Goal: Information Seeking & Learning: Learn about a topic

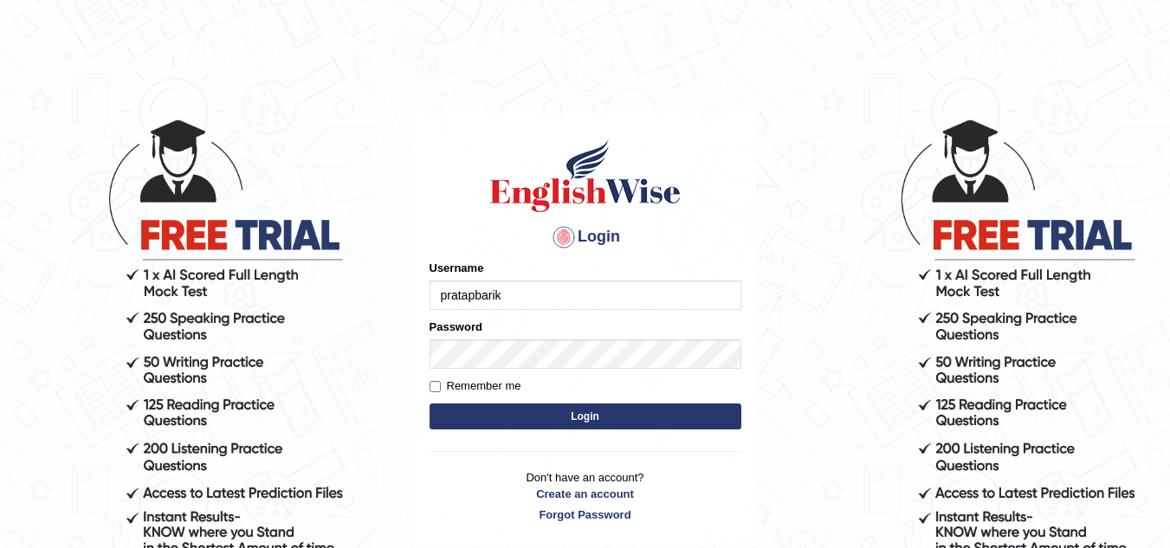
type input "pratapbarik"
click at [577, 424] on button "Login" at bounding box center [586, 417] width 312 height 26
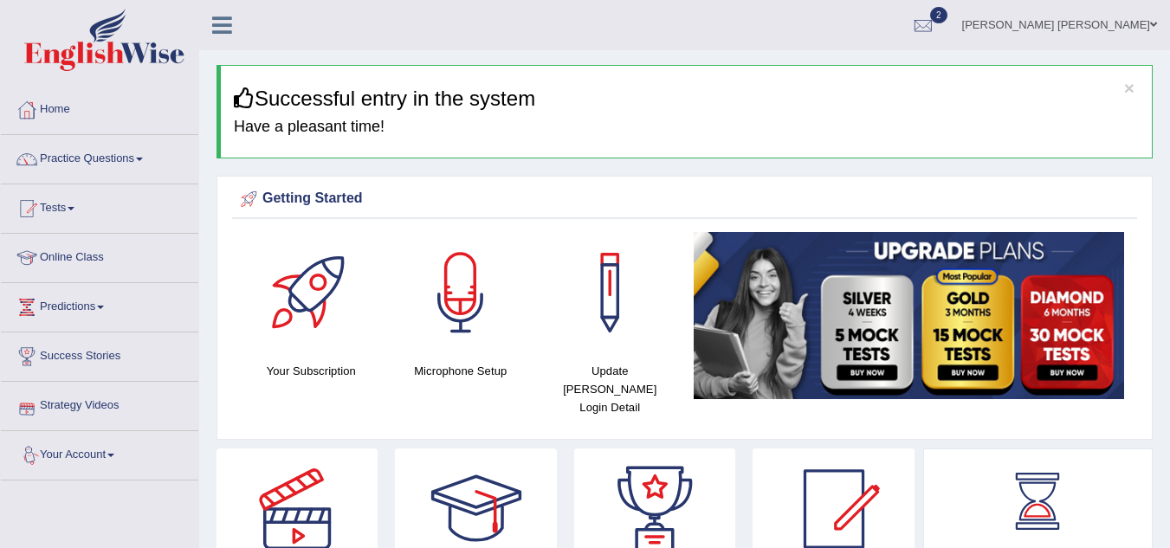
click at [99, 411] on link "Strategy Videos" at bounding box center [99, 403] width 197 height 43
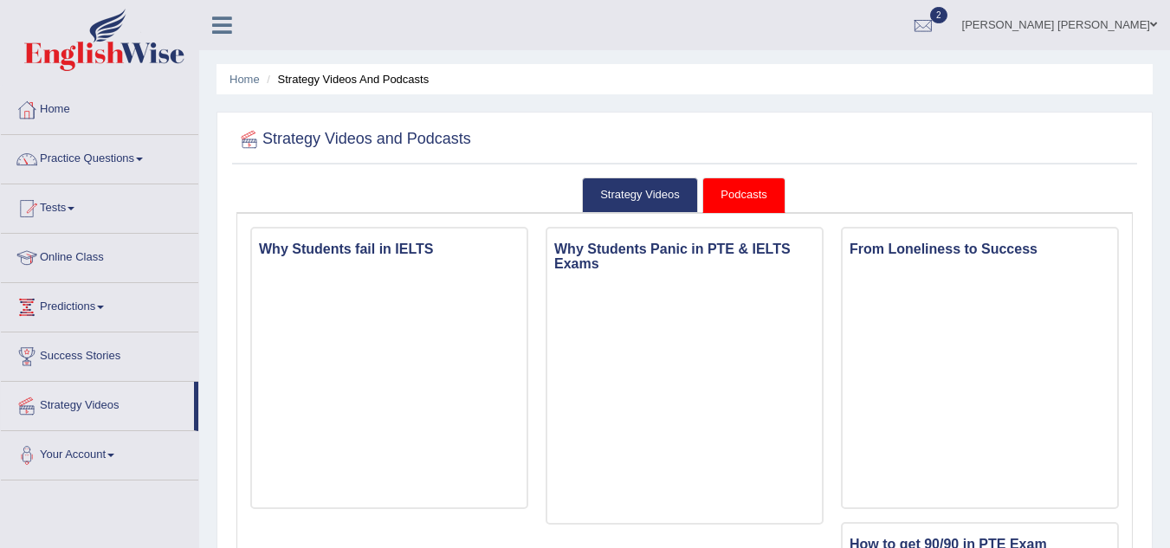
click at [1093, 28] on link "[PERSON_NAME] [PERSON_NAME]" at bounding box center [1059, 22] width 221 height 45
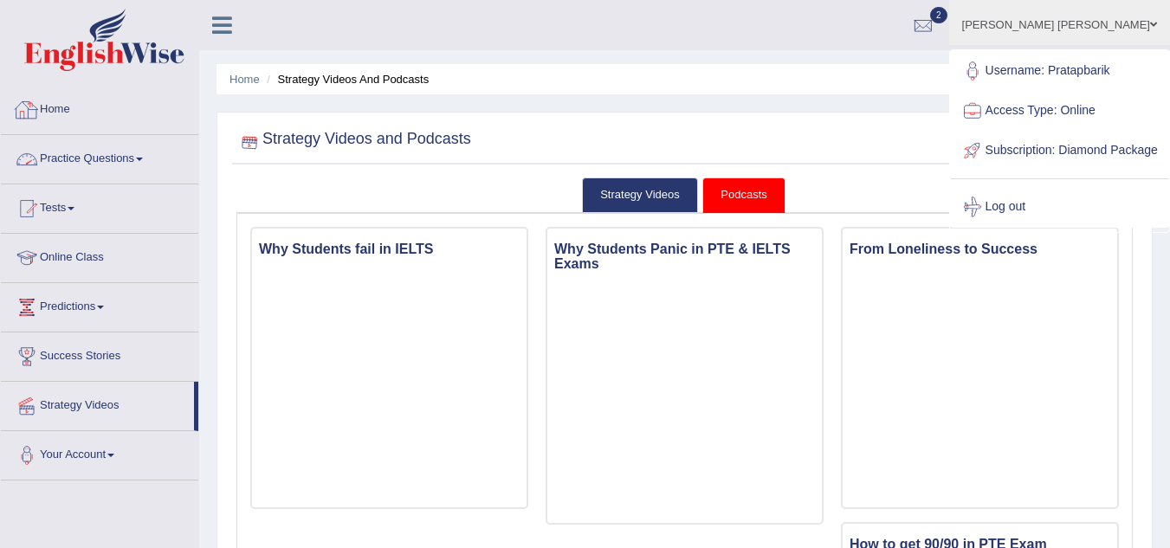
click at [43, 119] on link "Home" at bounding box center [99, 107] width 197 height 43
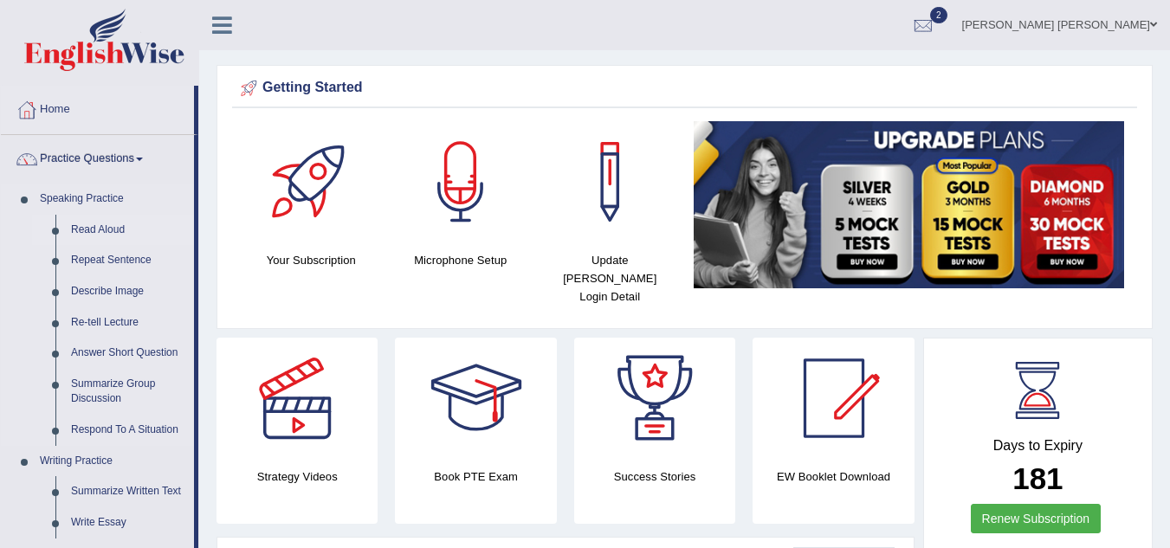
click at [90, 228] on link "Read Aloud" at bounding box center [128, 230] width 131 height 31
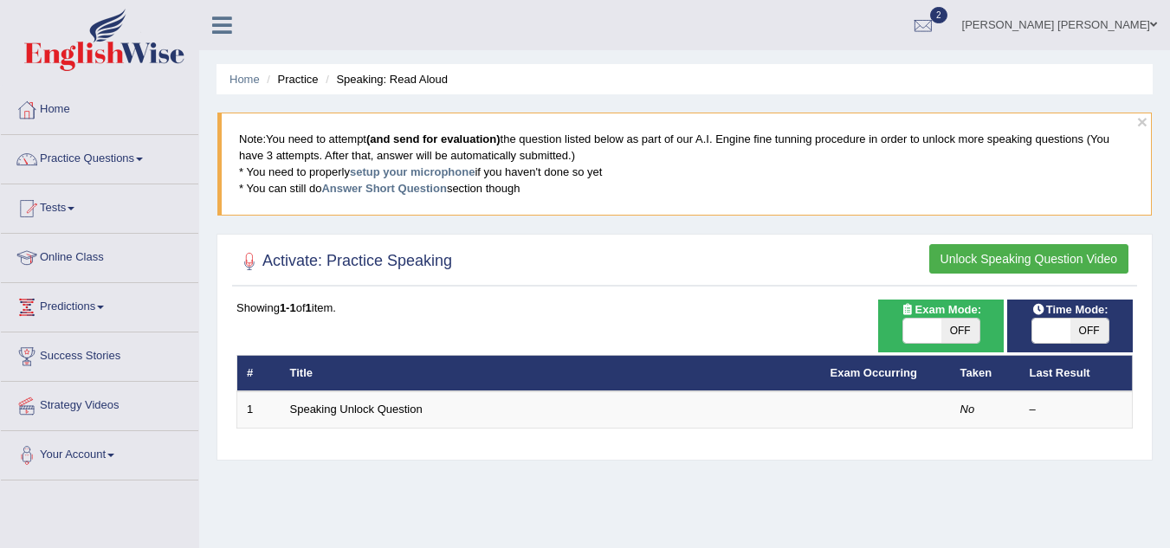
click at [1093, 331] on span "OFF" at bounding box center [1090, 331] width 38 height 24
checkbox input "true"
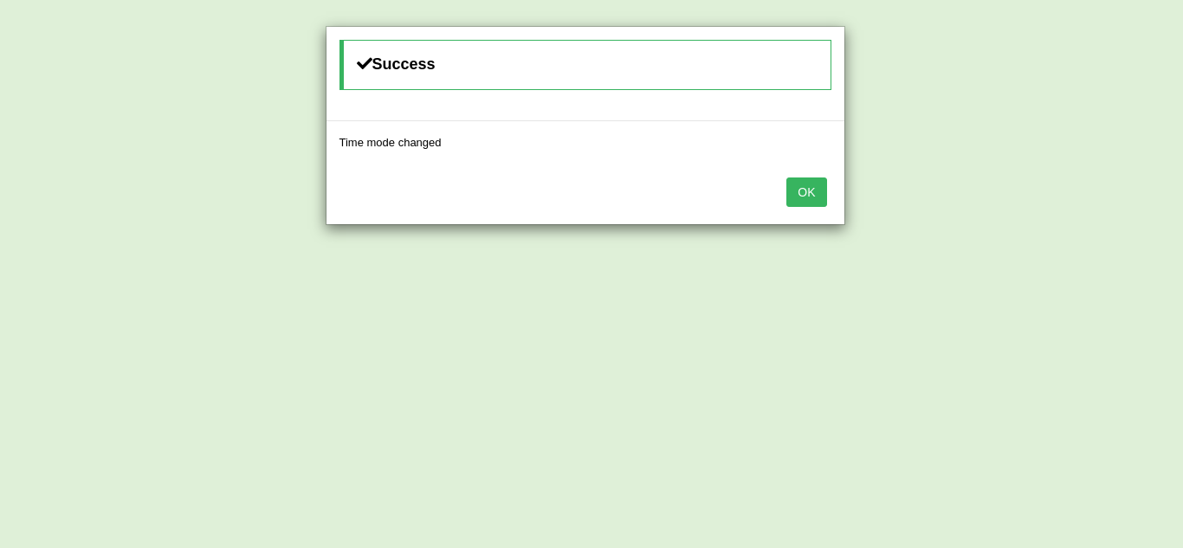
click at [806, 193] on button "OK" at bounding box center [807, 192] width 40 height 29
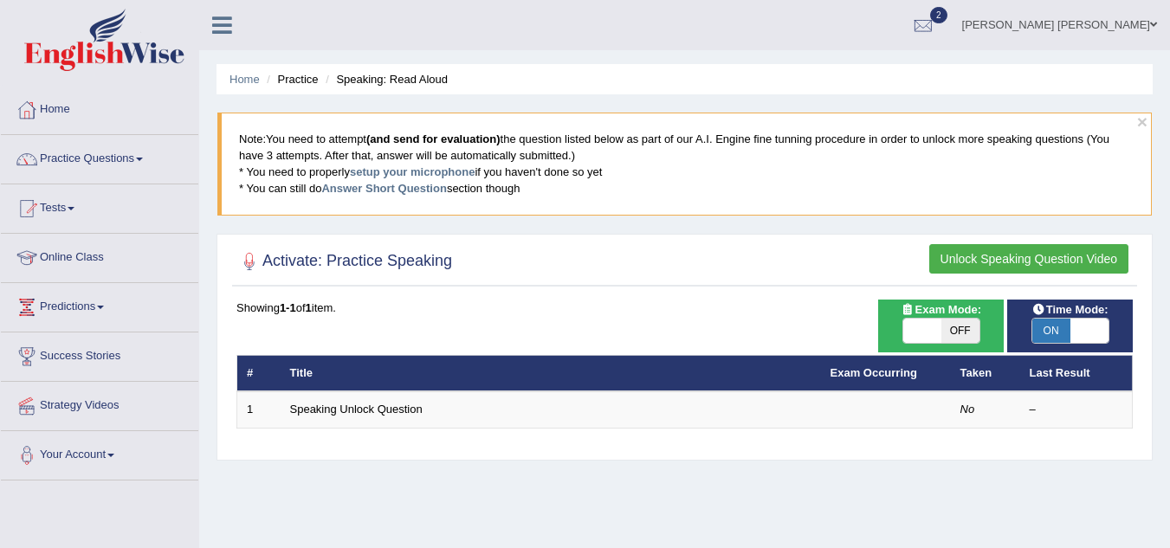
click at [958, 331] on span "OFF" at bounding box center [961, 331] width 38 height 24
checkbox input "true"
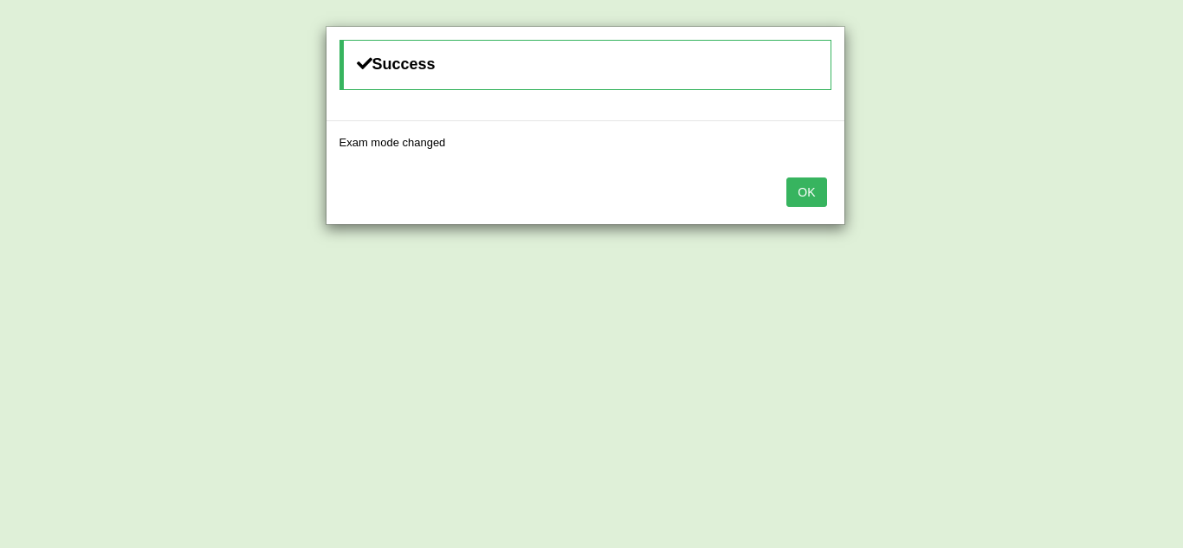
click at [812, 203] on button "OK" at bounding box center [807, 192] width 40 height 29
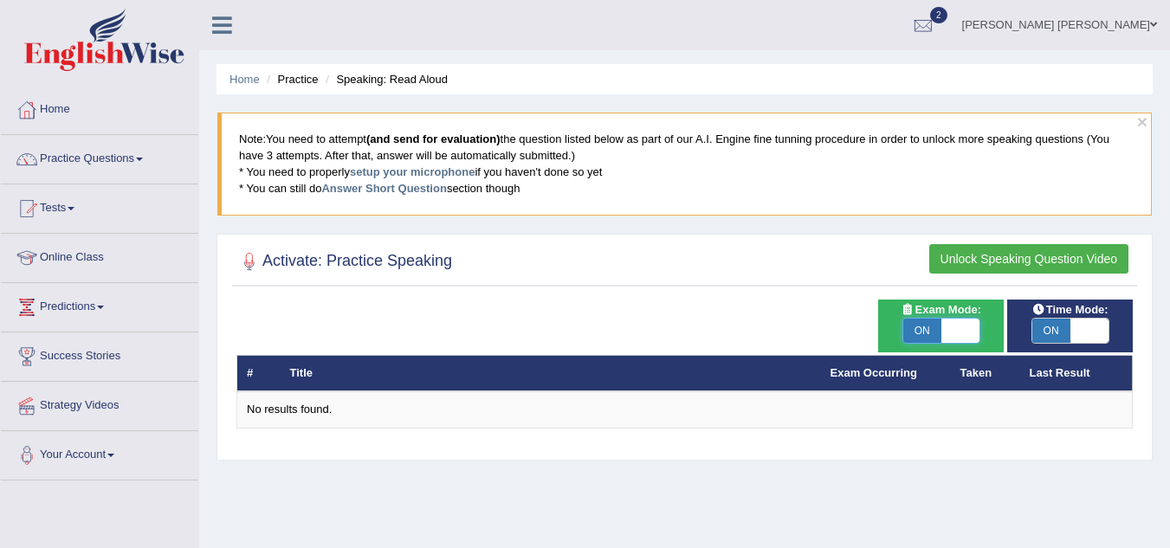
click at [961, 332] on span at bounding box center [961, 331] width 38 height 24
checkbox input "false"
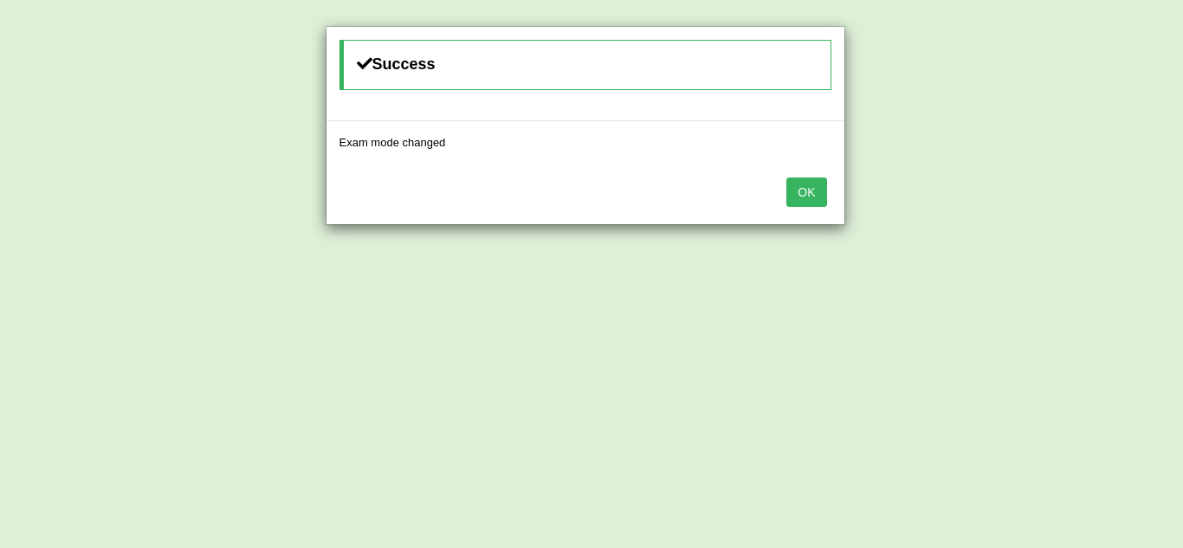
click at [813, 206] on button "OK" at bounding box center [807, 192] width 40 height 29
drag, startPoint x: 0, startPoint y: 0, endPoint x: 810, endPoint y: 187, distance: 831.2
click at [810, 187] on div "Success Time mode changed OK" at bounding box center [591, 274] width 1183 height 548
click at [810, 187] on button "OK" at bounding box center [807, 192] width 40 height 29
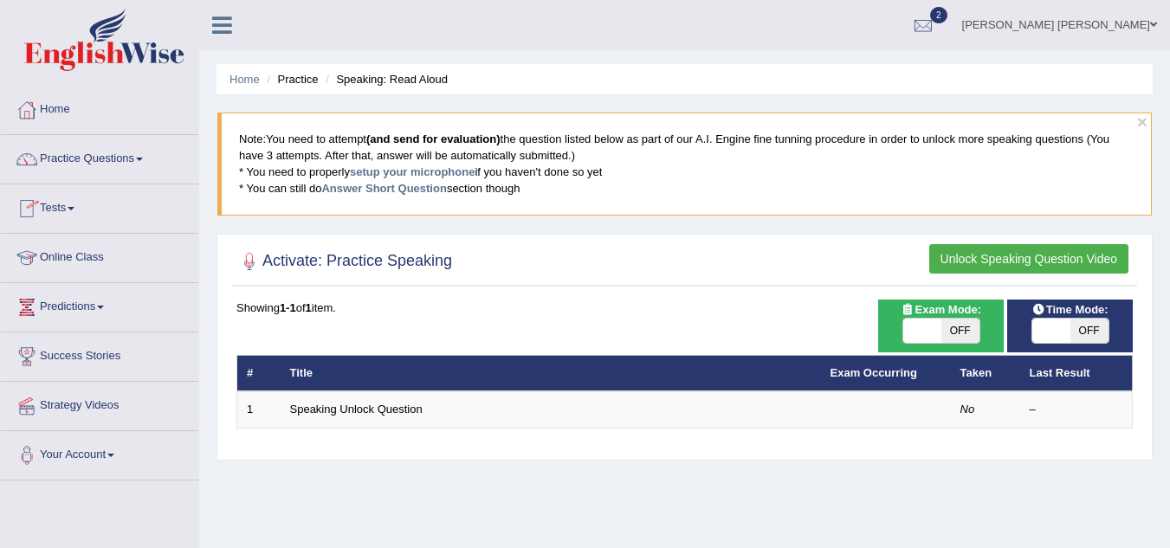
click at [74, 209] on span at bounding box center [71, 208] width 7 height 3
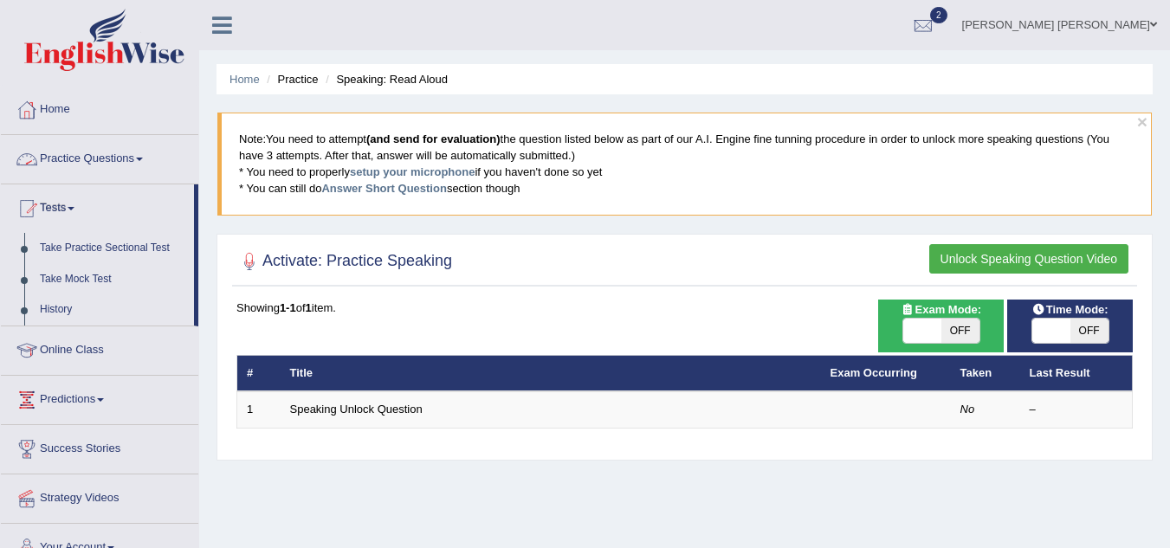
click at [143, 159] on span at bounding box center [139, 159] width 7 height 3
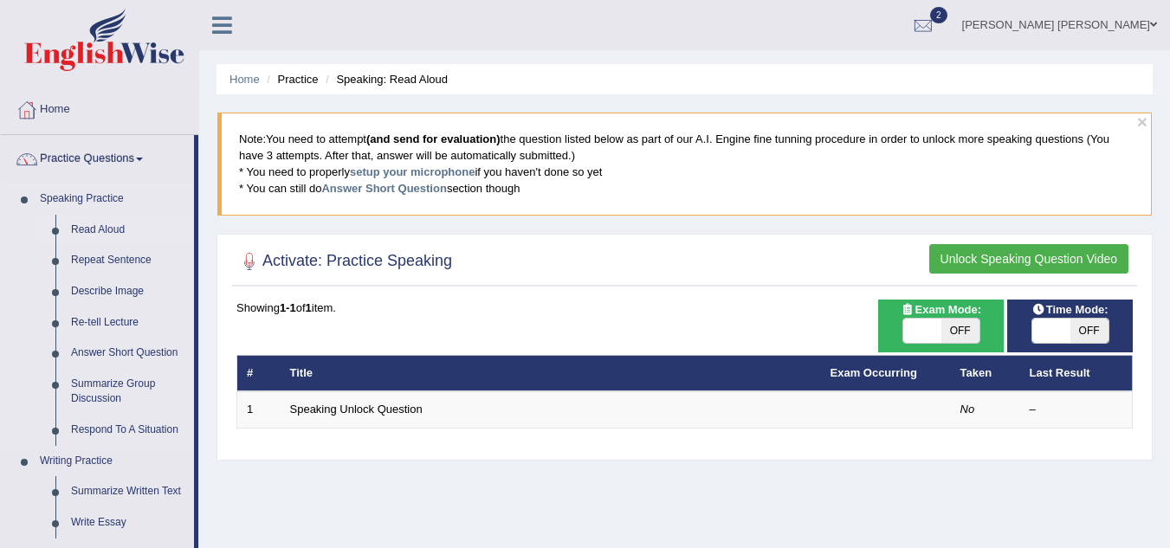
click at [111, 228] on link "Read Aloud" at bounding box center [128, 230] width 131 height 31
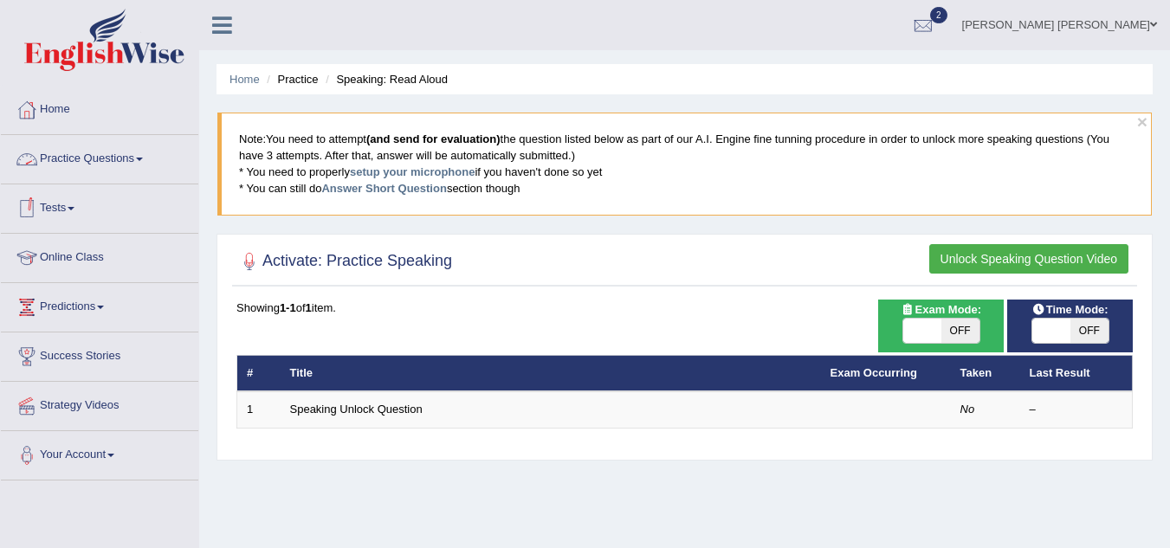
click at [49, 165] on link "Practice Questions" at bounding box center [99, 156] width 197 height 43
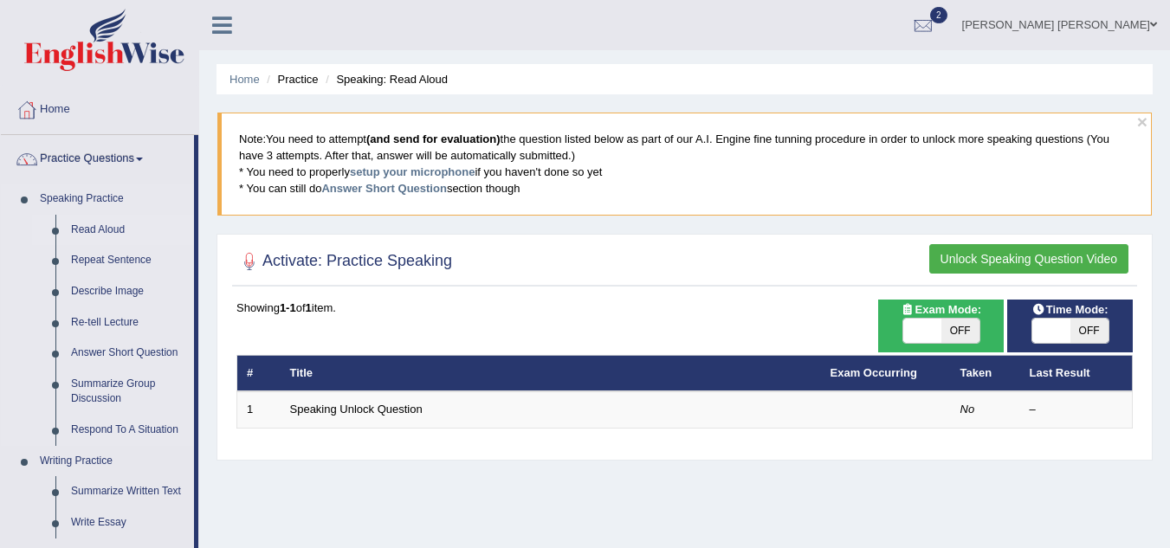
click at [71, 226] on link "Read Aloud" at bounding box center [128, 230] width 131 height 31
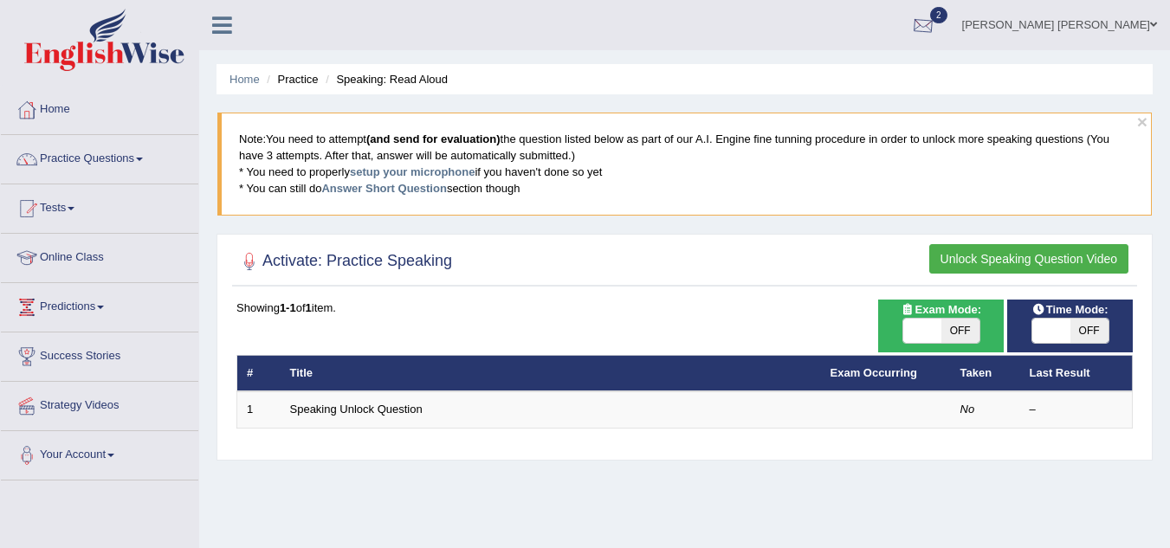
click at [936, 25] on div at bounding box center [923, 26] width 26 height 26
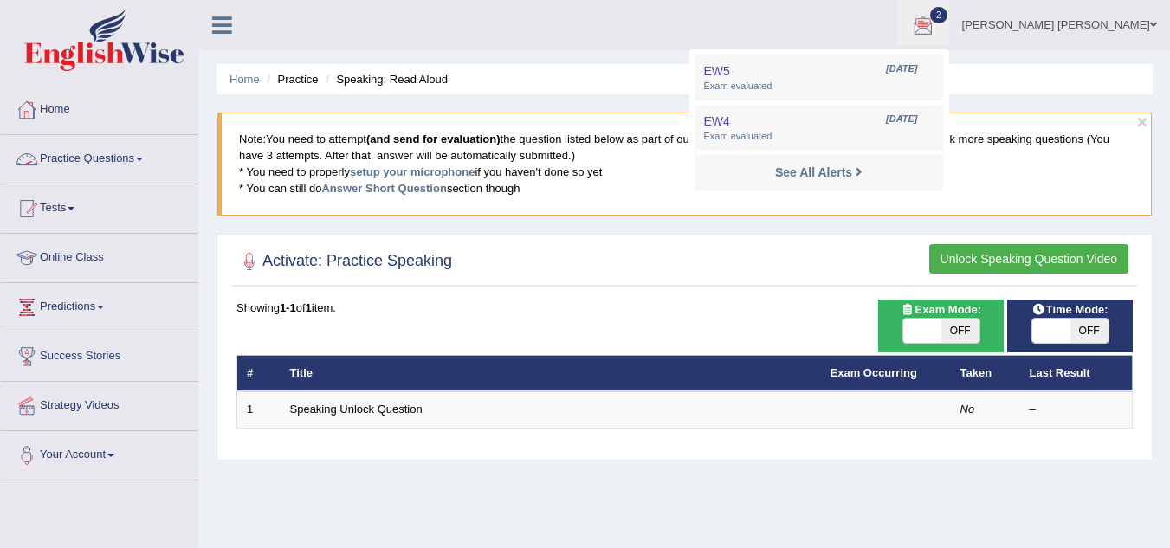
click at [144, 152] on link "Practice Questions" at bounding box center [99, 156] width 197 height 43
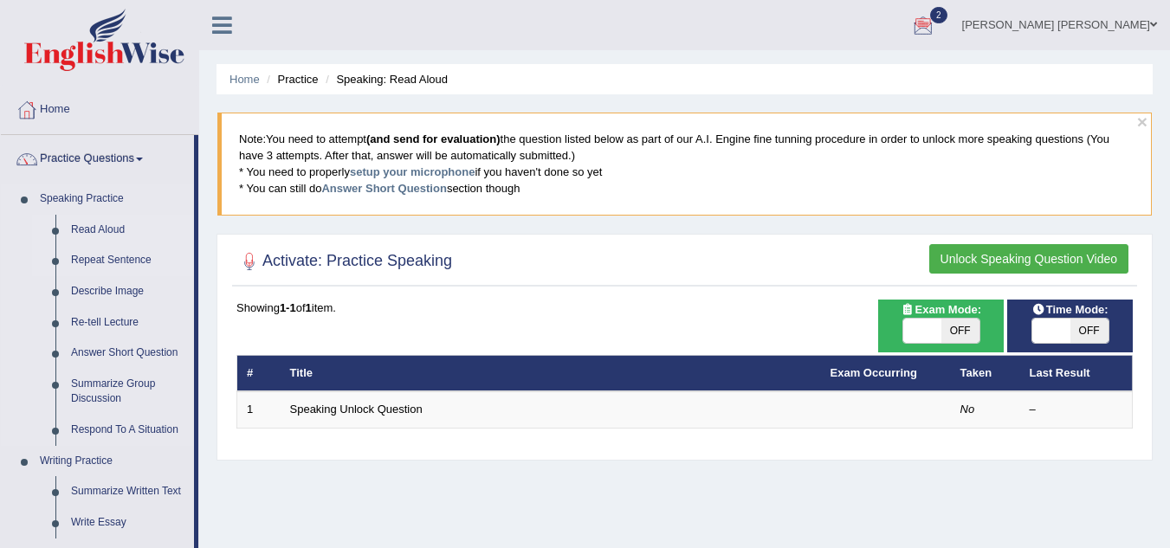
click at [110, 260] on link "Repeat Sentence" at bounding box center [128, 260] width 131 height 31
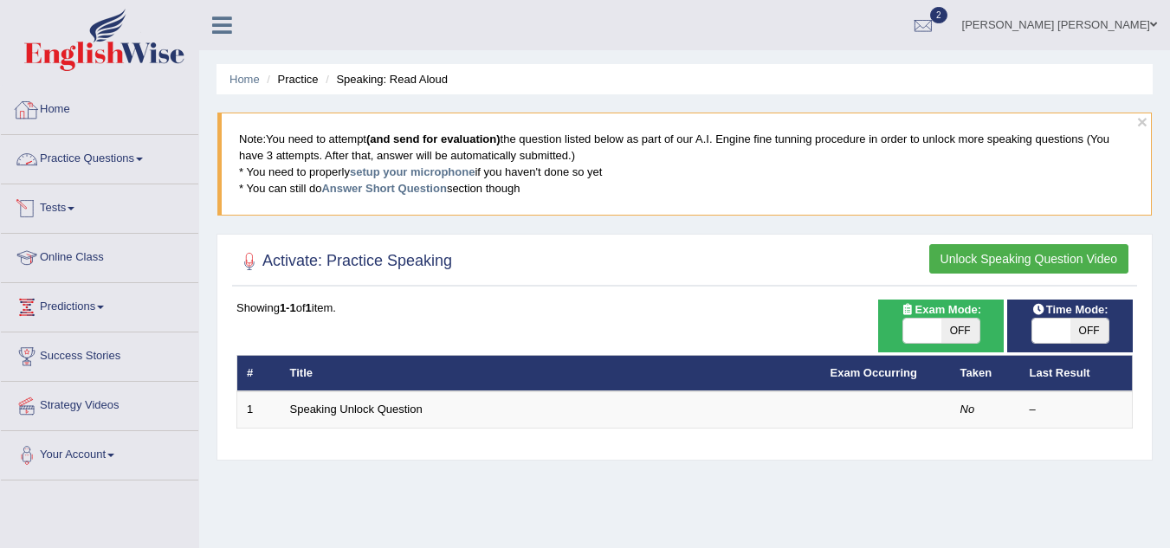
click at [55, 107] on link "Home" at bounding box center [99, 107] width 197 height 43
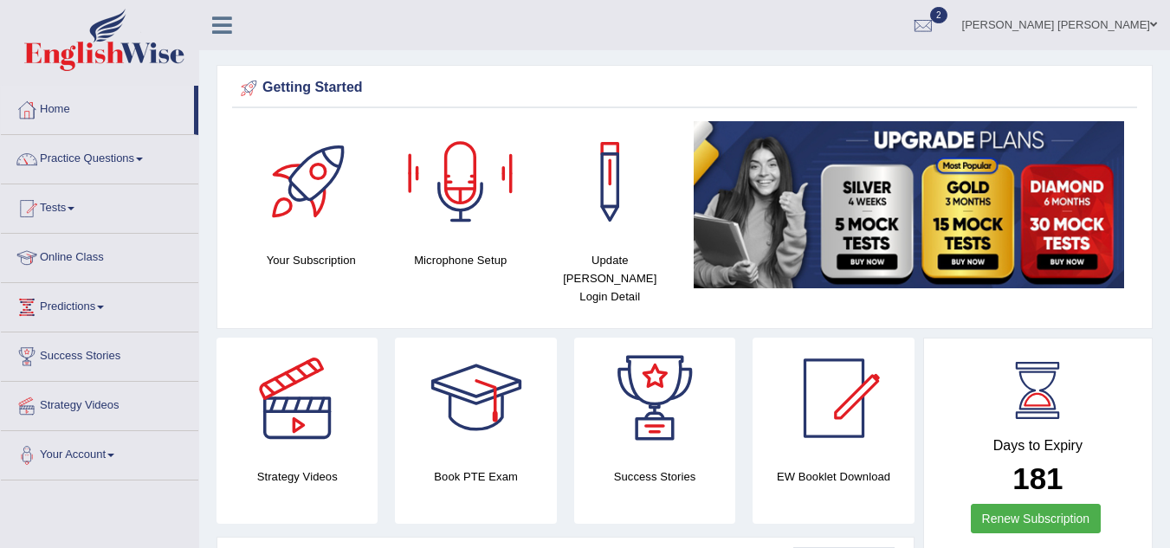
click at [450, 243] on div "Microphone Setup" at bounding box center [461, 195] width 133 height 148
click at [463, 173] on div at bounding box center [460, 181] width 121 height 121
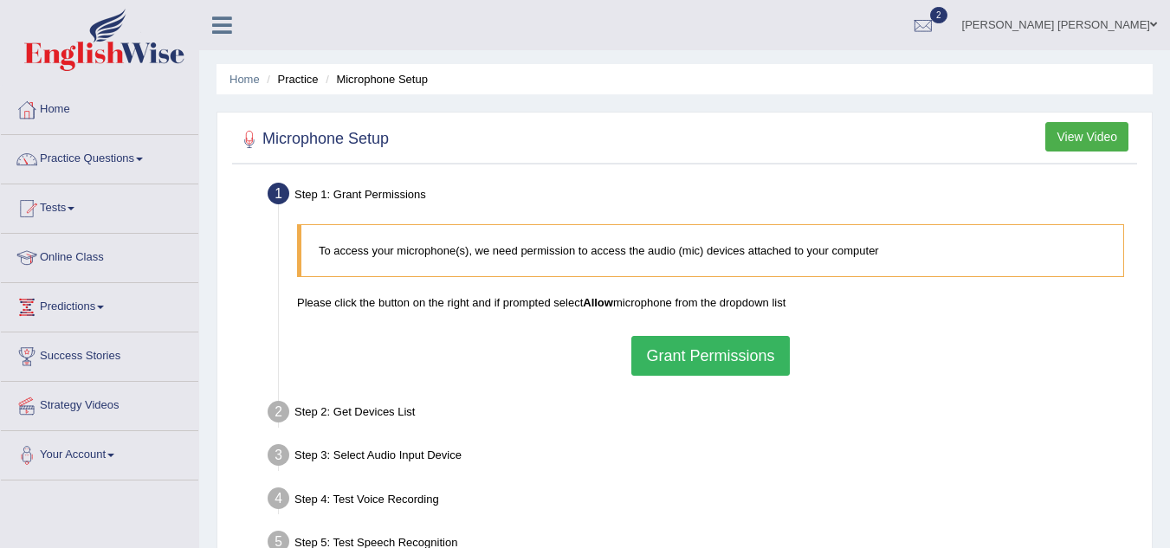
click at [680, 371] on button "Grant Permissions" at bounding box center [710, 356] width 158 height 40
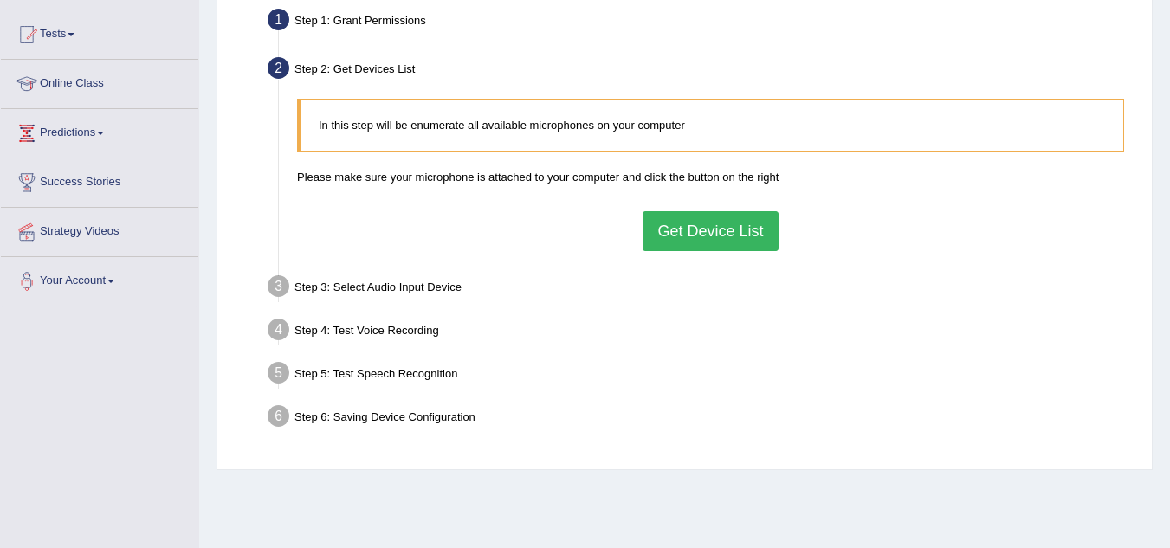
scroll to position [177, 0]
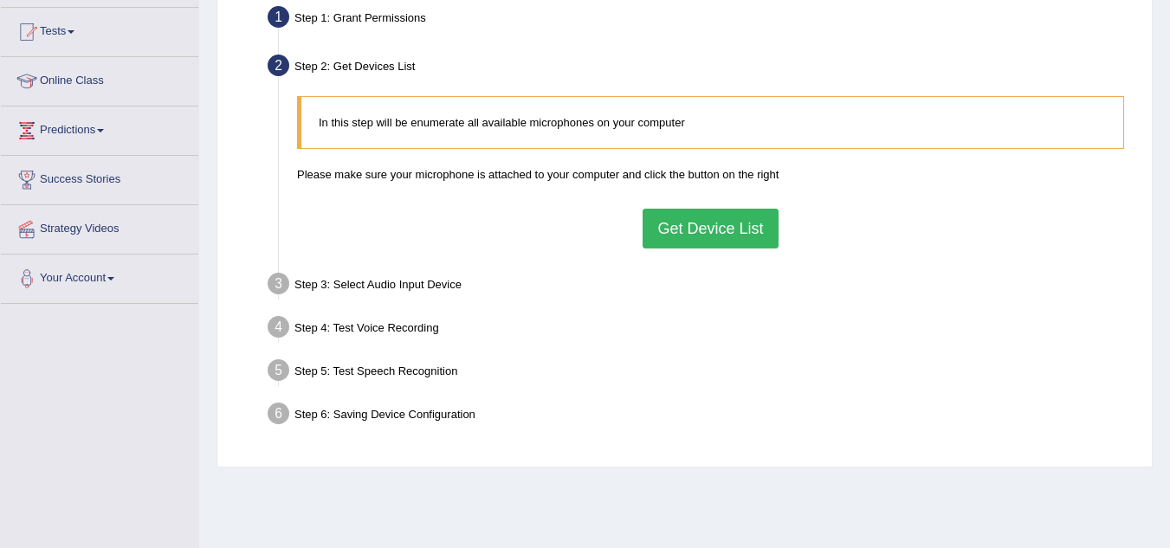
click at [762, 239] on button "Get Device List" at bounding box center [710, 229] width 135 height 40
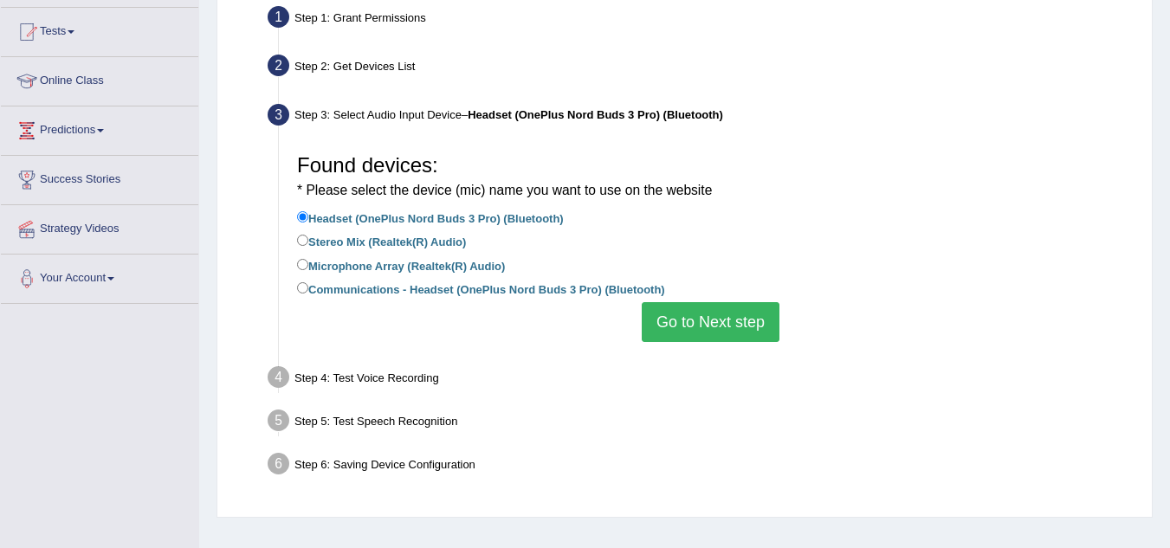
click at [699, 335] on button "Go to Next step" at bounding box center [711, 322] width 138 height 40
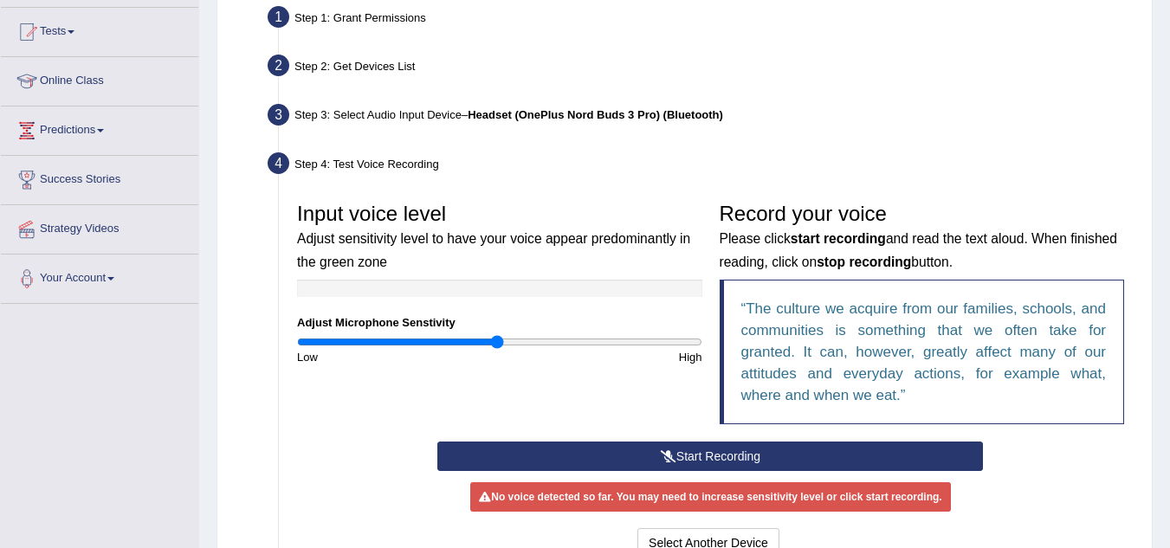
click at [702, 453] on button "Start Recording" at bounding box center [710, 456] width 546 height 29
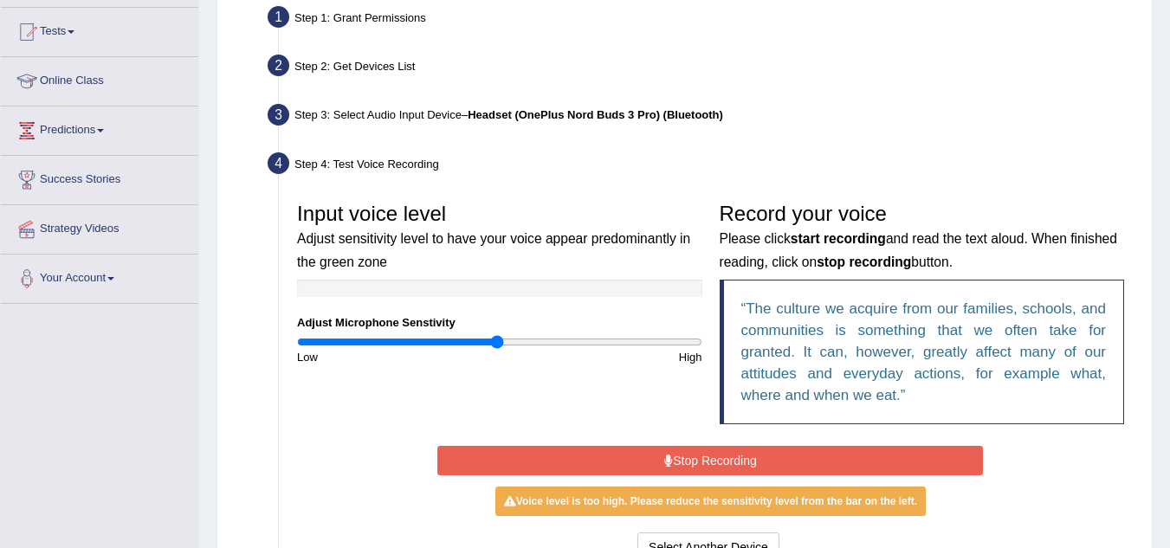
click at [754, 463] on button "Stop Recording" at bounding box center [710, 460] width 546 height 29
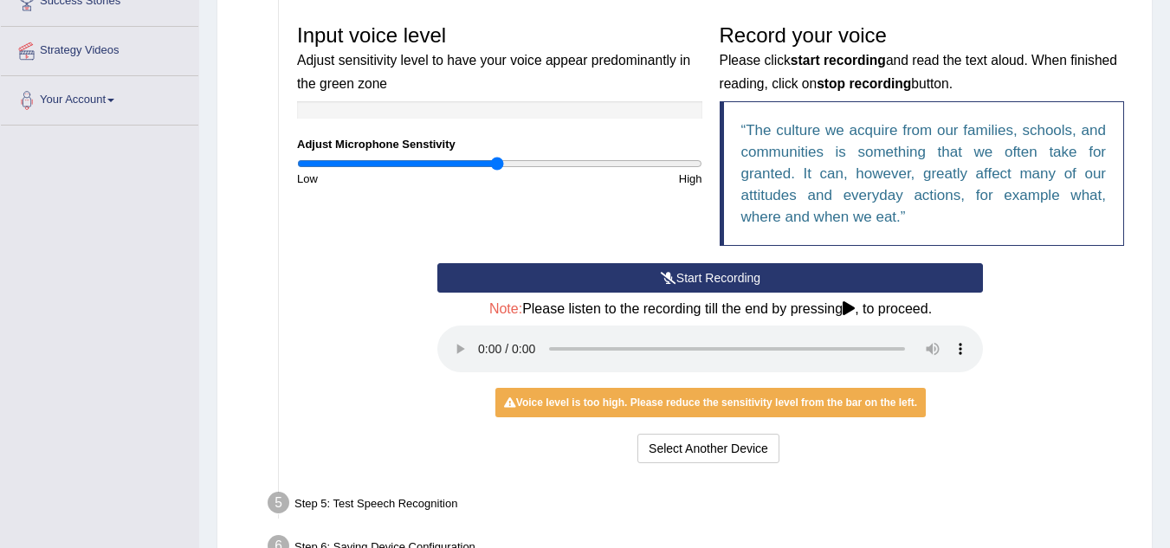
scroll to position [359, 0]
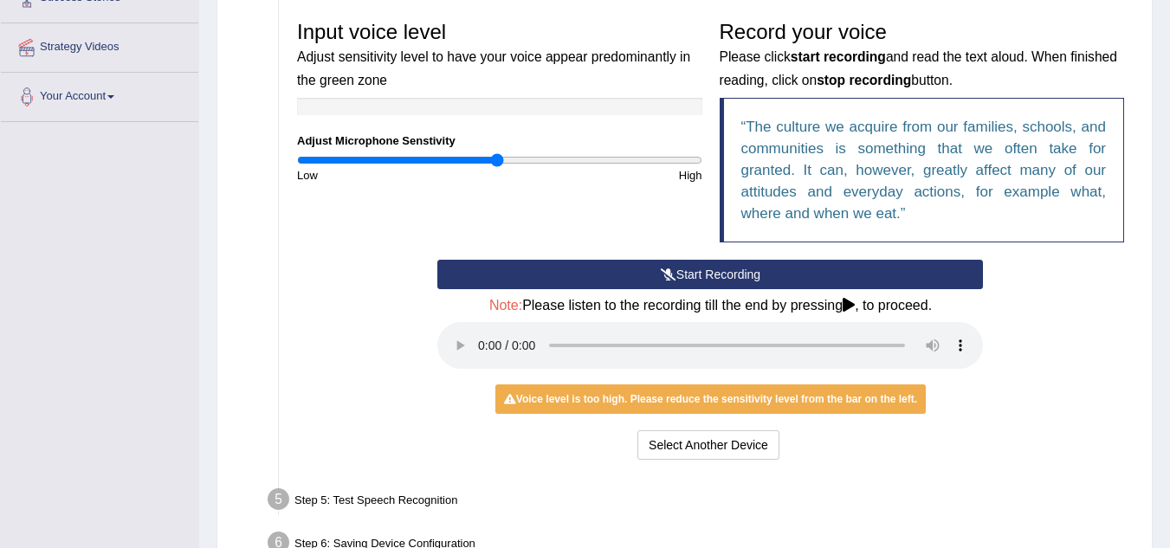
click at [1075, 405] on div "Start Recording Stop Recording Note: Please listen to the recording till the en…" at bounding box center [710, 362] width 845 height 204
click at [751, 269] on button "Start Recording" at bounding box center [710, 274] width 546 height 29
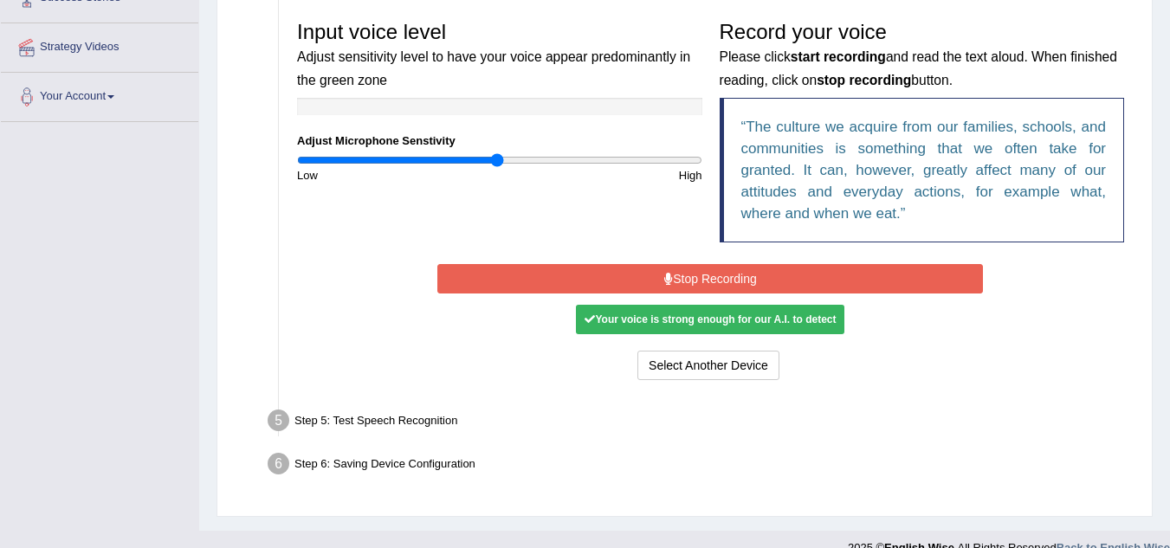
click at [734, 281] on button "Stop Recording" at bounding box center [710, 278] width 546 height 29
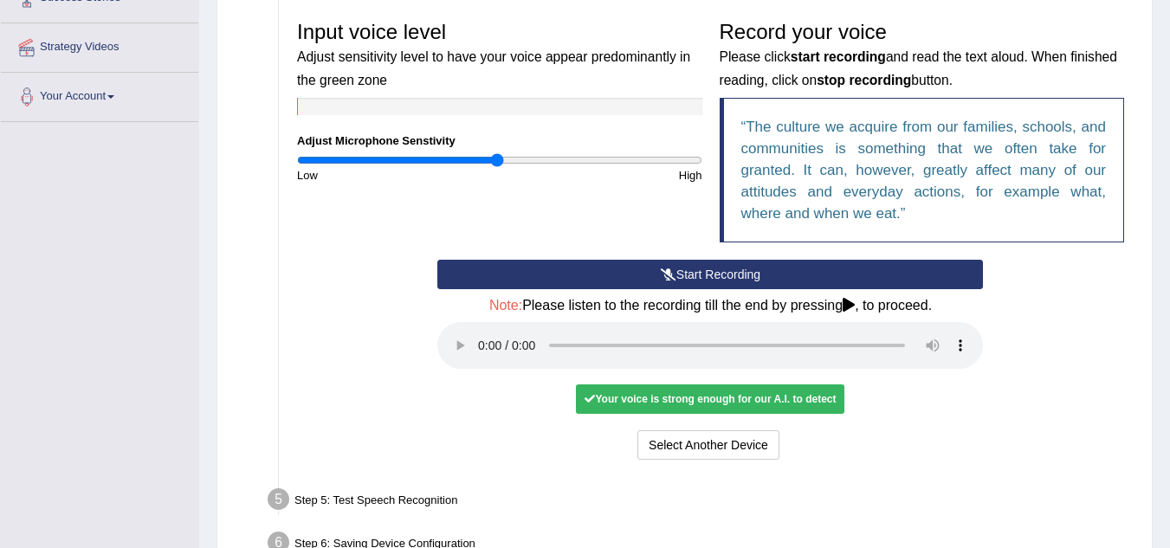
click at [850, 303] on icon at bounding box center [849, 305] width 12 height 14
drag, startPoint x: 498, startPoint y: 161, endPoint x: 579, endPoint y: 185, distance: 85.0
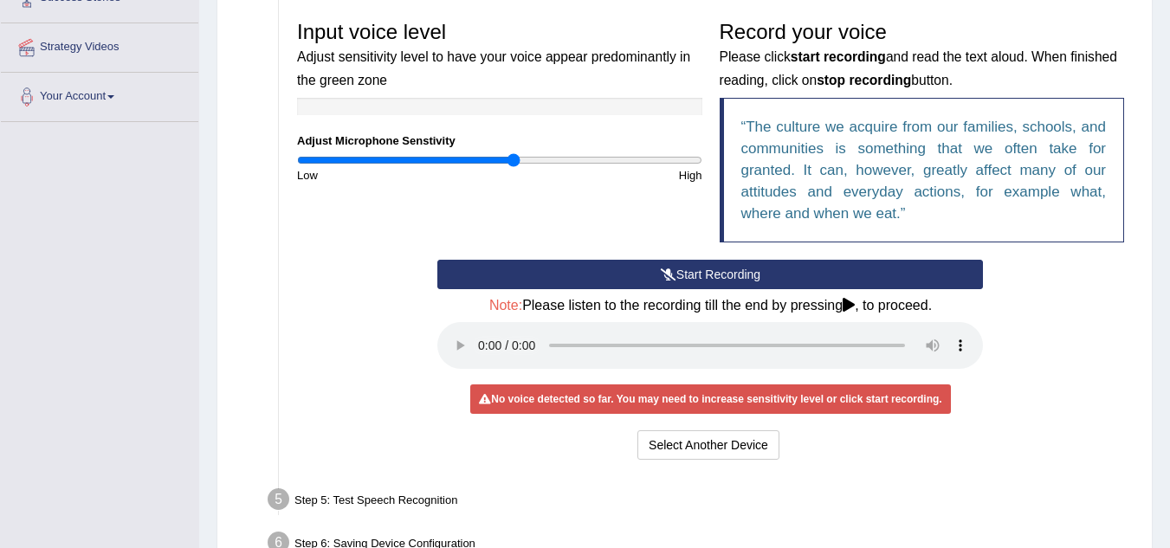
drag, startPoint x: 579, startPoint y: 185, endPoint x: 514, endPoint y: 159, distance: 71.1
click at [514, 159] on input "range" at bounding box center [499, 160] width 405 height 14
drag, startPoint x: 514, startPoint y: 159, endPoint x: 724, endPoint y: 152, distance: 210.6
type input "2"
click at [703, 153] on input "range" at bounding box center [499, 160] width 405 height 14
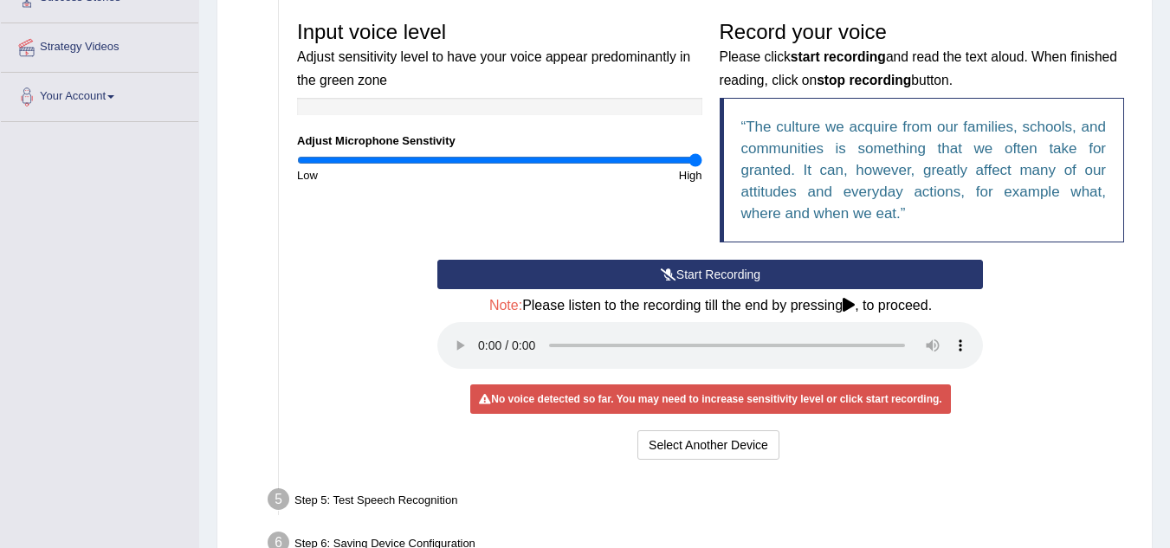
click at [712, 279] on button "Start Recording" at bounding box center [710, 274] width 546 height 29
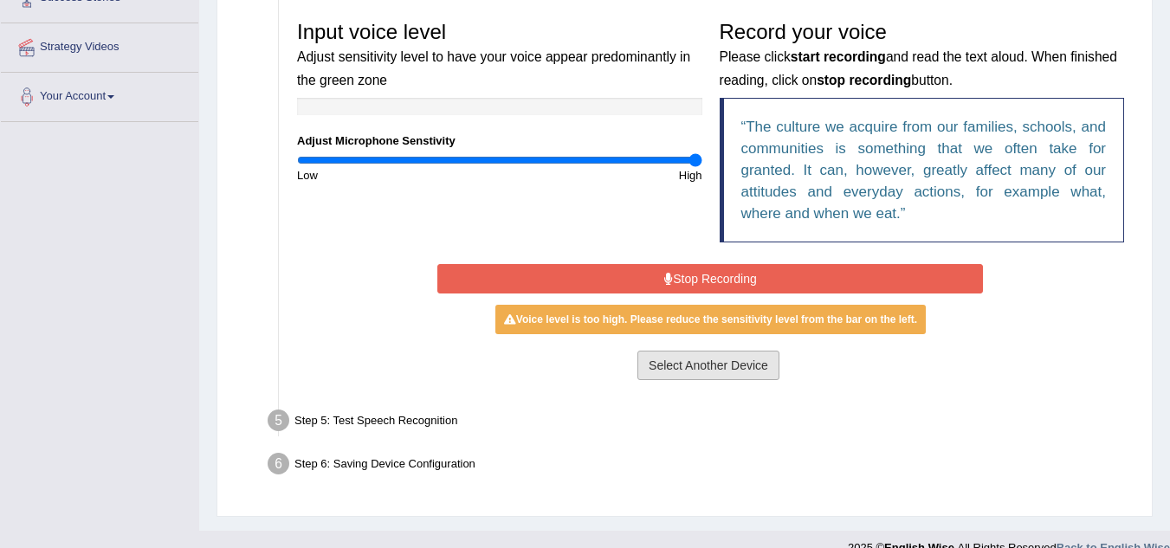
click at [686, 366] on button "Select Another Device" at bounding box center [709, 365] width 142 height 29
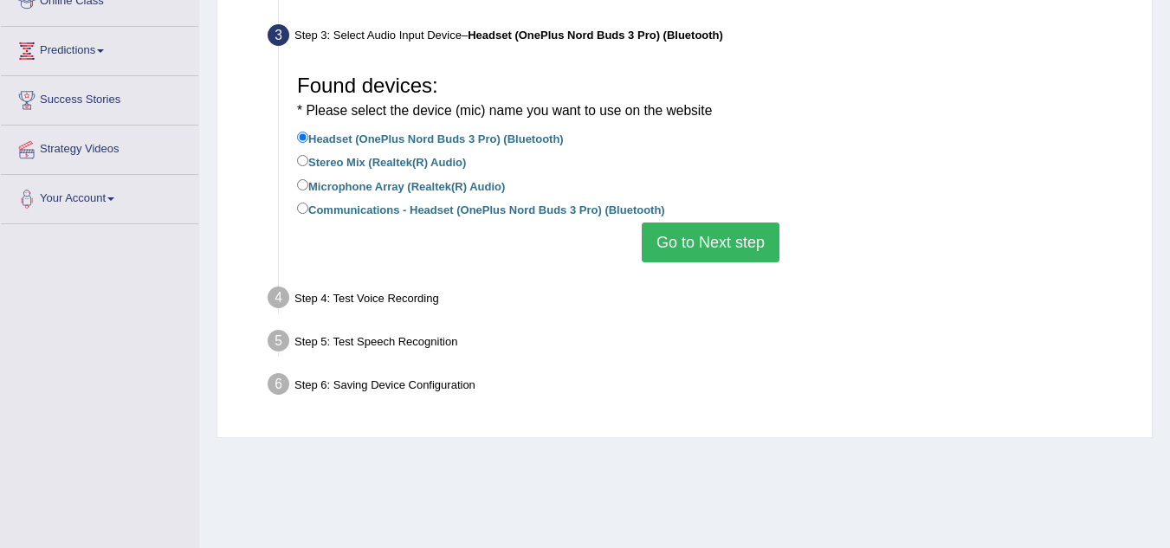
scroll to position [250, 0]
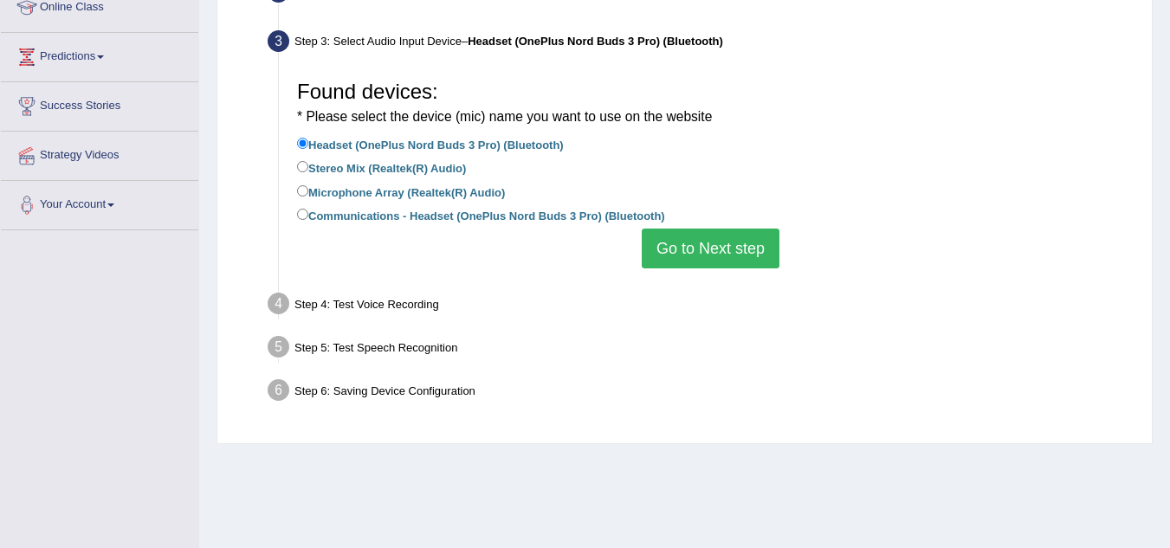
click at [1146, 231] on div "Microphone Setup View Video Step 1: Grant Permissions To access your microphone…" at bounding box center [685, 152] width 936 height 583
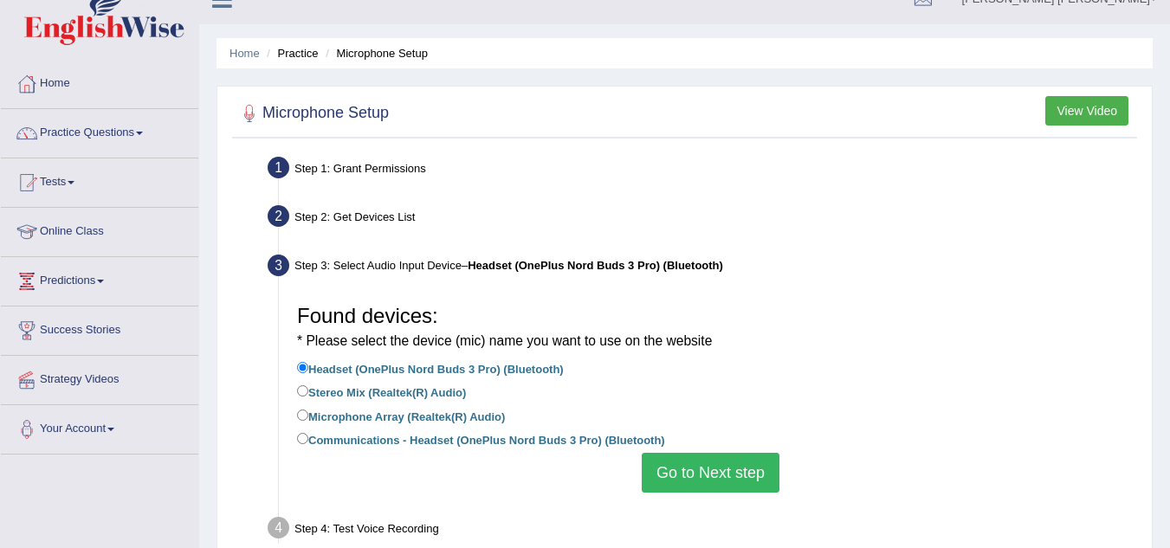
scroll to position [17, 0]
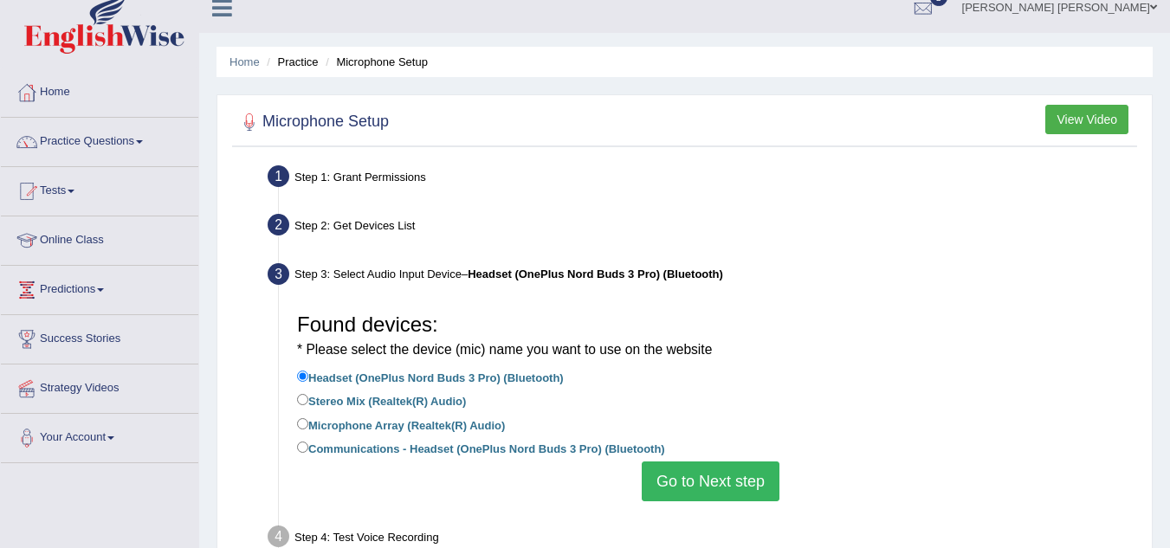
click at [405, 62] on li "Microphone Setup" at bounding box center [374, 62] width 107 height 16
click at [237, 62] on link "Home" at bounding box center [245, 61] width 30 height 13
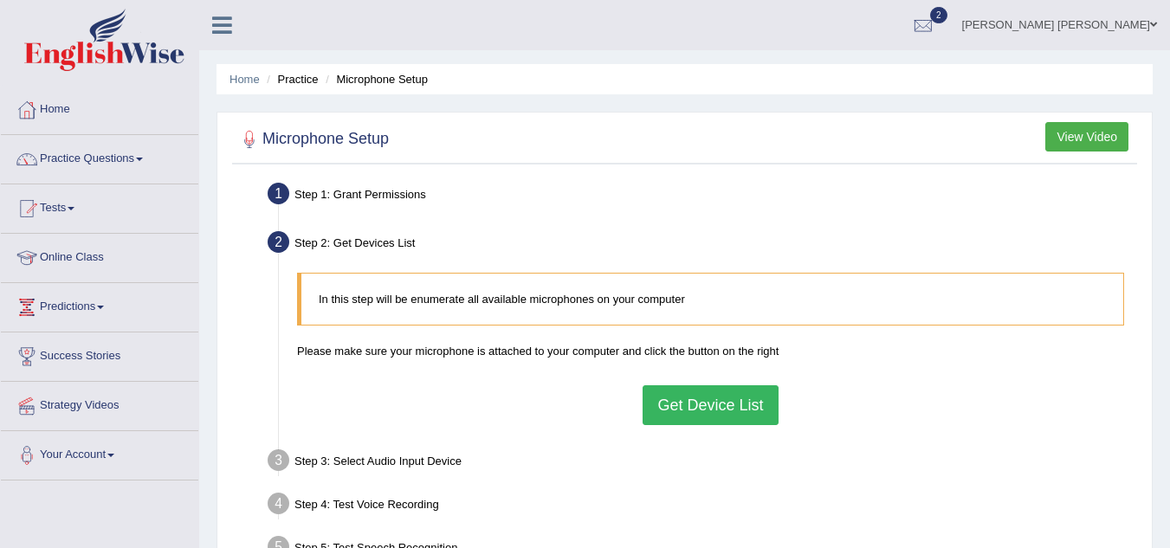
click at [695, 405] on button "Get Device List" at bounding box center [710, 405] width 135 height 40
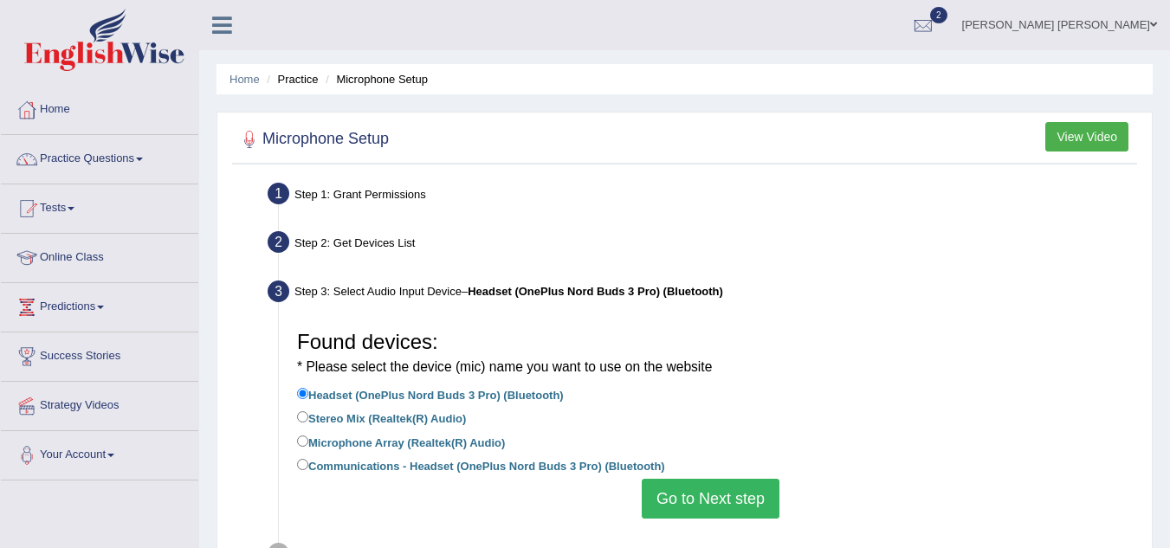
click at [385, 418] on label "Stereo Mix (Realtek(R) Audio)" at bounding box center [381, 417] width 169 height 19
click at [308, 418] on input "Stereo Mix (Realtek(R) Audio)" at bounding box center [302, 416] width 11 height 11
radio input "true"
click at [705, 503] on button "Go to Next step" at bounding box center [711, 499] width 138 height 40
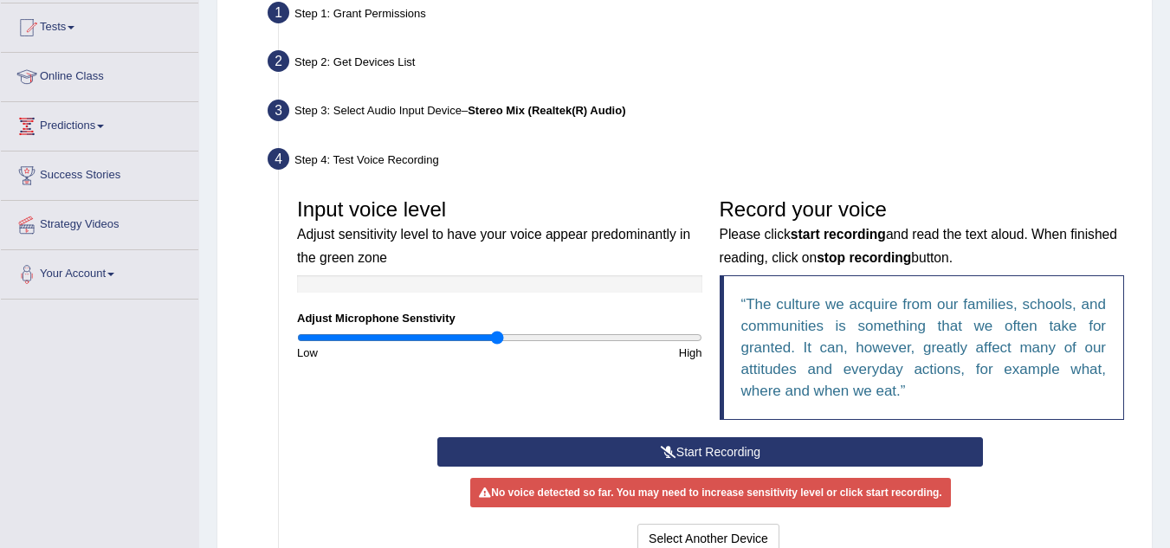
scroll to position [189, 0]
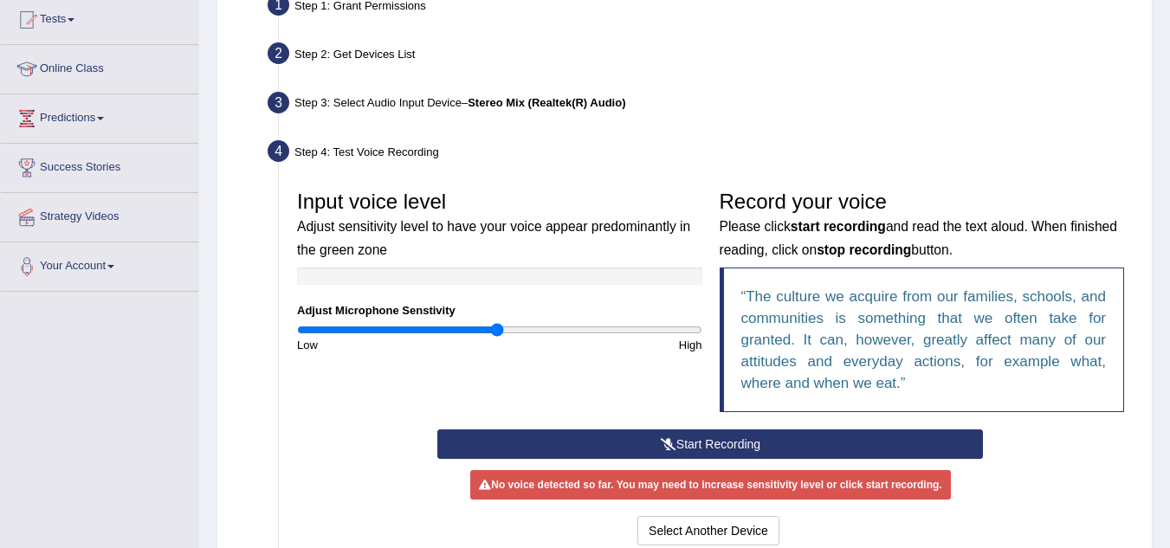
click at [737, 448] on button "Start Recording" at bounding box center [710, 444] width 546 height 29
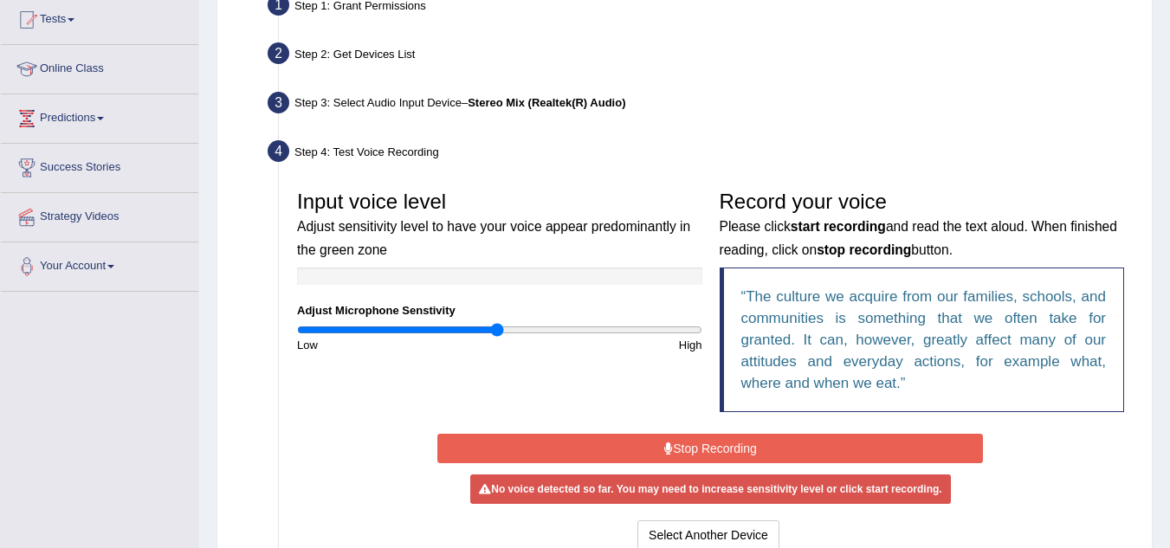
click at [737, 448] on button "Stop Recording" at bounding box center [710, 448] width 546 height 29
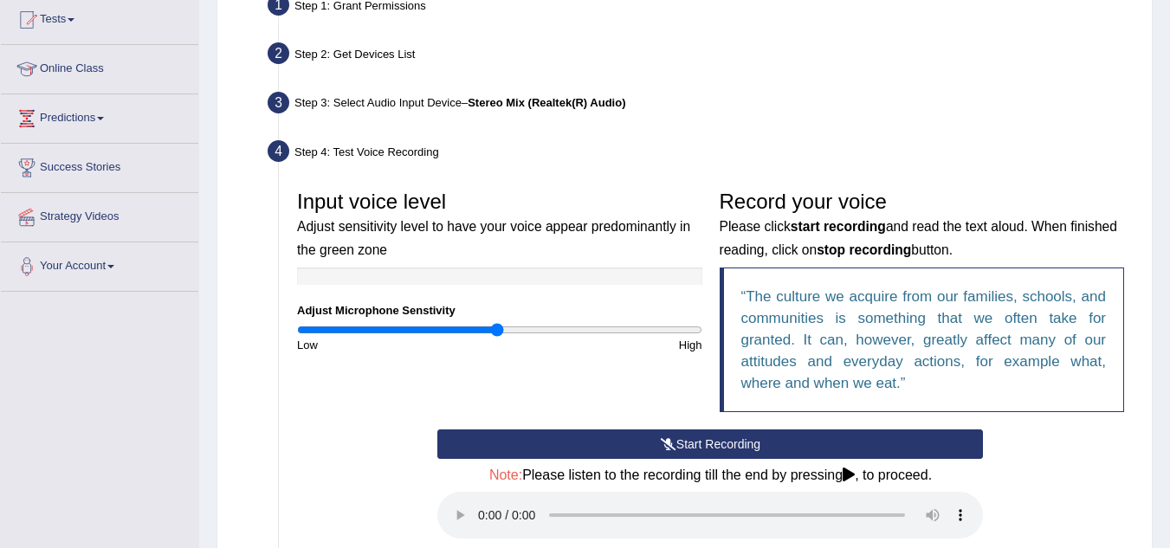
click at [704, 447] on button "Start Recording" at bounding box center [710, 444] width 546 height 29
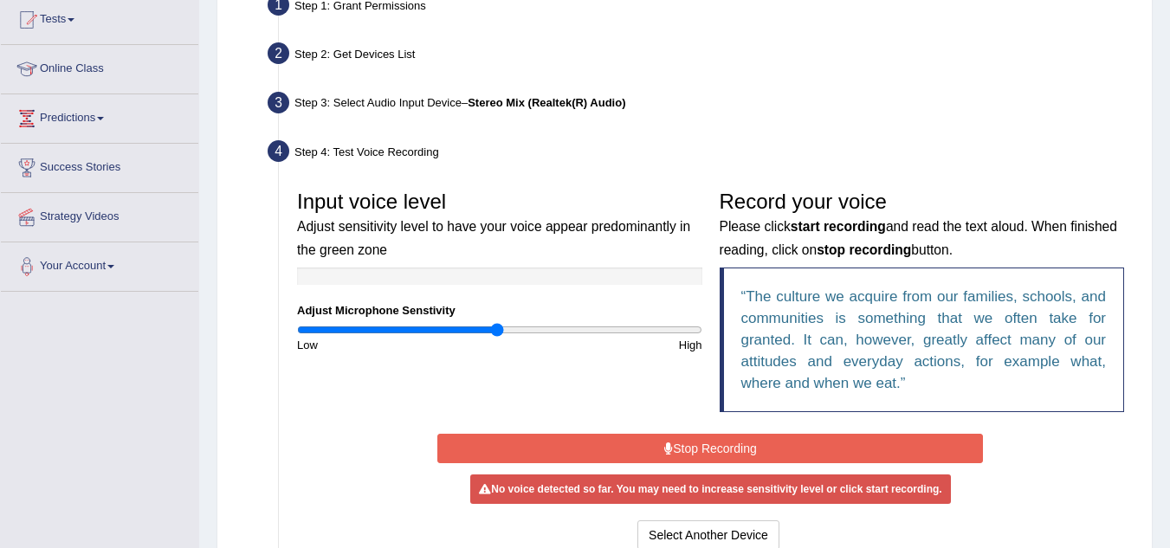
click at [704, 447] on button "Stop Recording" at bounding box center [710, 448] width 546 height 29
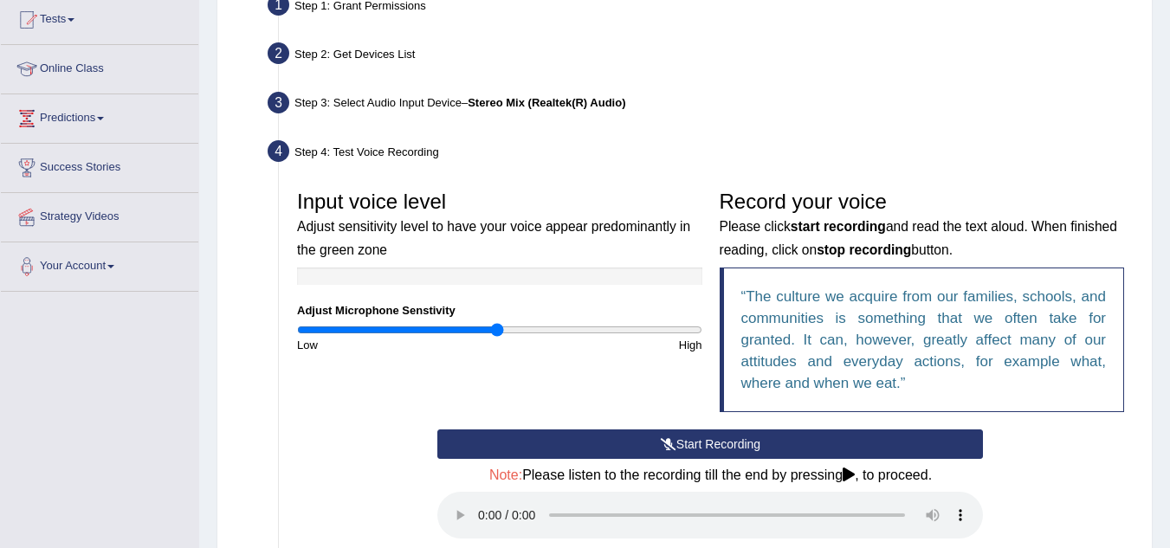
click at [709, 439] on button "Start Recording" at bounding box center [710, 444] width 546 height 29
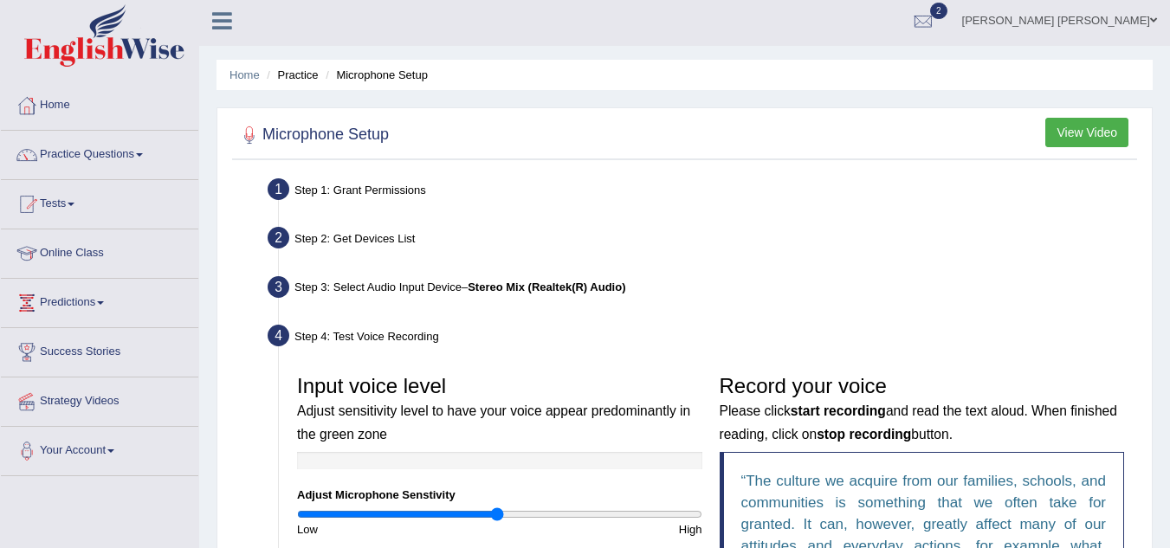
scroll to position [0, 0]
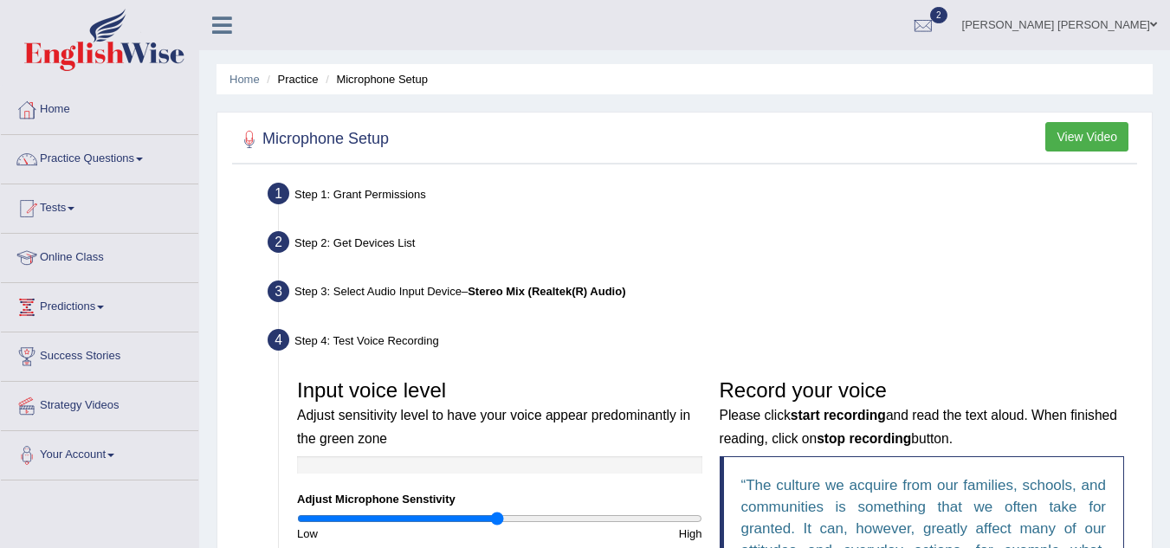
click at [1060, 133] on button "View Video" at bounding box center [1087, 136] width 83 height 29
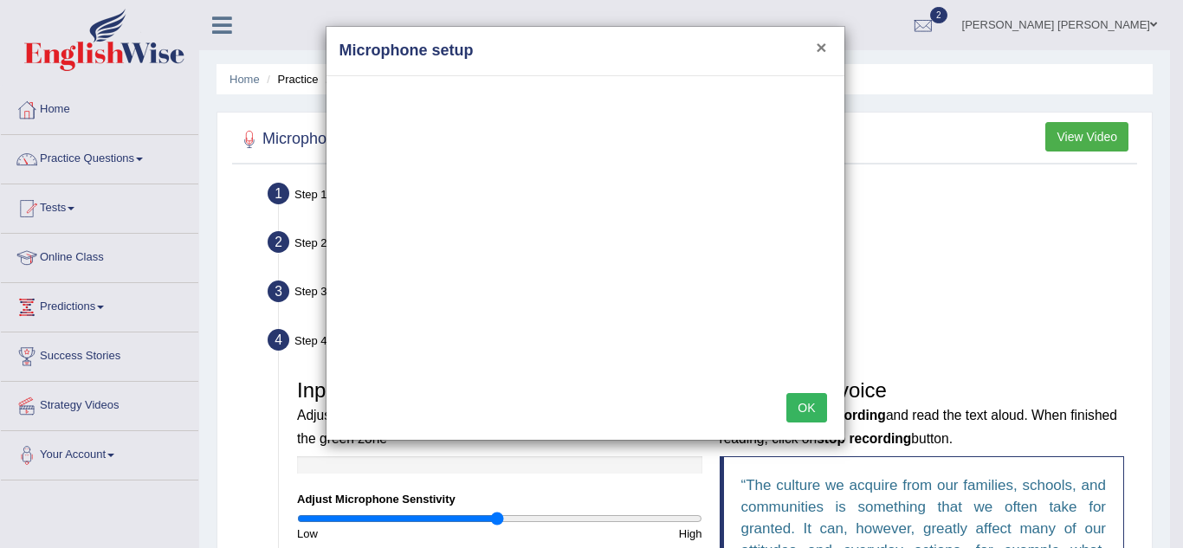
click at [819, 47] on button "×" at bounding box center [821, 47] width 10 height 18
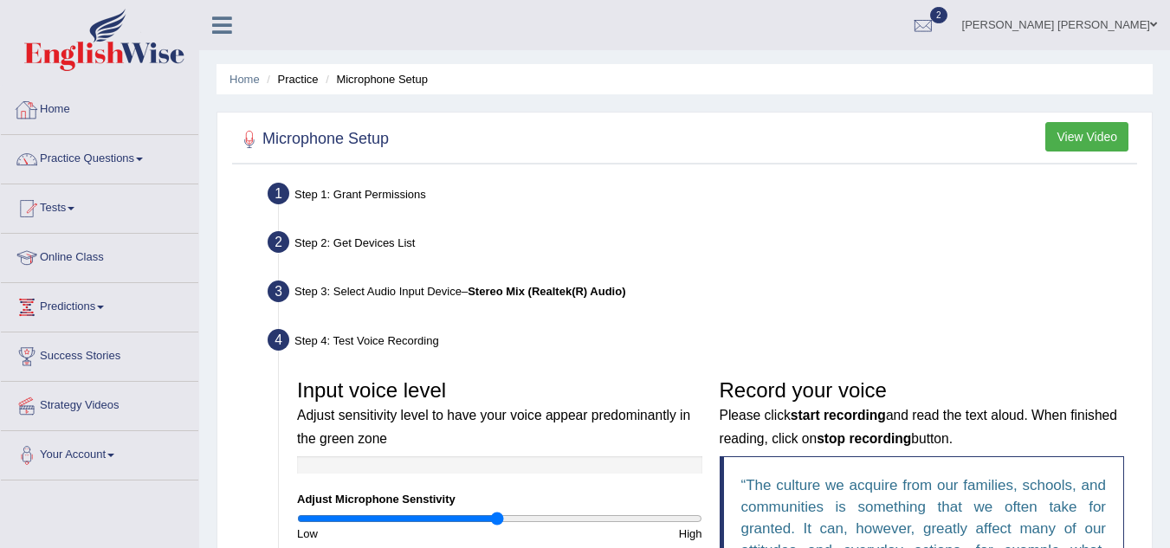
click at [69, 115] on link "Home" at bounding box center [99, 107] width 197 height 43
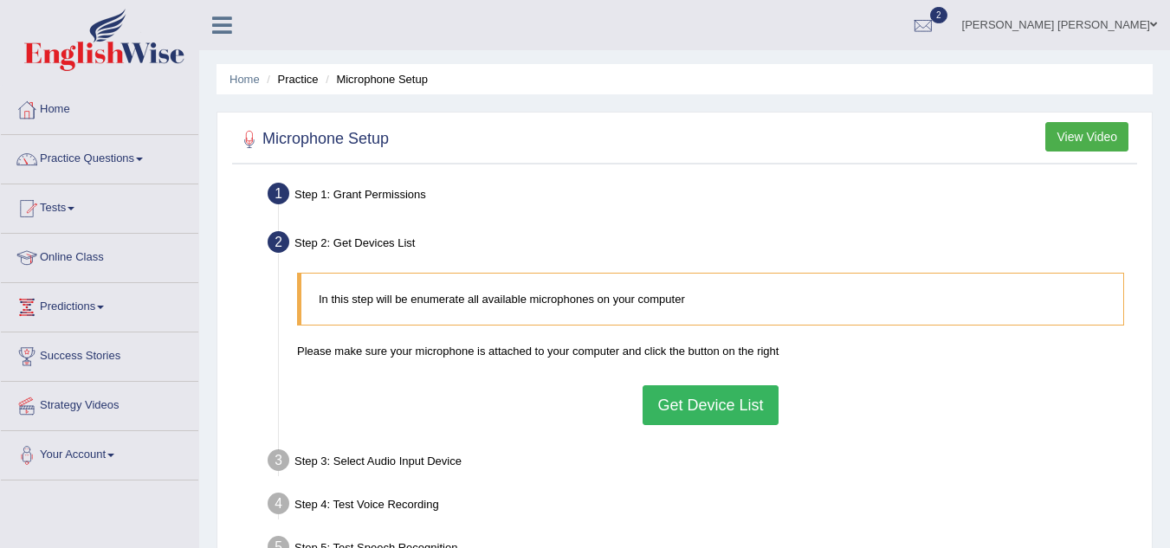
click at [678, 412] on button "Get Device List" at bounding box center [710, 405] width 135 height 40
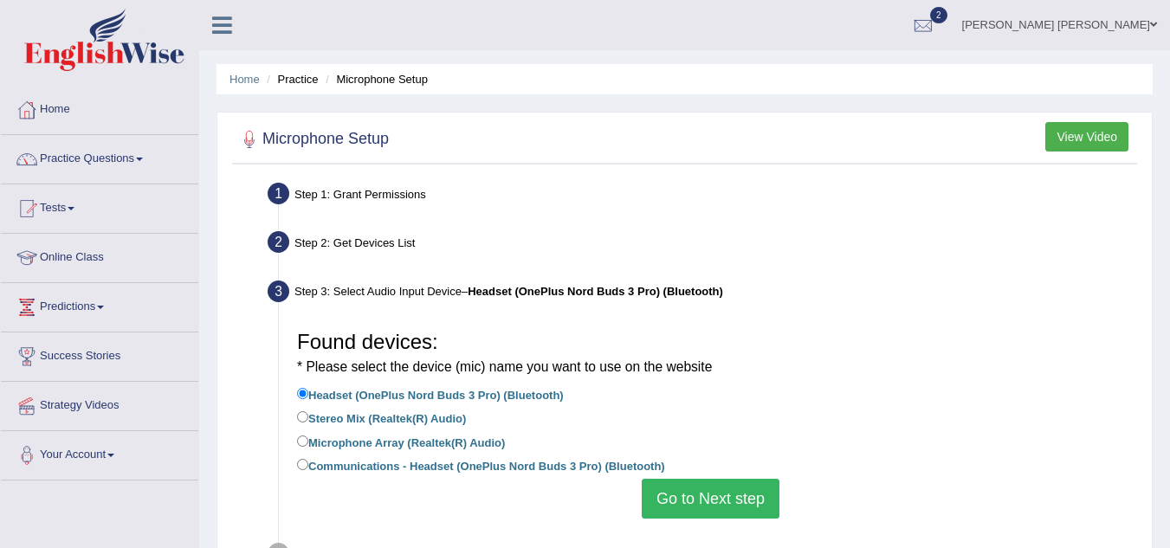
click at [712, 506] on button "Go to Next step" at bounding box center [711, 499] width 138 height 40
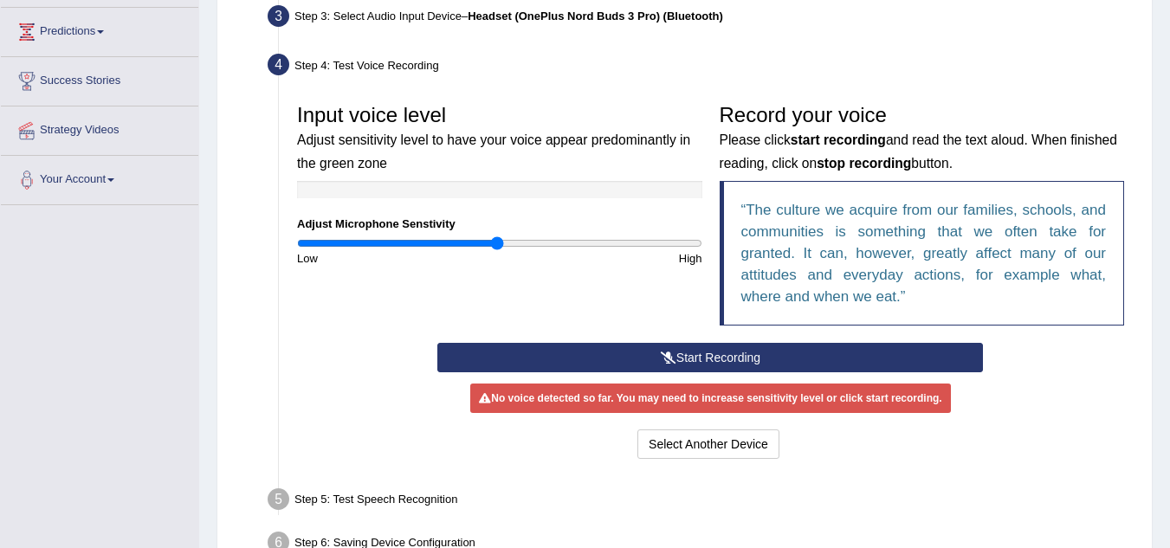
scroll to position [277, 0]
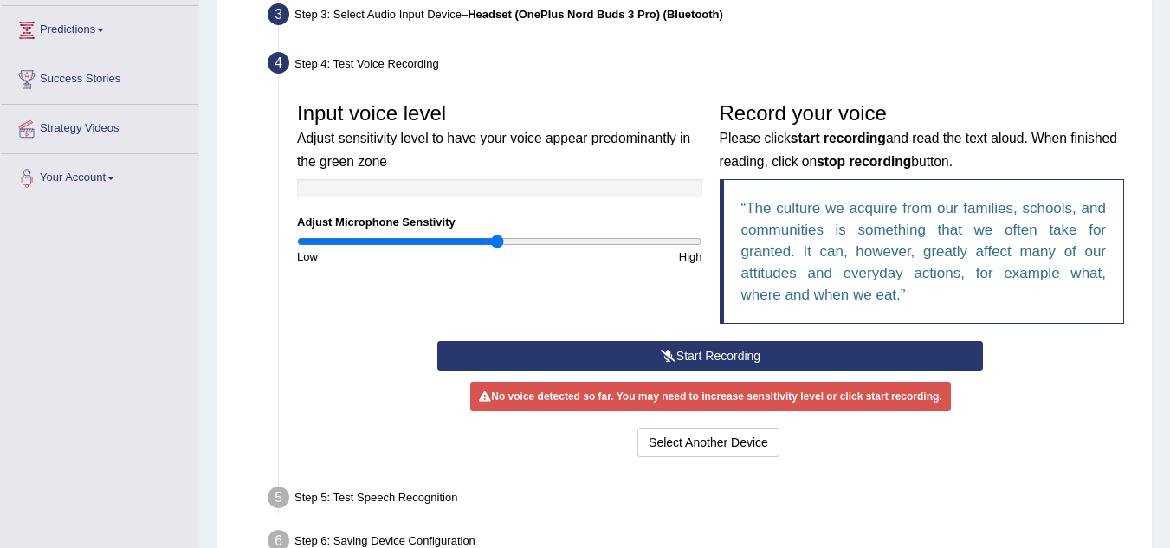
click at [709, 359] on button "Start Recording" at bounding box center [710, 355] width 546 height 29
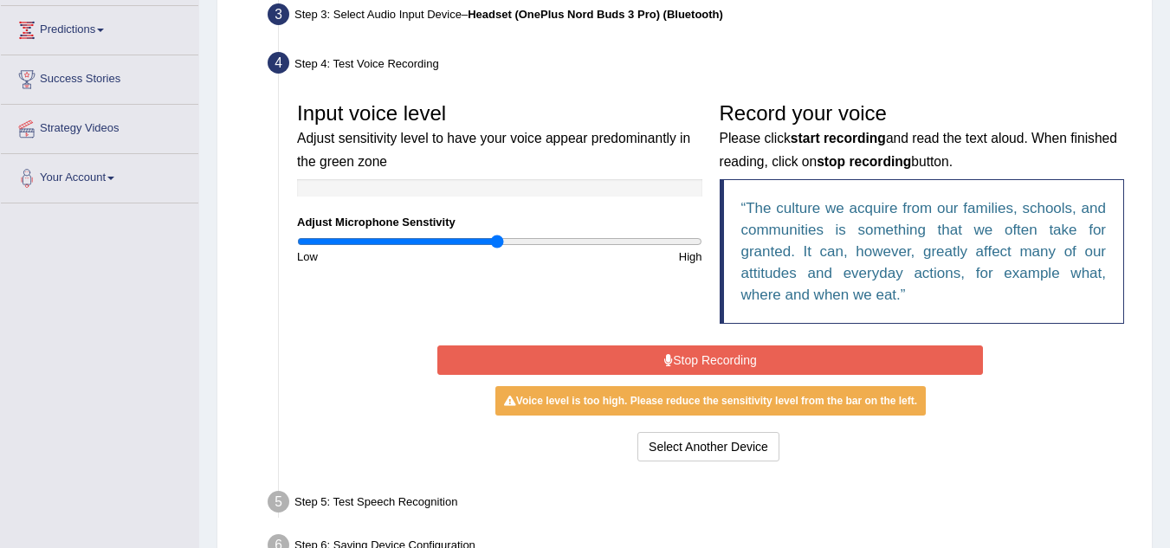
click at [709, 359] on button "Stop Recording" at bounding box center [710, 360] width 546 height 29
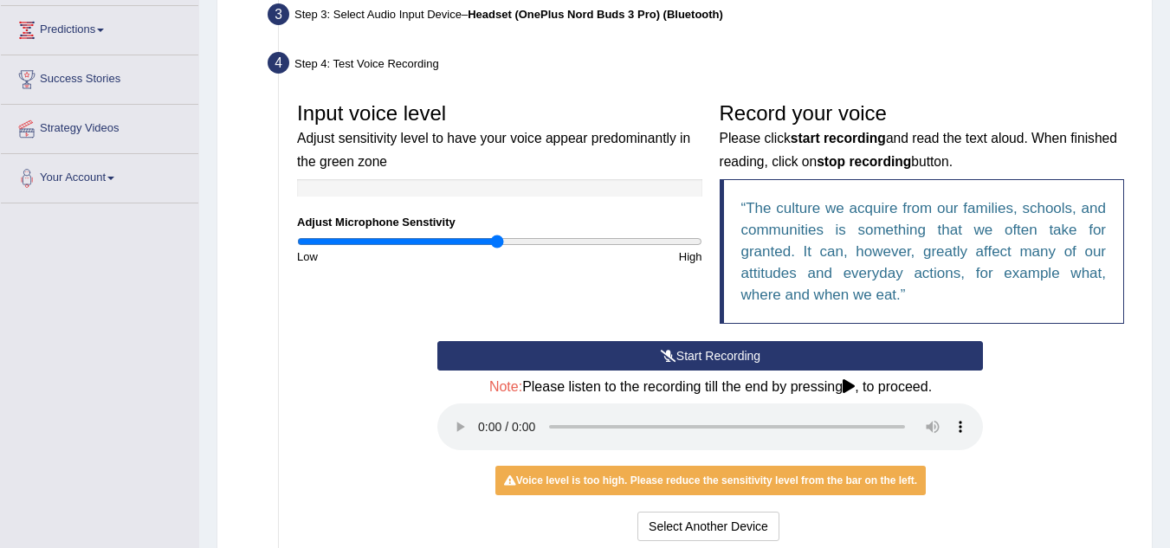
click at [852, 385] on icon at bounding box center [849, 386] width 12 height 14
click at [707, 359] on button "Start Recording" at bounding box center [710, 355] width 546 height 29
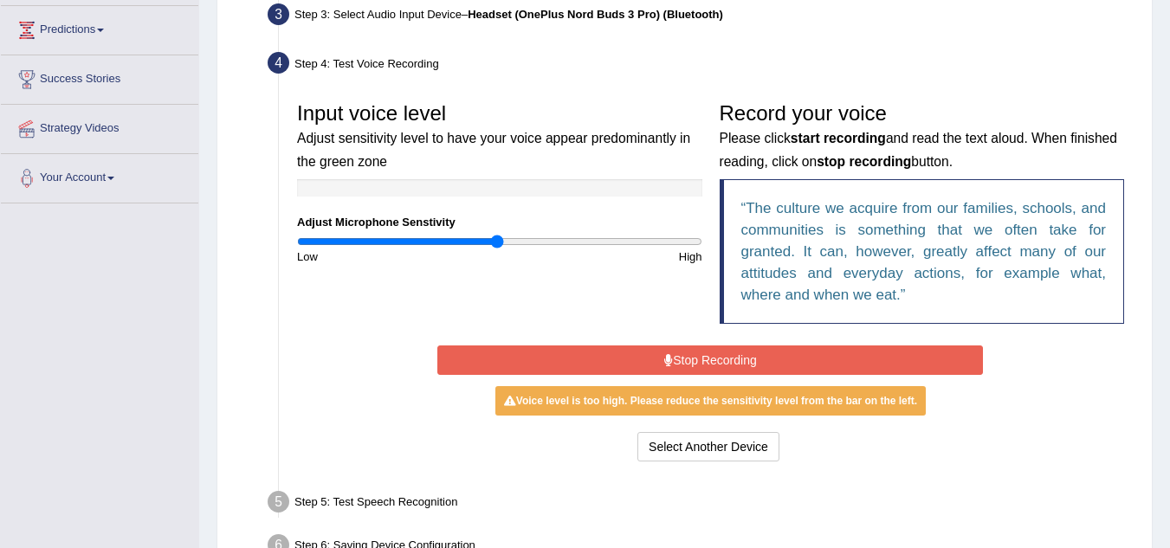
click at [707, 359] on button "Stop Recording" at bounding box center [710, 360] width 546 height 29
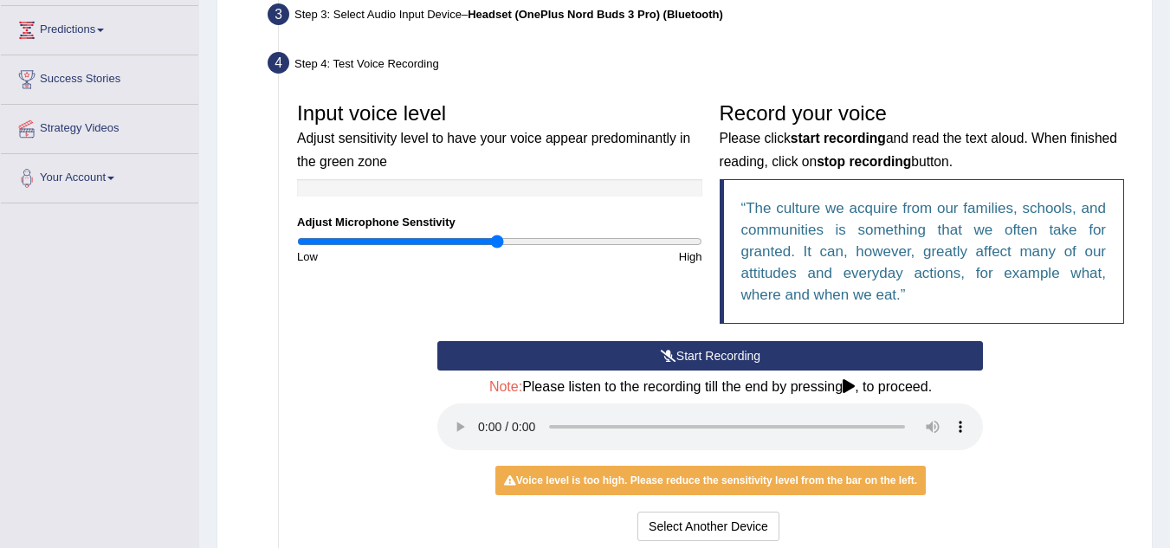
click at [413, 296] on div "Input voice level Adjust sensitivity level to have your voice appear predominan…" at bounding box center [710, 218] width 845 height 248
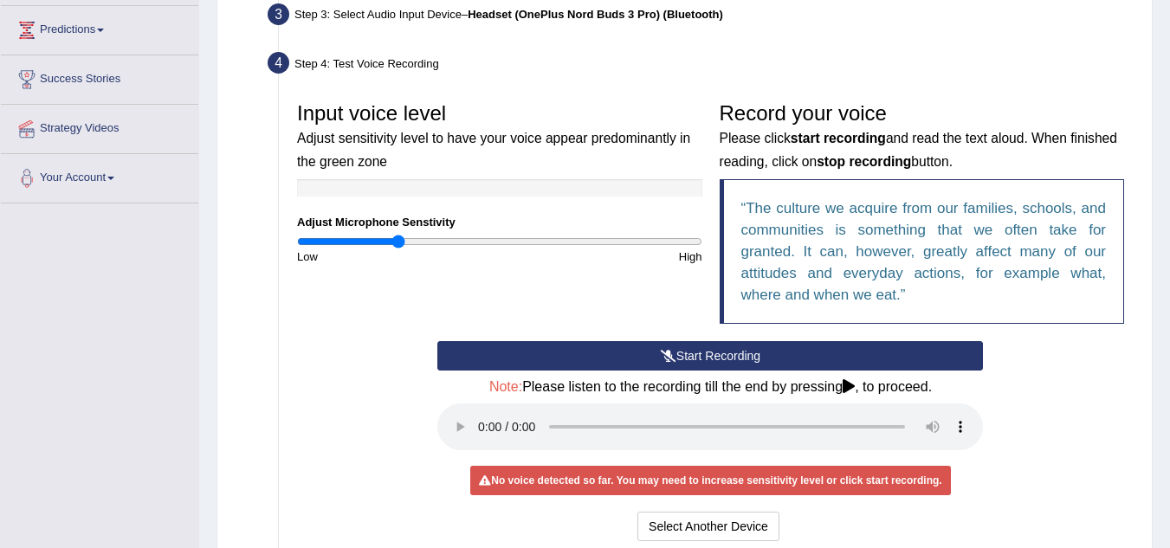
drag, startPoint x: 499, startPoint y: 241, endPoint x: 398, endPoint y: 246, distance: 101.5
click at [398, 246] on input "range" at bounding box center [499, 242] width 405 height 14
click at [765, 366] on button "Start Recording" at bounding box center [710, 355] width 546 height 29
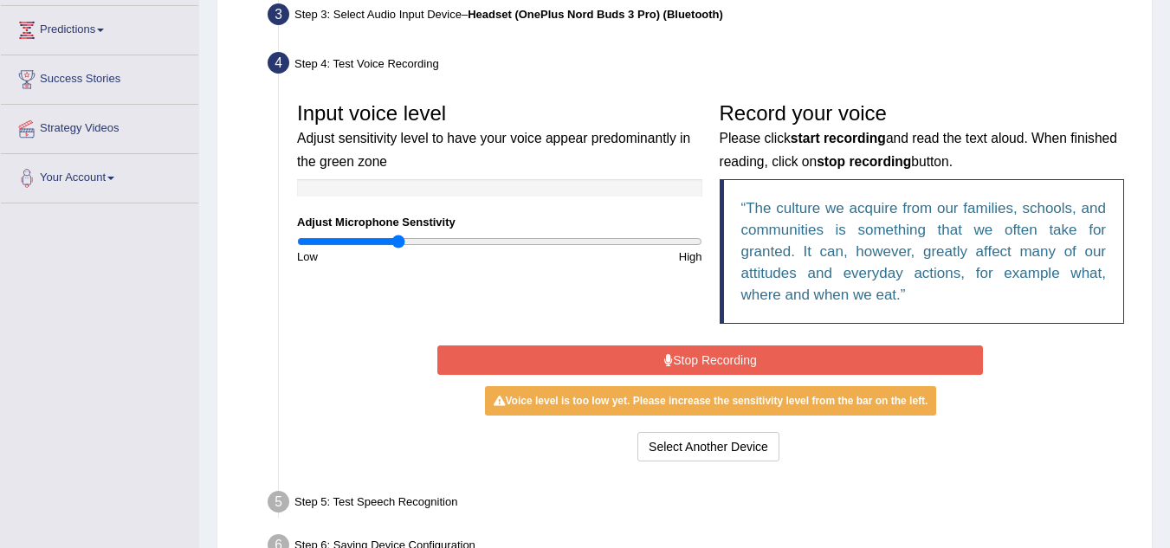
click at [765, 366] on button "Stop Recording" at bounding box center [710, 360] width 546 height 29
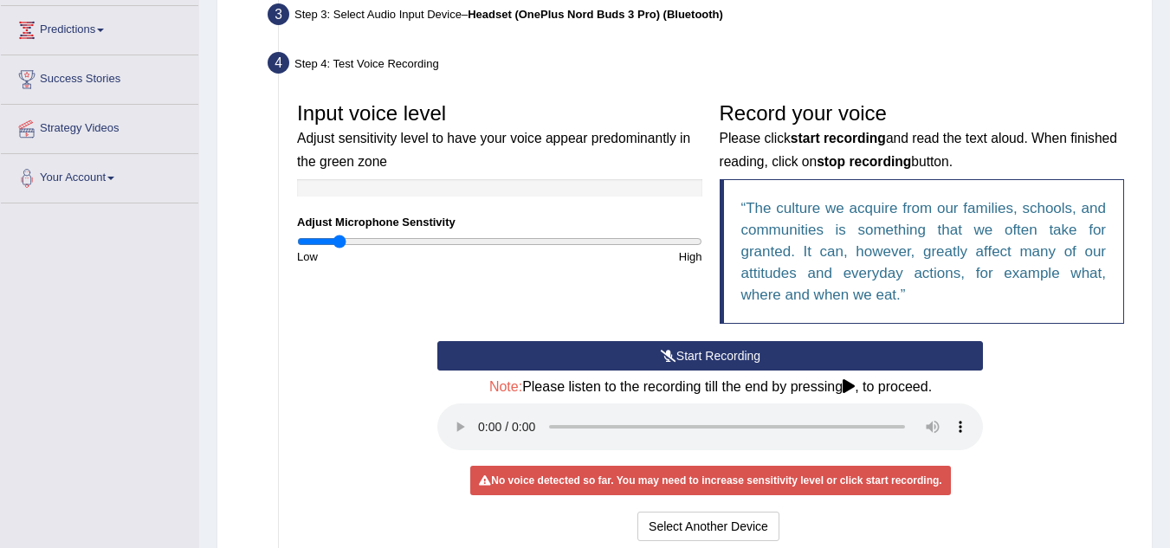
drag, startPoint x: 398, startPoint y: 246, endPoint x: 341, endPoint y: 253, distance: 57.6
click at [341, 249] on input "range" at bounding box center [499, 242] width 405 height 14
click at [727, 355] on button "Start Recording" at bounding box center [710, 355] width 546 height 29
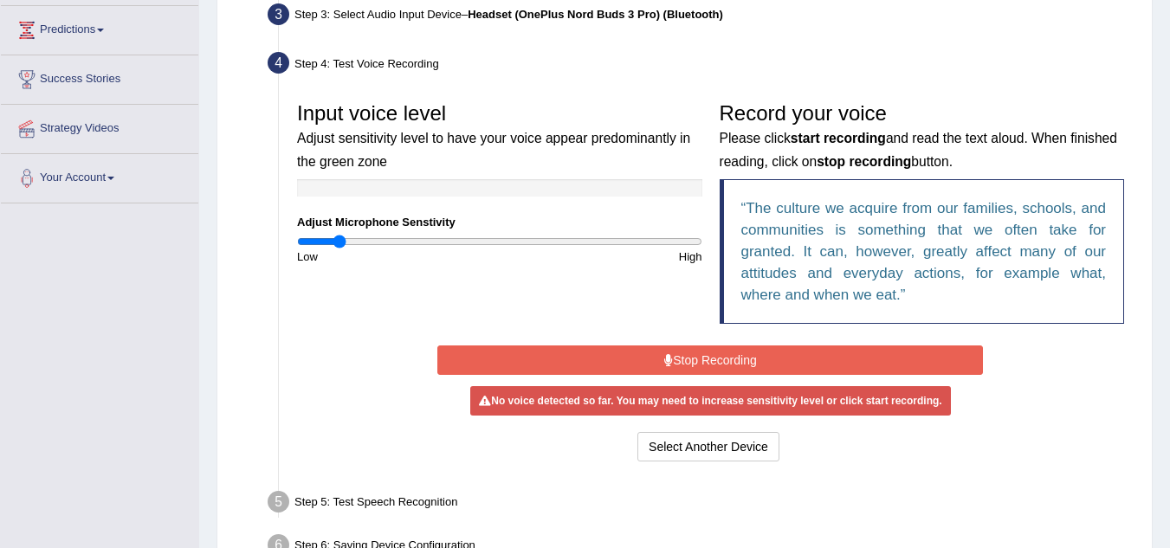
click at [727, 355] on button "Stop Recording" at bounding box center [710, 360] width 546 height 29
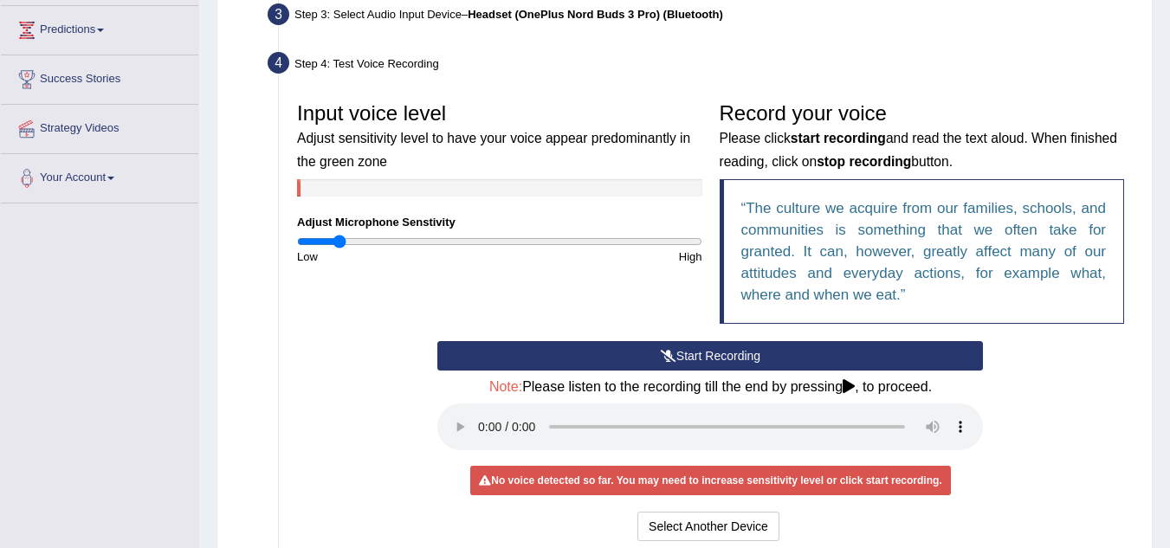
drag, startPoint x: 341, startPoint y: 244, endPoint x: 666, endPoint y: 226, distance: 325.3
drag, startPoint x: 666, startPoint y: 226, endPoint x: 356, endPoint y: 262, distance: 312.2
click at [356, 262] on div "Low" at bounding box center [393, 257] width 211 height 16
drag, startPoint x: 341, startPoint y: 237, endPoint x: 722, endPoint y: 218, distance: 380.7
click at [703, 235] on input "range" at bounding box center [499, 242] width 405 height 14
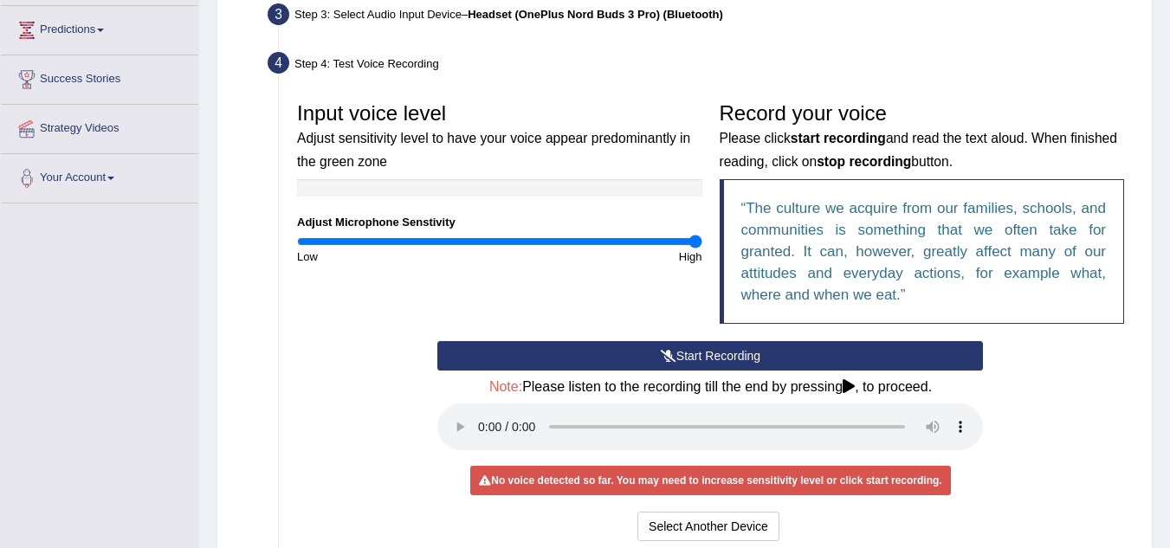
click at [709, 359] on button "Start Recording" at bounding box center [710, 355] width 546 height 29
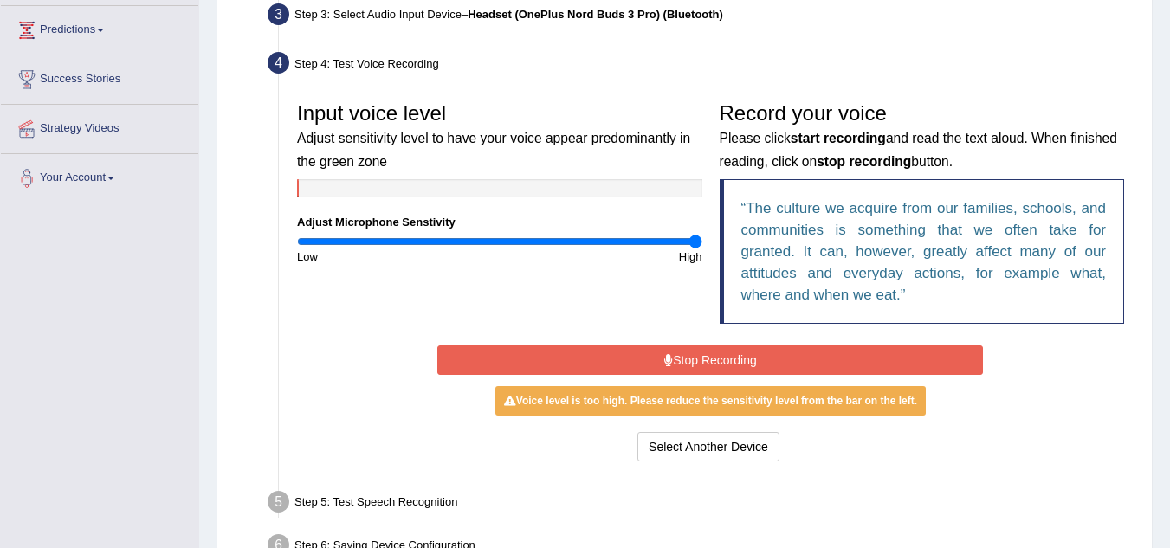
click at [709, 359] on button "Stop Recording" at bounding box center [710, 360] width 546 height 29
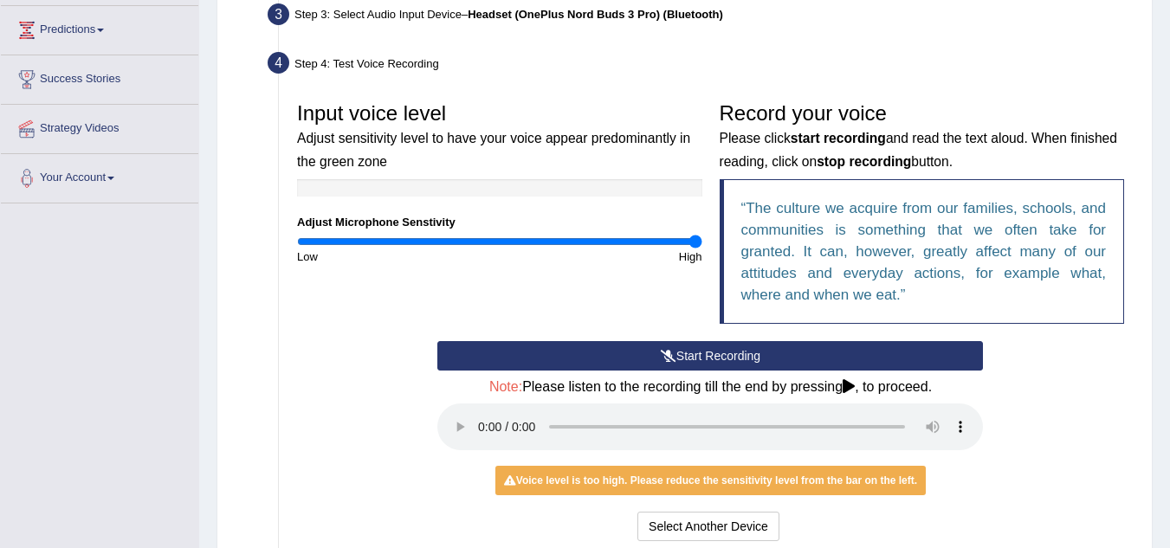
drag, startPoint x: 693, startPoint y: 238, endPoint x: 666, endPoint y: 240, distance: 26.9
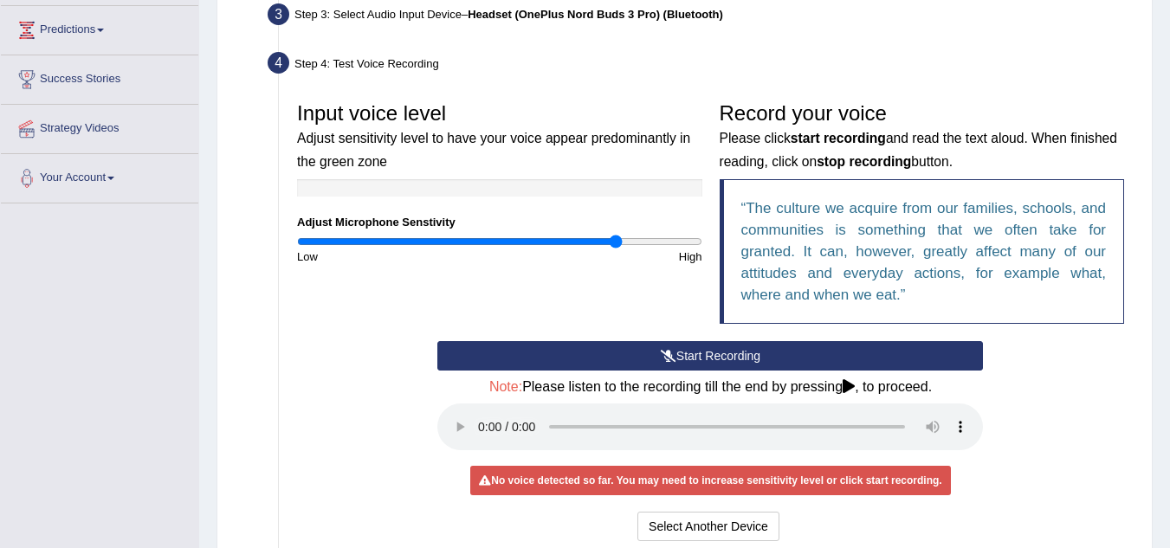
drag, startPoint x: 666, startPoint y: 240, endPoint x: 615, endPoint y: 239, distance: 51.1
click at [615, 239] on input "range" at bounding box center [499, 242] width 405 height 14
click at [748, 358] on button "Start Recording" at bounding box center [710, 355] width 546 height 29
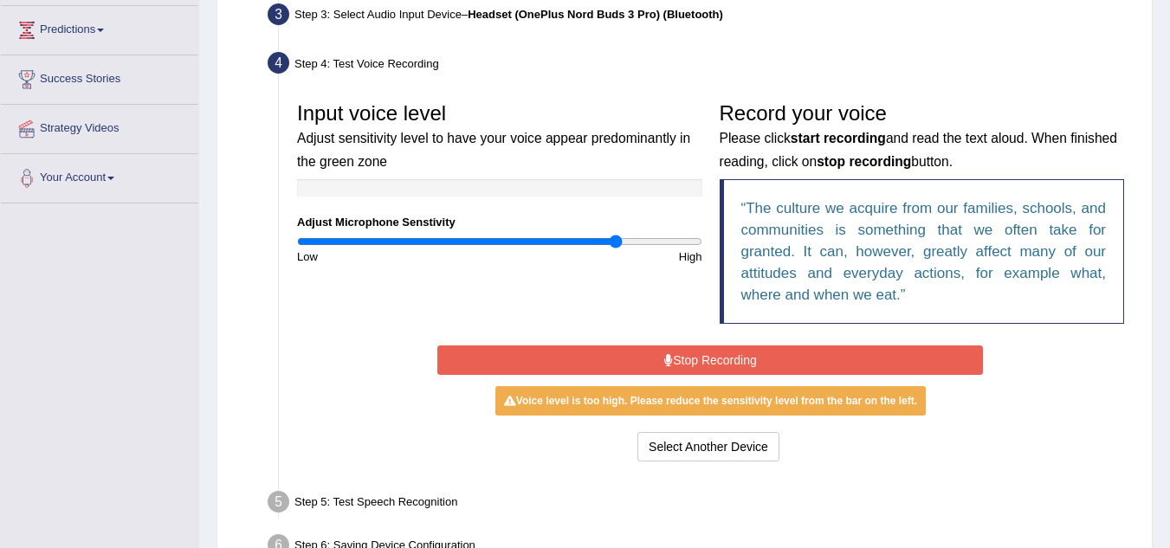
click at [748, 358] on button "Stop Recording" at bounding box center [710, 360] width 546 height 29
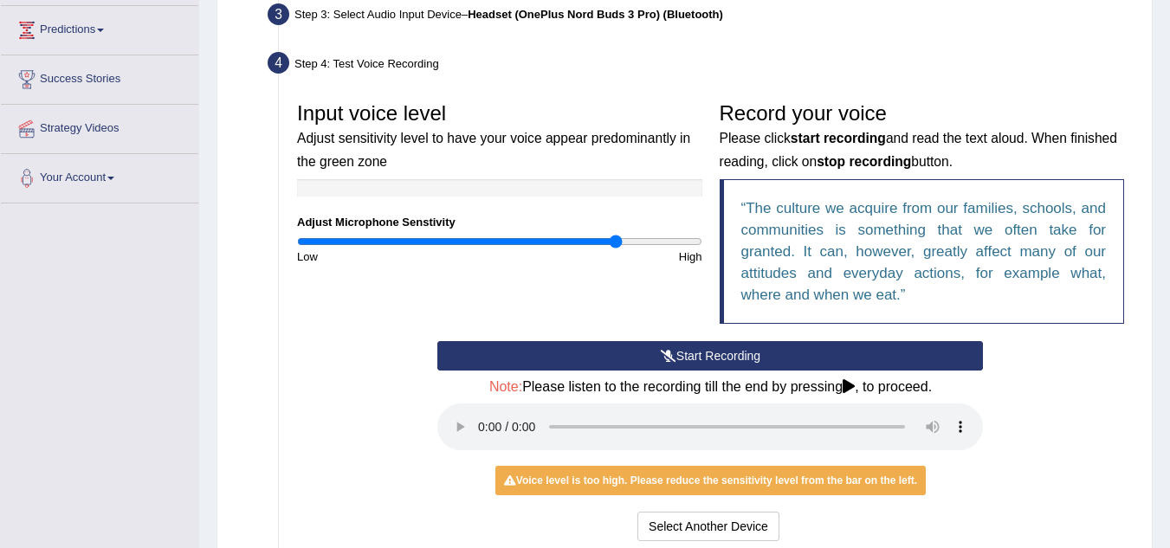
drag, startPoint x: 612, startPoint y: 246, endPoint x: 596, endPoint y: 247, distance: 16.5
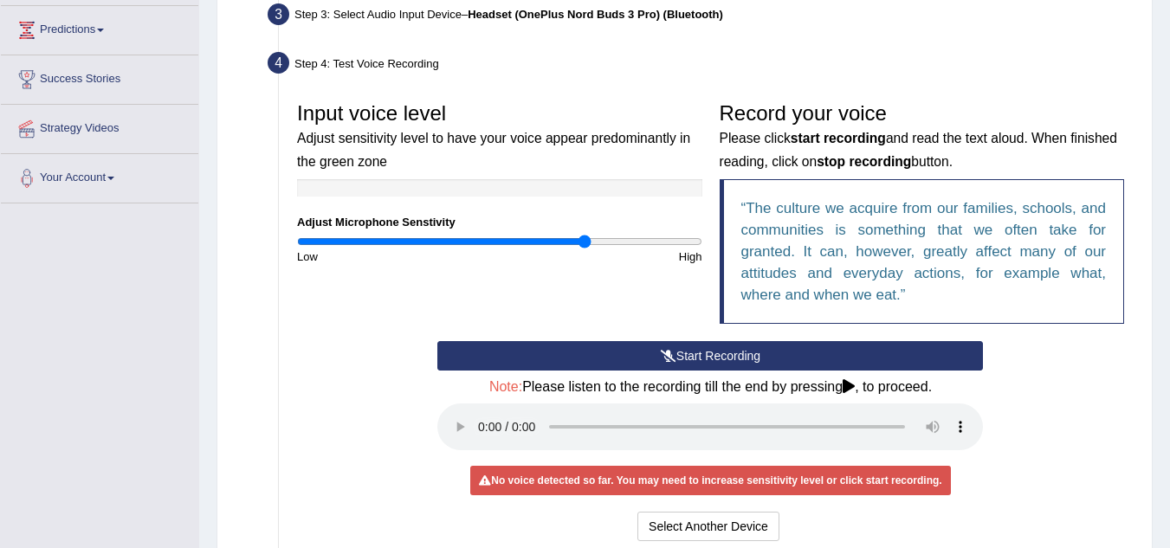
click at [584, 248] on input "range" at bounding box center [499, 242] width 405 height 14
click at [690, 351] on button "Start Recording" at bounding box center [710, 355] width 546 height 29
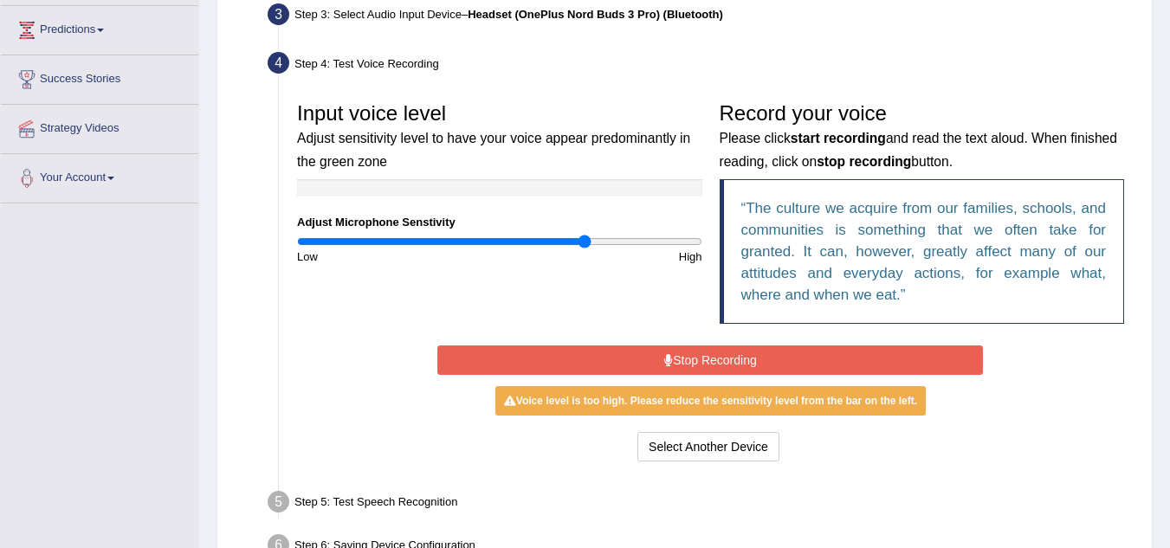
click at [690, 351] on button "Stop Recording" at bounding box center [710, 360] width 546 height 29
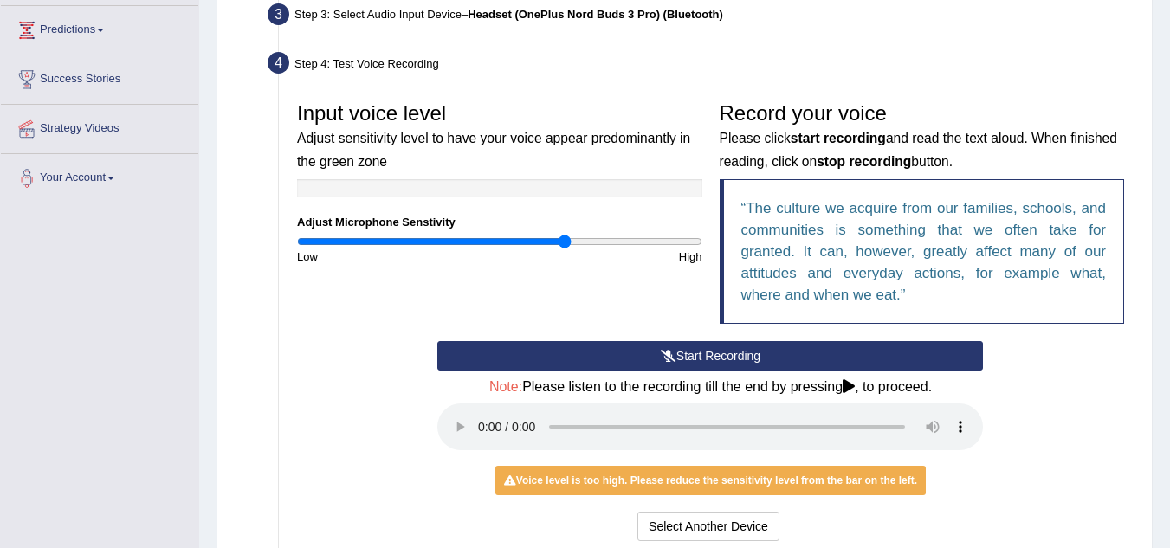
click at [567, 243] on input "range" at bounding box center [499, 242] width 405 height 14
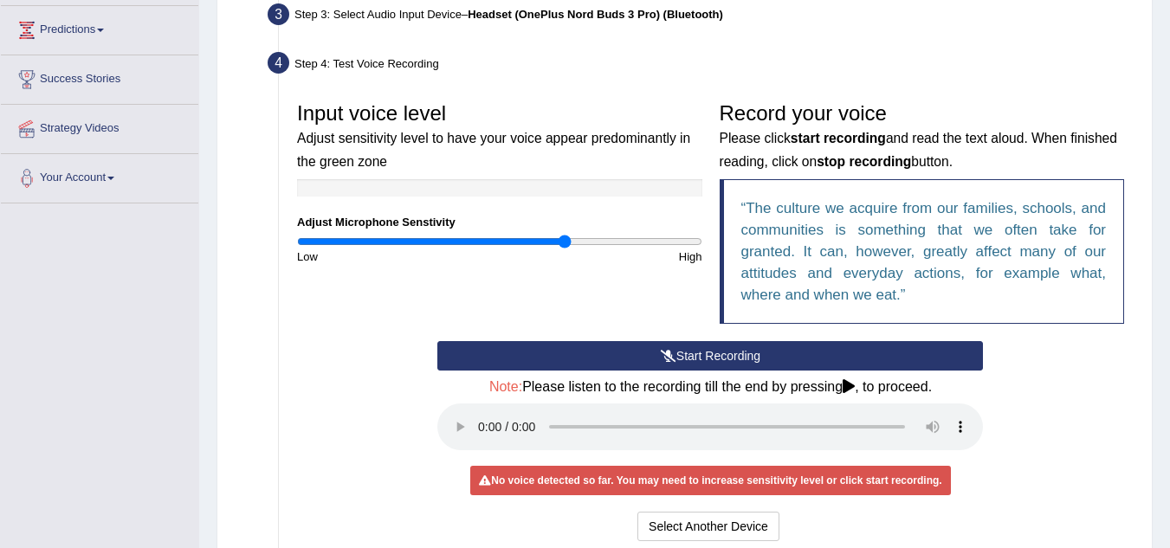
click at [703, 364] on button "Start Recording" at bounding box center [710, 355] width 546 height 29
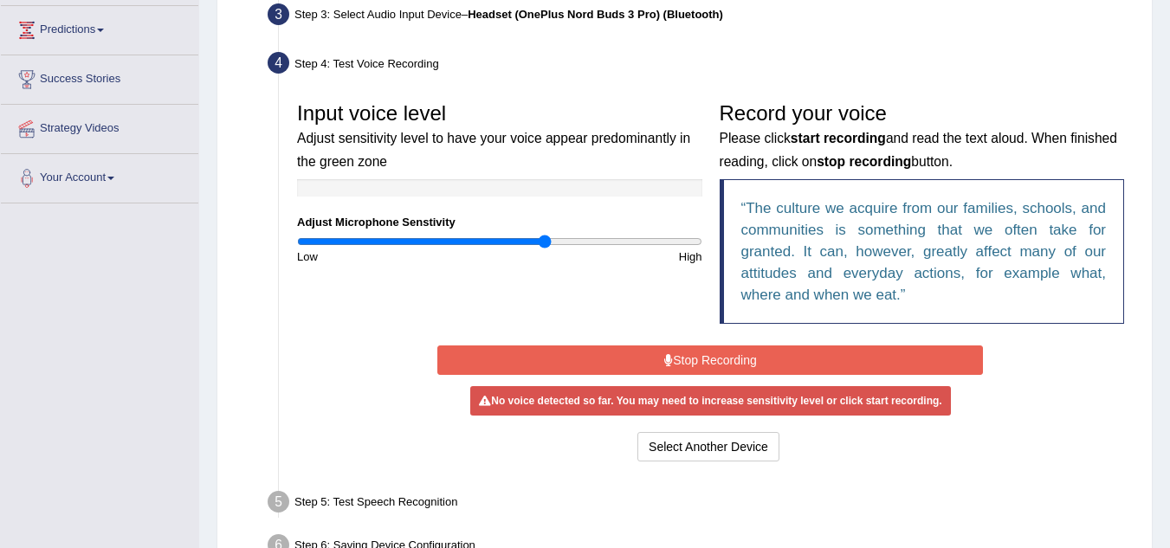
click at [545, 239] on input "range" at bounding box center [499, 242] width 405 height 14
click at [709, 359] on button "Stop Recording" at bounding box center [710, 360] width 546 height 29
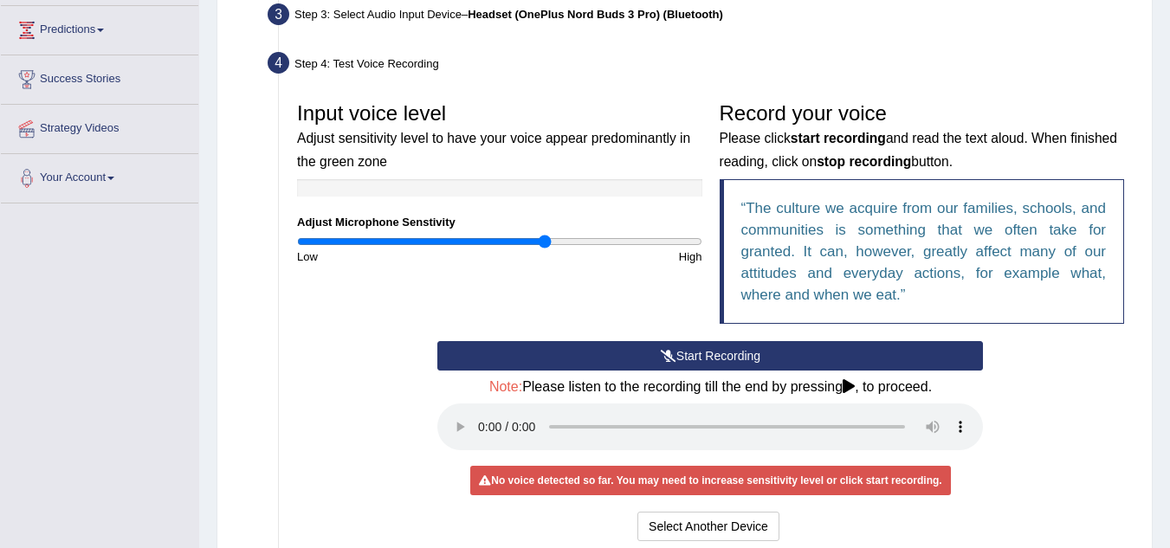
click at [692, 369] on button "Start Recording" at bounding box center [710, 355] width 546 height 29
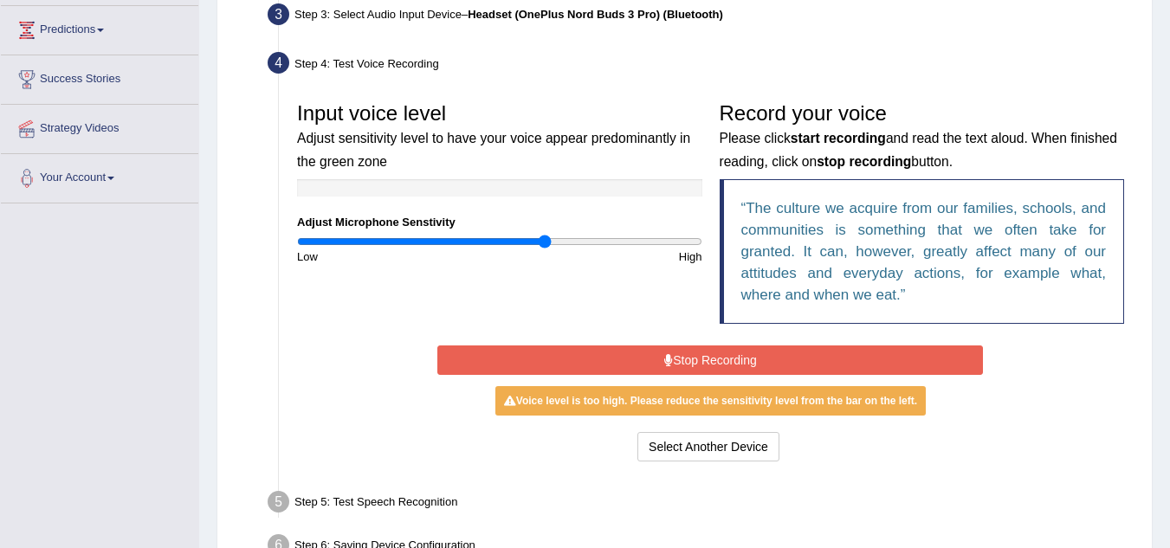
click at [651, 358] on button "Stop Recording" at bounding box center [710, 360] width 546 height 29
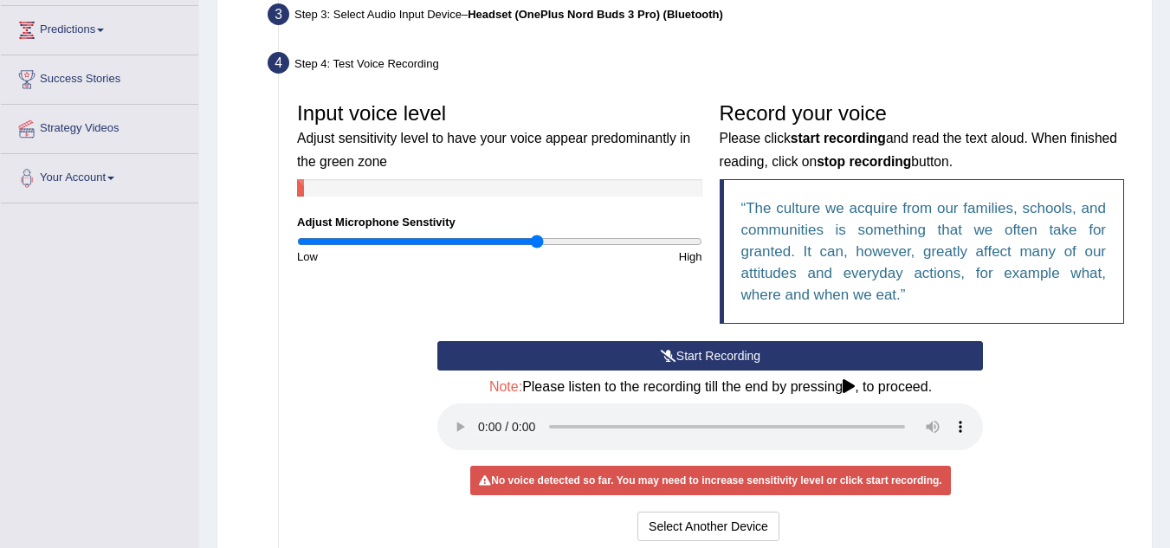
click at [535, 241] on input "range" at bounding box center [499, 242] width 405 height 14
click at [677, 356] on button "Start Recording" at bounding box center [710, 355] width 546 height 29
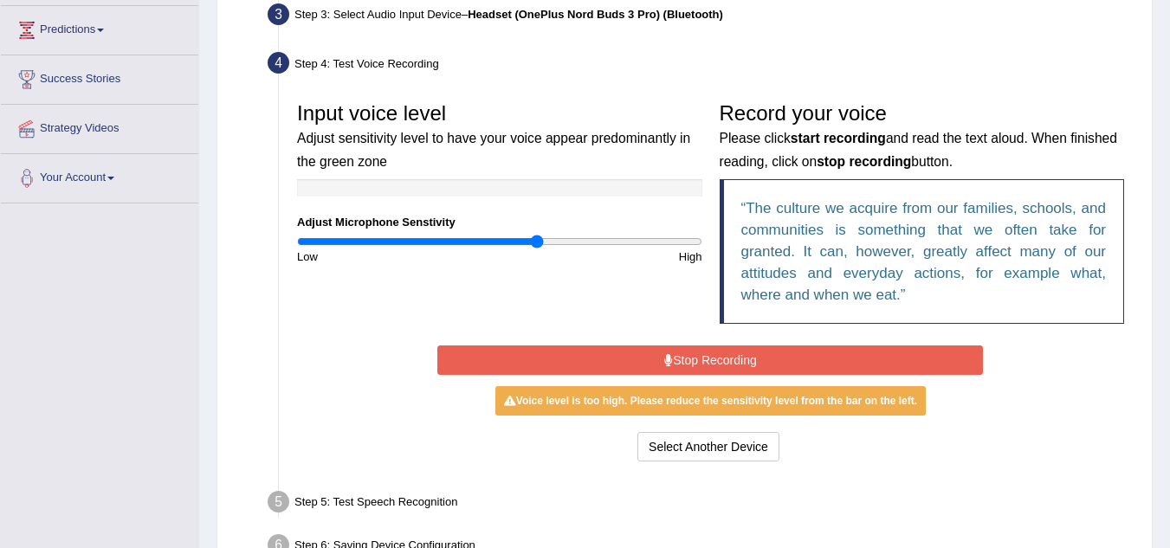
click at [677, 356] on button "Stop Recording" at bounding box center [710, 360] width 546 height 29
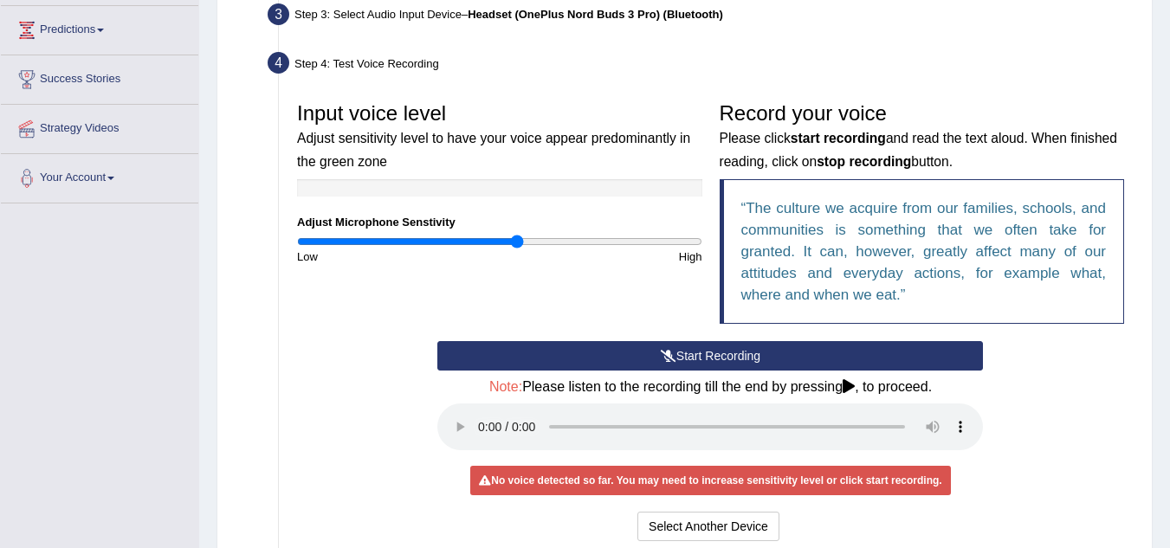
click at [517, 239] on input "range" at bounding box center [499, 242] width 405 height 14
click at [641, 355] on button "Start Recording" at bounding box center [710, 355] width 546 height 29
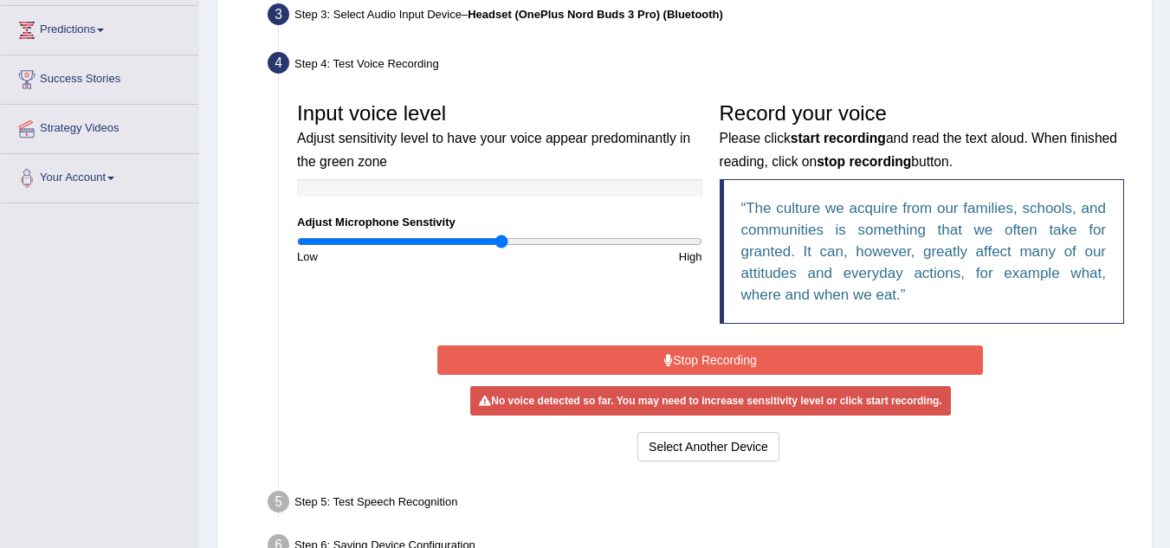
click at [503, 240] on input "range" at bounding box center [499, 242] width 405 height 14
click at [653, 372] on button "Stop Recording" at bounding box center [710, 360] width 546 height 29
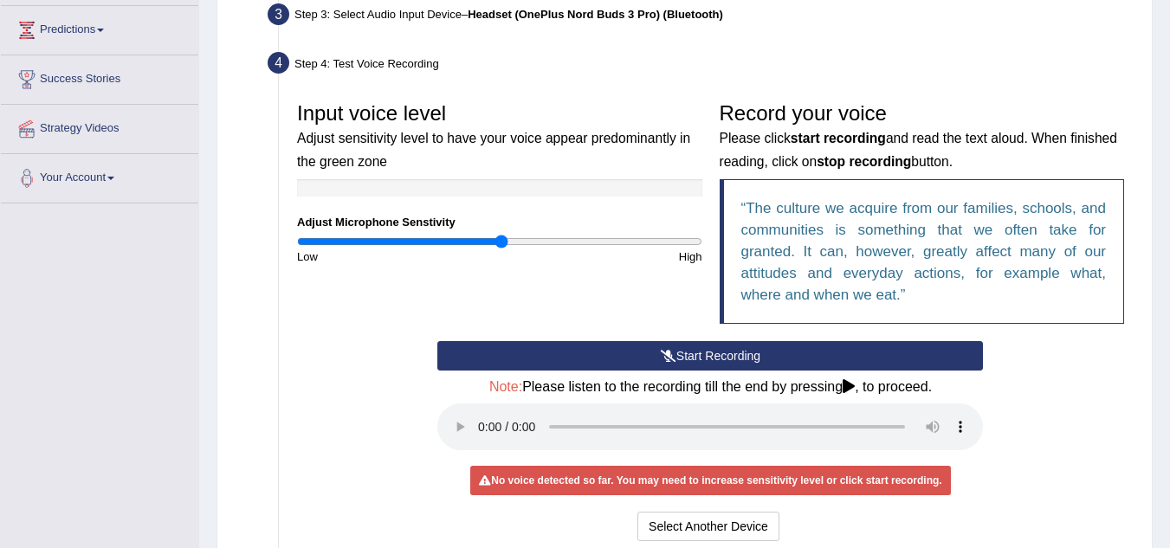
click at [676, 366] on button "Start Recording" at bounding box center [710, 355] width 546 height 29
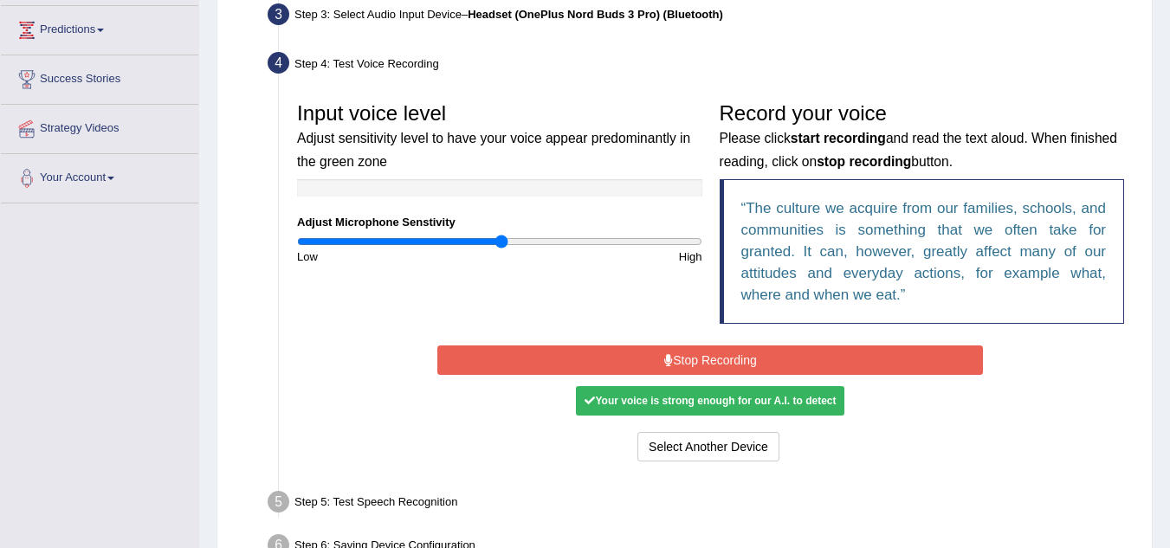
click at [676, 366] on button "Stop Recording" at bounding box center [710, 360] width 546 height 29
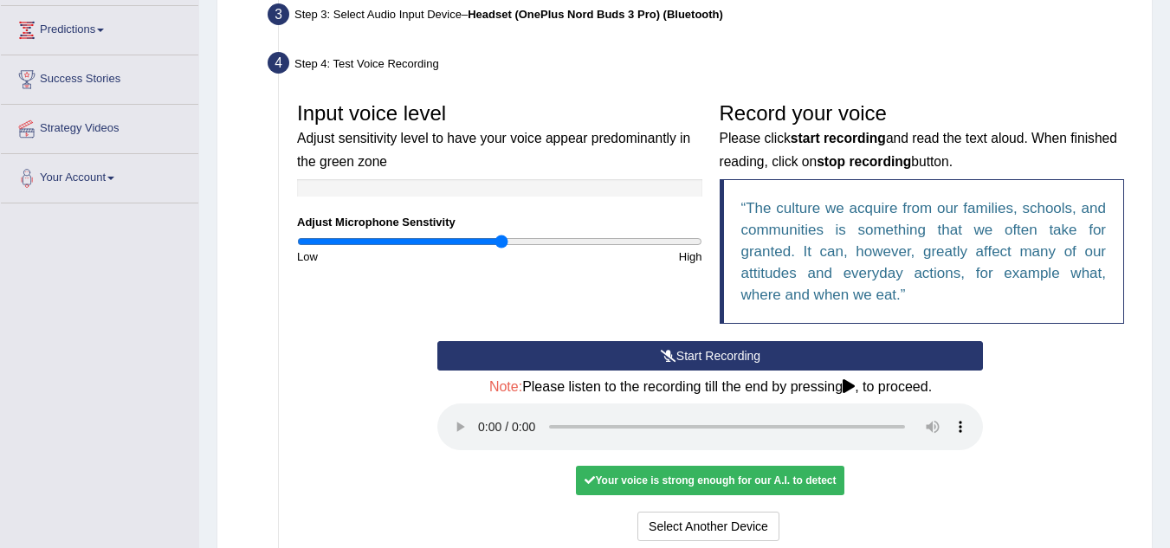
drag, startPoint x: 1181, startPoint y: 185, endPoint x: 1138, endPoint y: 9, distance: 181.7
click at [1138, 9] on div "Step 3: Select Audio Input Device – Headset (OnePlus Nord Buds 3 Pro) (Bluetoot…" at bounding box center [702, 17] width 884 height 38
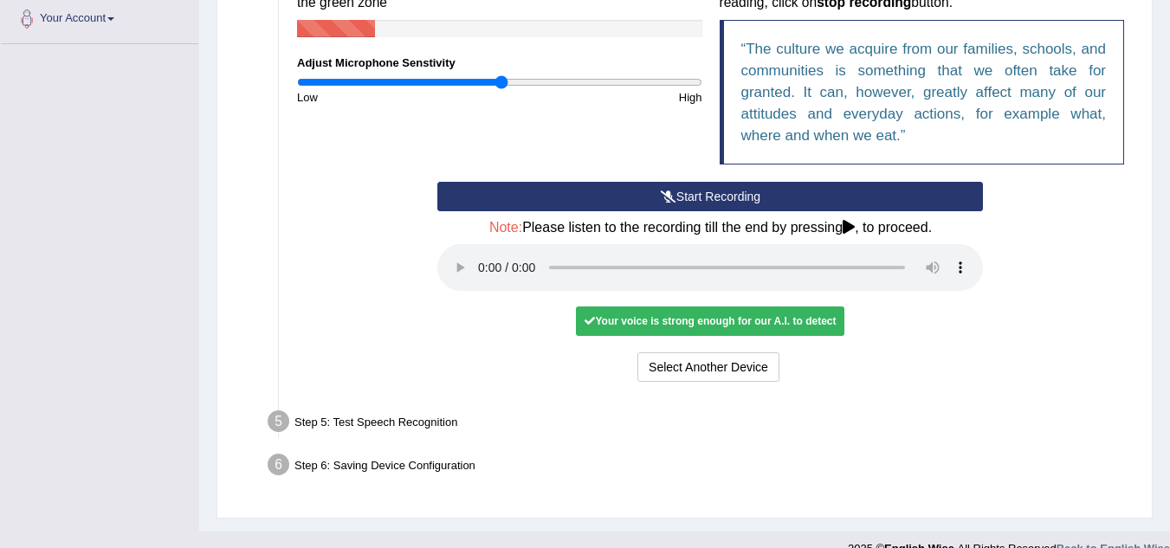
scroll to position [463, 0]
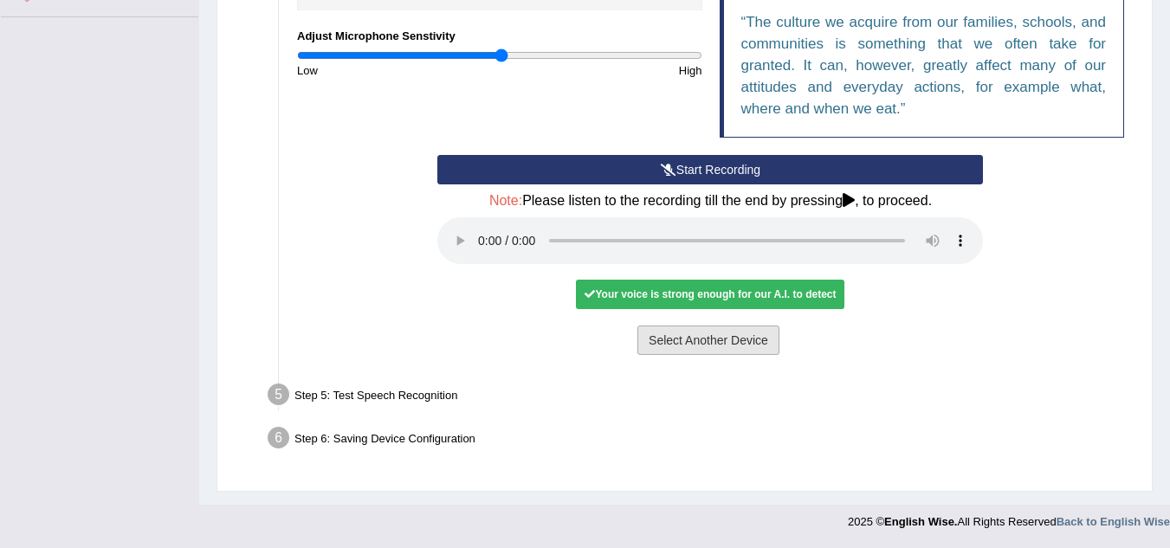
click at [744, 348] on button "Select Another Device" at bounding box center [709, 340] width 142 height 29
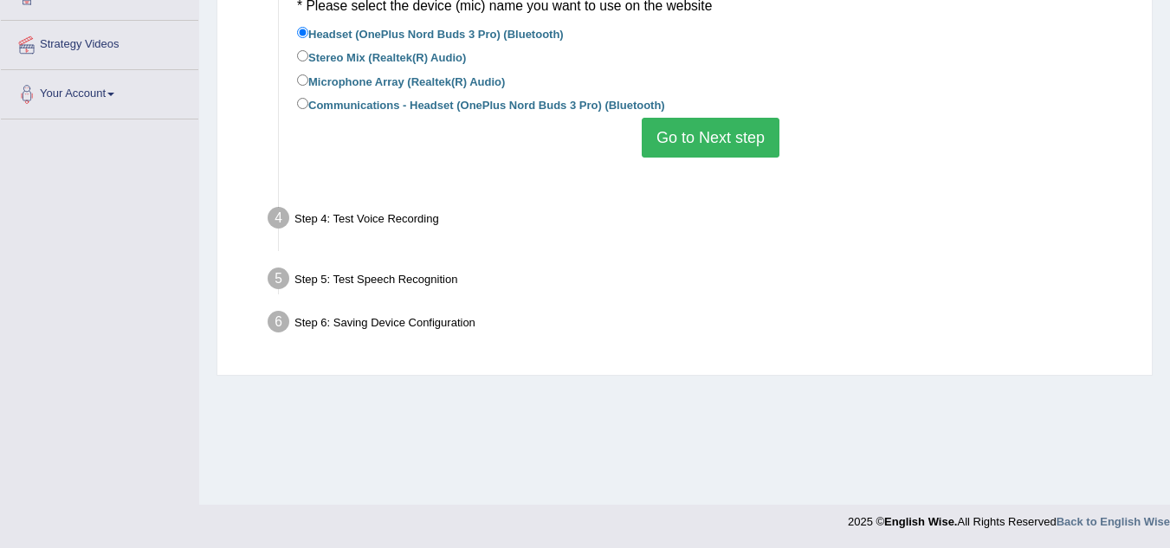
scroll to position [361, 0]
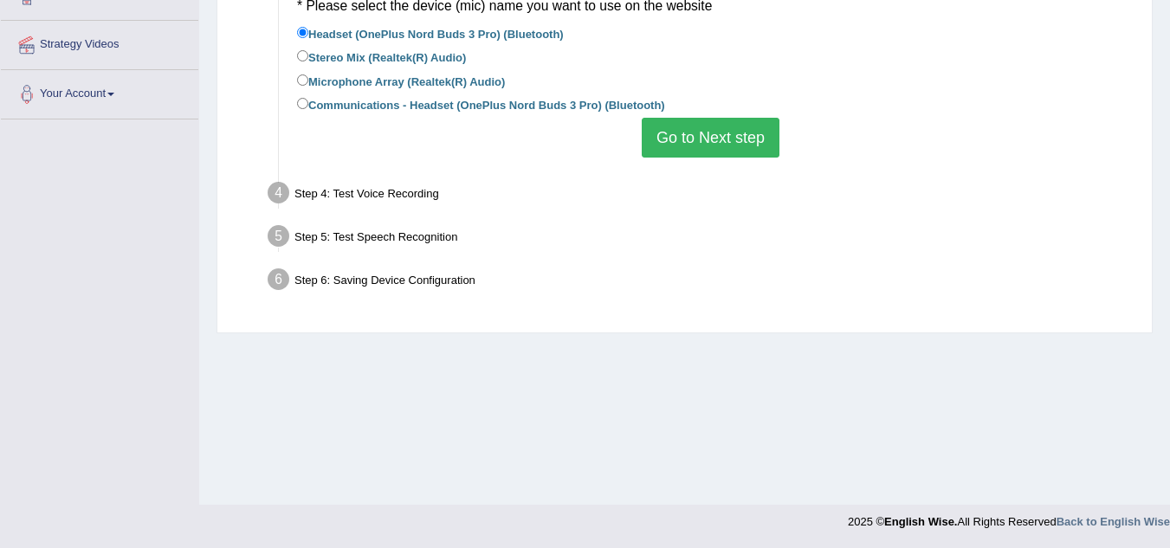
click at [729, 154] on button "Go to Next step" at bounding box center [711, 138] width 138 height 40
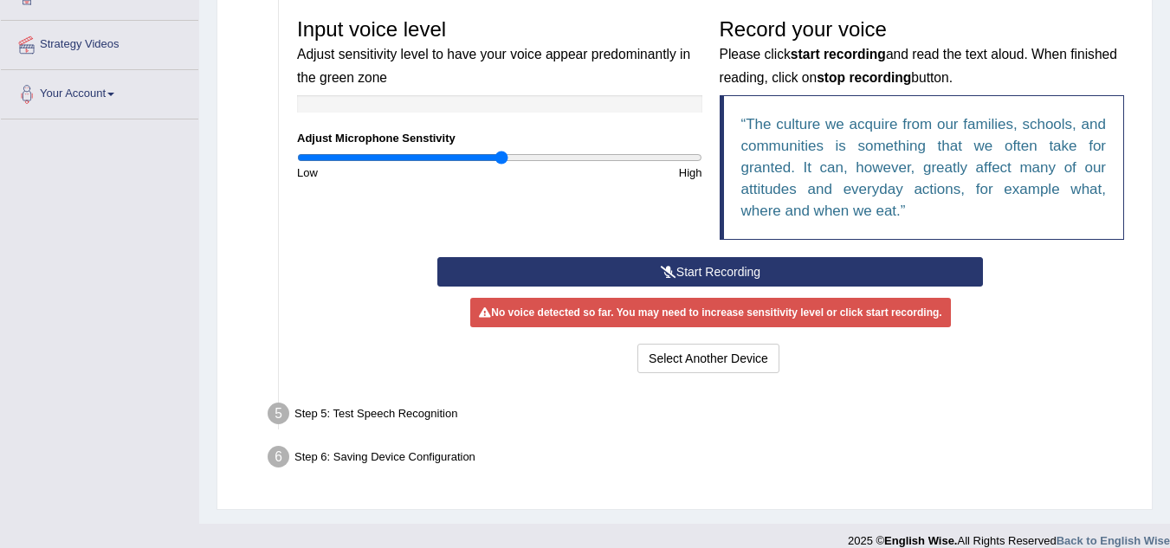
click at [707, 275] on button "Start Recording" at bounding box center [710, 271] width 546 height 29
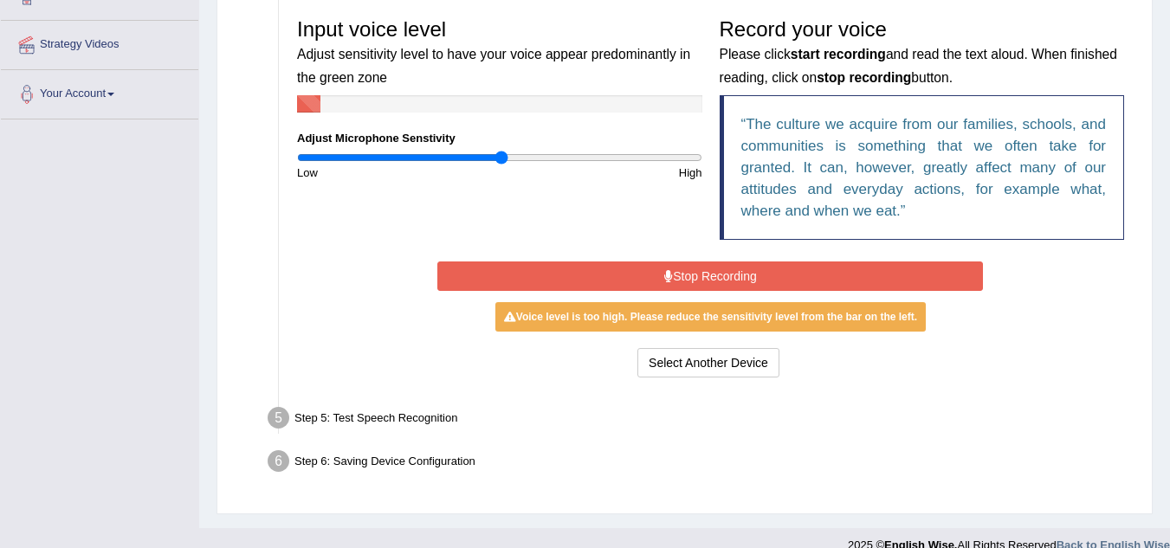
click at [707, 275] on button "Stop Recording" at bounding box center [710, 276] width 546 height 29
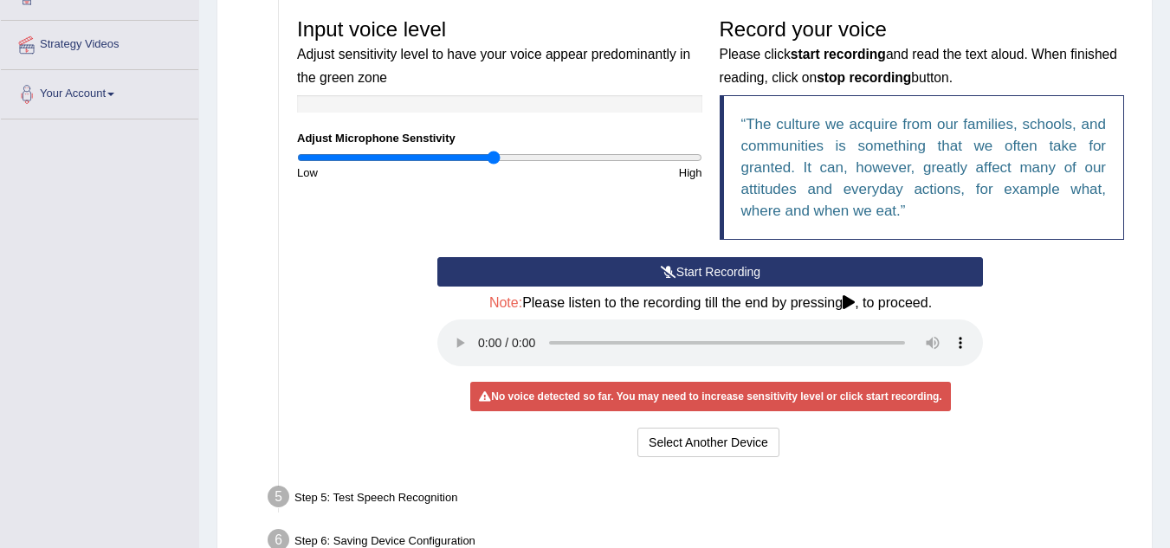
type input "0.98"
click at [494, 160] on input "range" at bounding box center [499, 158] width 405 height 14
click at [677, 275] on button "Start Recording" at bounding box center [710, 271] width 546 height 29
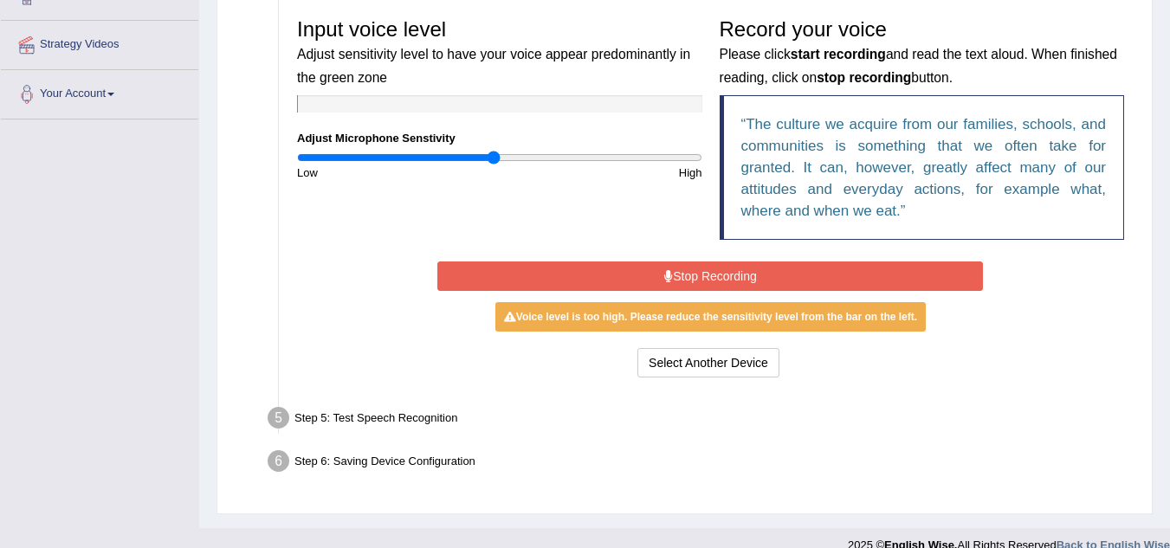
click at [677, 275] on button "Stop Recording" at bounding box center [710, 276] width 546 height 29
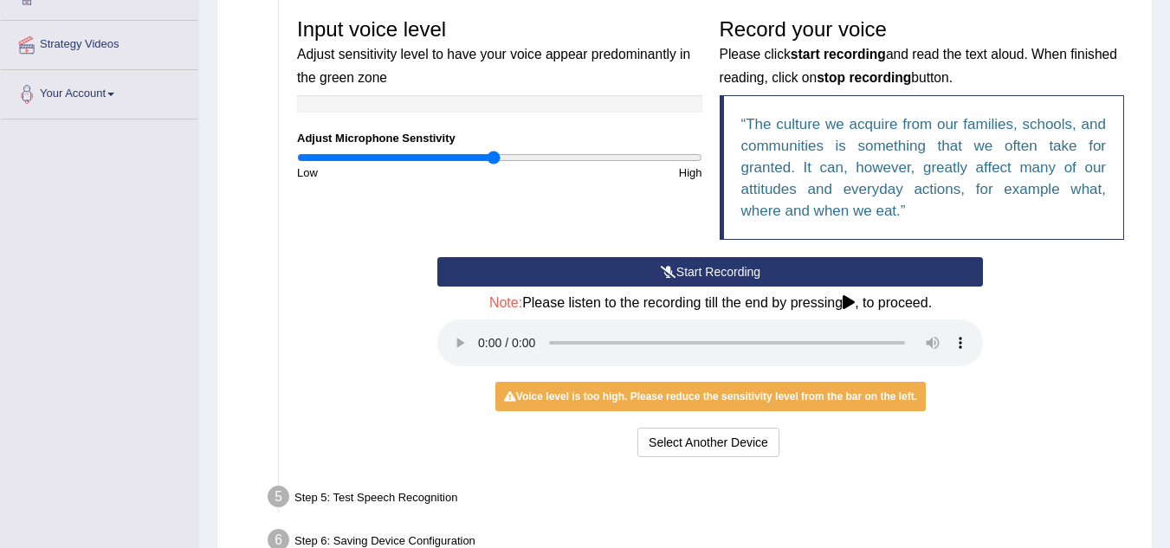
click at [672, 275] on icon at bounding box center [669, 272] width 16 height 12
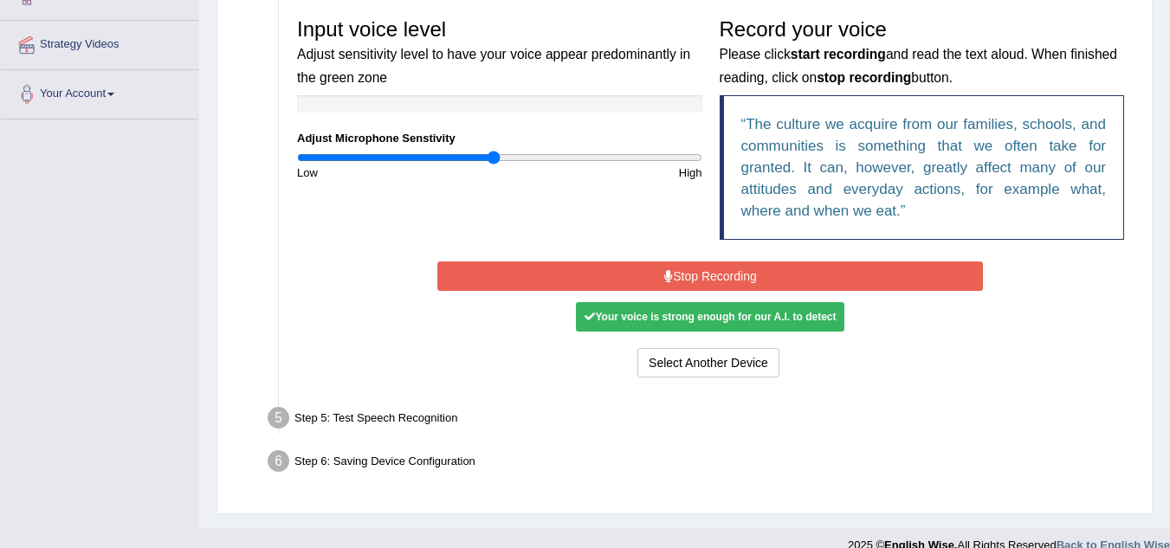
click at [705, 275] on button "Stop Recording" at bounding box center [710, 276] width 546 height 29
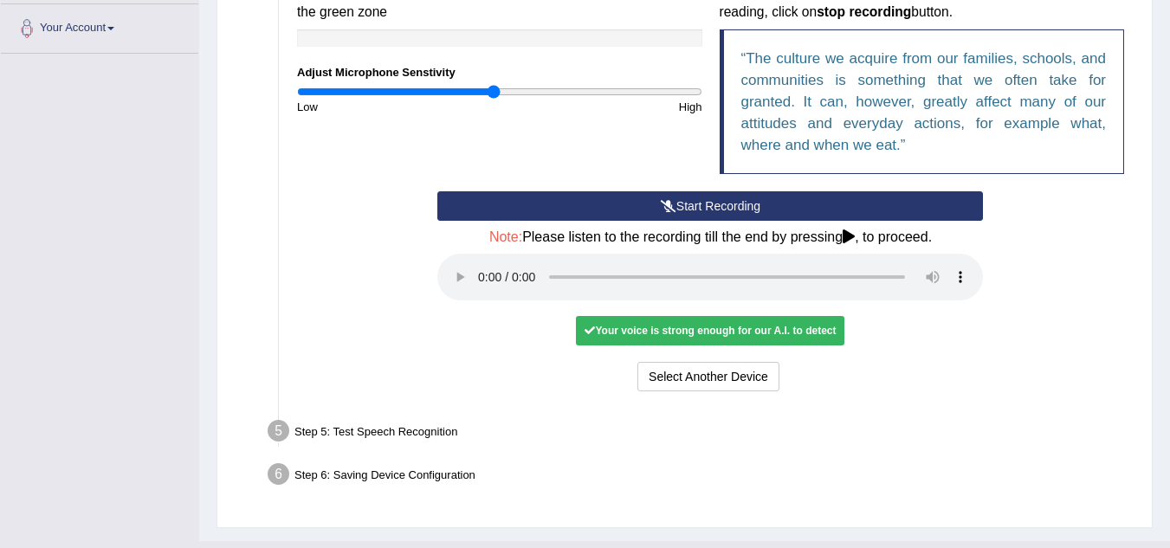
scroll to position [463, 0]
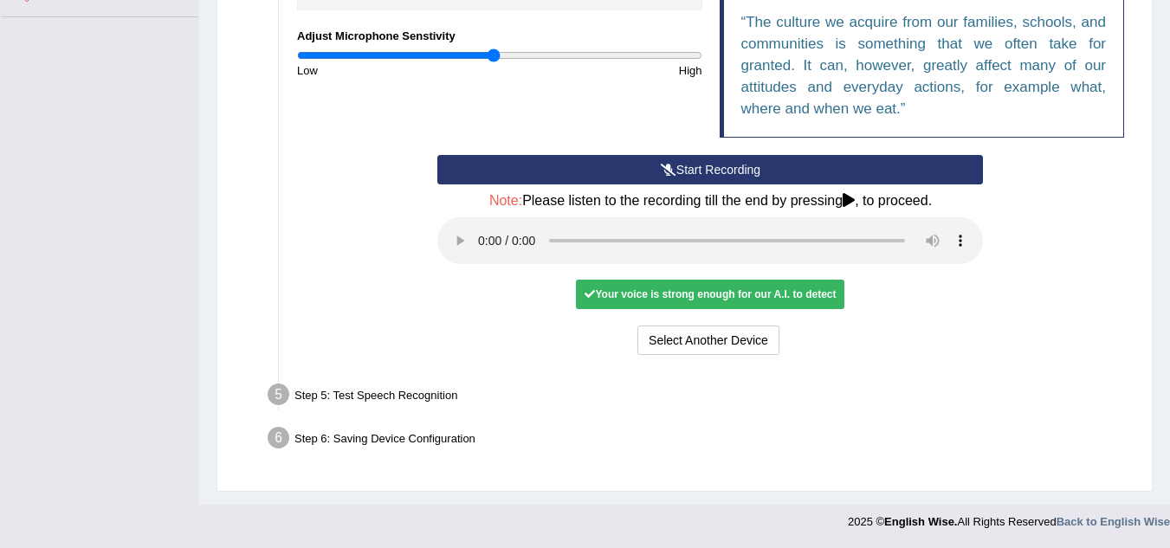
click at [390, 400] on div "Step 5: Test Speech Recognition" at bounding box center [702, 398] width 884 height 38
click at [363, 399] on div "Step 5: Test Speech Recognition" at bounding box center [702, 398] width 884 height 38
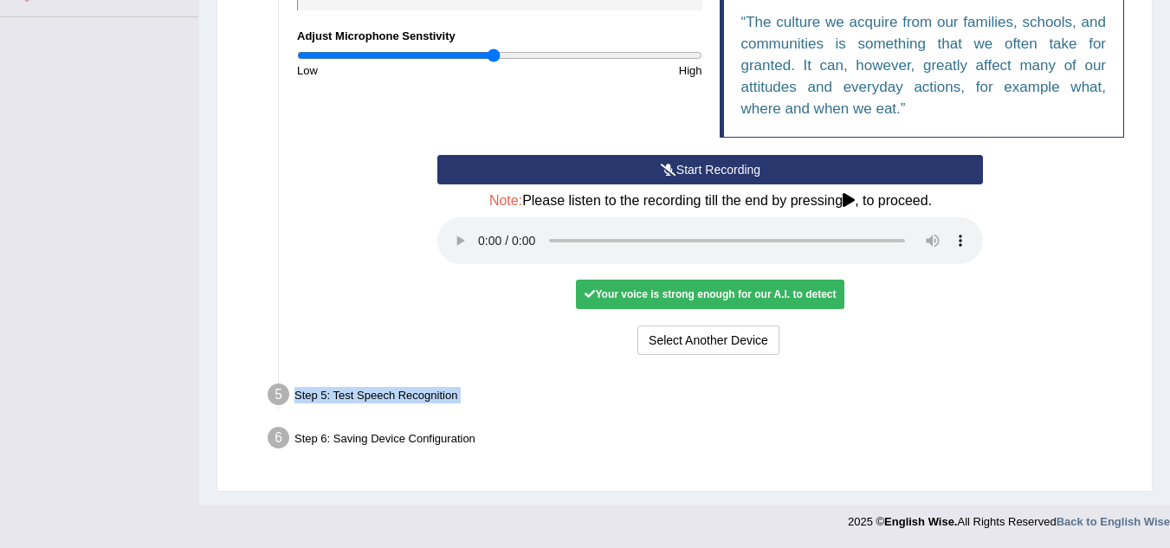
click at [363, 399] on div "Step 5: Test Speech Recognition" at bounding box center [702, 398] width 884 height 38
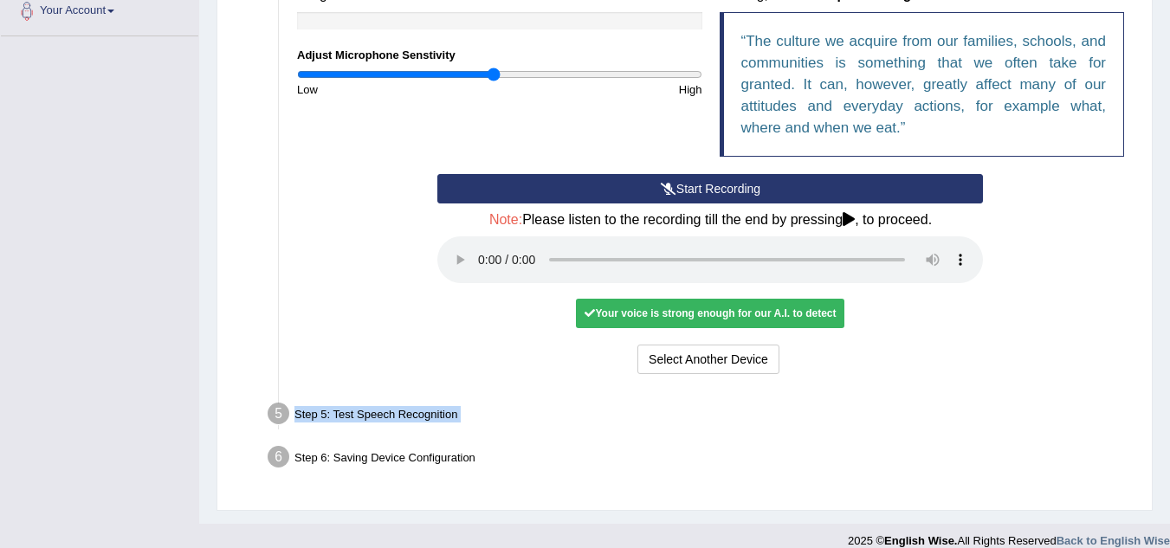
scroll to position [450, 0]
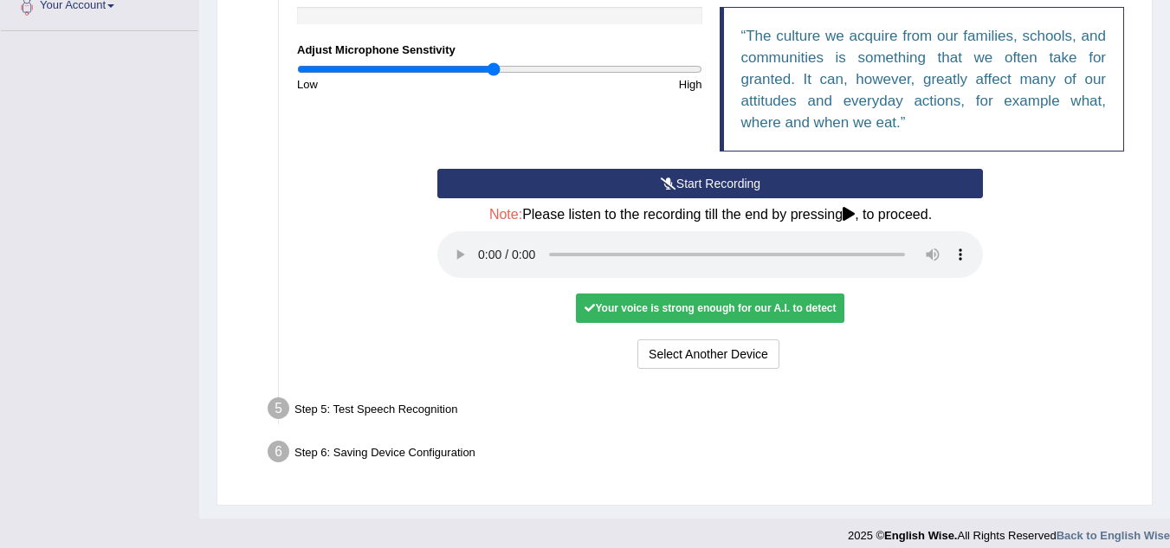
click at [684, 310] on div "Your voice is strong enough for our A.I. to detect" at bounding box center [710, 308] width 269 height 29
click at [953, 363] on div "Select Another Device Voice is ok. Go to Next step" at bounding box center [710, 357] width 546 height 34
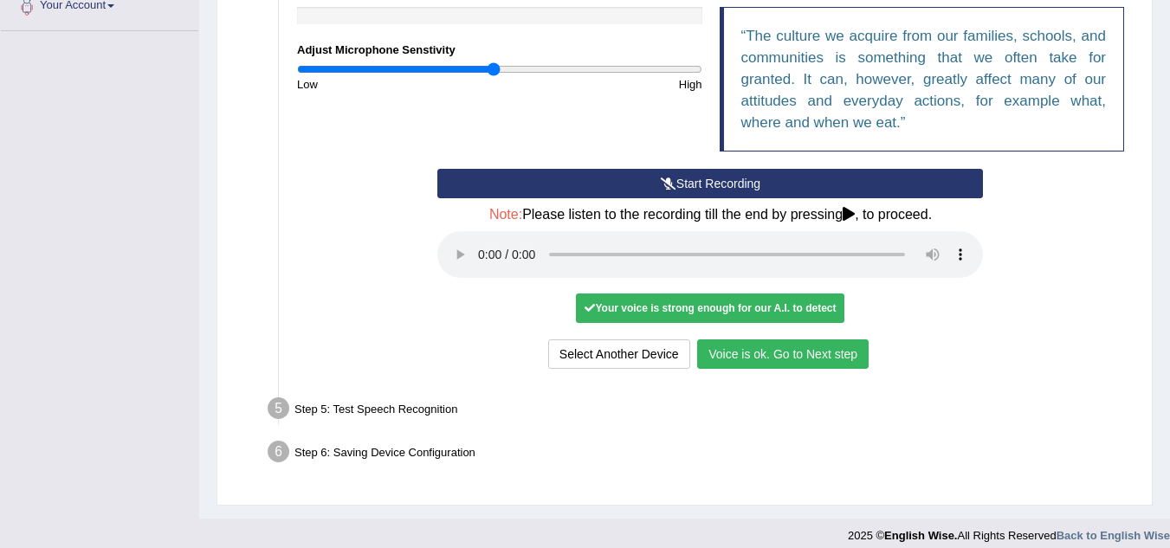
click at [817, 359] on button "Voice is ok. Go to Next step" at bounding box center [783, 354] width 172 height 29
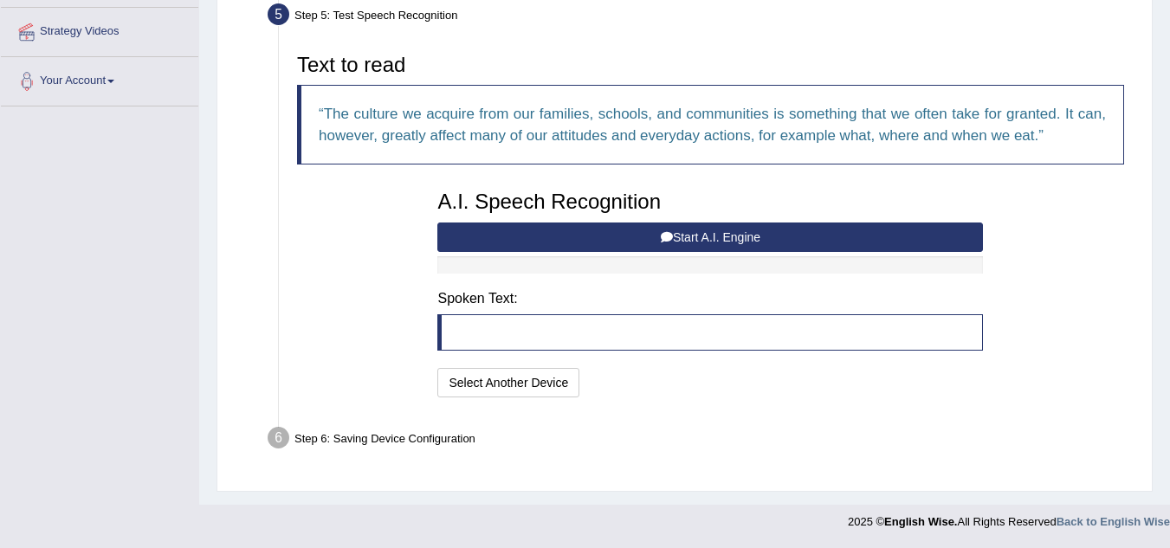
scroll to position [374, 0]
click at [702, 239] on button "Start A.I. Engine" at bounding box center [710, 237] width 546 height 29
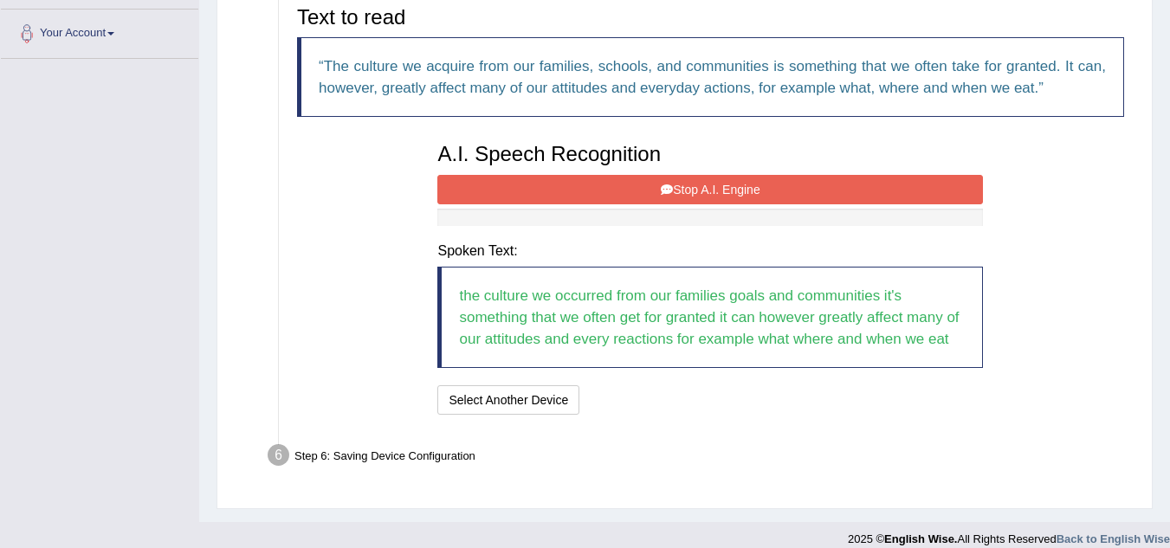
scroll to position [439, 0]
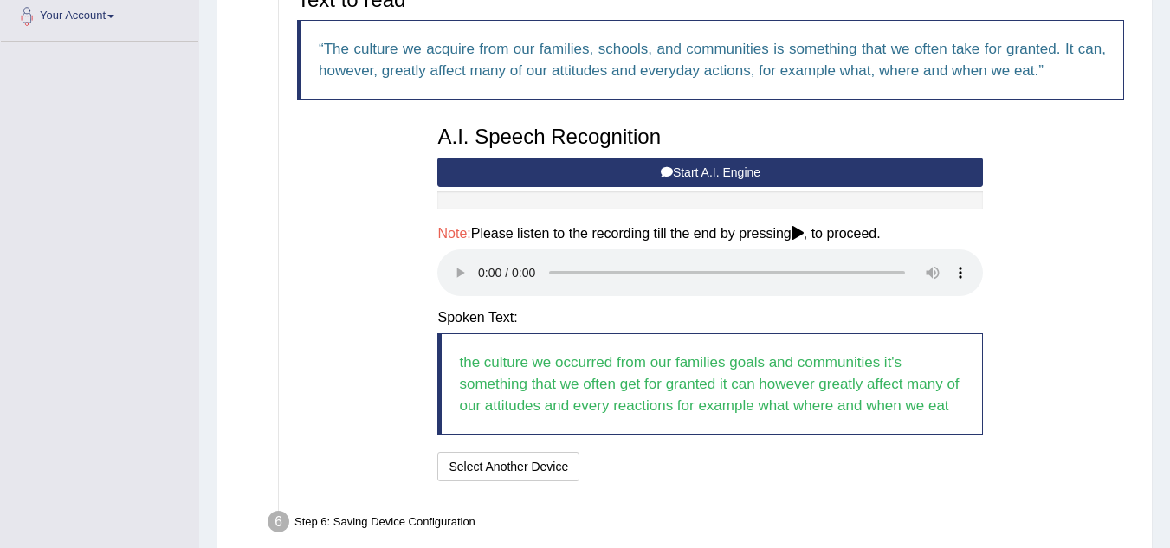
click at [731, 175] on button "Start A.I. Engine" at bounding box center [710, 172] width 546 height 29
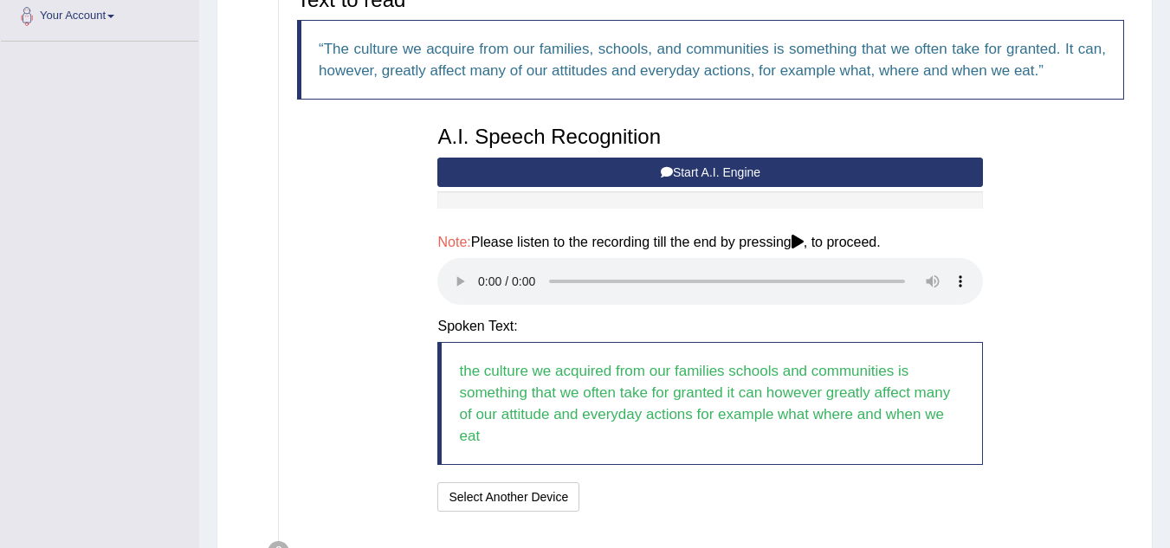
click at [858, 181] on button "Start A.I. Engine" at bounding box center [710, 172] width 546 height 29
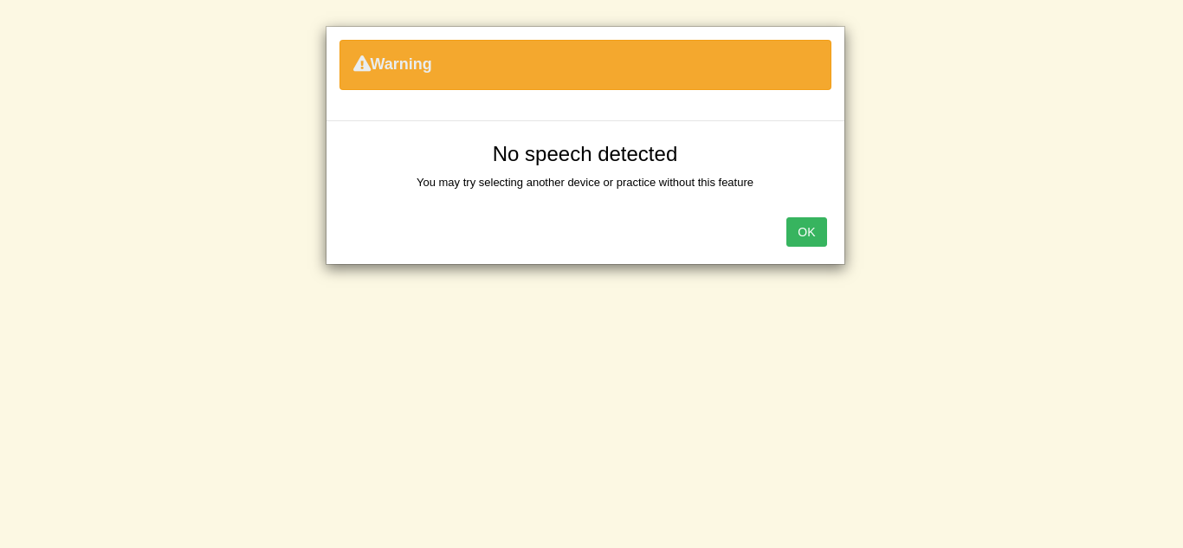
click at [800, 236] on button "OK" at bounding box center [807, 231] width 40 height 29
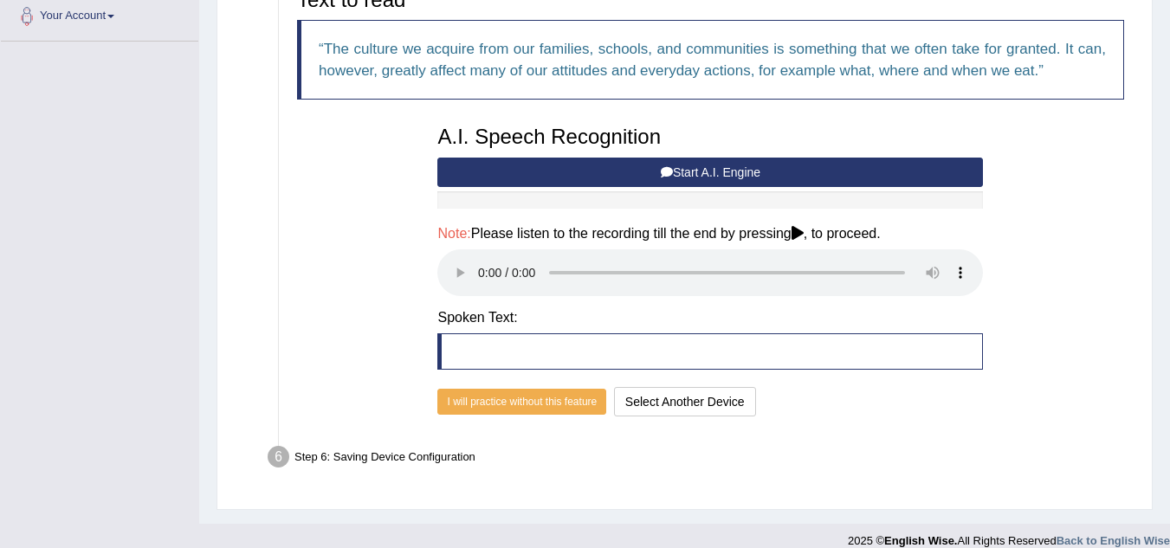
click at [712, 163] on button "Start A.I. Engine" at bounding box center [710, 172] width 546 height 29
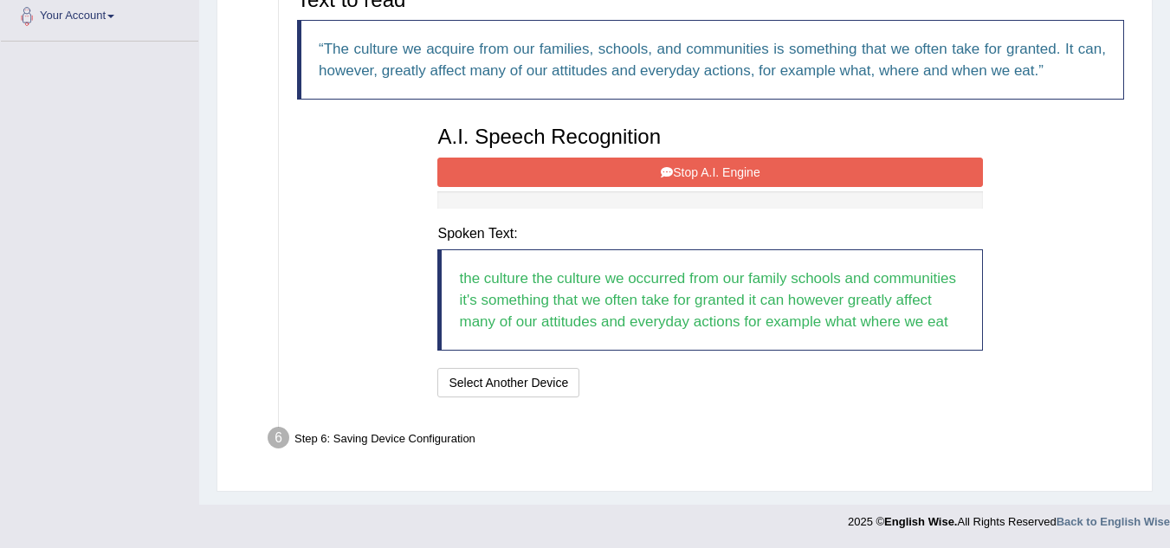
click at [712, 163] on button "Stop A.I. Engine" at bounding box center [710, 172] width 546 height 29
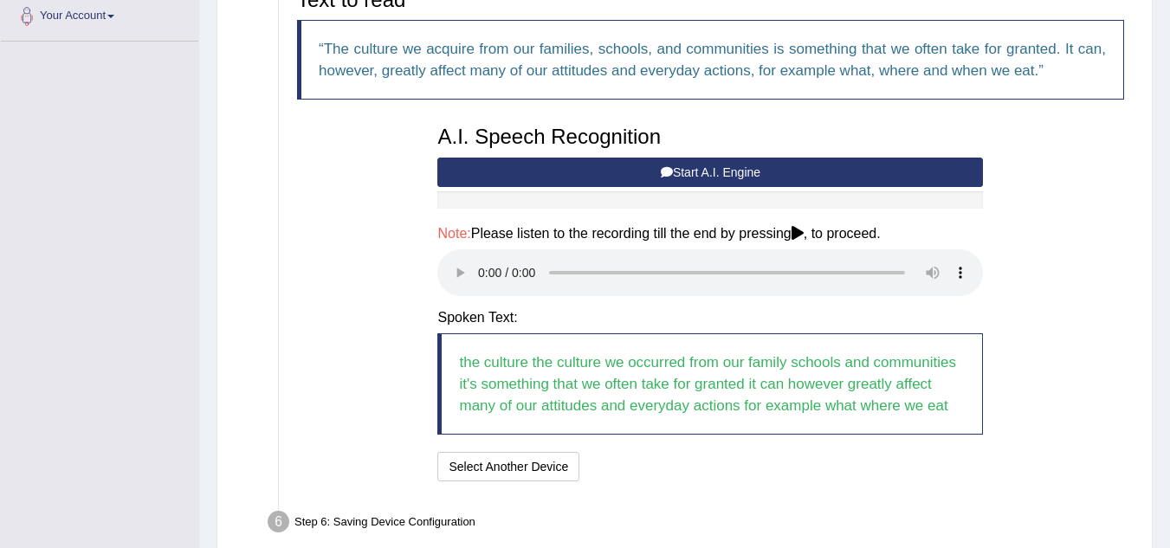
click at [708, 178] on button "Start A.I. Engine" at bounding box center [710, 172] width 546 height 29
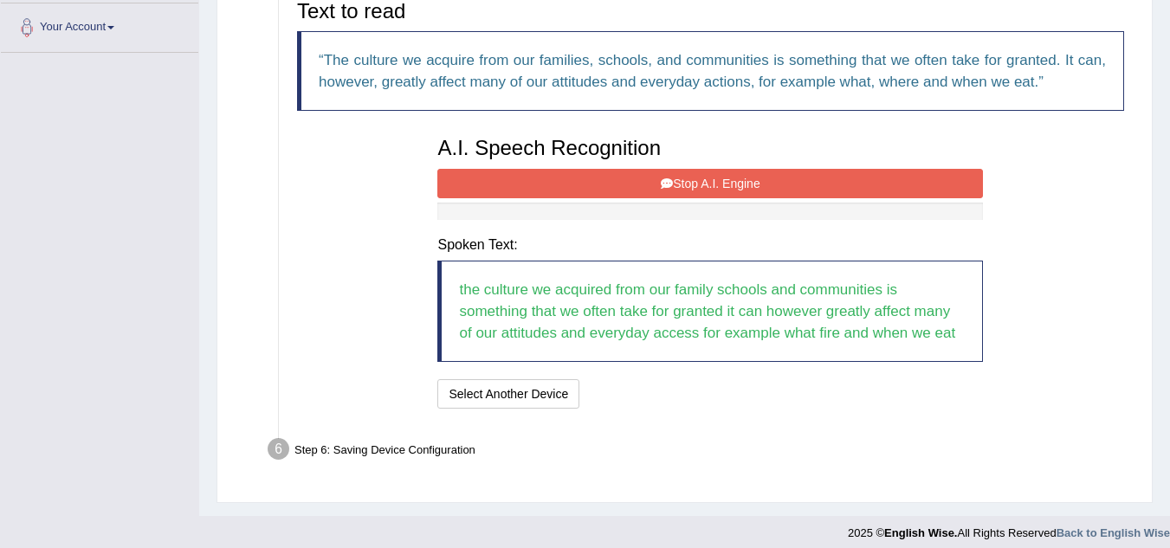
scroll to position [437, 0]
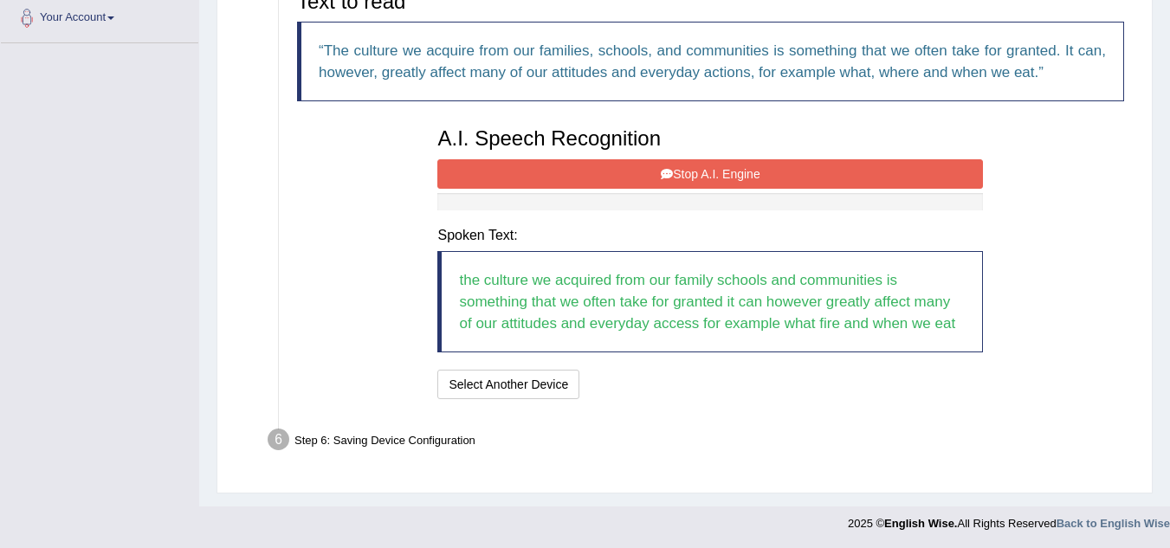
click at [683, 184] on button "Stop A.I. Engine" at bounding box center [710, 173] width 546 height 29
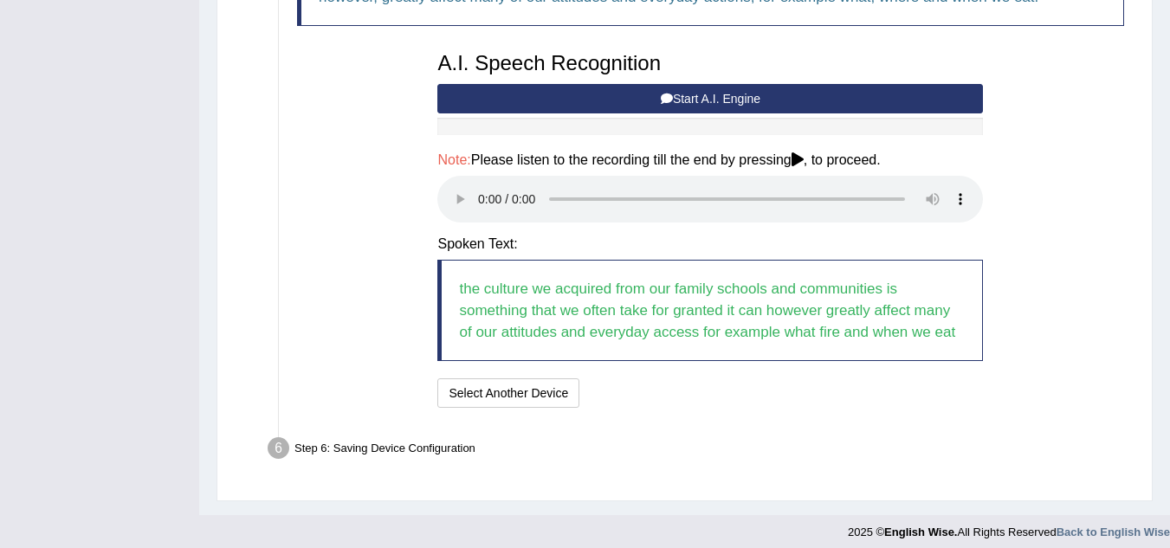
scroll to position [523, 0]
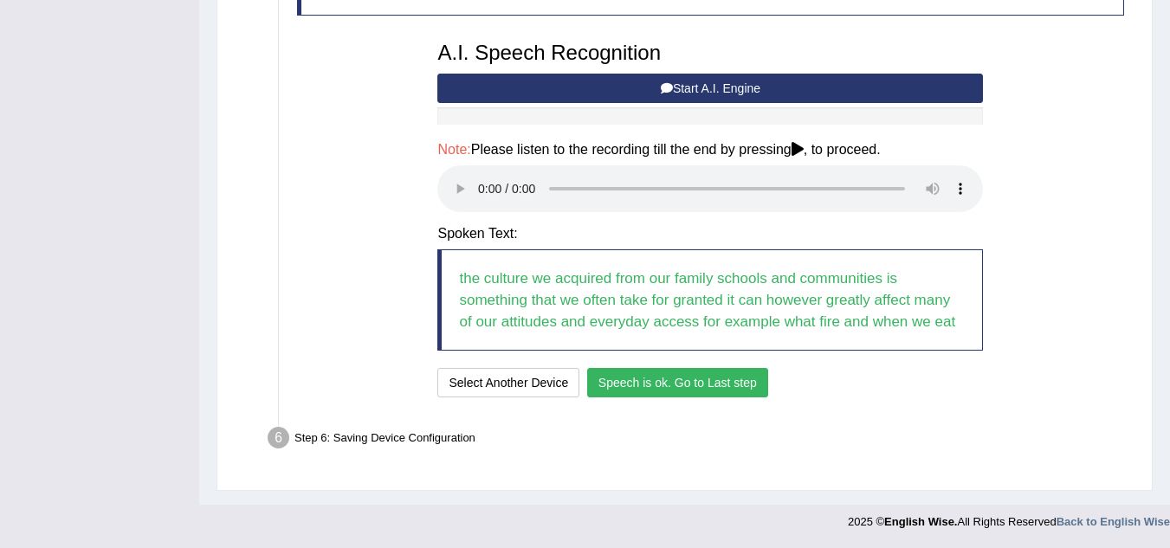
click at [730, 377] on button "Speech is ok. Go to Last step" at bounding box center [677, 382] width 181 height 29
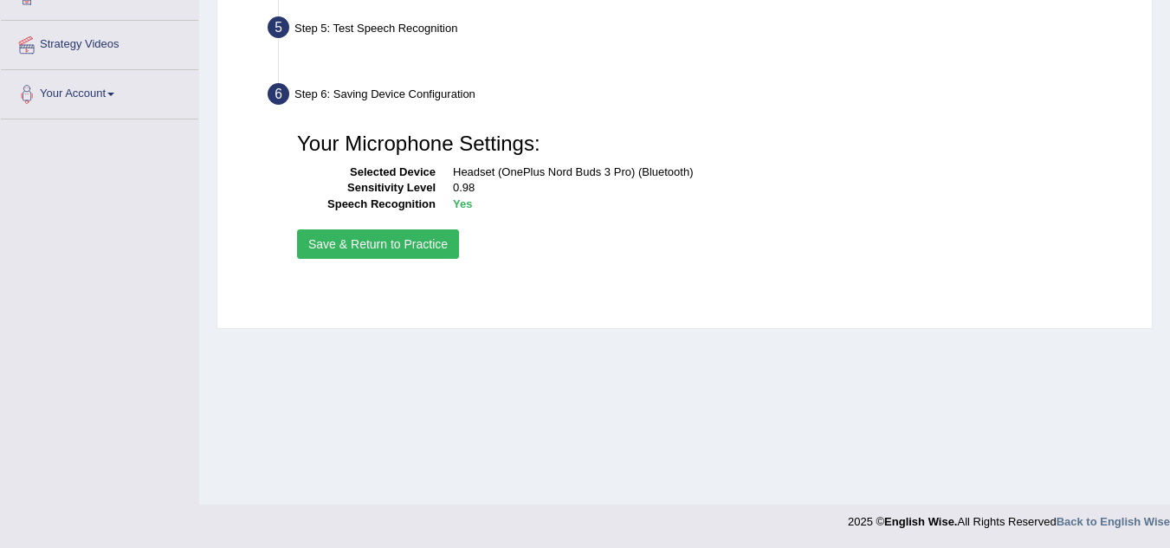
scroll to position [361, 0]
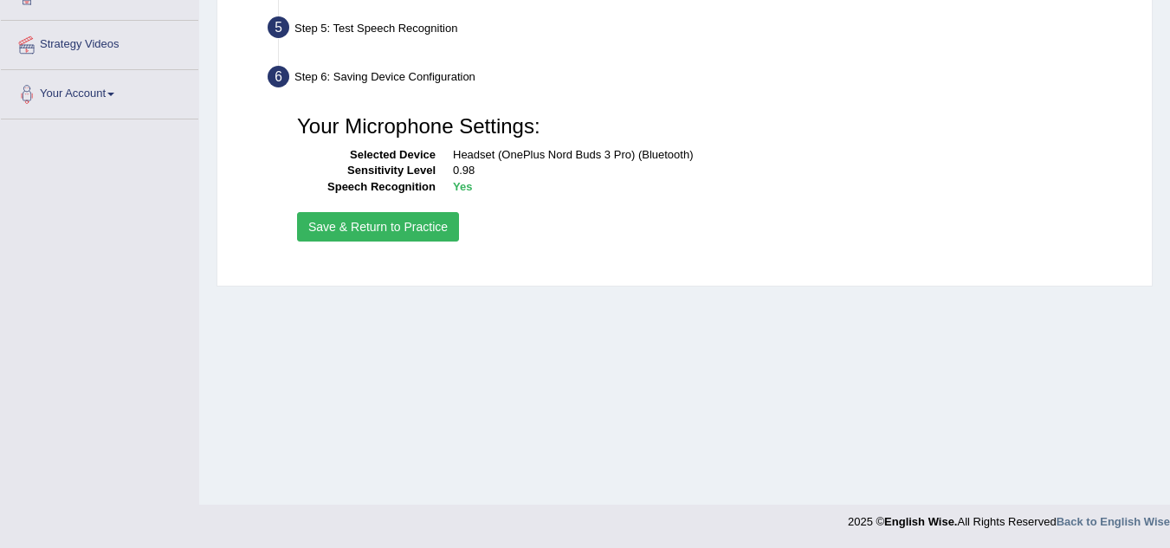
click at [413, 236] on button "Save & Return to Practice" at bounding box center [378, 226] width 162 height 29
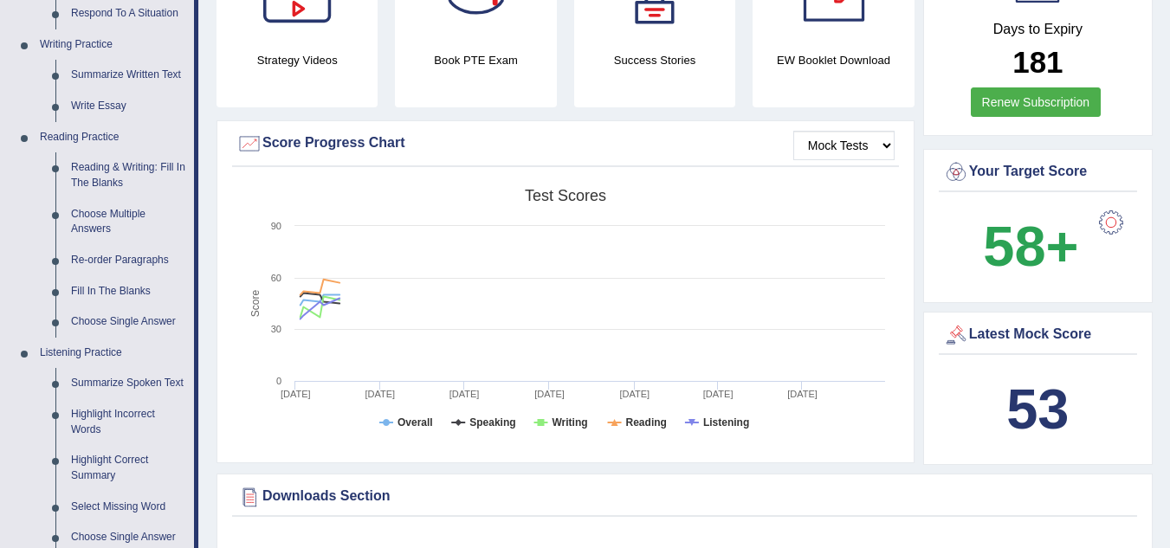
scroll to position [443, 0]
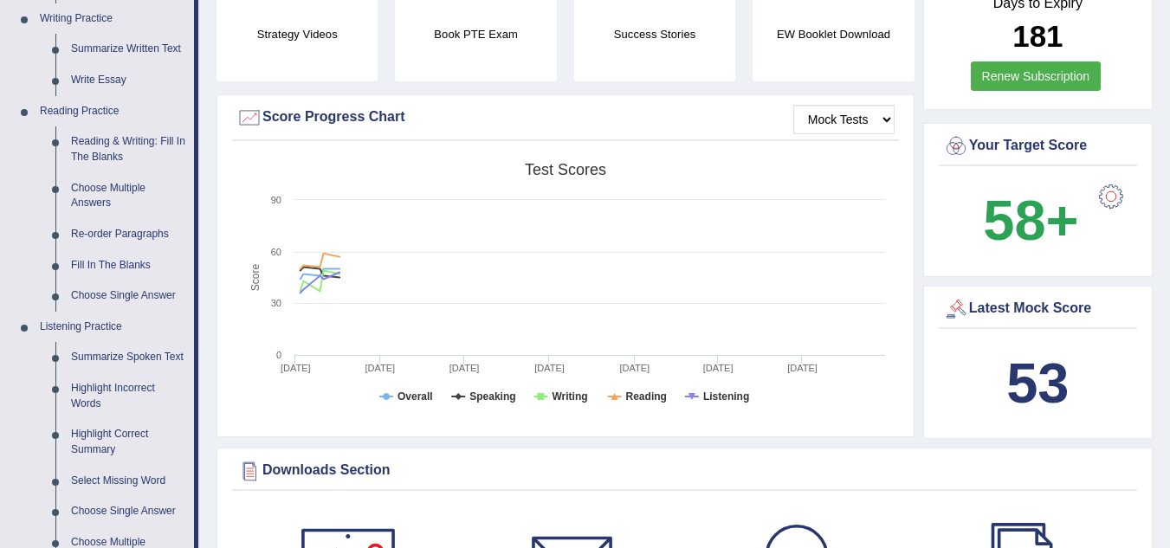
click at [1103, 179] on div at bounding box center [1111, 196] width 35 height 35
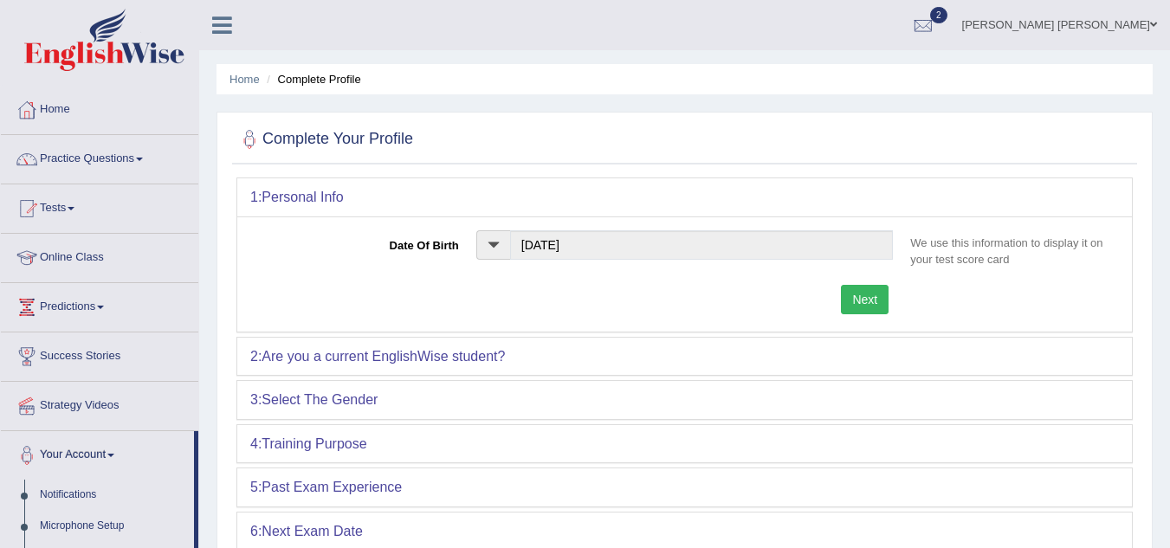
click at [877, 301] on button "Next" at bounding box center [865, 299] width 48 height 29
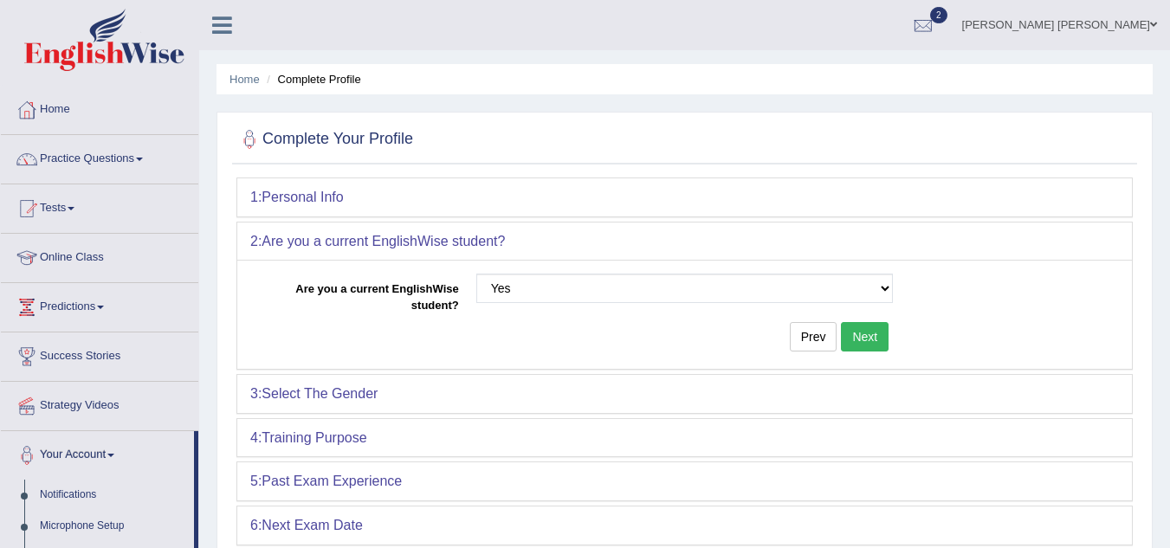
click at [862, 336] on button "Next" at bounding box center [865, 336] width 48 height 29
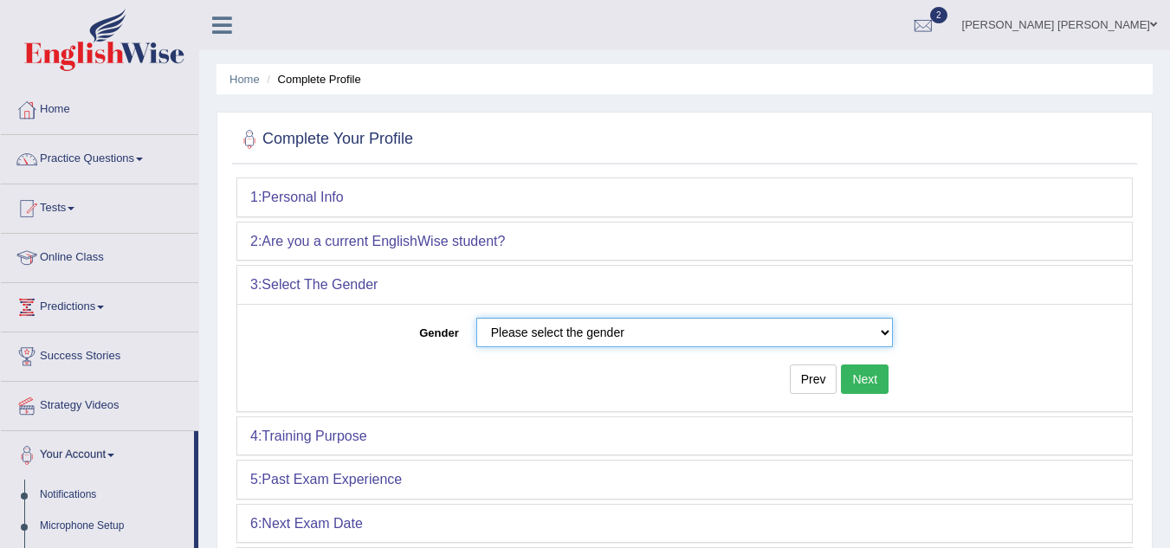
click at [877, 329] on select "Please select the gender [DEMOGRAPHIC_DATA] [DEMOGRAPHIC_DATA]" at bounding box center [685, 332] width 418 height 29
select select "[DEMOGRAPHIC_DATA]"
click at [476, 318] on select "Please select the gender [DEMOGRAPHIC_DATA] [DEMOGRAPHIC_DATA]" at bounding box center [685, 332] width 418 height 29
click at [847, 380] on button "Next" at bounding box center [865, 379] width 48 height 29
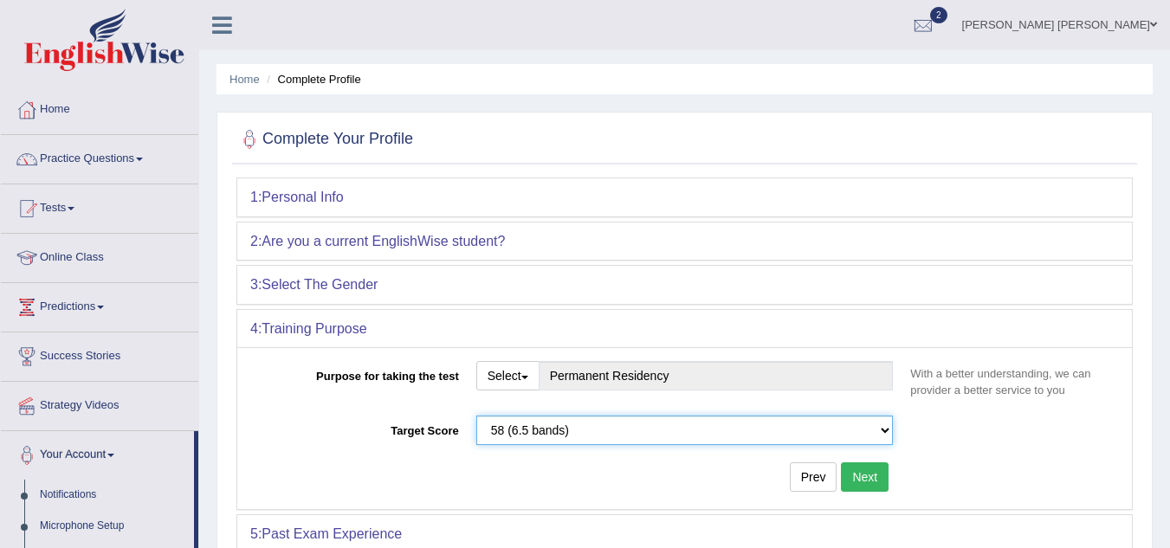
click at [767, 435] on select "Please select the correct value 50 (6 bands) 58 (6.5 bands) 65 (7 bands) 79 (8 …" at bounding box center [685, 430] width 418 height 29
select select "65"
click at [476, 416] on select "Please select the correct value 50 (6 bands) 58 (6.5 bands) 65 (7 bands) 79 (8 …" at bounding box center [685, 430] width 418 height 29
click at [865, 482] on button "Next" at bounding box center [865, 477] width 48 height 29
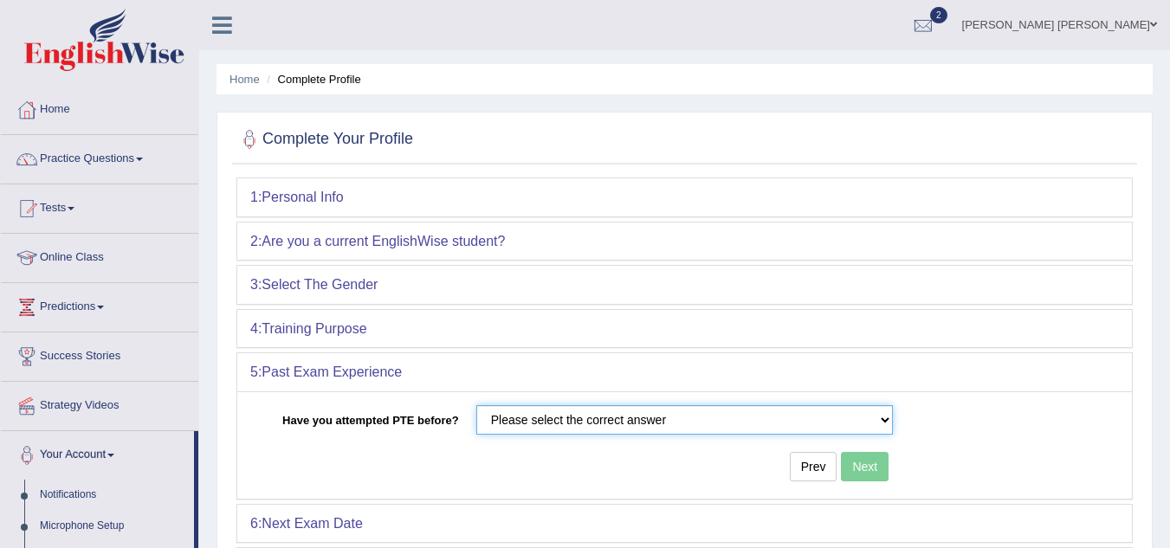
click at [761, 416] on select "Please select the correct answer No Yes" at bounding box center [685, 419] width 418 height 29
select select "Yes"
click at [476, 405] on select "Please select the correct answer No Yes" at bounding box center [685, 419] width 418 height 29
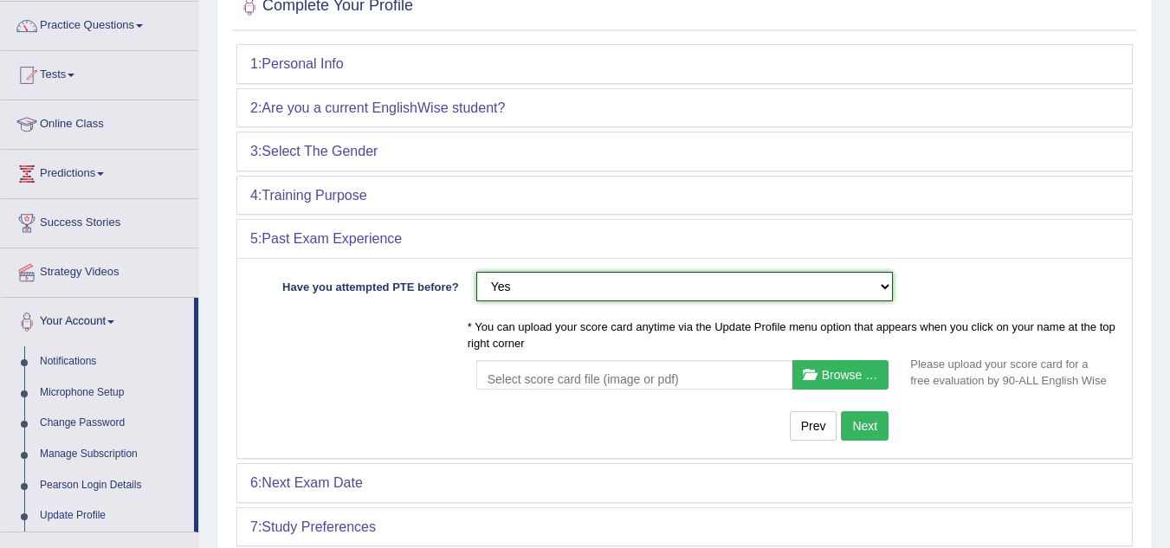
scroll to position [199, 0]
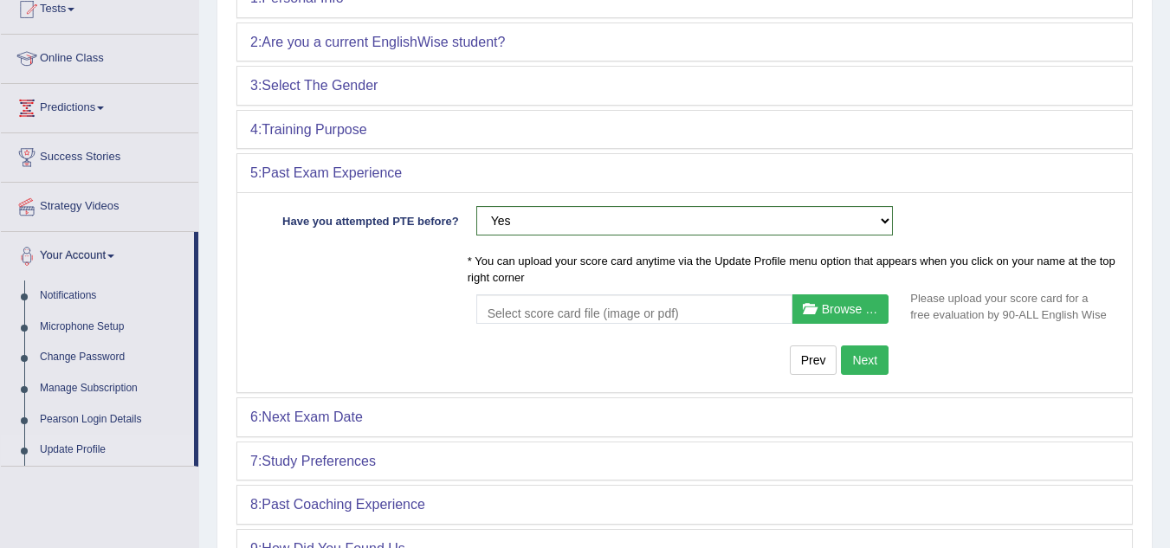
click at [867, 358] on button "Next" at bounding box center [865, 360] width 48 height 29
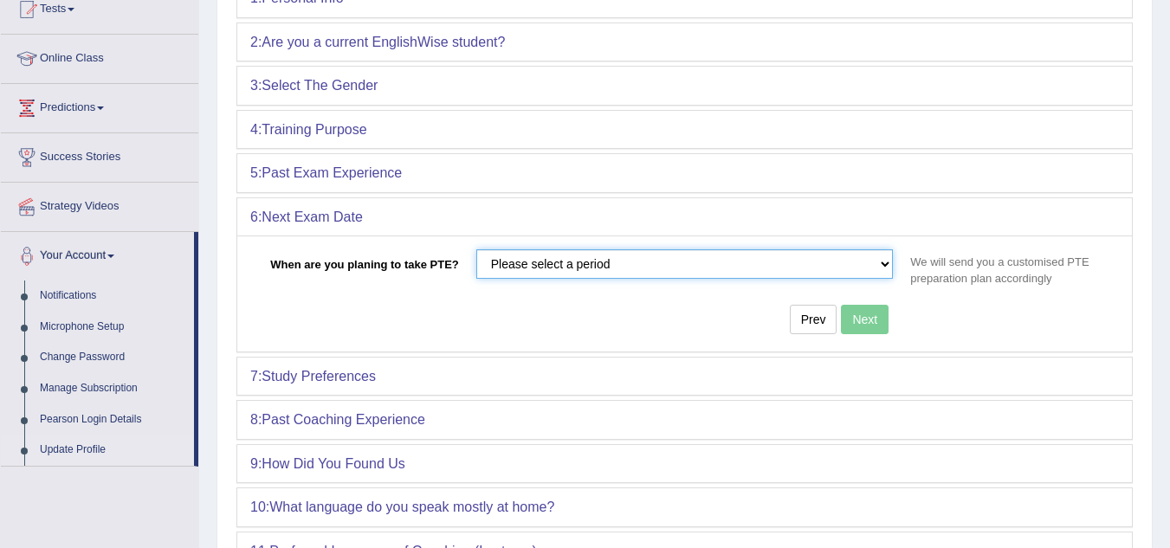
click at [800, 276] on select "Please select a period in less than 30 days between 30 and 60 days after 60 days" at bounding box center [685, 263] width 418 height 29
select select "between 30 and 60 days"
click at [476, 249] on select "Please select a period in less than 30 days between 30 and 60 days after 60 days" at bounding box center [685, 263] width 418 height 29
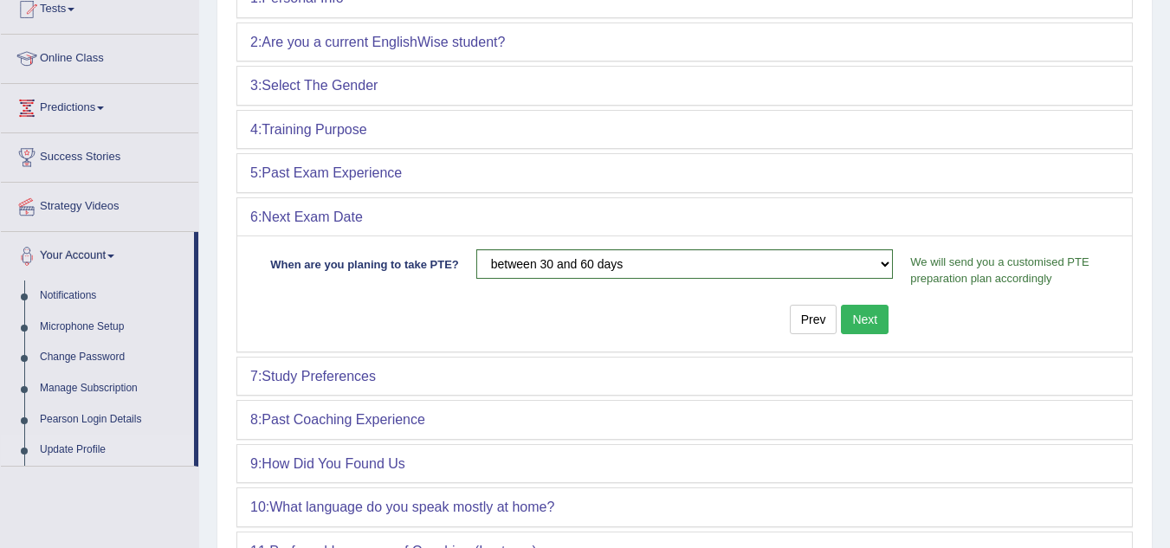
click at [884, 324] on button "Next" at bounding box center [865, 319] width 48 height 29
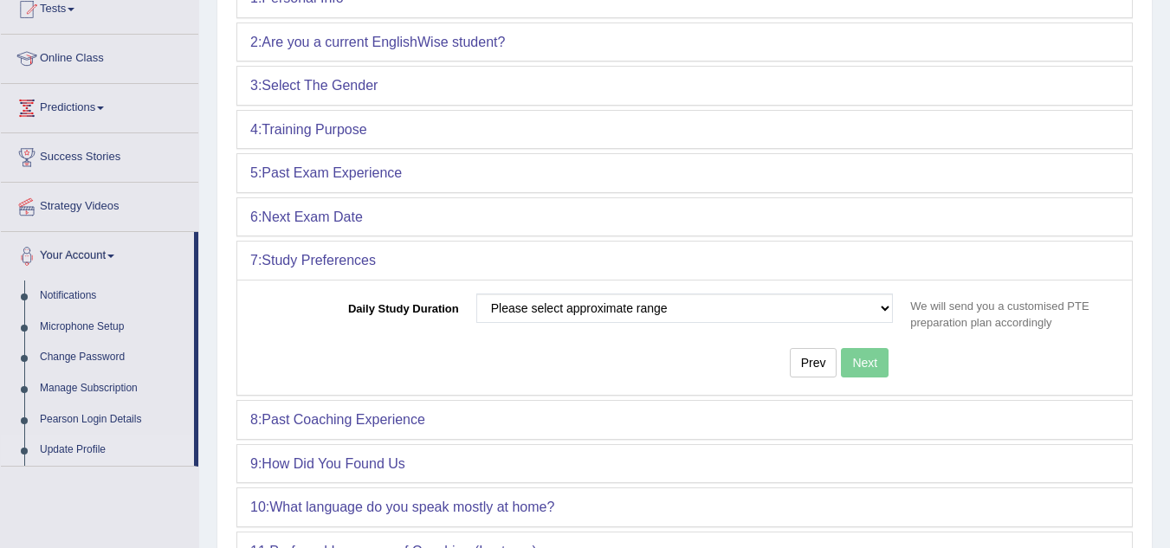
click at [859, 364] on div "Prev Next" at bounding box center [575, 365] width 651 height 34
click at [535, 366] on div "Prev Next" at bounding box center [575, 365] width 651 height 34
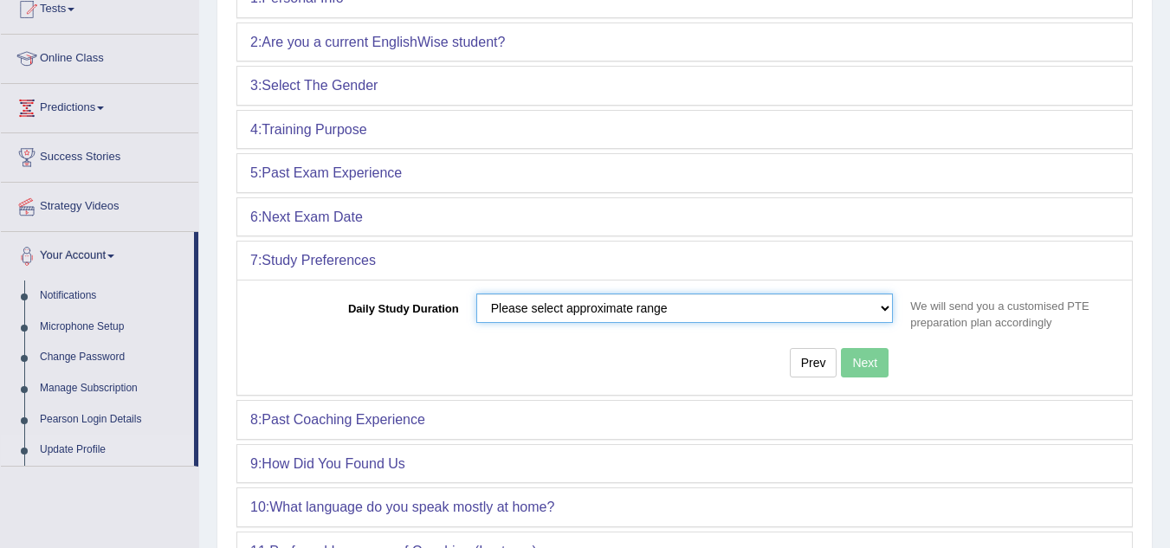
click at [798, 312] on select "Please select approximate range less than 2 hours between 2 and 4 hours more th…" at bounding box center [685, 308] width 418 height 29
select select "less than 2 hours"
click at [476, 294] on select "Please select approximate range less than 2 hours between 2 and 4 hours more th…" at bounding box center [685, 308] width 418 height 29
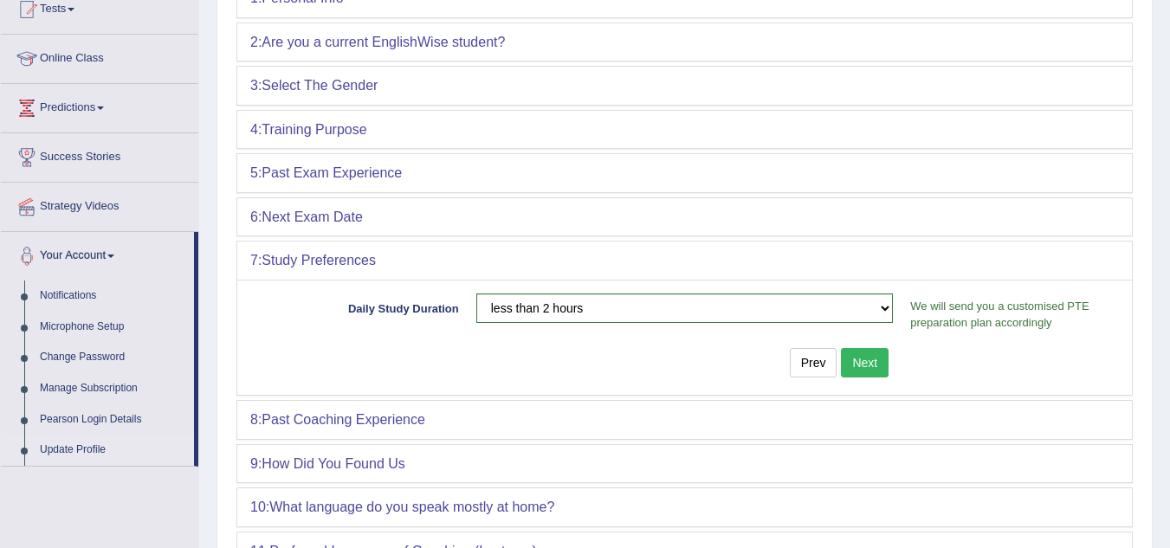
click at [877, 365] on button "Next" at bounding box center [865, 362] width 48 height 29
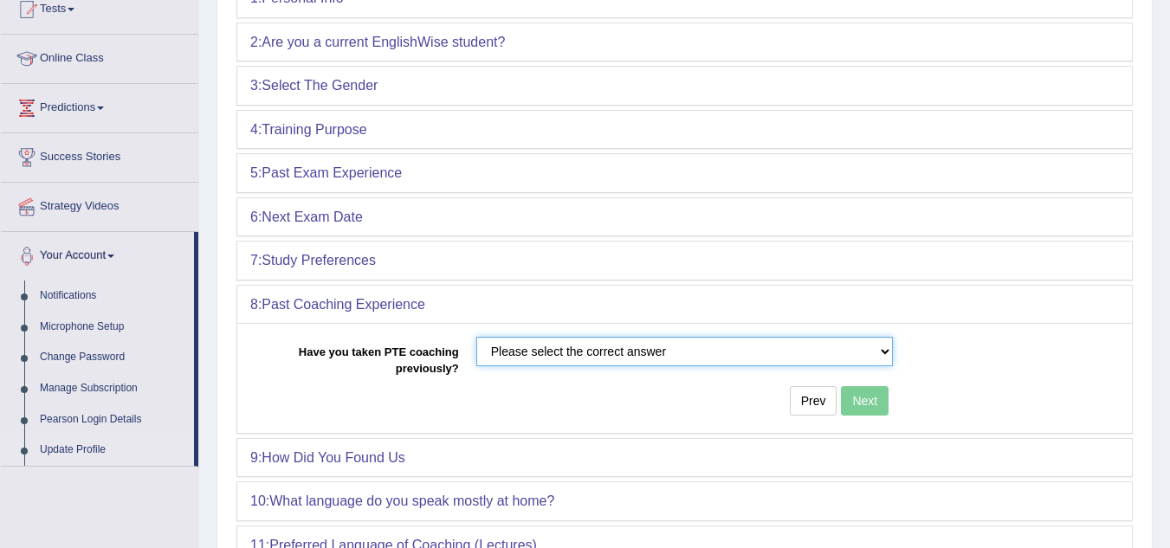
click at [880, 352] on select "Please select the correct answer No Yes" at bounding box center [685, 351] width 418 height 29
select select "Yes"
click at [476, 337] on select "Please select the correct answer No Yes" at bounding box center [685, 351] width 418 height 29
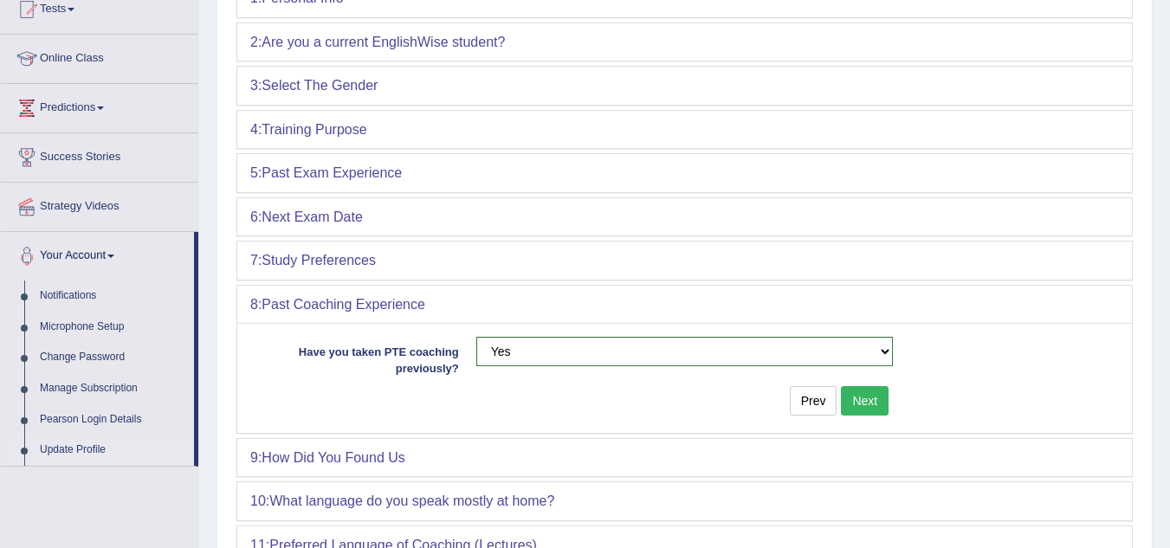
click at [870, 402] on button "Next" at bounding box center [865, 400] width 48 height 29
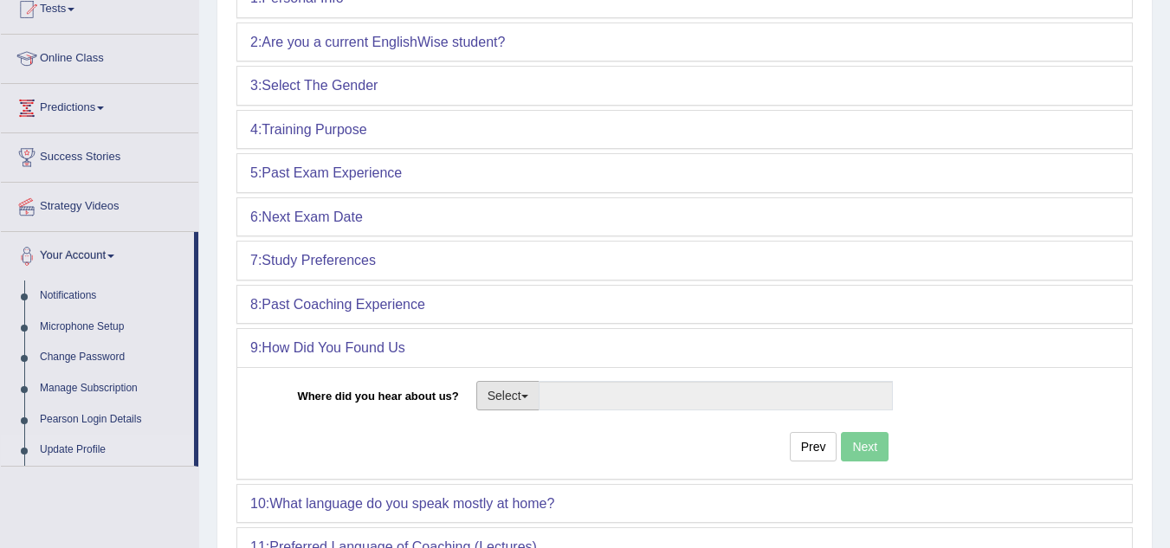
click at [522, 405] on button "Select" at bounding box center [507, 395] width 63 height 29
click at [520, 432] on link "Google" at bounding box center [545, 433] width 137 height 23
type input "Google"
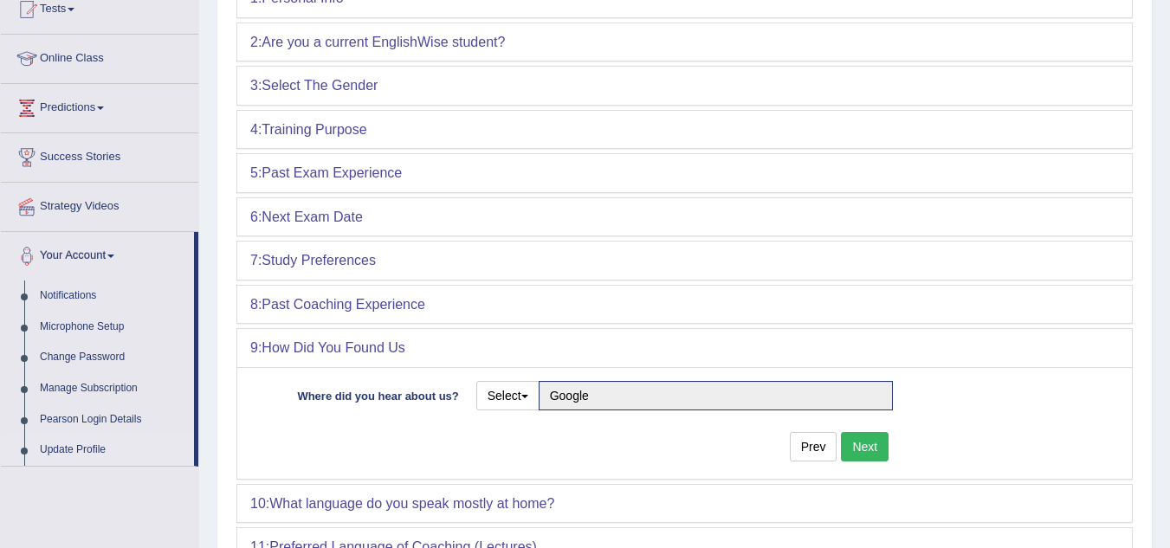
click at [858, 450] on button "Next" at bounding box center [865, 446] width 48 height 29
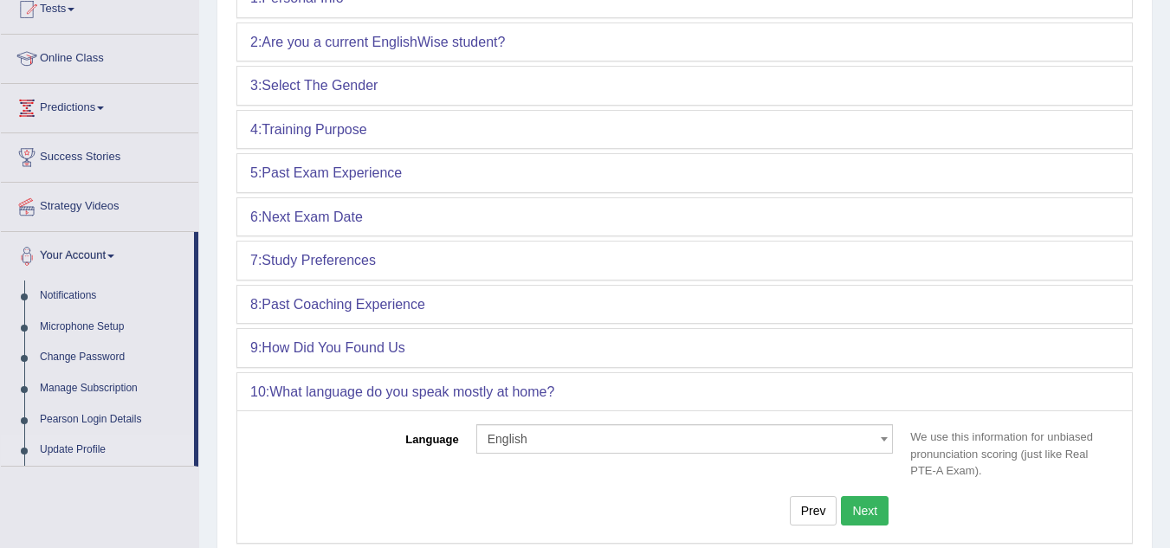
click at [863, 511] on button "Next" at bounding box center [865, 510] width 48 height 29
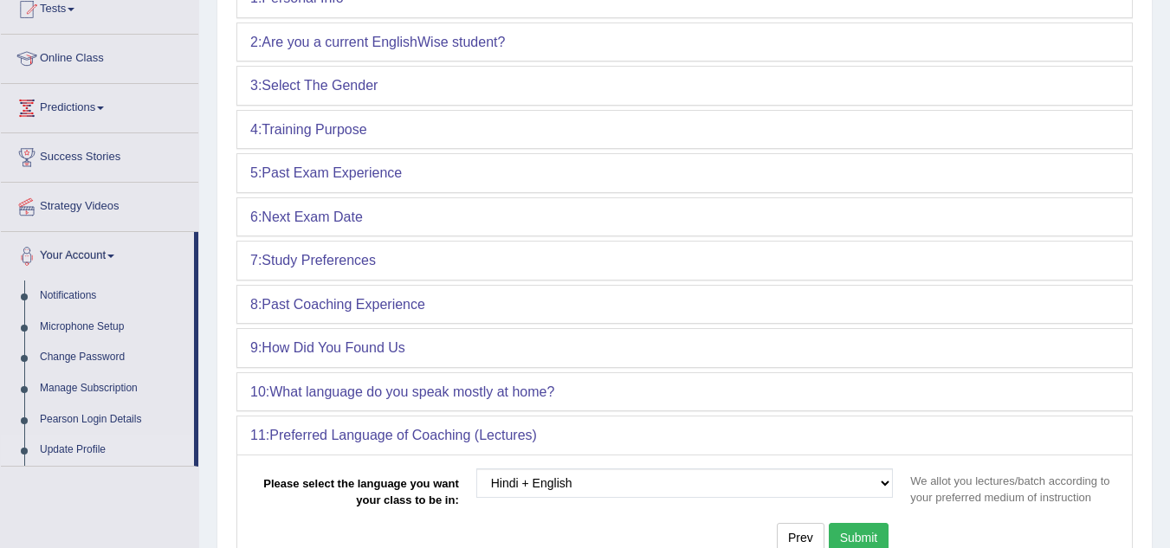
click at [868, 537] on button "Submit" at bounding box center [859, 537] width 61 height 29
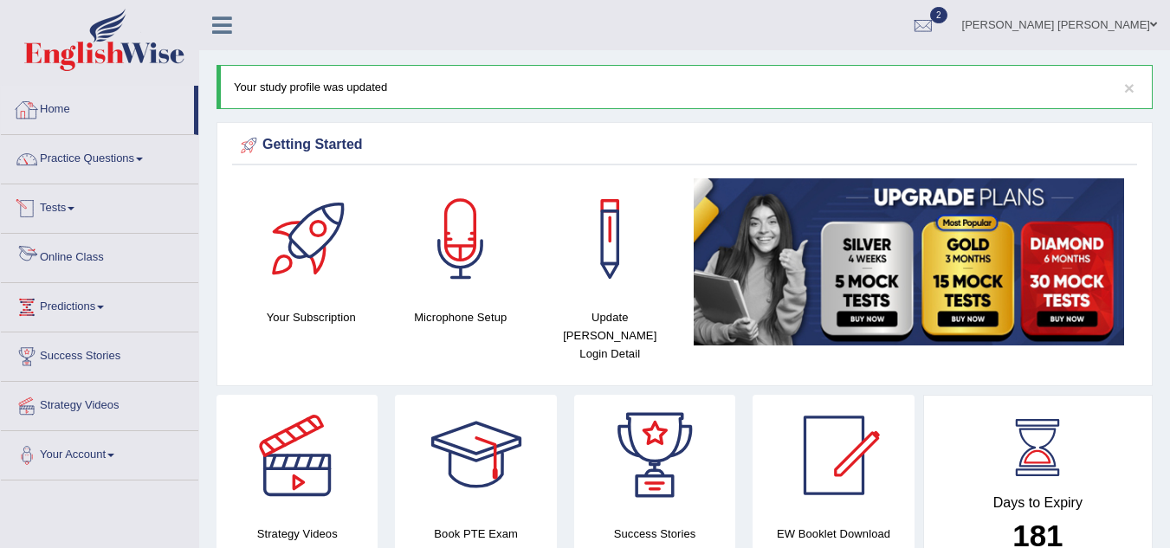
click at [63, 262] on link "Online Class" at bounding box center [99, 255] width 197 height 43
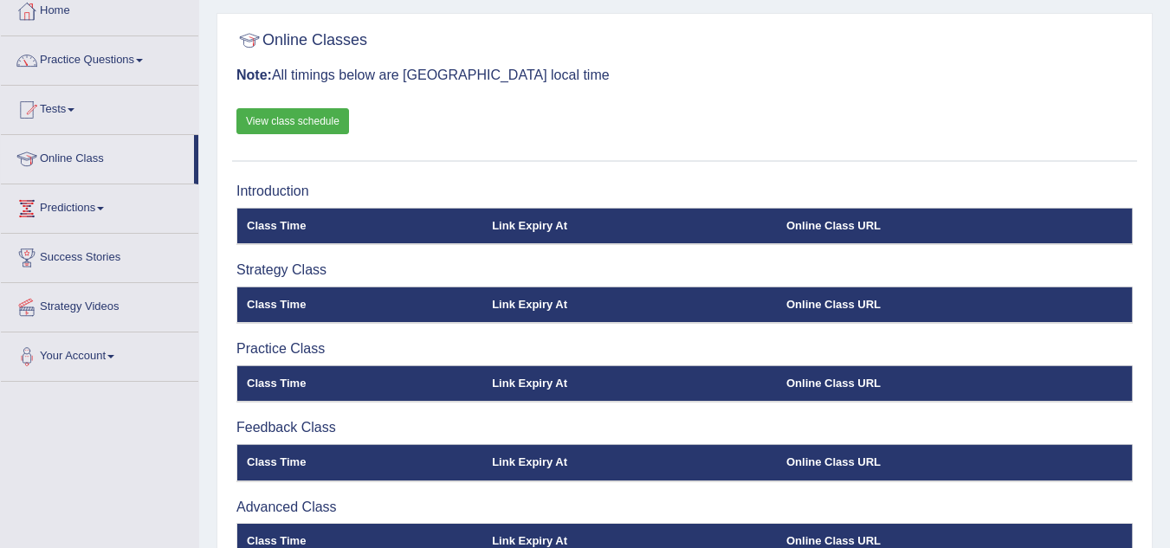
scroll to position [84, 0]
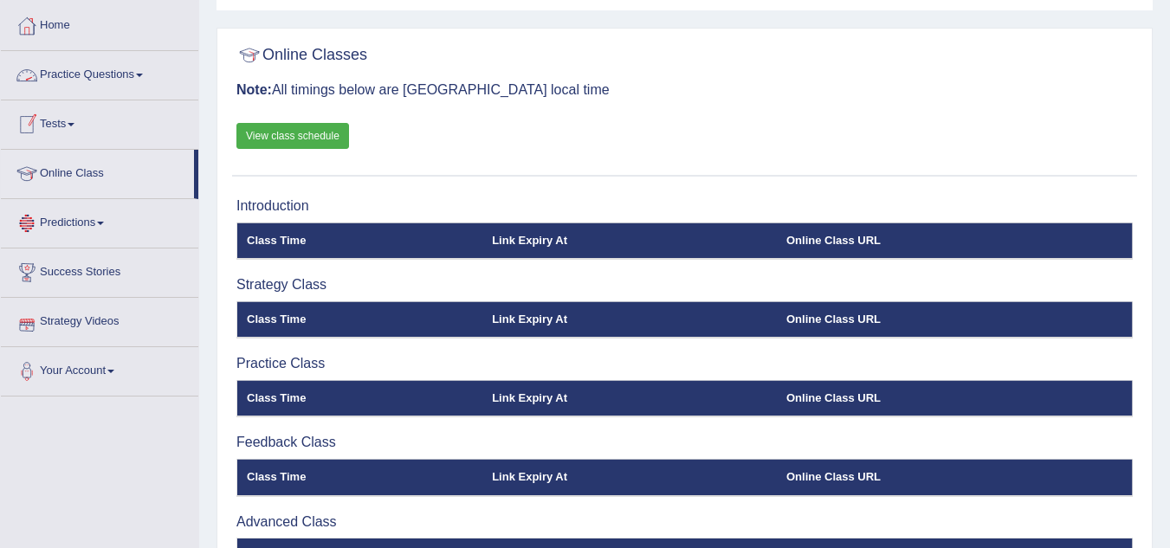
click at [116, 75] on link "Practice Questions" at bounding box center [99, 72] width 197 height 43
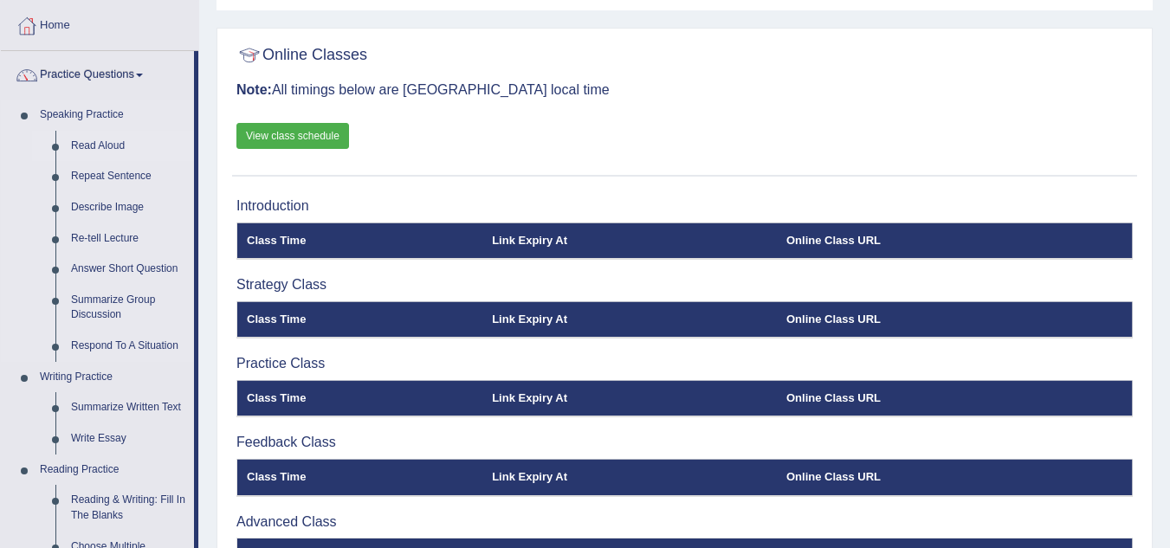
click at [100, 142] on link "Read Aloud" at bounding box center [128, 146] width 131 height 31
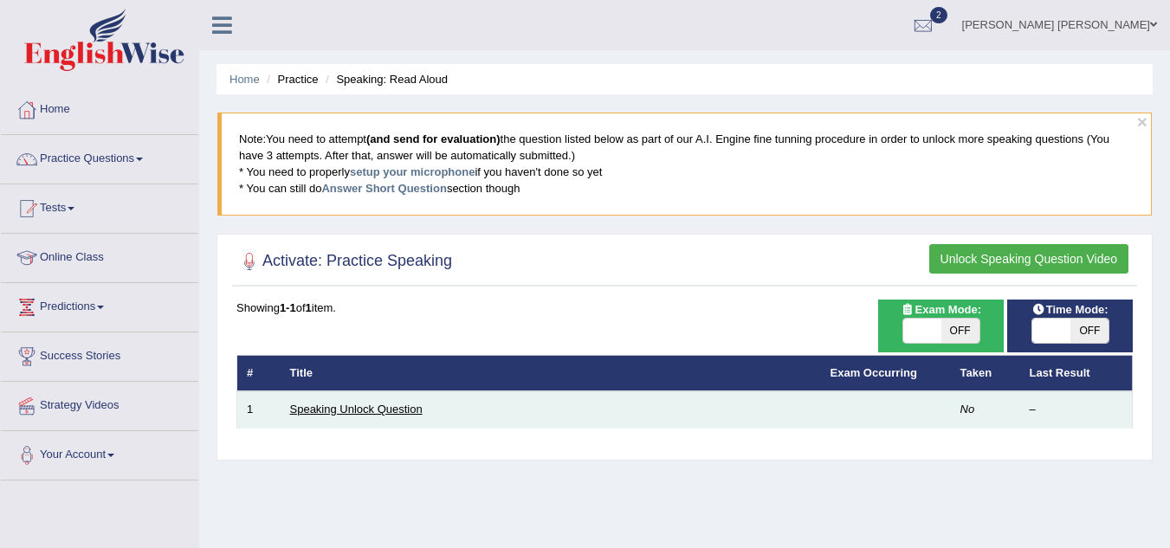
drag, startPoint x: 0, startPoint y: 0, endPoint x: 385, endPoint y: 414, distance: 565.7
click at [385, 414] on link "Speaking Unlock Question" at bounding box center [356, 409] width 133 height 13
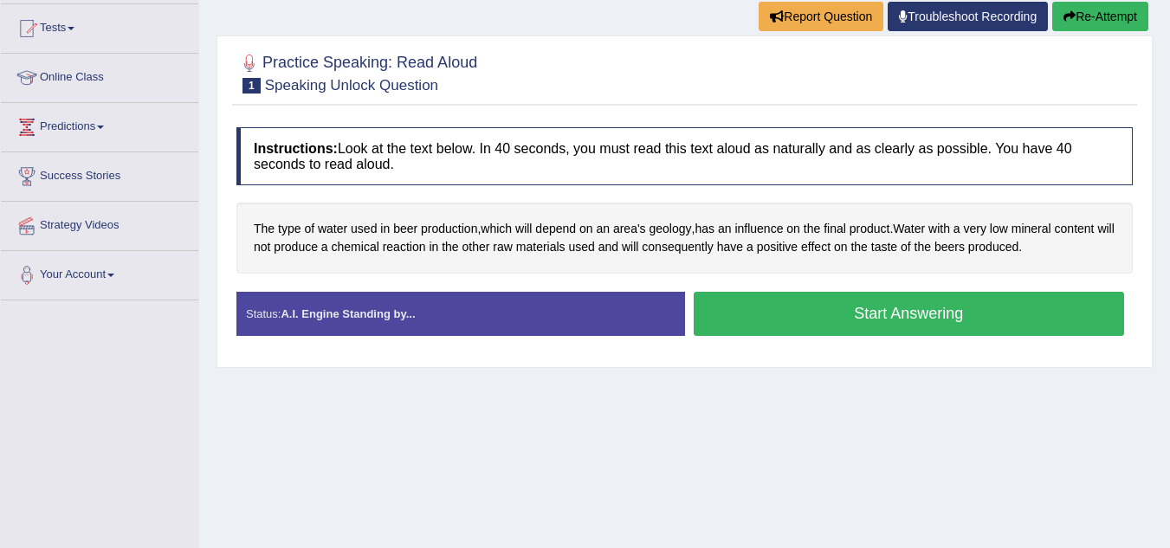
scroll to position [178, 0]
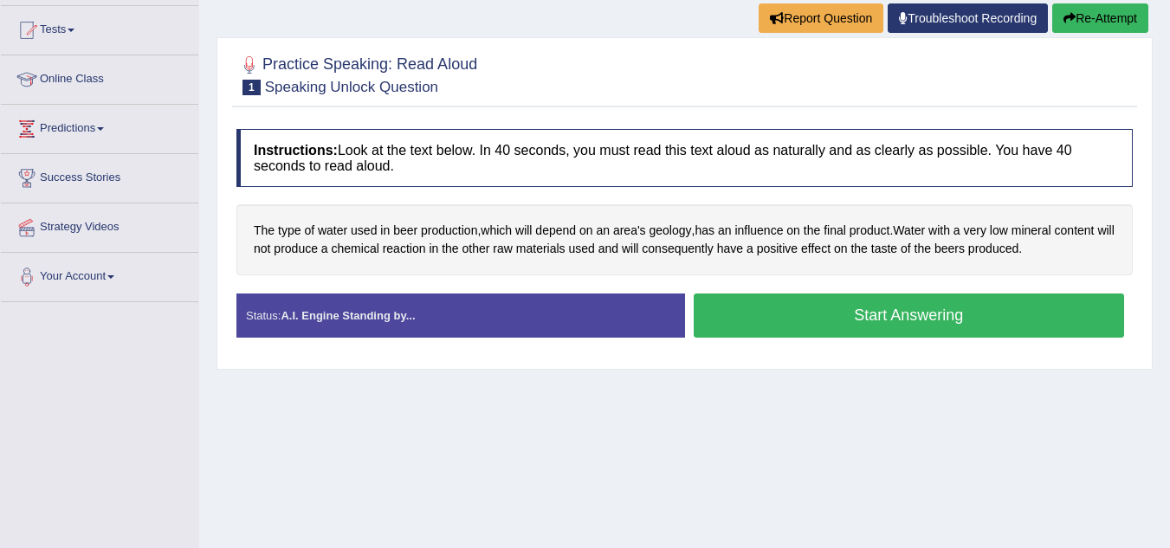
drag, startPoint x: 1175, startPoint y: 168, endPoint x: 1182, endPoint y: 269, distance: 101.6
click at [1169, 269] on html "Toggle navigation Home Practice Questions Speaking Practice Read Aloud Repeat S…" at bounding box center [585, 96] width 1170 height 548
click at [974, 321] on button "Start Answering" at bounding box center [909, 316] width 431 height 44
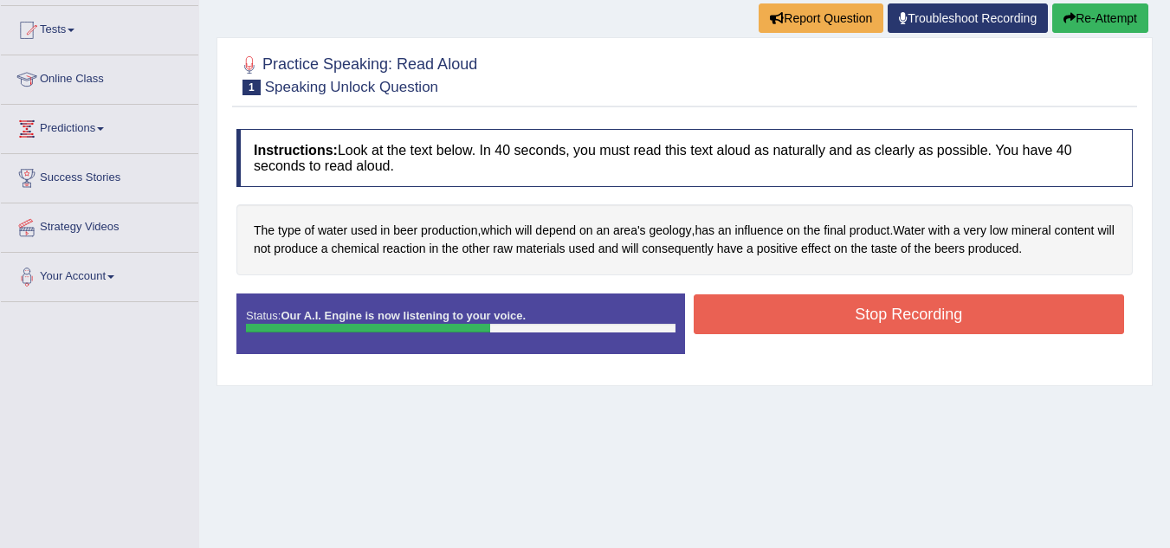
click at [974, 321] on button "Stop Recording" at bounding box center [909, 315] width 431 height 40
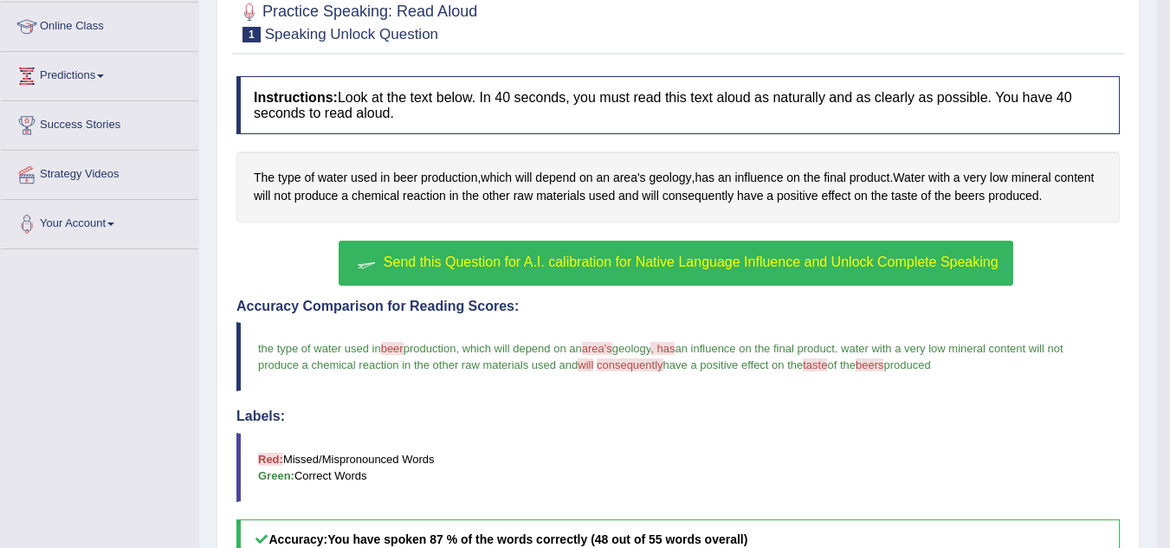
scroll to position [197, 0]
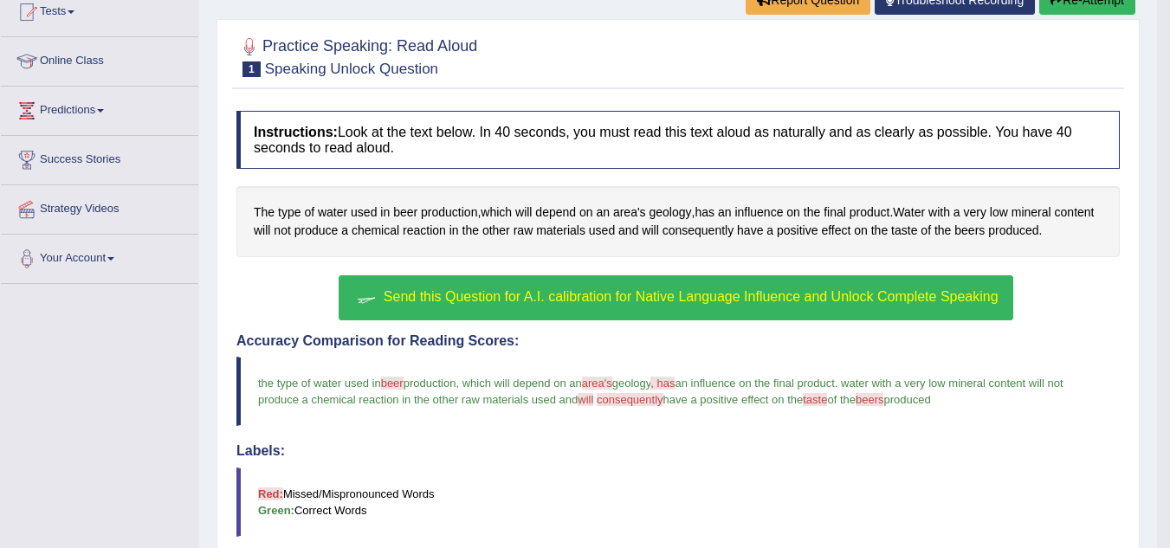
click at [595, 304] on button "Send this Question for A.I. calibration for Native Language Influence and Unloc…" at bounding box center [676, 297] width 674 height 45
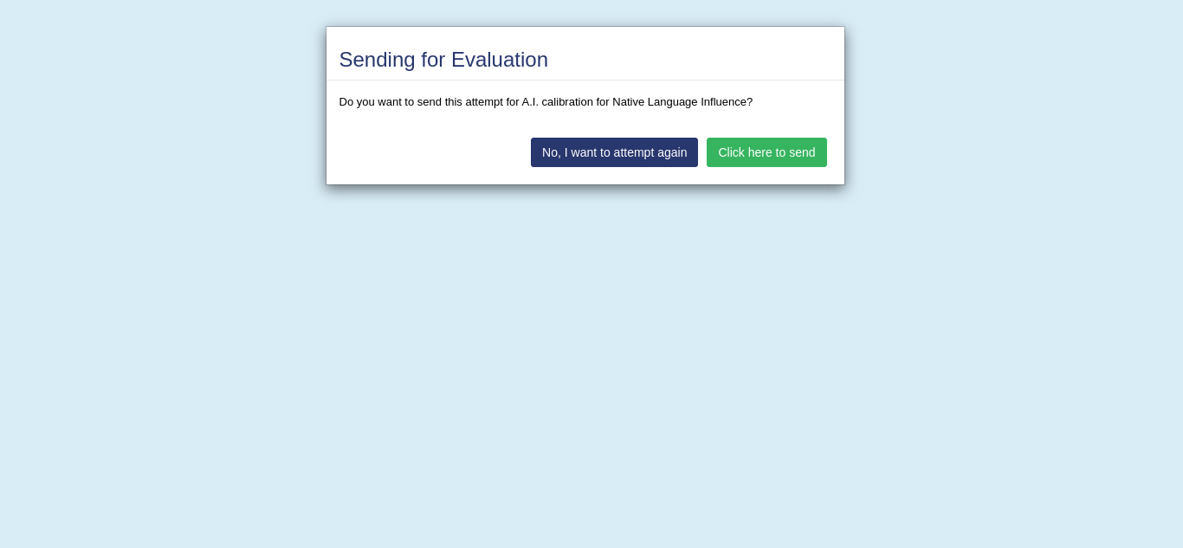
click at [774, 159] on button "Click here to send" at bounding box center [767, 152] width 120 height 29
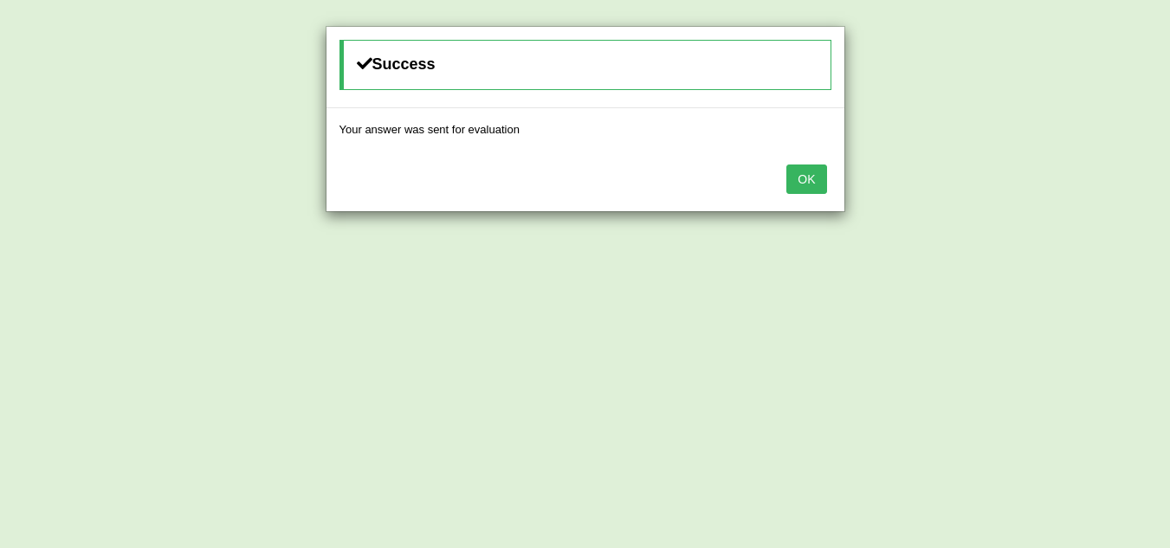
click at [793, 188] on button "OK" at bounding box center [807, 179] width 40 height 29
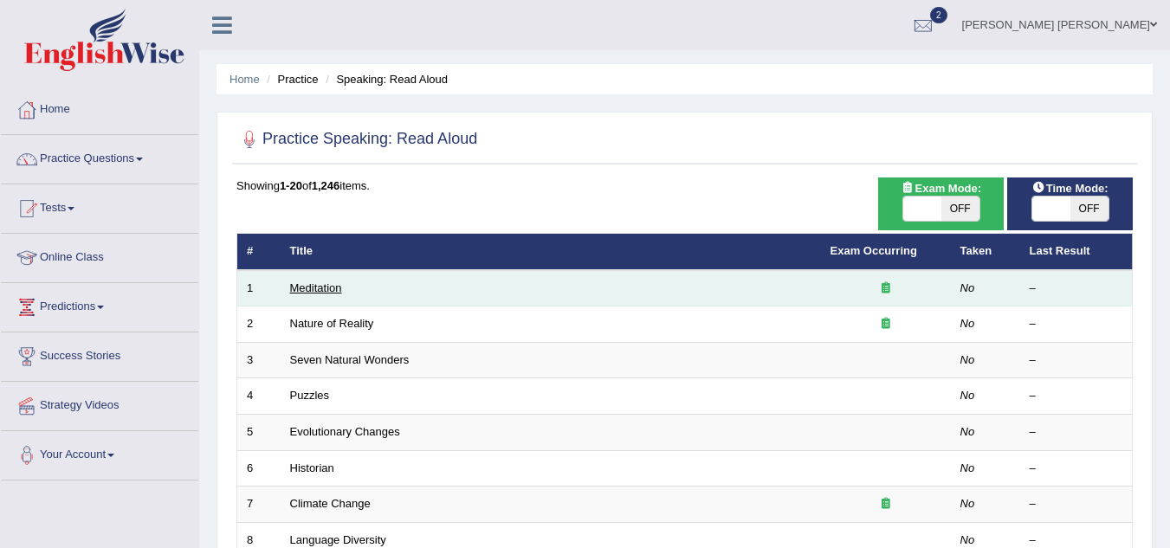
click at [321, 288] on link "Meditation" at bounding box center [316, 288] width 52 height 13
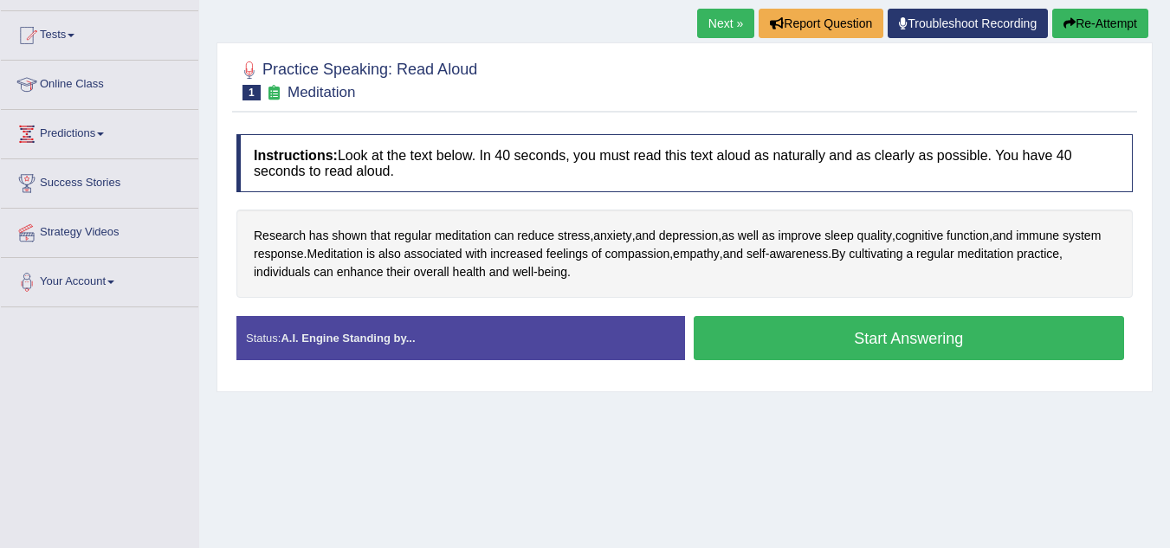
click at [913, 341] on button "Start Answering" at bounding box center [909, 338] width 431 height 44
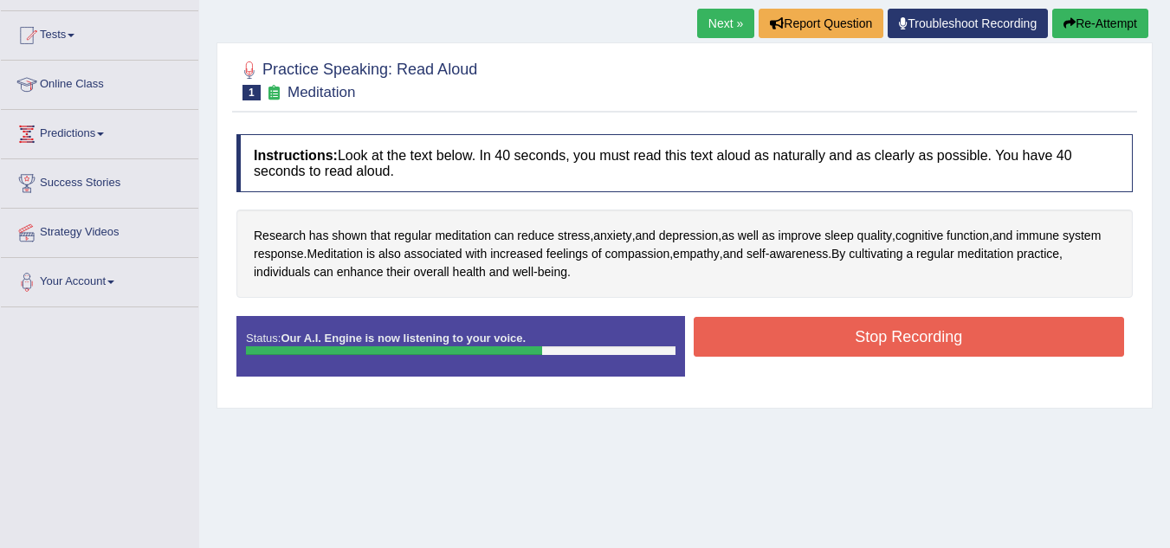
click at [913, 341] on button "Stop Recording" at bounding box center [909, 337] width 431 height 40
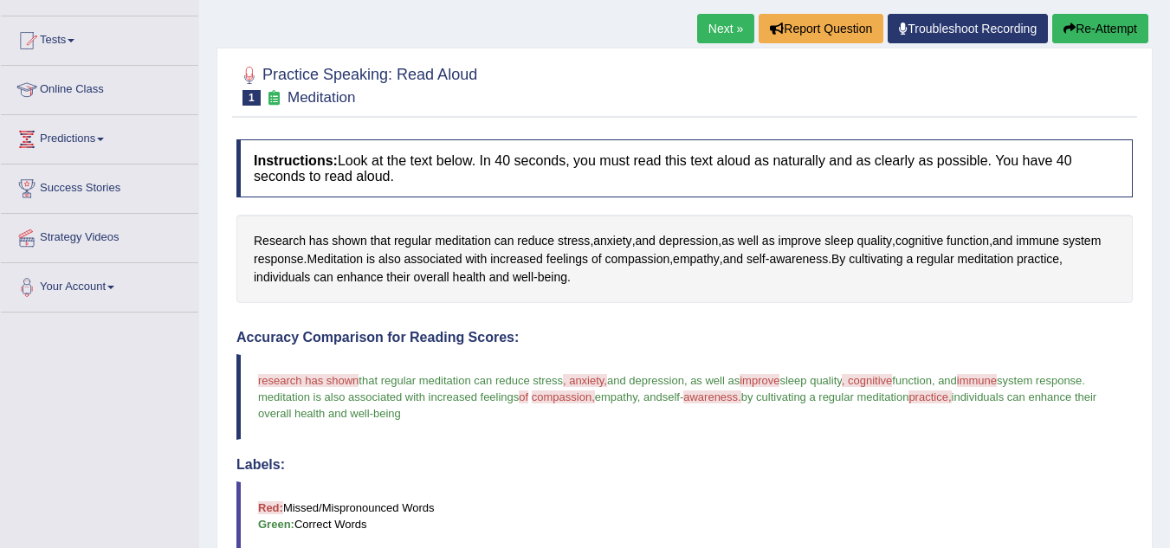
scroll to position [114, 0]
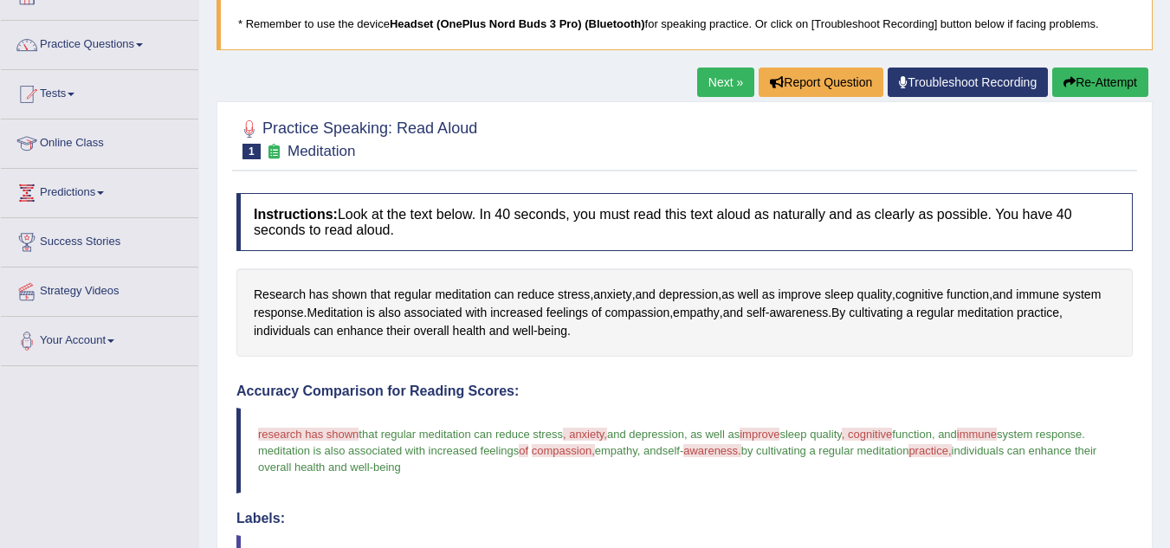
click at [1100, 97] on button "Re-Attempt" at bounding box center [1100, 82] width 96 height 29
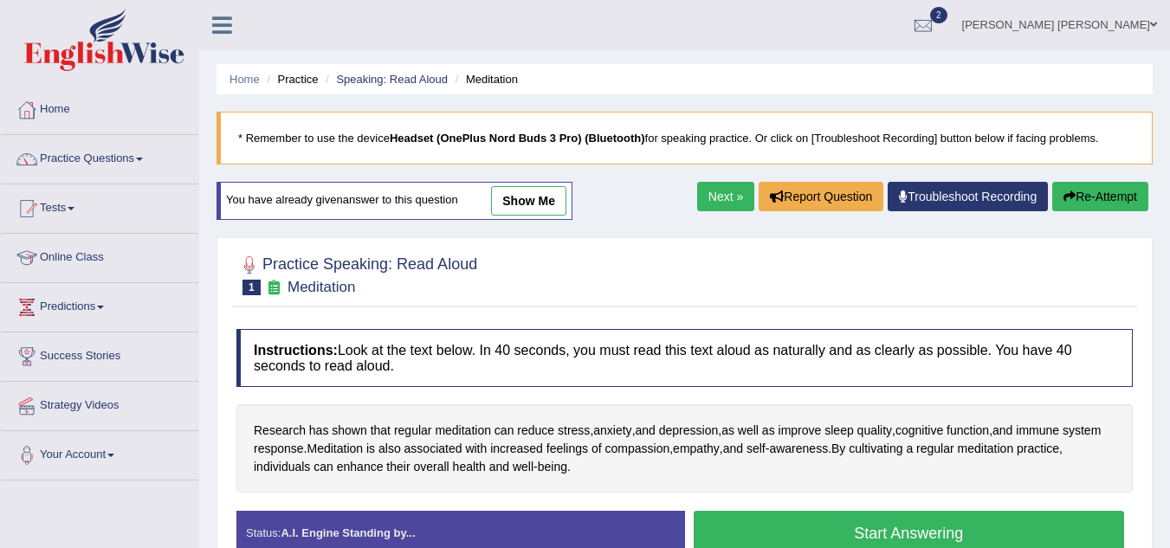
scroll to position [114, 0]
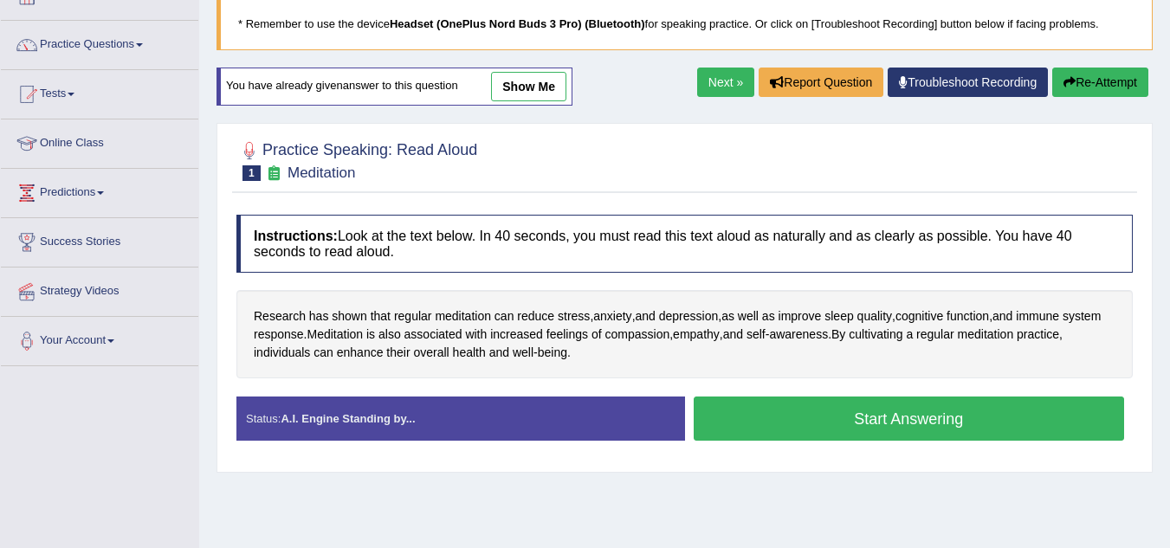
click at [915, 421] on button "Start Answering" at bounding box center [909, 419] width 431 height 44
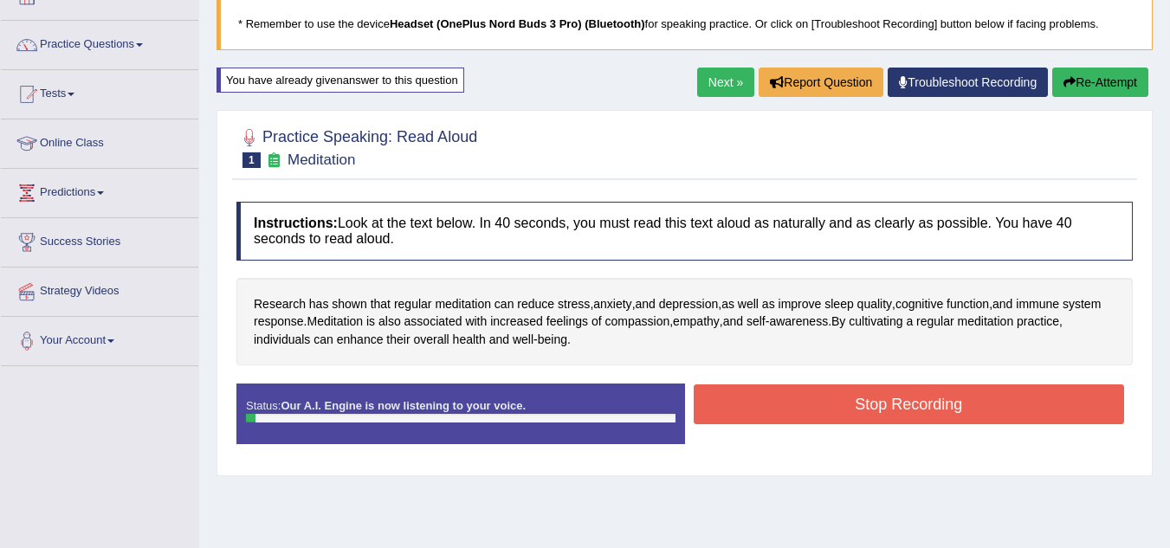
scroll to position [0, 0]
click at [915, 421] on button "Stop Recording" at bounding box center [909, 405] width 431 height 40
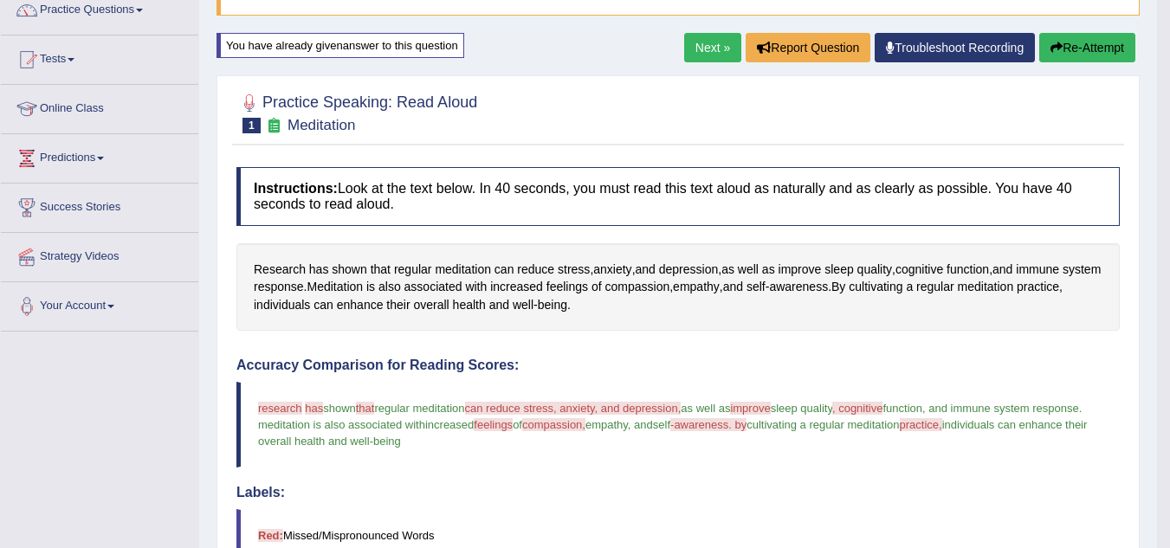
scroll to position [114, 0]
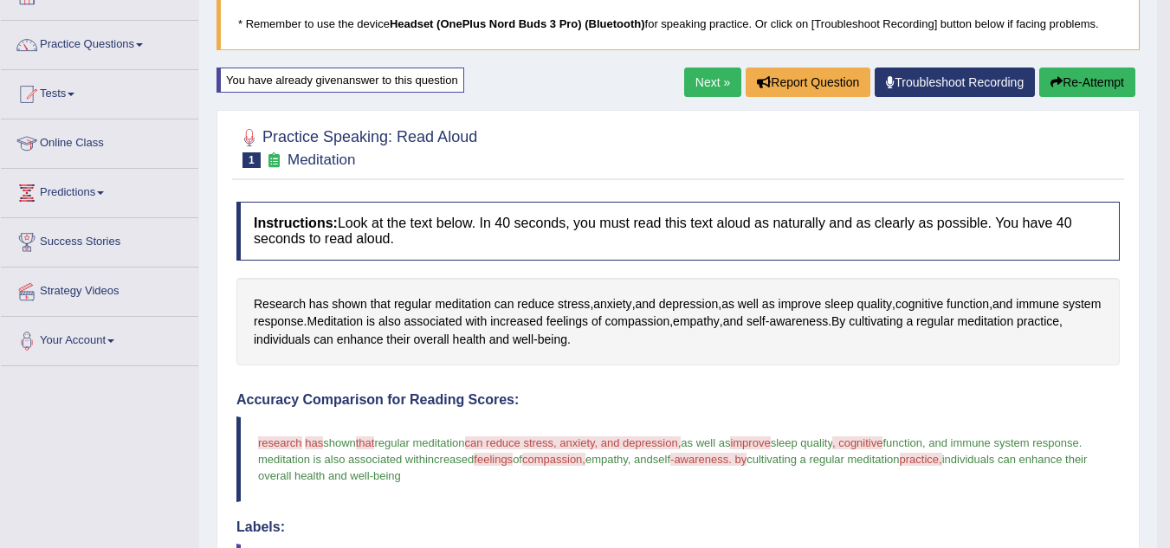
click at [1085, 87] on button "Re-Attempt" at bounding box center [1087, 82] width 96 height 29
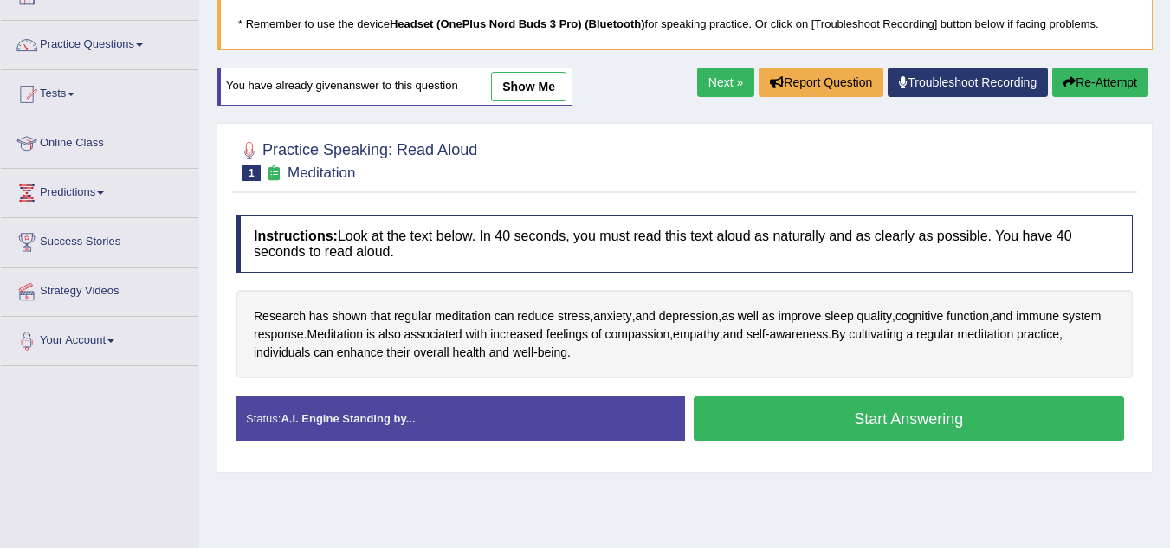
click at [908, 425] on button "Start Answering" at bounding box center [909, 419] width 431 height 44
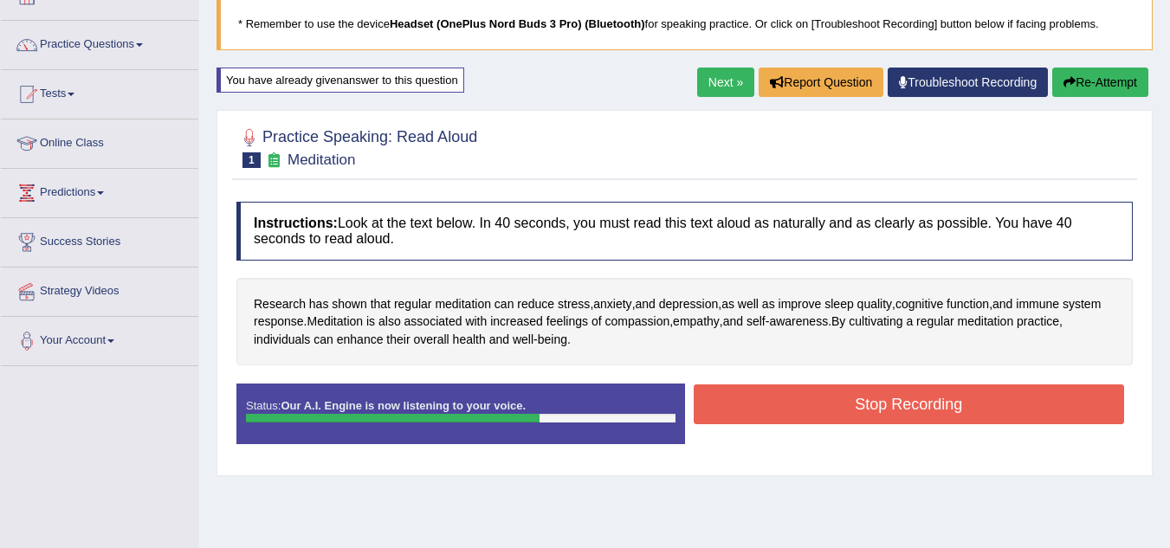
click at [929, 405] on button "Stop Recording" at bounding box center [909, 405] width 431 height 40
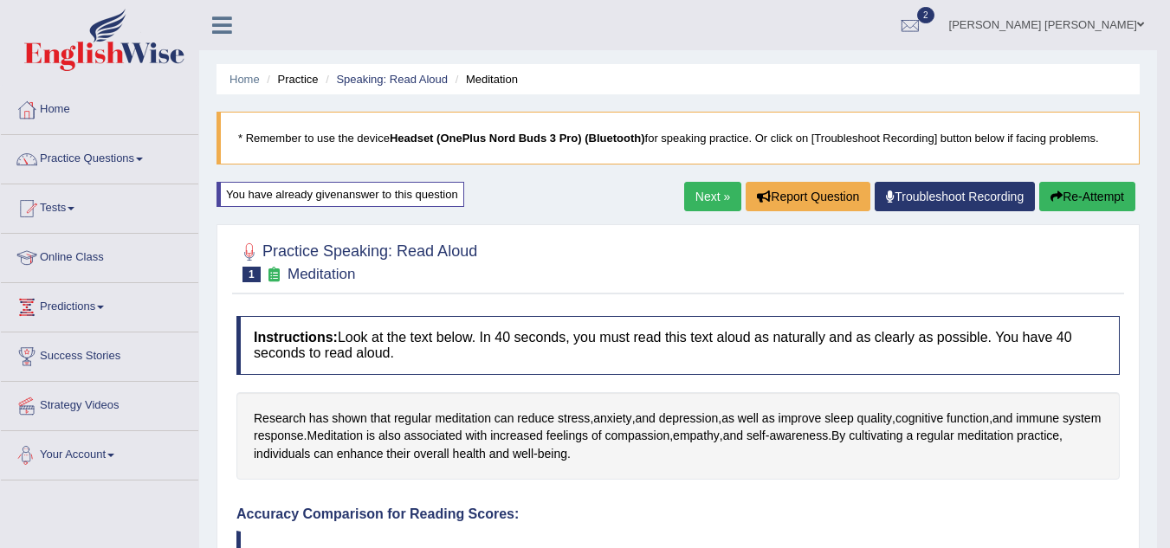
click at [114, 452] on link "Your Account" at bounding box center [99, 452] width 197 height 43
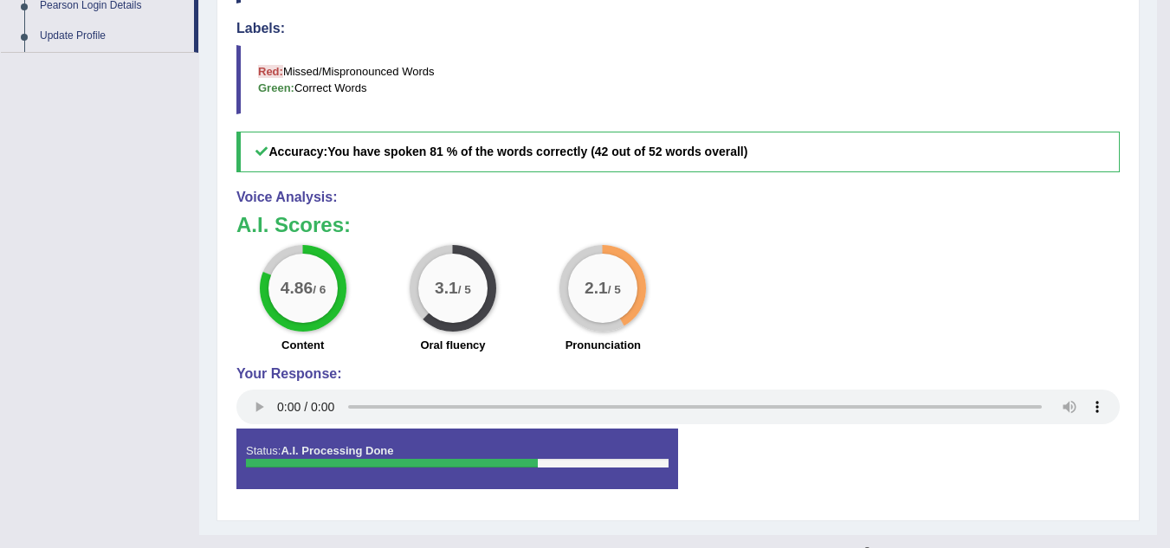
scroll to position [618, 0]
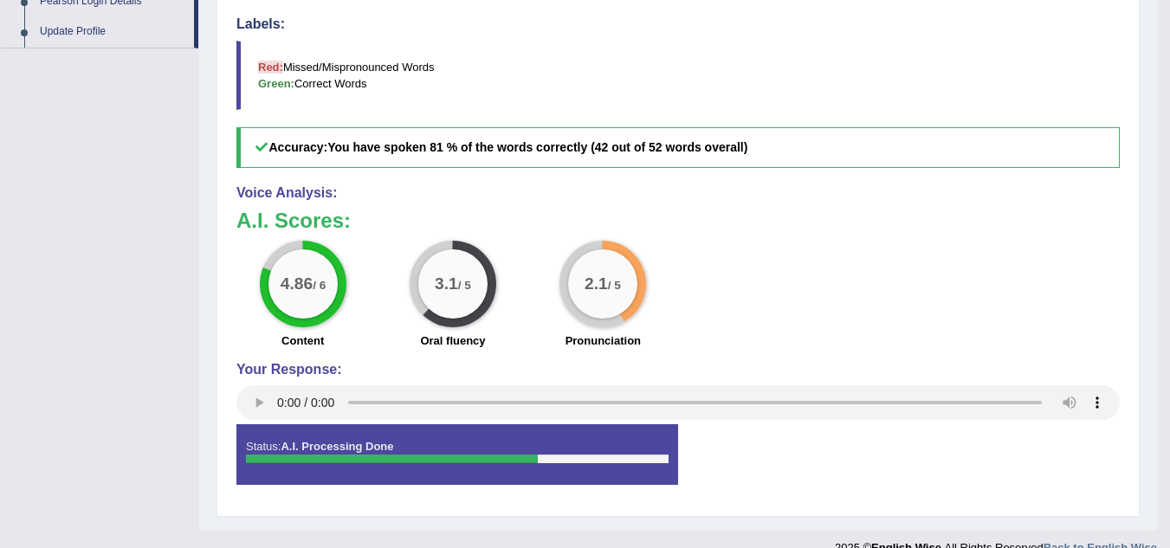
click at [855, 326] on div "4.86 / 6 Content 3.1 / 5 Oral fluency 2.1 / 5 Pronunciation" at bounding box center [678, 297] width 901 height 112
click at [296, 452] on strong "A.I. Processing Done" at bounding box center [337, 446] width 113 height 13
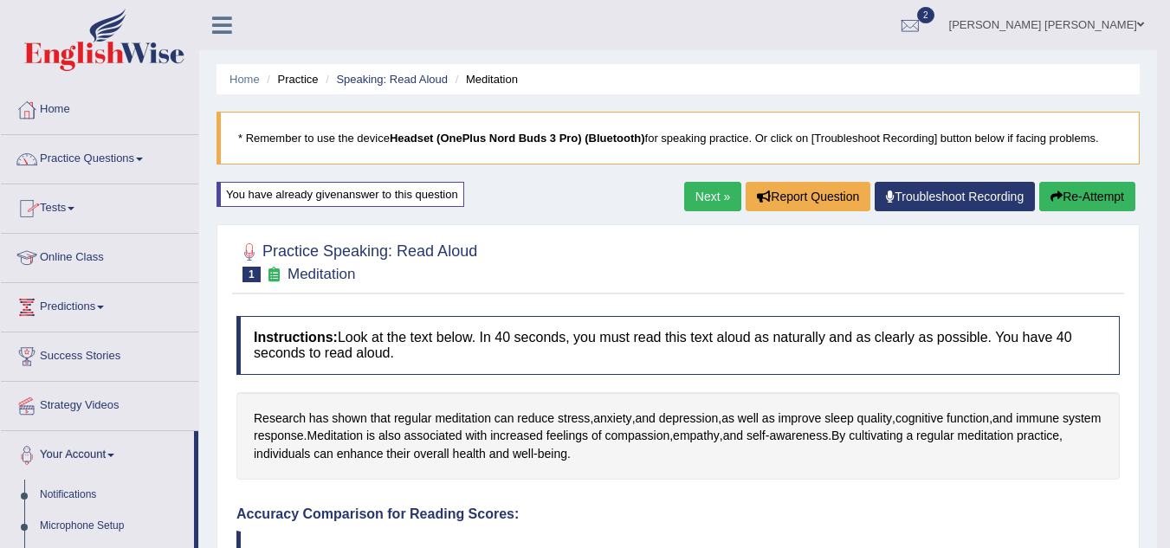
scroll to position [35, 0]
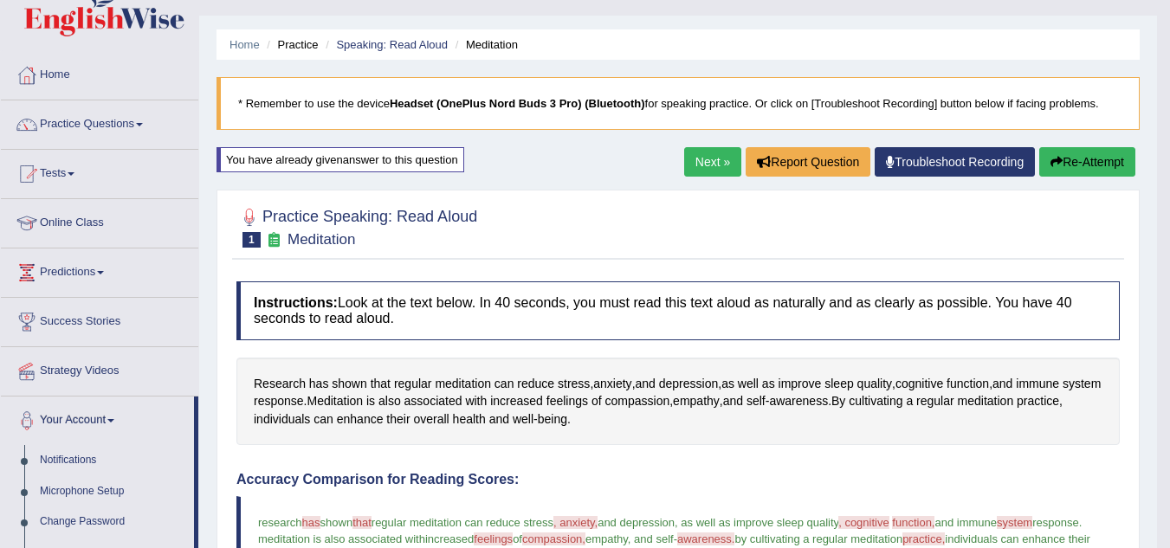
click at [715, 164] on link "Next »" at bounding box center [712, 161] width 57 height 29
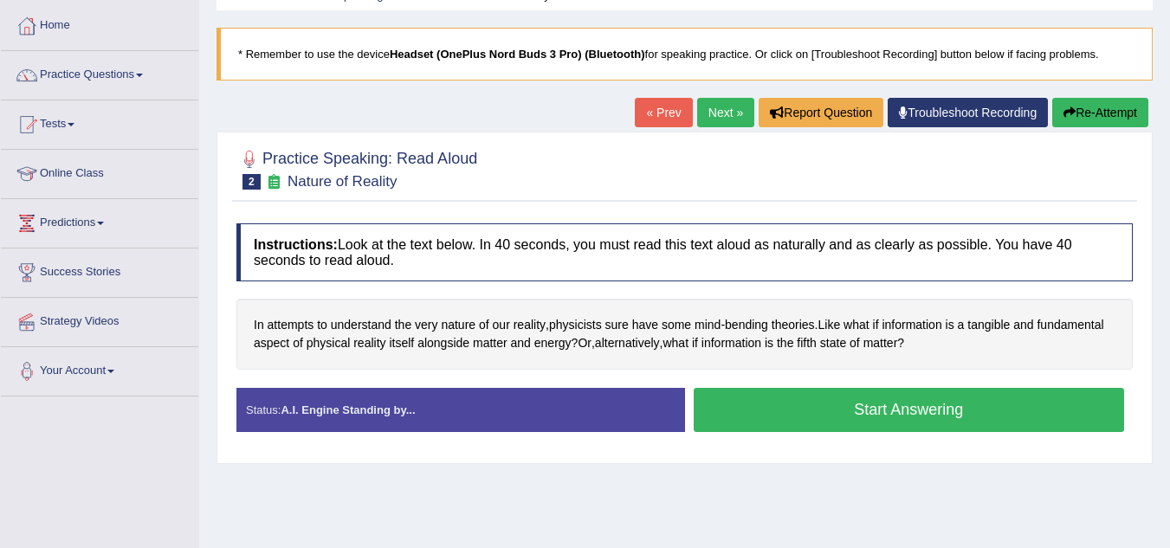
click at [859, 411] on button "Start Answering" at bounding box center [909, 410] width 431 height 44
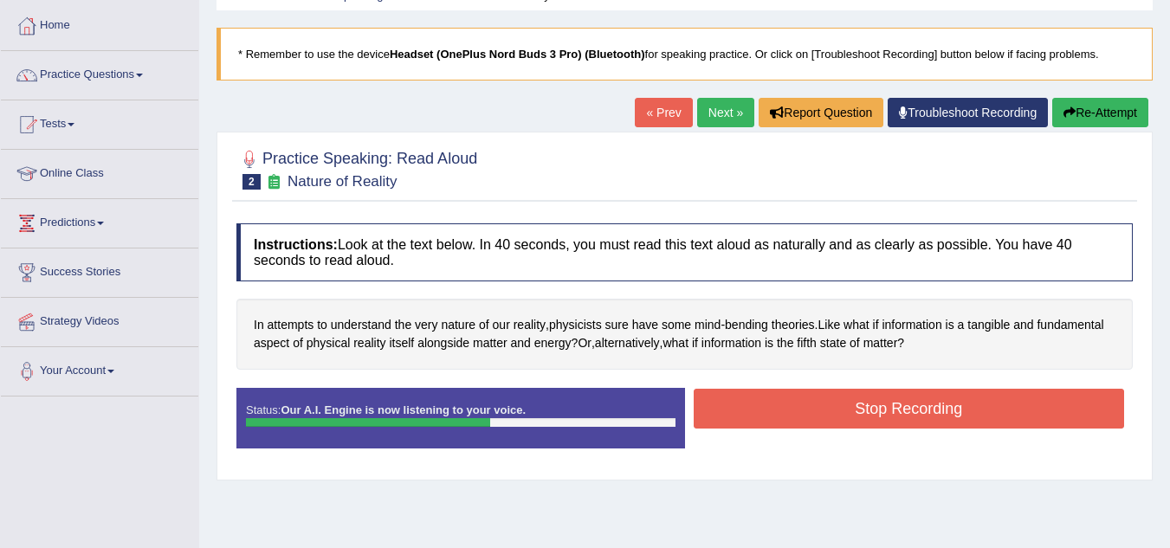
click at [859, 411] on button "Stop Recording" at bounding box center [909, 409] width 431 height 40
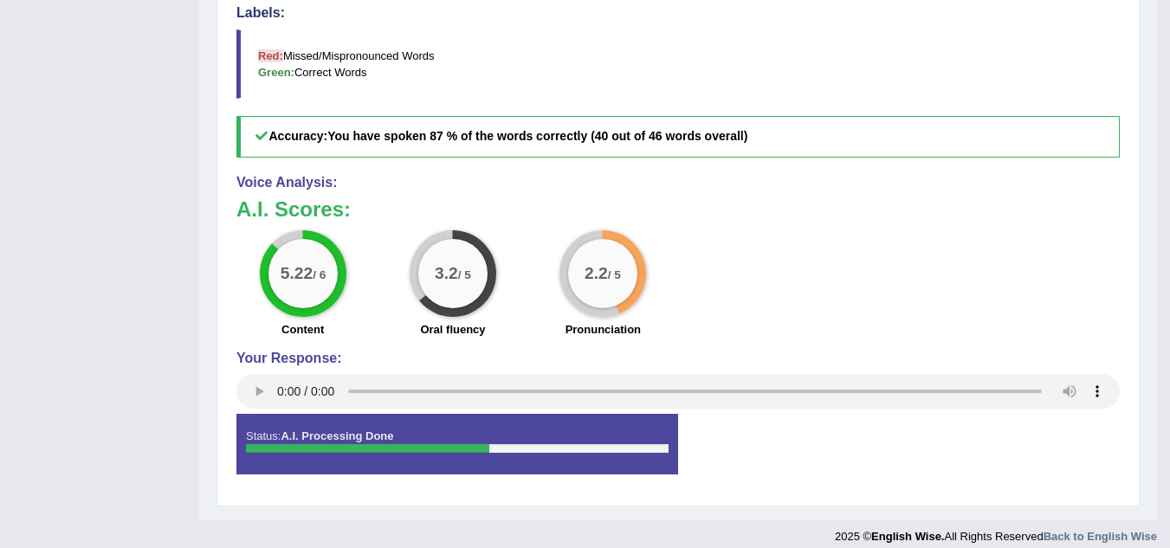
scroll to position [600, 0]
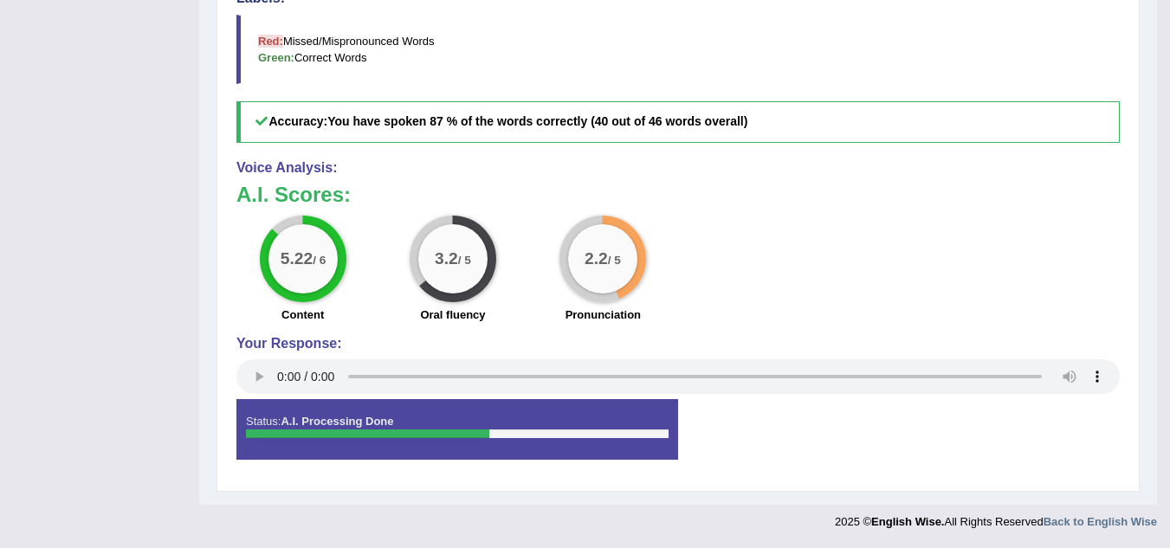
click at [314, 269] on div "5.22 / 6" at bounding box center [303, 258] width 69 height 69
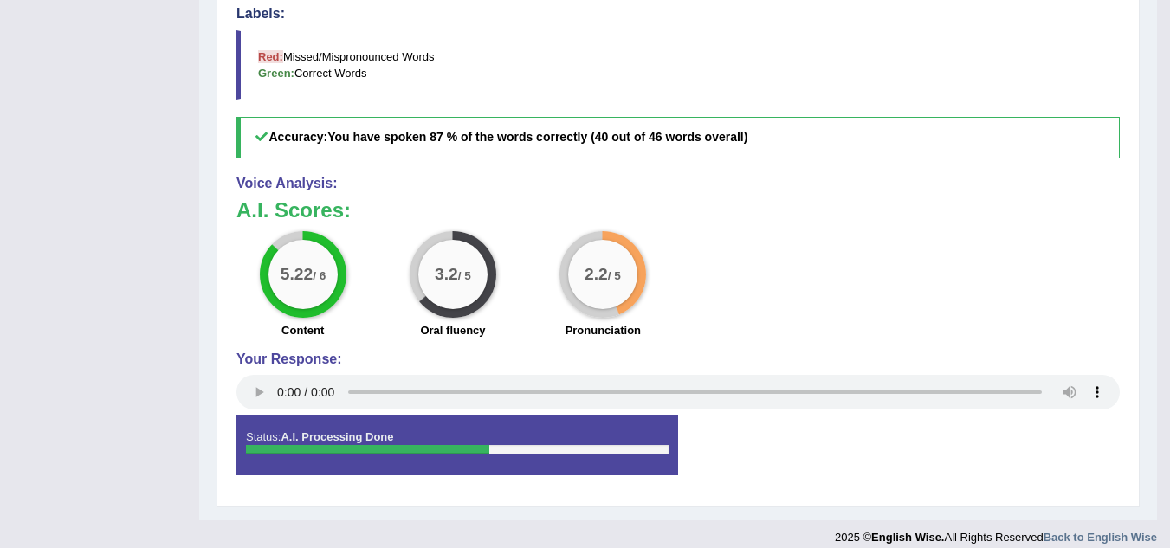
scroll to position [586, 0]
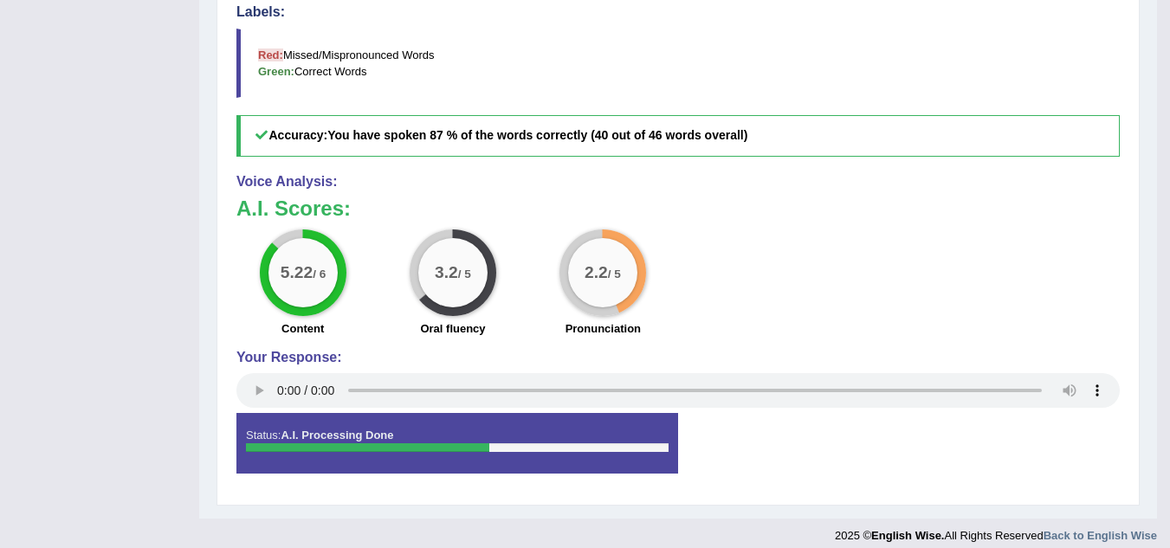
click at [497, 449] on div at bounding box center [457, 448] width 423 height 9
click at [384, 450] on div at bounding box center [367, 448] width 243 height 9
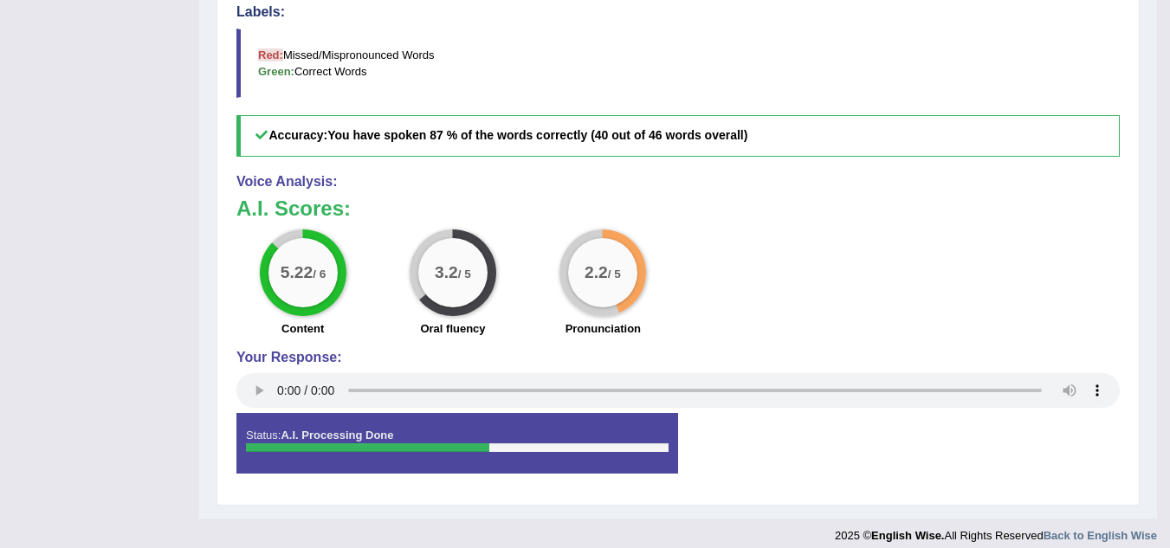
click at [384, 450] on div at bounding box center [367, 448] width 243 height 9
drag, startPoint x: 384, startPoint y: 450, endPoint x: 280, endPoint y: 431, distance: 105.5
click at [280, 431] on div "Status: A.I. Processing Done" at bounding box center [457, 443] width 442 height 61
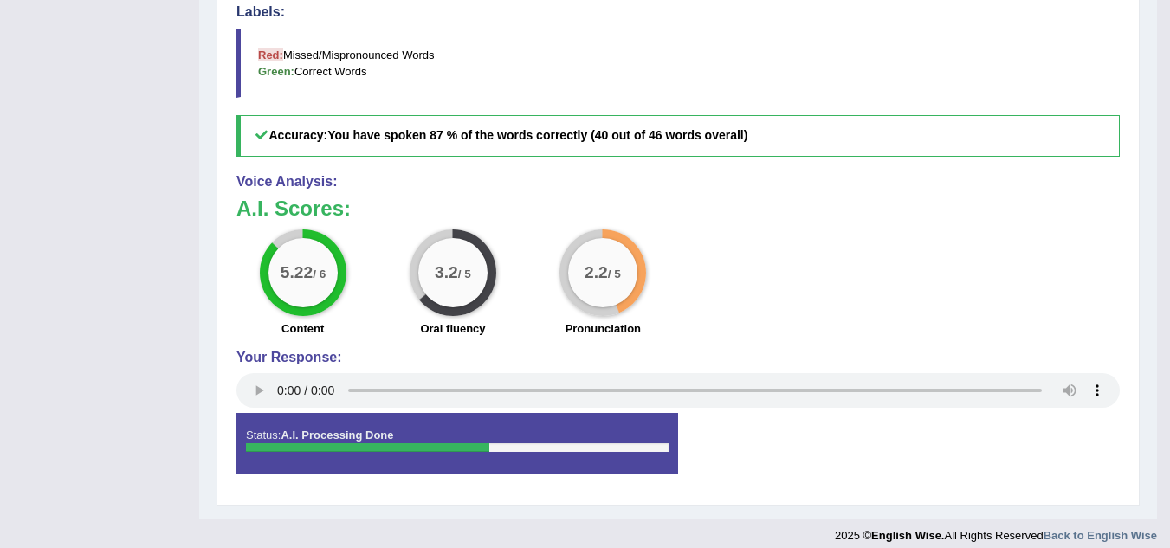
click at [280, 431] on div "Status: A.I. Processing Done" at bounding box center [457, 443] width 442 height 61
click at [439, 457] on div "Status: A.I. Processing Done" at bounding box center [457, 443] width 442 height 61
click at [868, 232] on div "5.22 / 6 Content 3.2 / 5 Oral fluency 2.2 / 5 Pronunciation" at bounding box center [678, 286] width 901 height 112
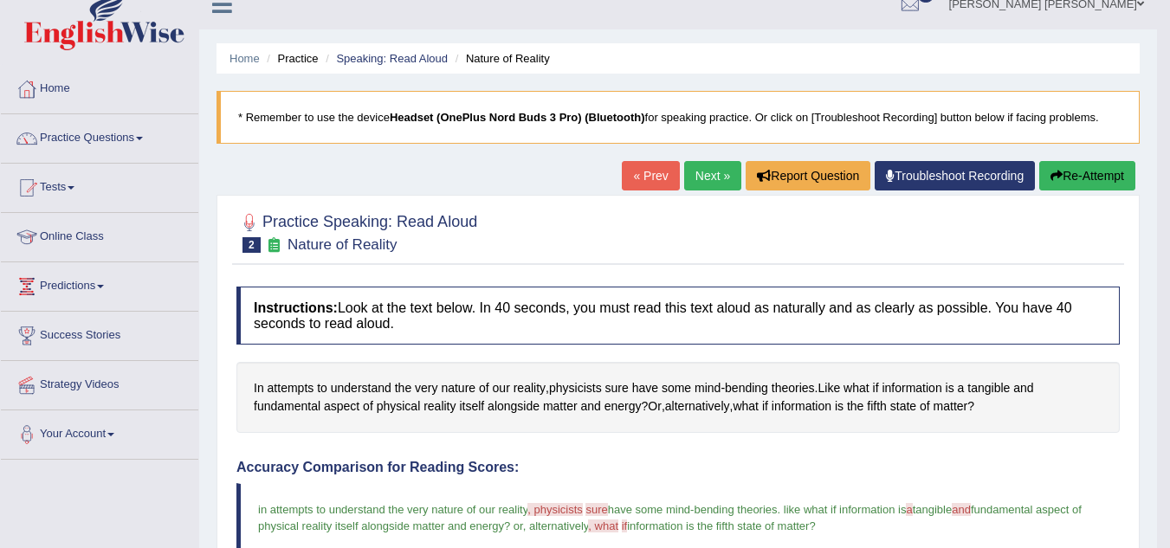
scroll to position [0, 0]
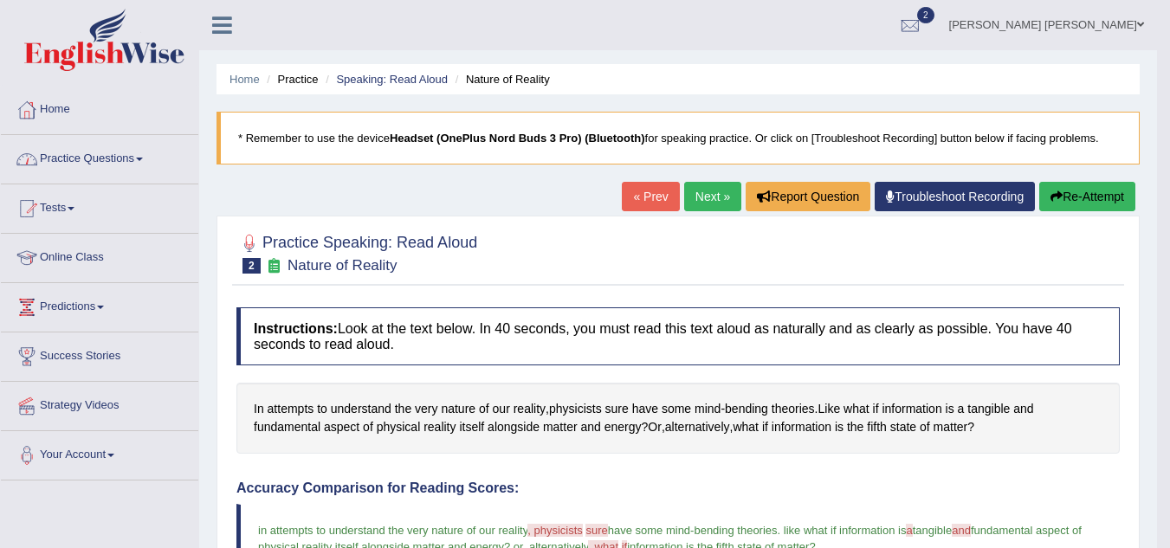
click at [281, 84] on li "Practice" at bounding box center [289, 79] width 55 height 16
click at [301, 79] on li "Practice" at bounding box center [289, 79] width 55 height 16
click at [55, 114] on link "Home" at bounding box center [99, 107] width 197 height 43
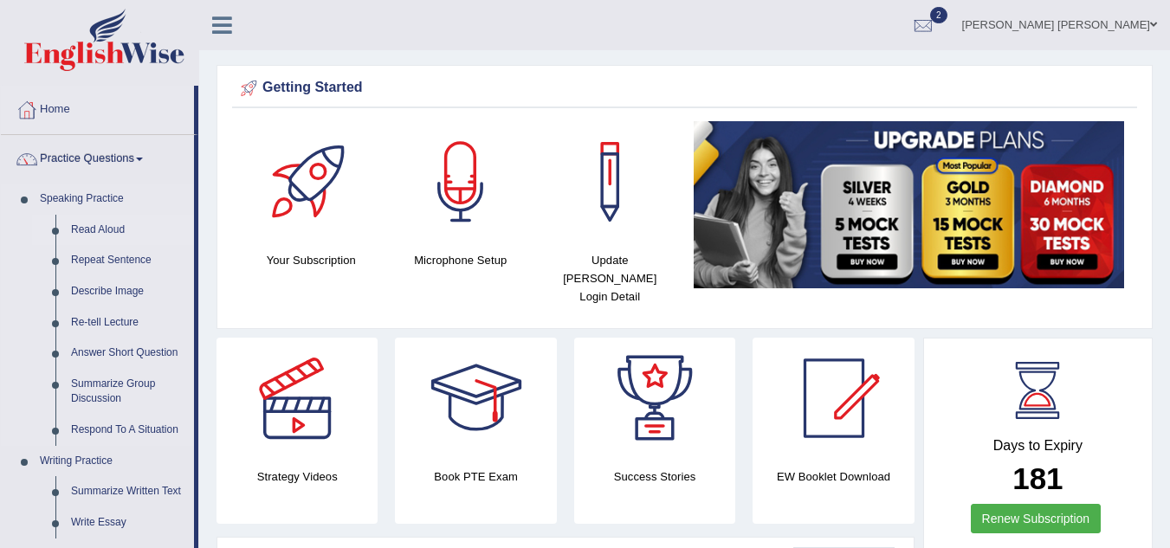
click at [104, 227] on link "Read Aloud" at bounding box center [128, 230] width 131 height 31
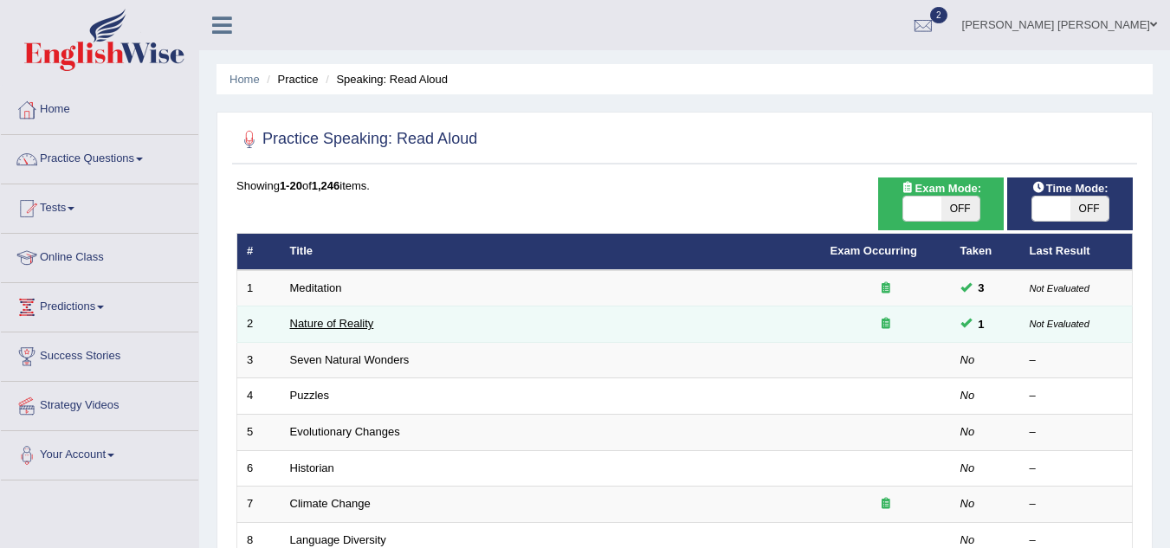
click at [332, 325] on link "Nature of Reality" at bounding box center [332, 323] width 84 height 13
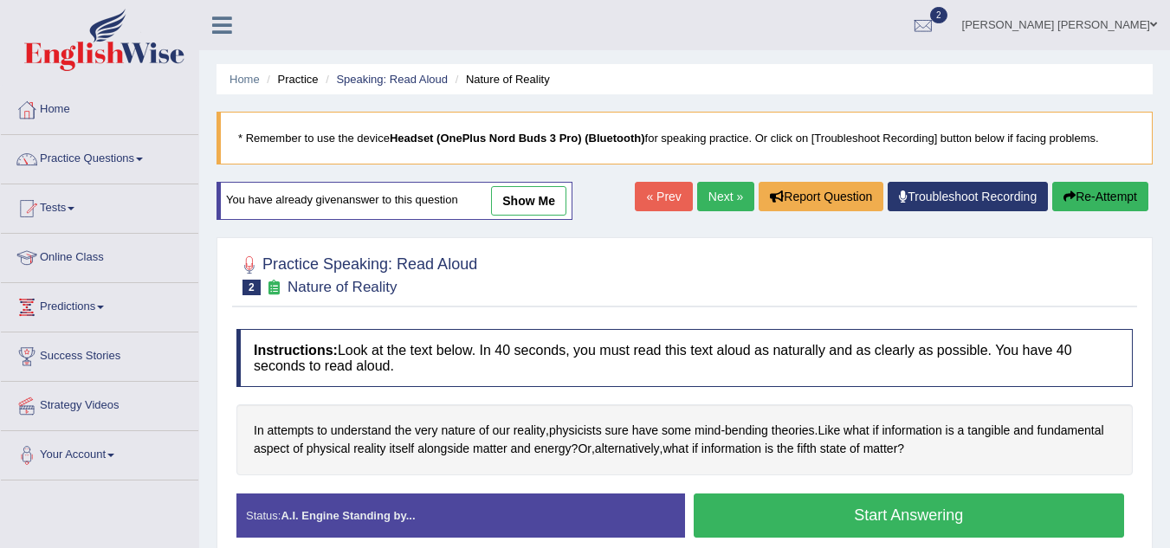
click at [559, 208] on link "show me" at bounding box center [528, 200] width 75 height 29
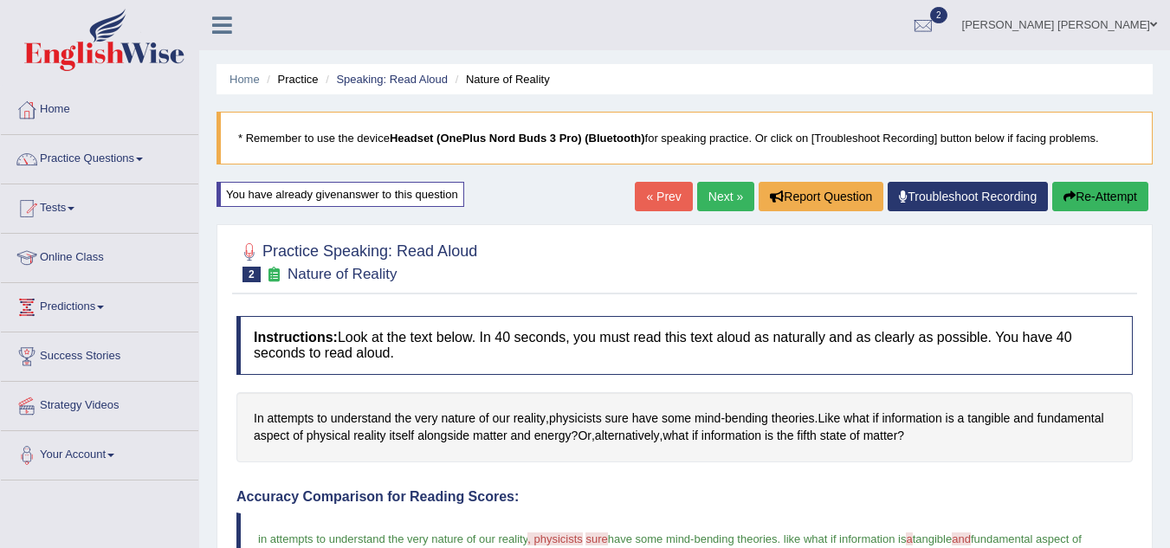
click at [559, 208] on div "Home Practice Speaking: Read Aloud Nature of Reality * Remember to use the devi…" at bounding box center [684, 477] width 971 height 954
click at [1133, 204] on button "Re-Attempt" at bounding box center [1100, 196] width 96 height 29
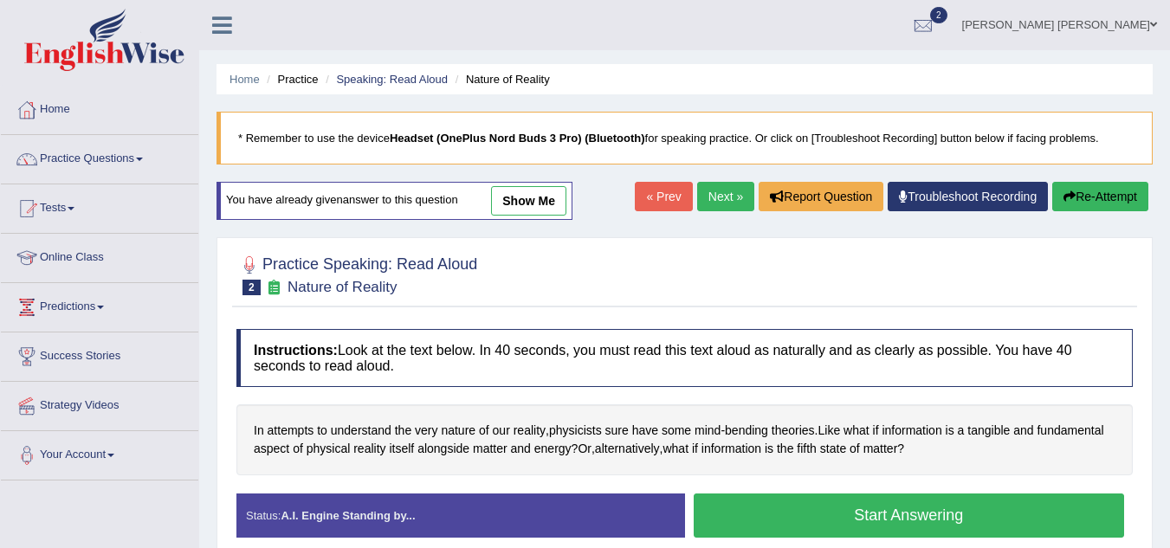
click at [908, 515] on button "Start Answering" at bounding box center [909, 516] width 431 height 44
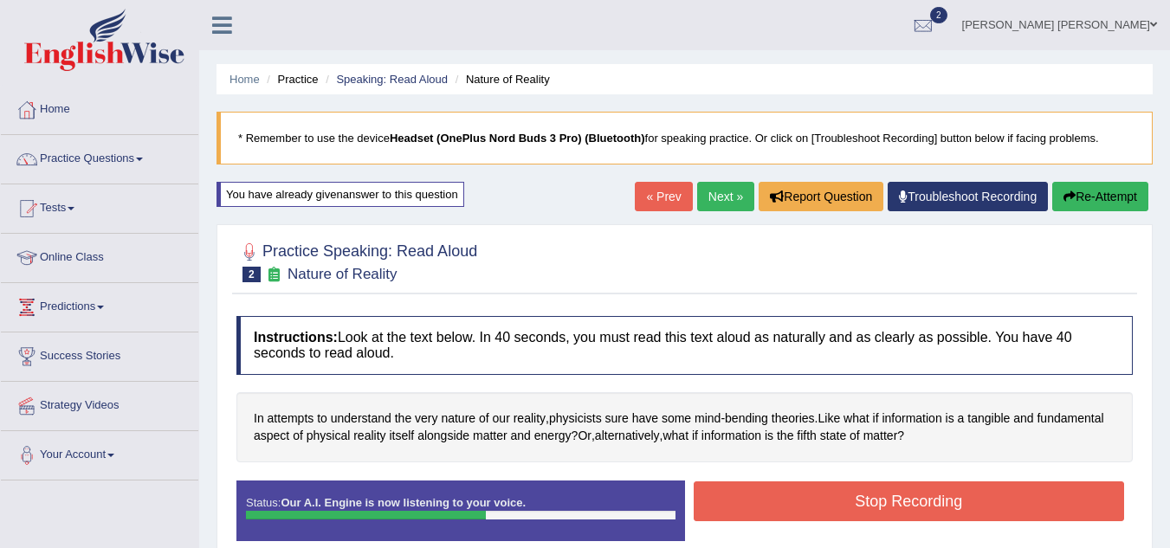
click at [908, 515] on button "Stop Recording" at bounding box center [909, 502] width 431 height 40
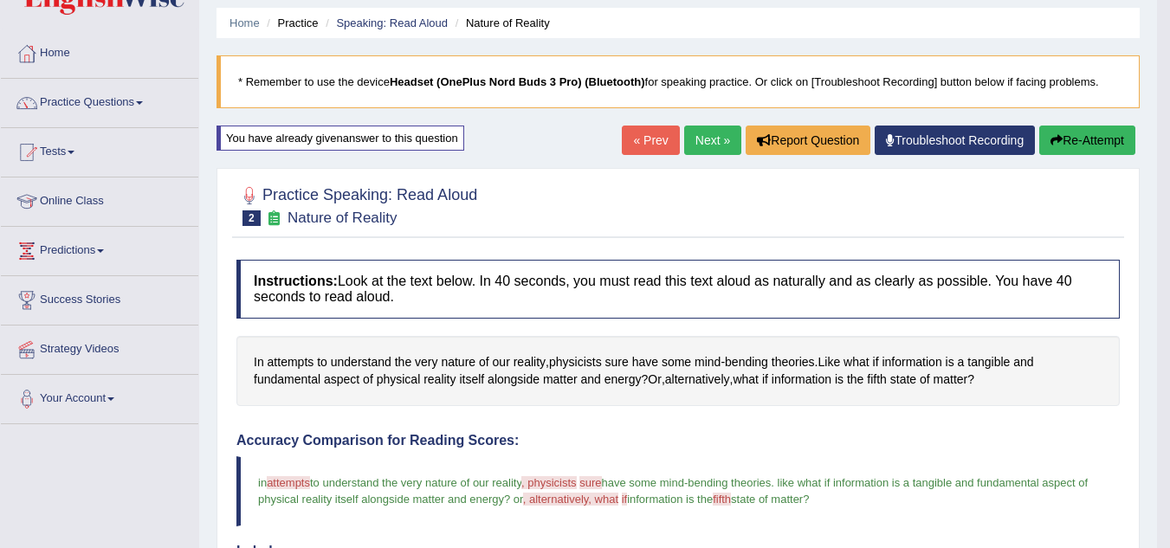
scroll to position [55, 0]
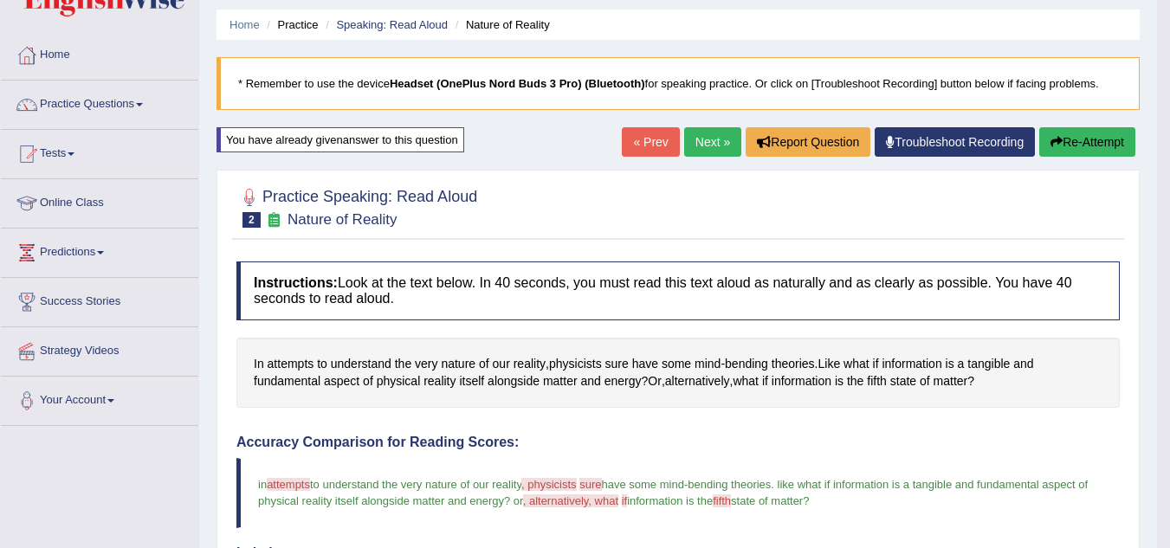
click at [687, 145] on link "Next »" at bounding box center [712, 141] width 57 height 29
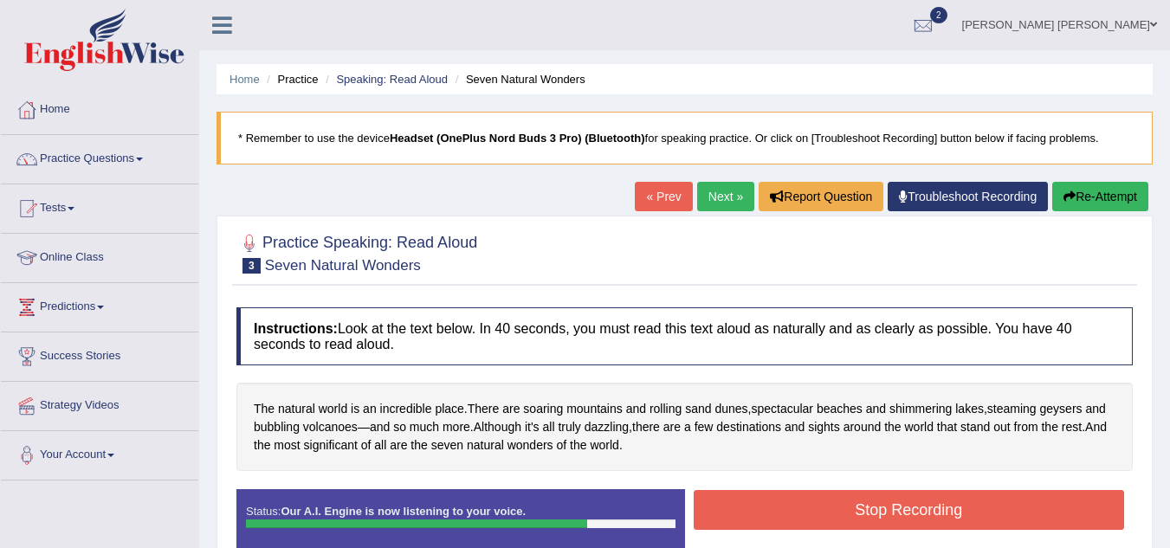
click at [850, 515] on button "Stop Recording" at bounding box center [909, 510] width 431 height 40
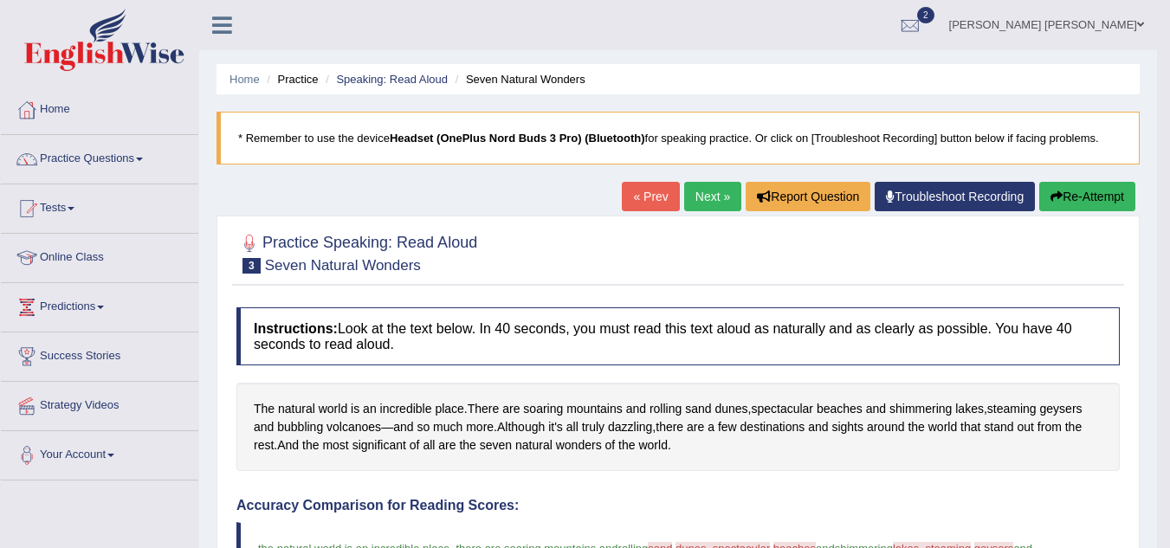
click at [74, 210] on span at bounding box center [71, 208] width 7 height 3
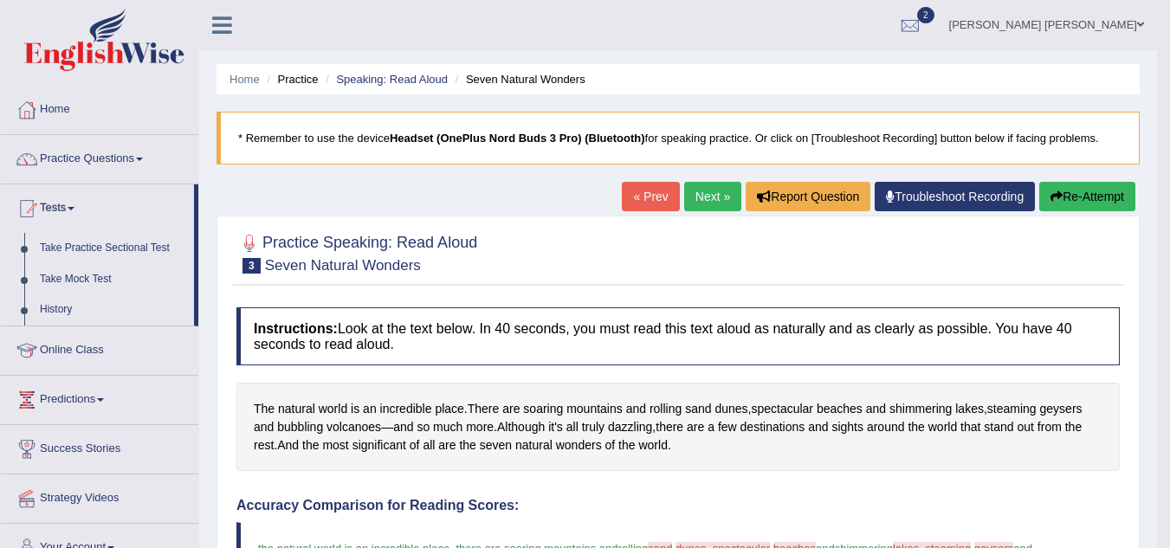
click at [61, 205] on link "Tests" at bounding box center [97, 206] width 193 height 43
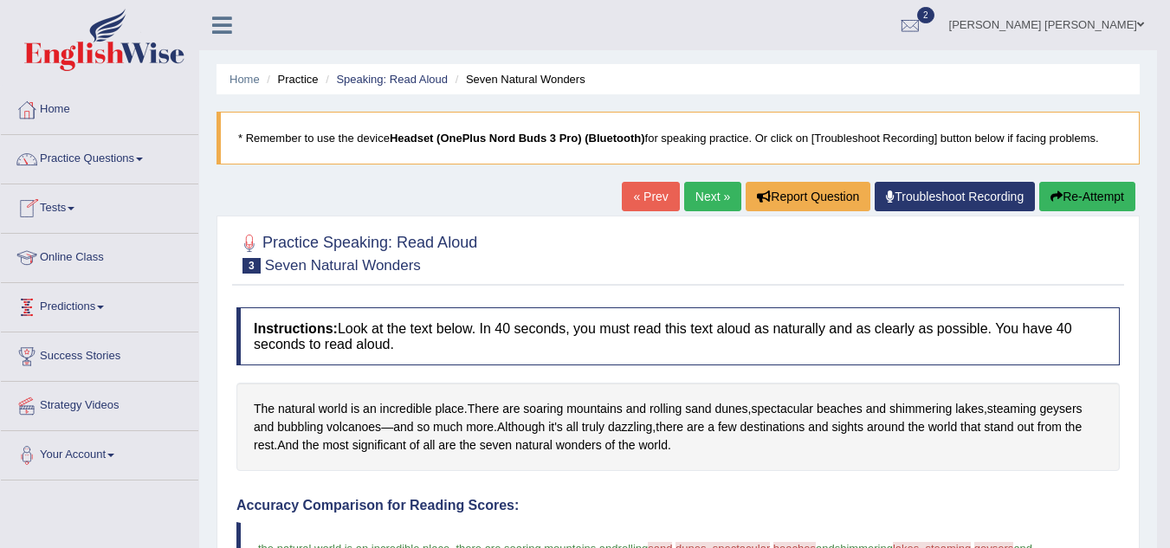
click at [95, 315] on link "Predictions" at bounding box center [99, 304] width 197 height 43
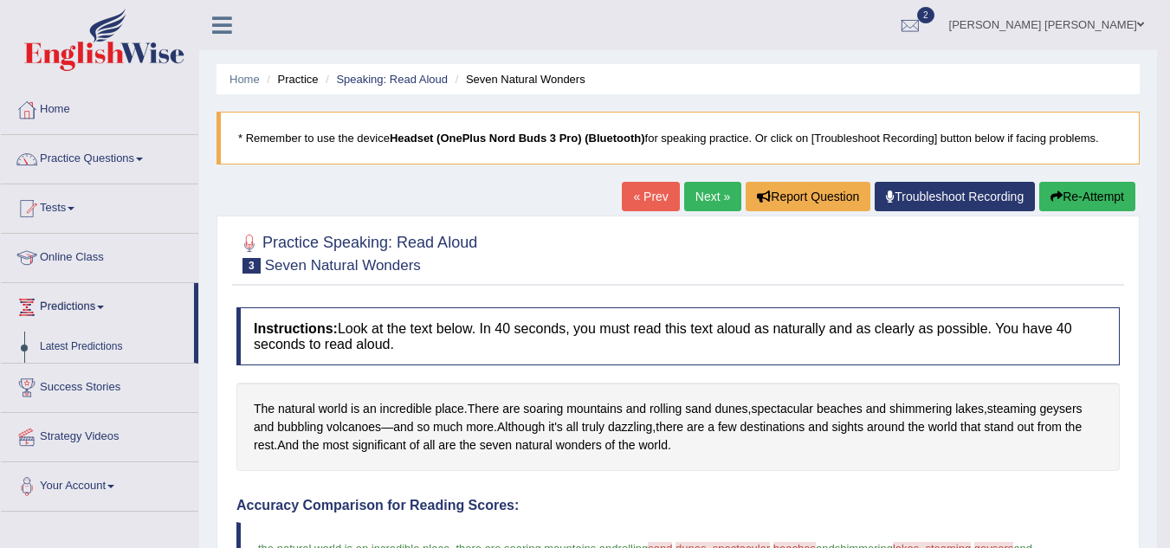
click at [74, 207] on span at bounding box center [71, 208] width 7 height 3
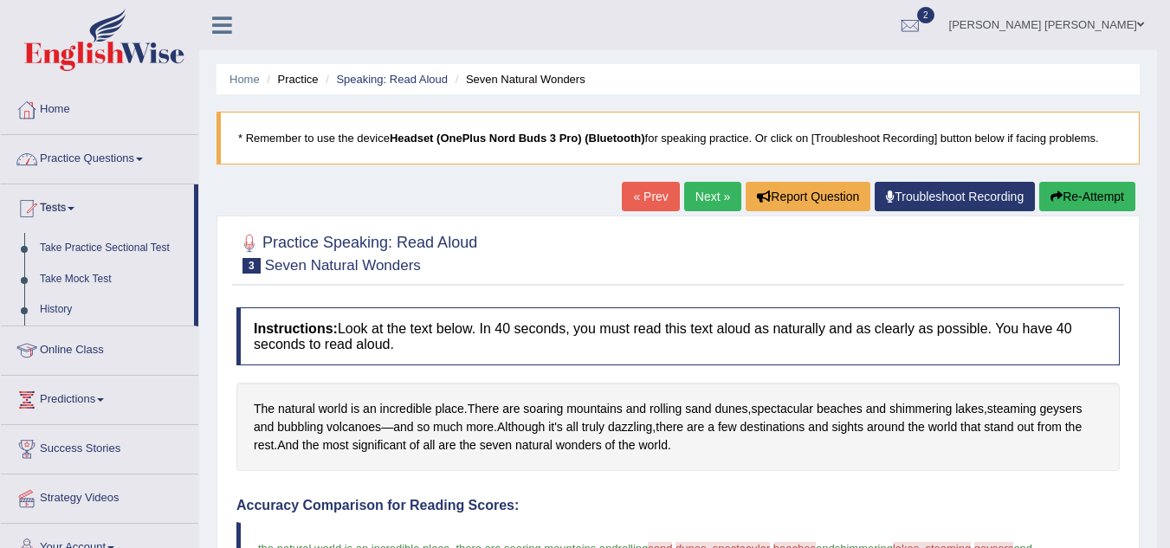
click at [72, 162] on link "Practice Questions" at bounding box center [99, 156] width 197 height 43
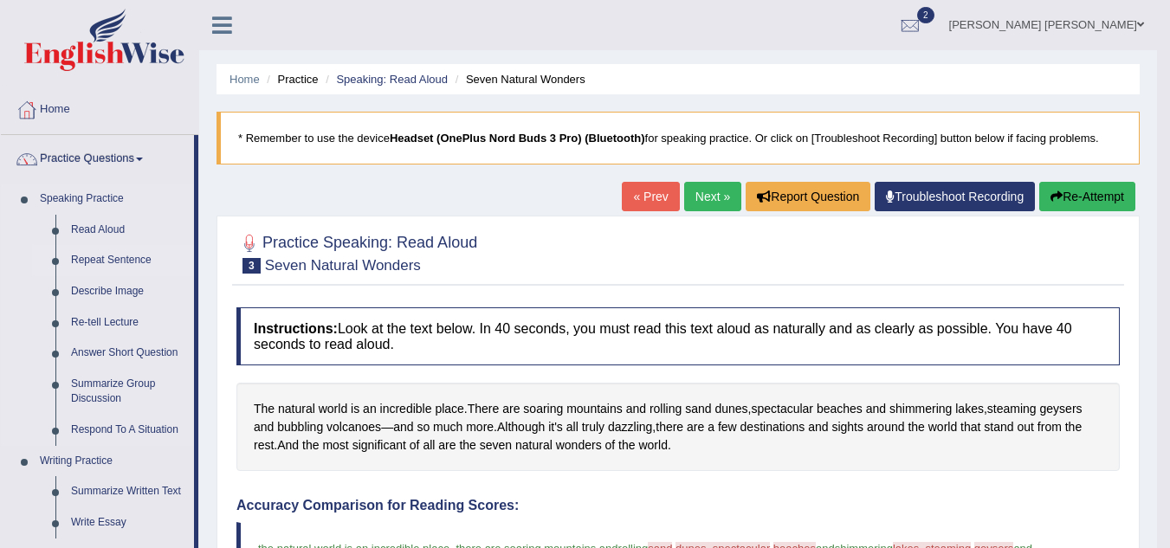
click at [107, 264] on link "Repeat Sentence" at bounding box center [128, 260] width 131 height 31
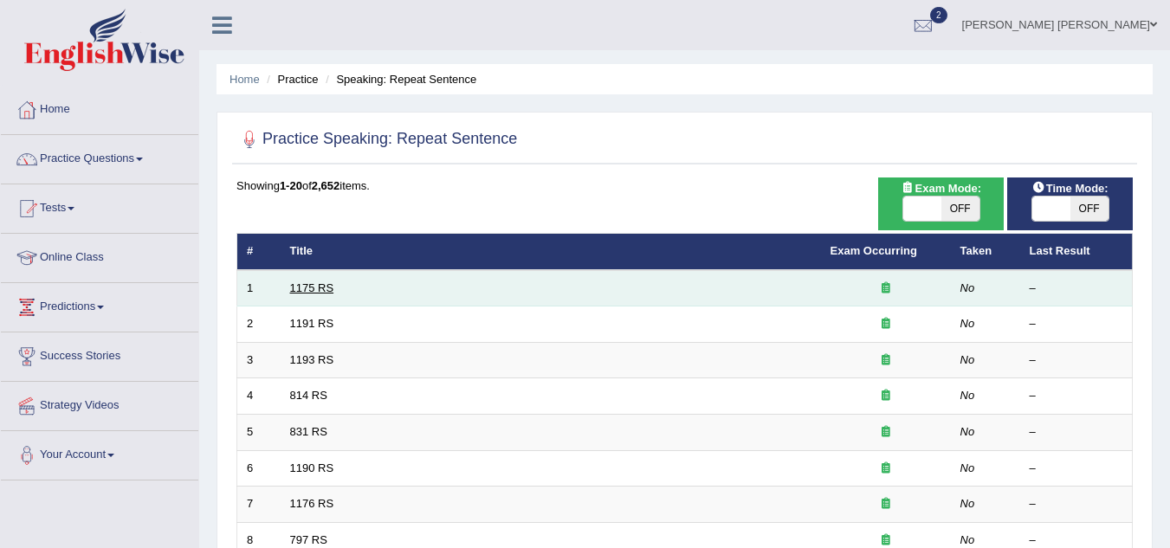
click at [293, 286] on link "1175 RS" at bounding box center [312, 288] width 44 height 13
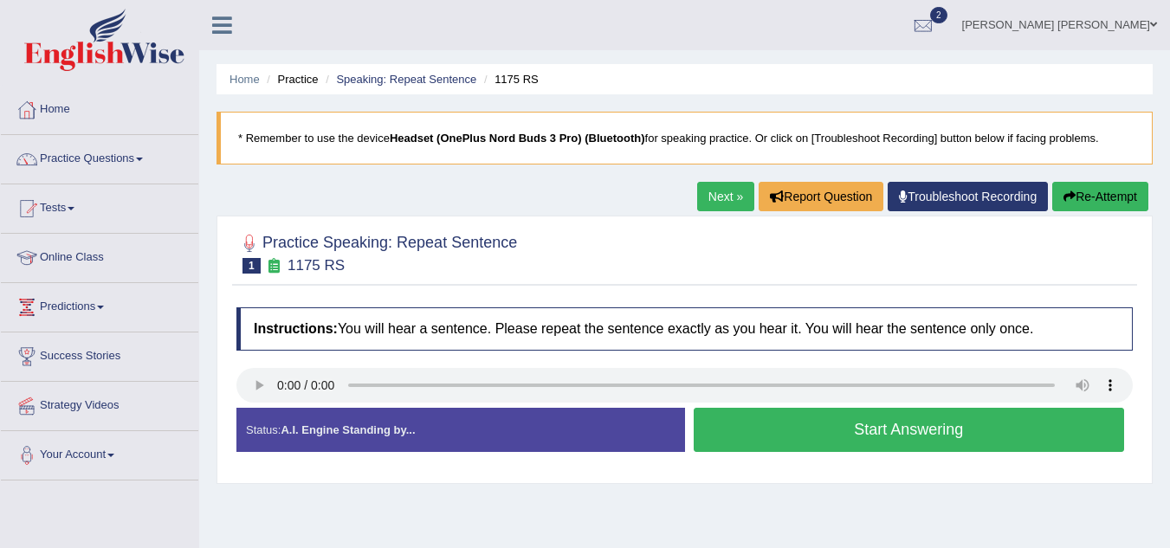
click at [938, 426] on button "Start Answering" at bounding box center [909, 430] width 431 height 44
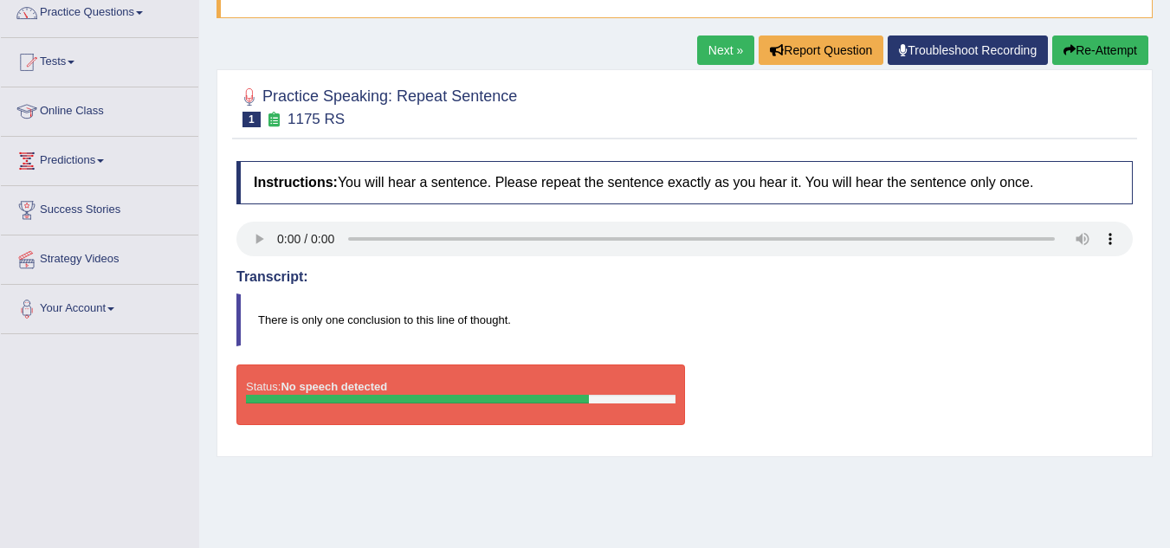
scroll to position [151, 0]
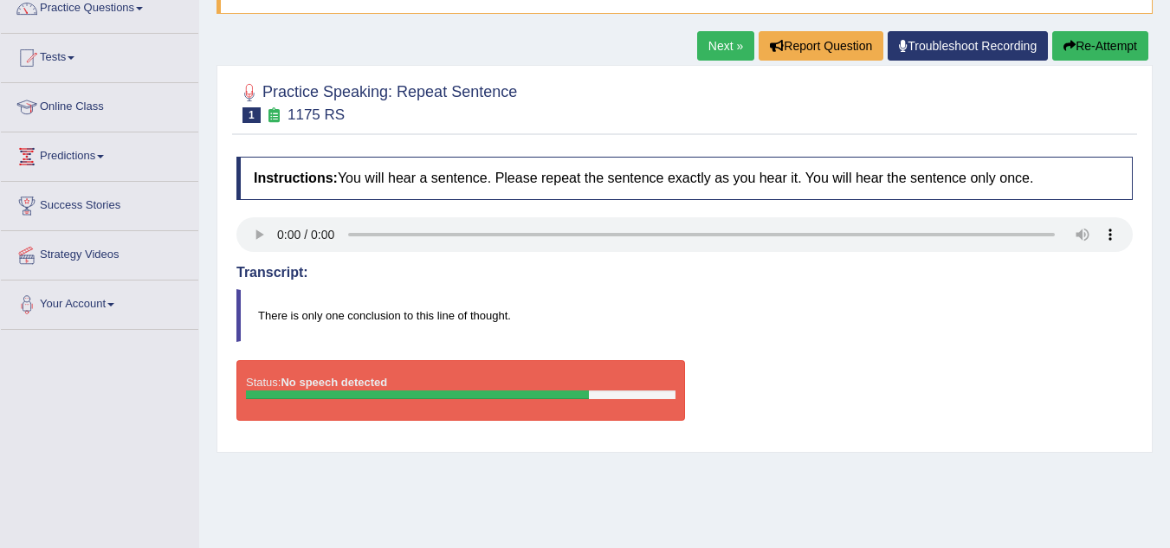
click at [291, 321] on blockquote "There is only one conclusion to this line of thought." at bounding box center [684, 315] width 897 height 53
click at [405, 378] on div "Status: No speech detected" at bounding box center [460, 390] width 449 height 61
click at [1064, 49] on icon "button" at bounding box center [1070, 46] width 12 height 12
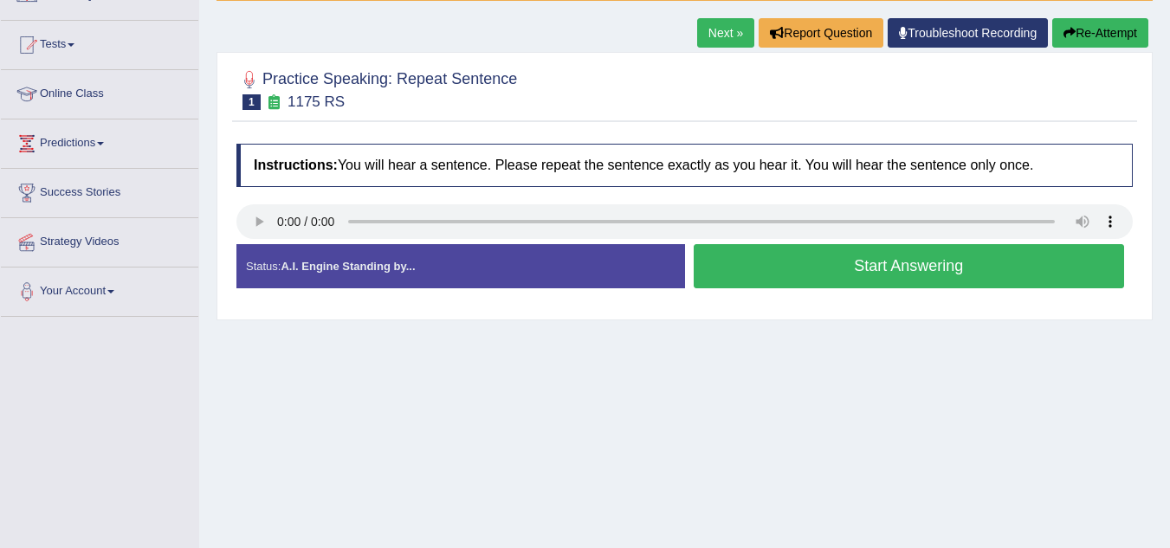
click at [870, 269] on button "Start Answering" at bounding box center [909, 266] width 431 height 44
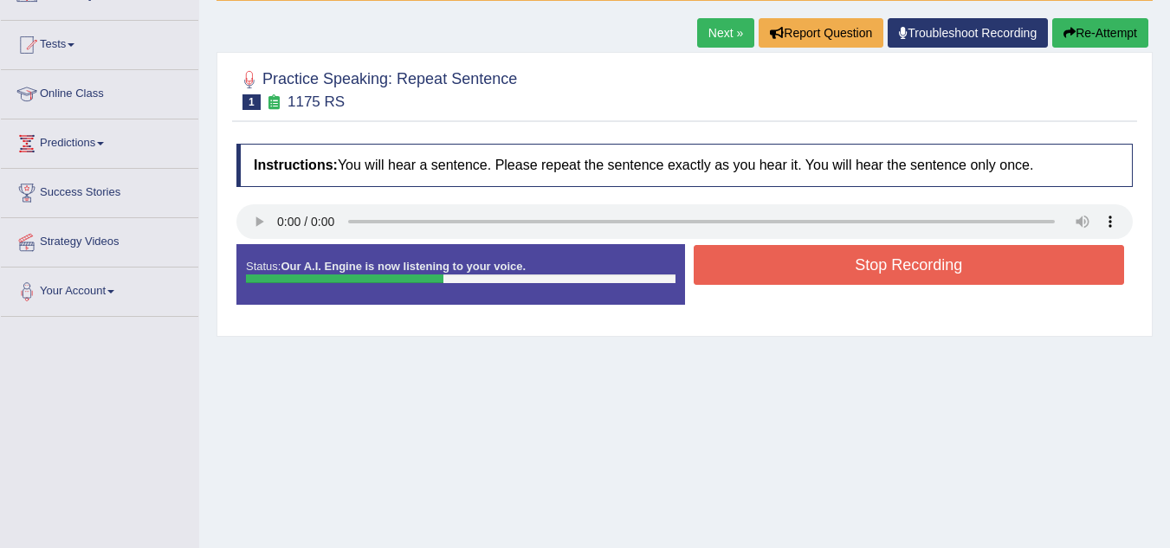
click at [870, 269] on button "Stop Recording" at bounding box center [909, 265] width 431 height 40
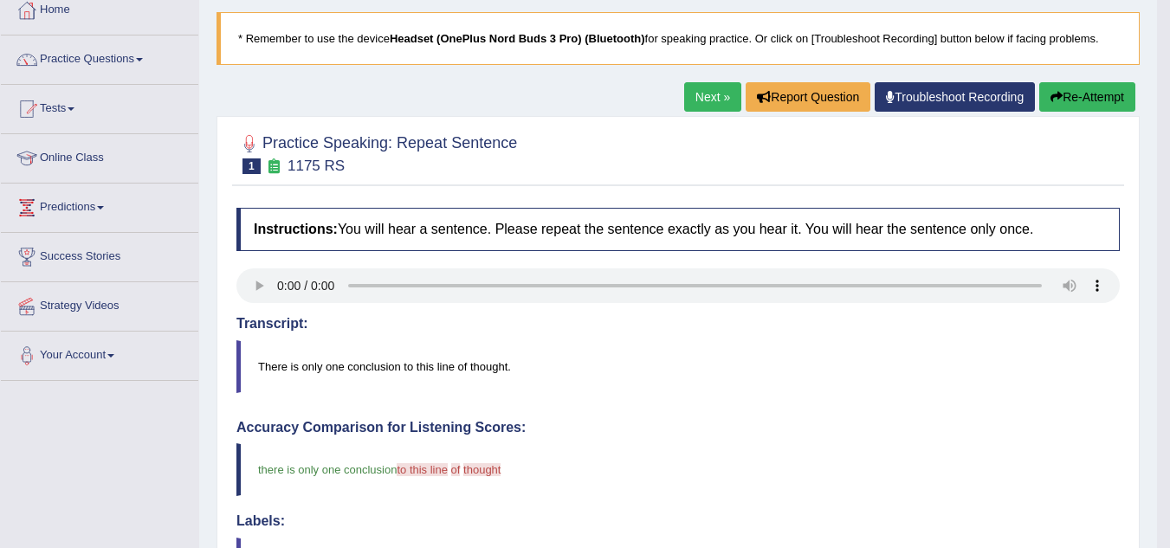
scroll to position [94, 0]
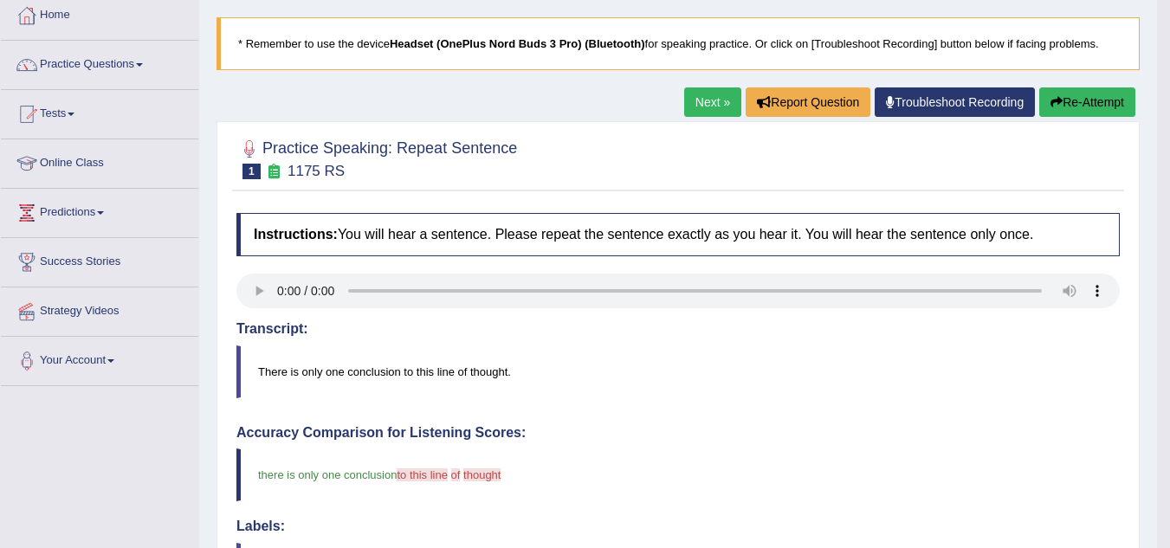
click at [684, 113] on link "Next »" at bounding box center [712, 101] width 57 height 29
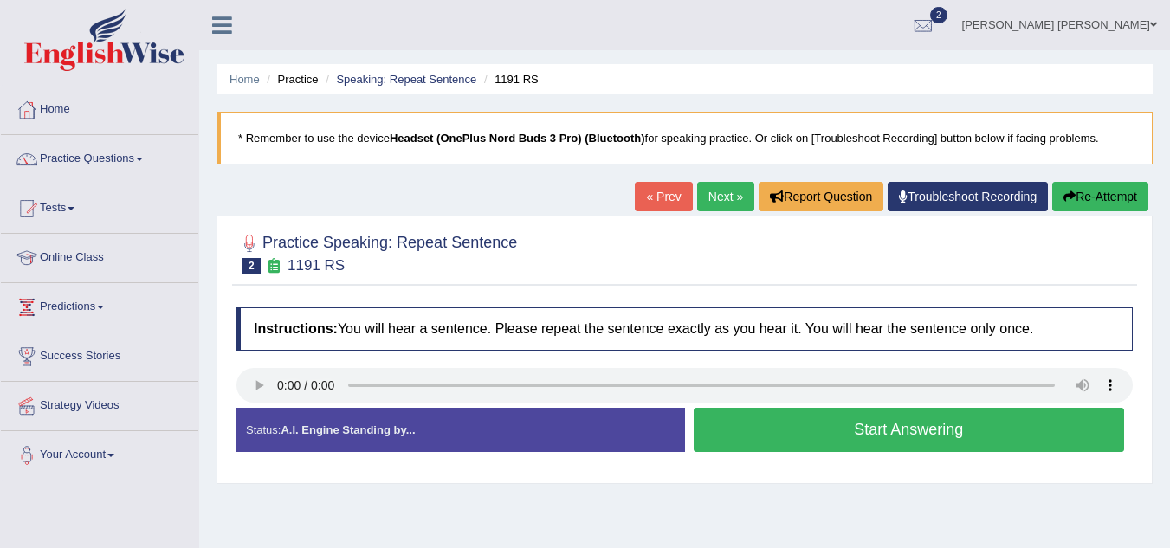
click button "Start Answering"
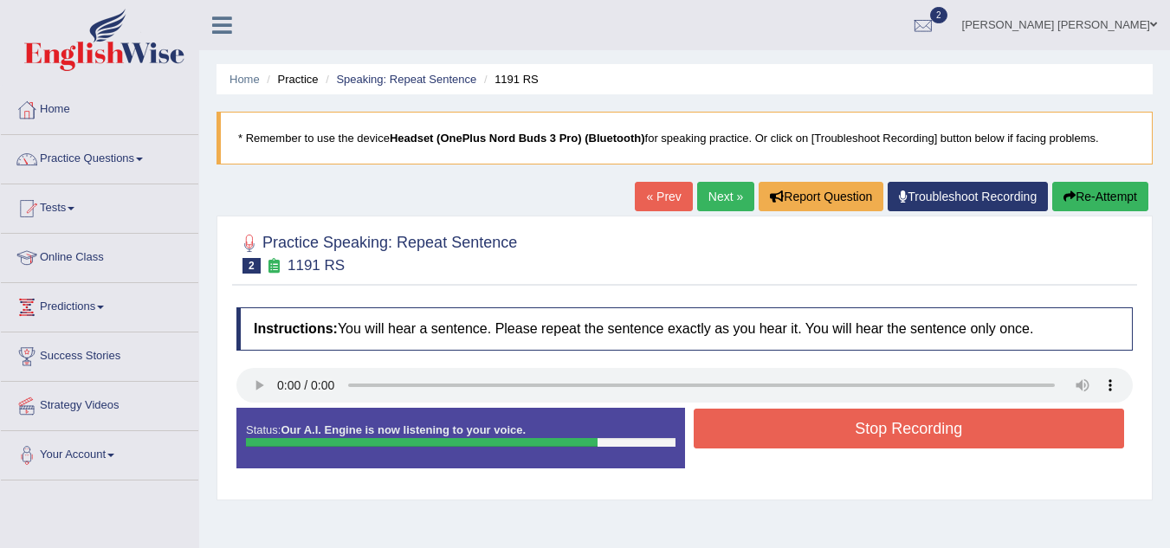
click button "Stop Recording"
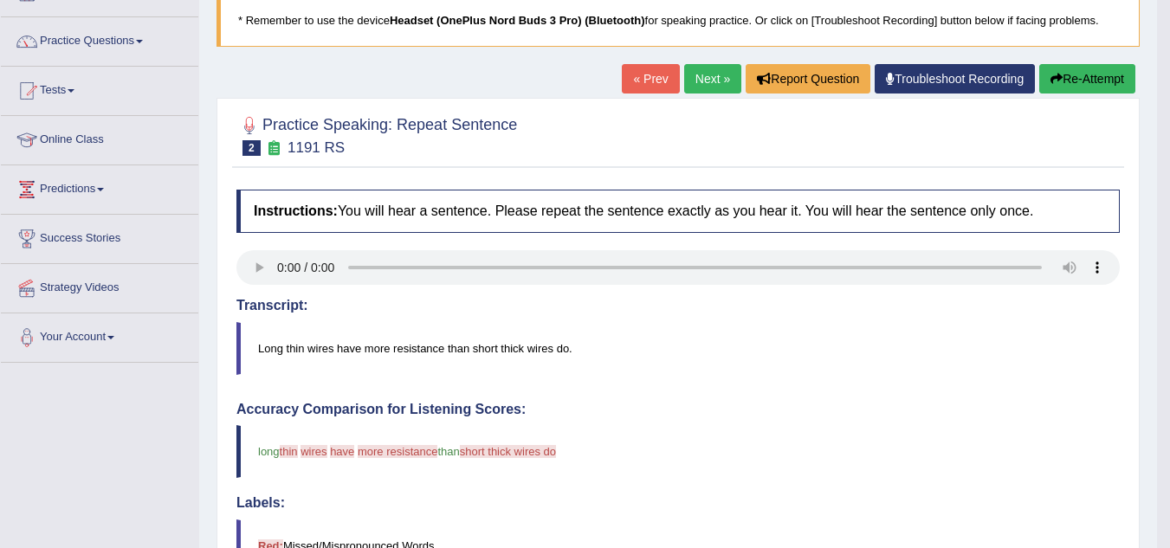
scroll to position [69, 0]
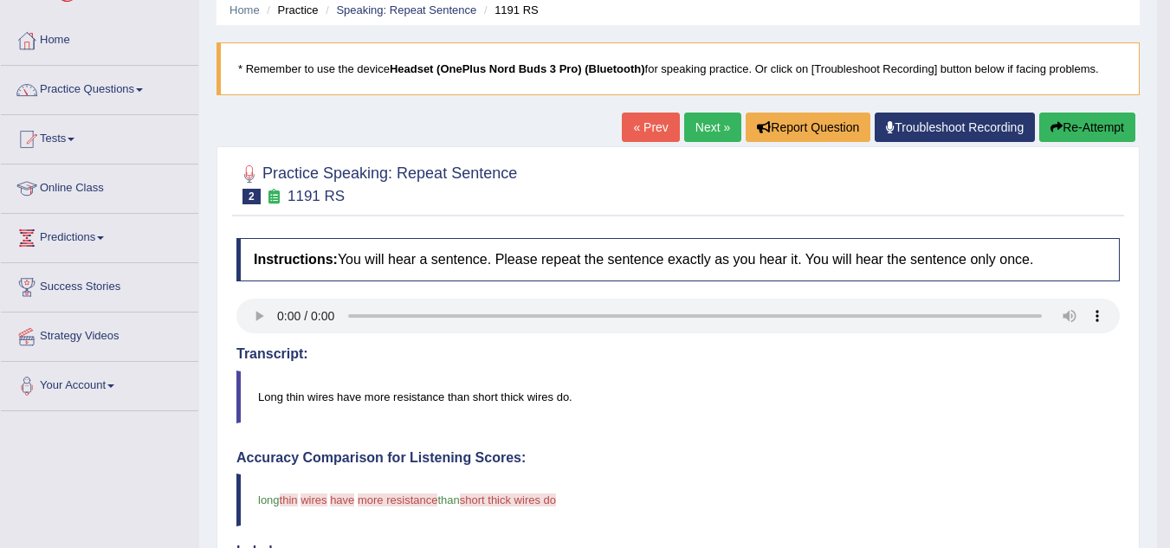
click button "Re-Attempt"
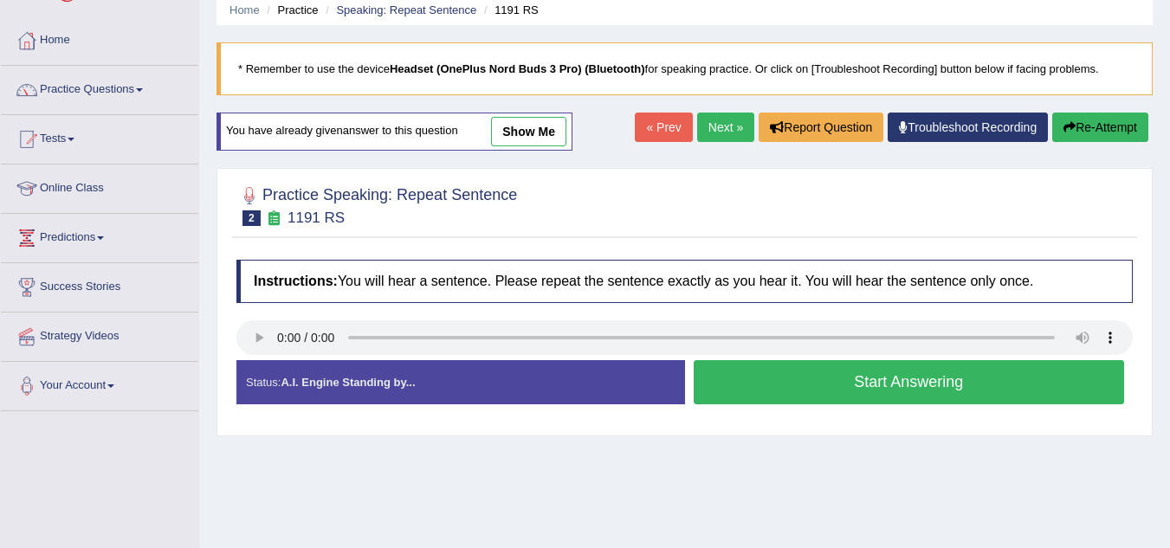
click at [799, 387] on button "Start Answering" at bounding box center [909, 382] width 431 height 44
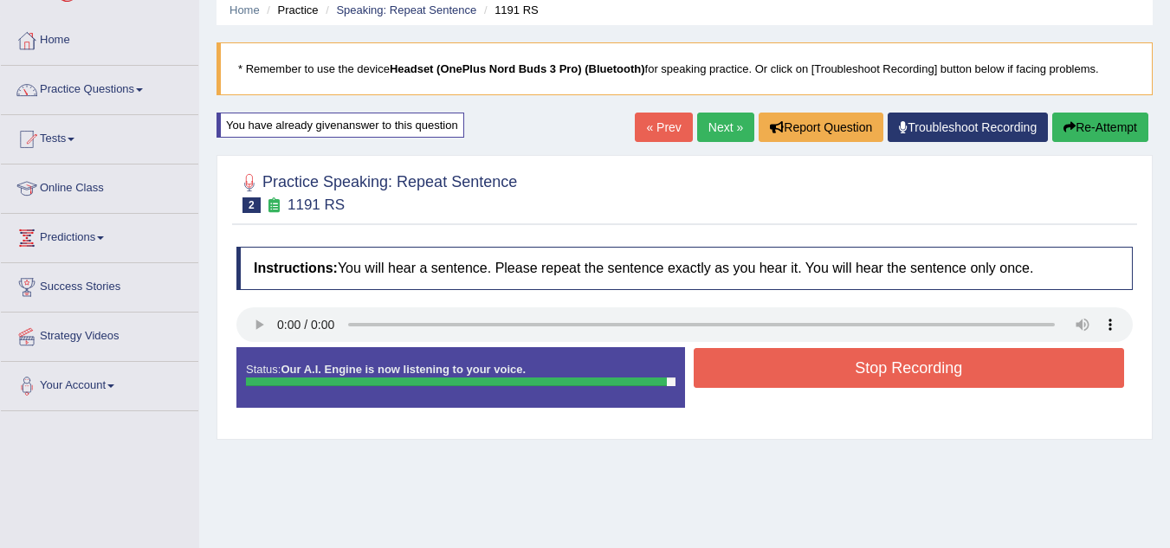
click at [799, 387] on button "Stop Recording" at bounding box center [909, 368] width 431 height 40
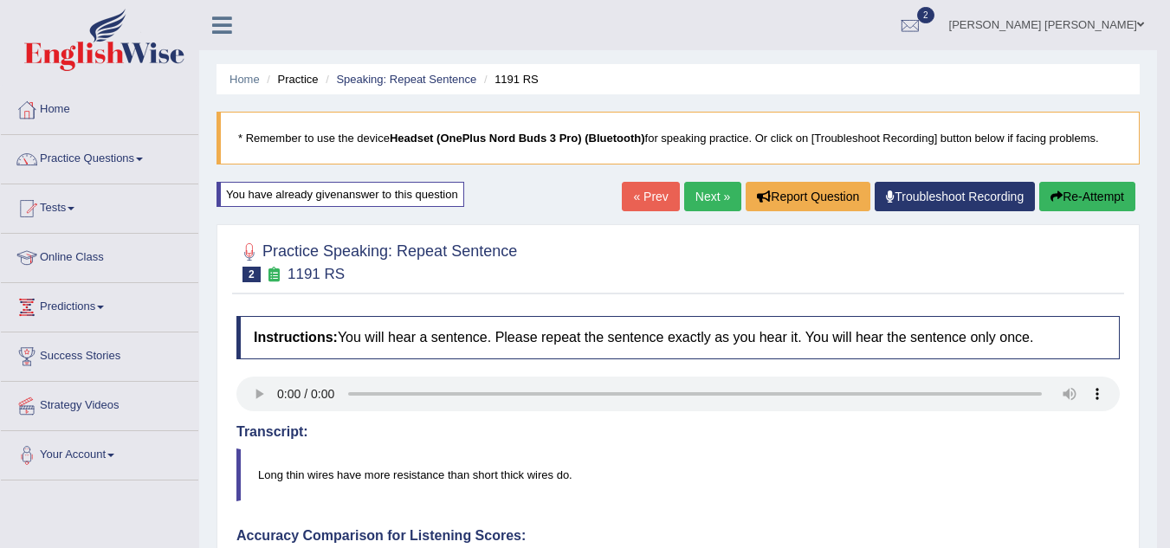
click at [1101, 200] on button "Re-Attempt" at bounding box center [1087, 196] width 96 height 29
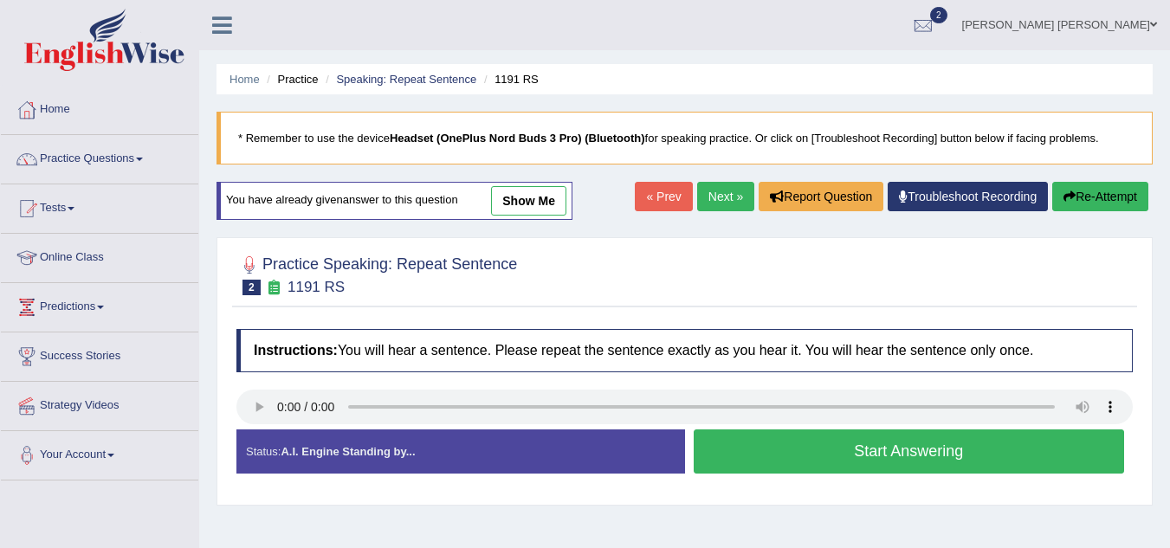
click at [871, 446] on button "Start Answering" at bounding box center [909, 452] width 431 height 44
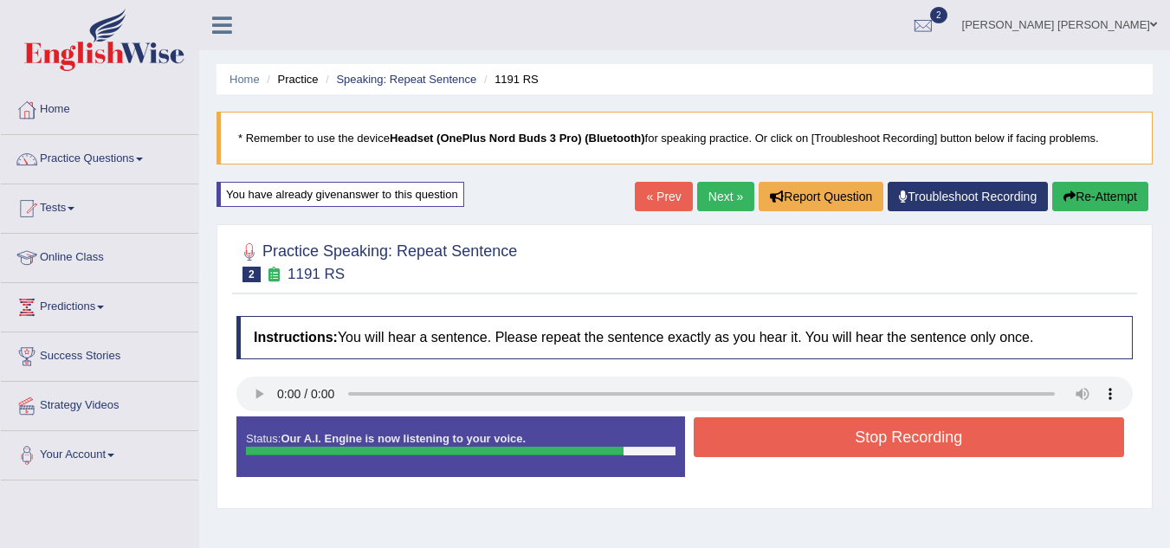
click at [871, 446] on button "Stop Recording" at bounding box center [909, 438] width 431 height 40
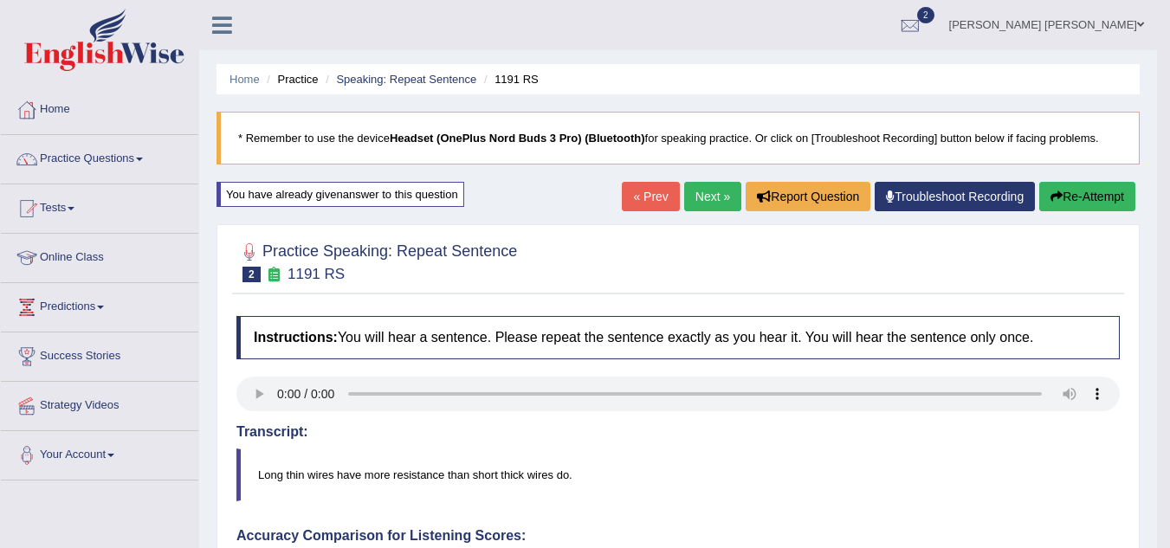
click at [1069, 200] on button "Re-Attempt" at bounding box center [1087, 196] width 96 height 29
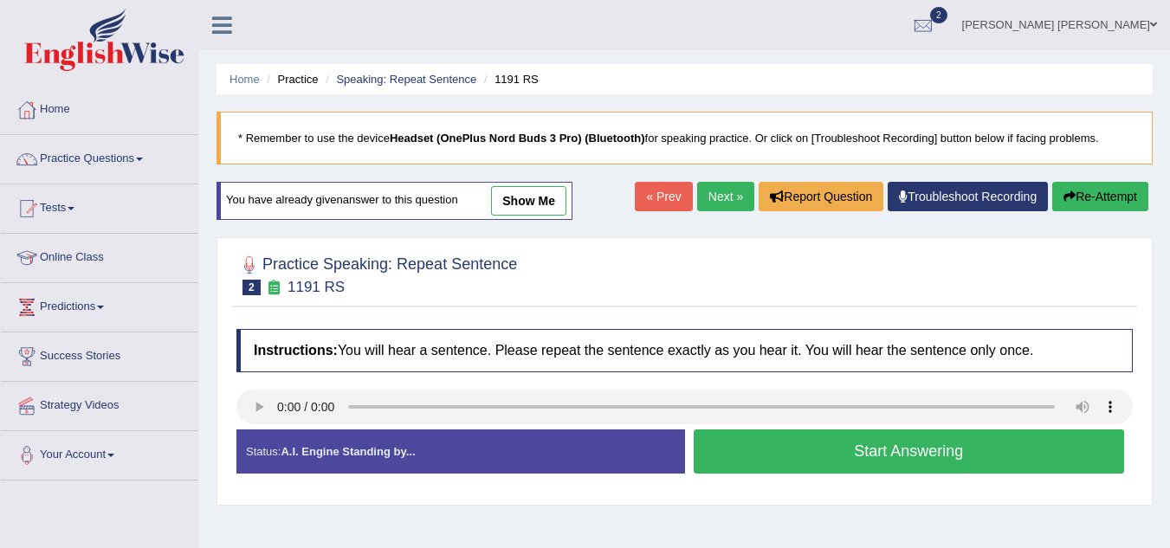
click at [877, 469] on button "Start Answering" at bounding box center [909, 452] width 431 height 44
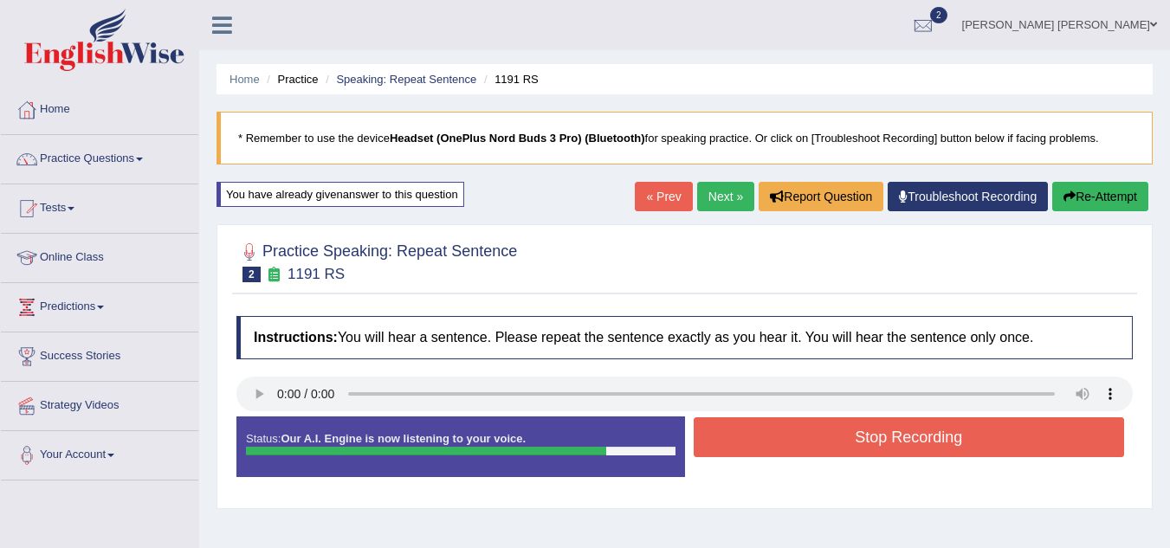
click at [893, 449] on button "Stop Recording" at bounding box center [909, 438] width 431 height 40
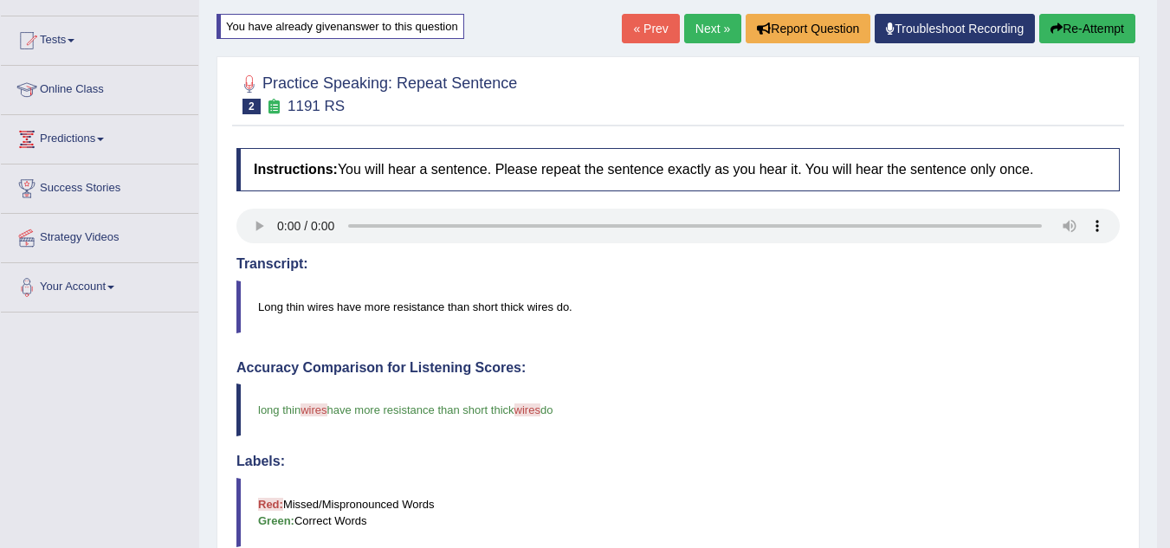
scroll to position [112, 0]
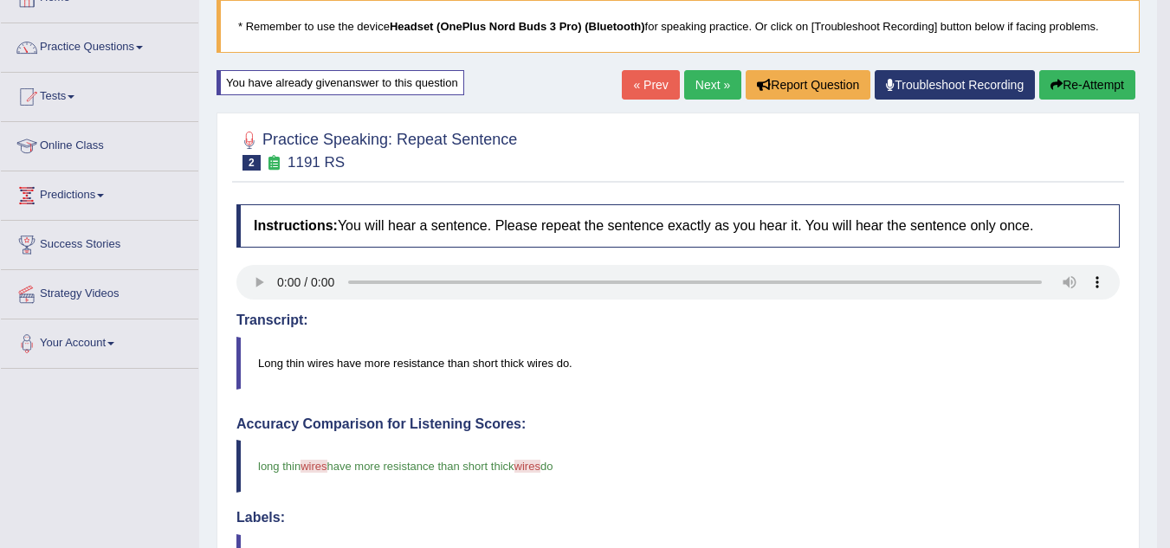
click at [697, 90] on link "Next »" at bounding box center [712, 84] width 57 height 29
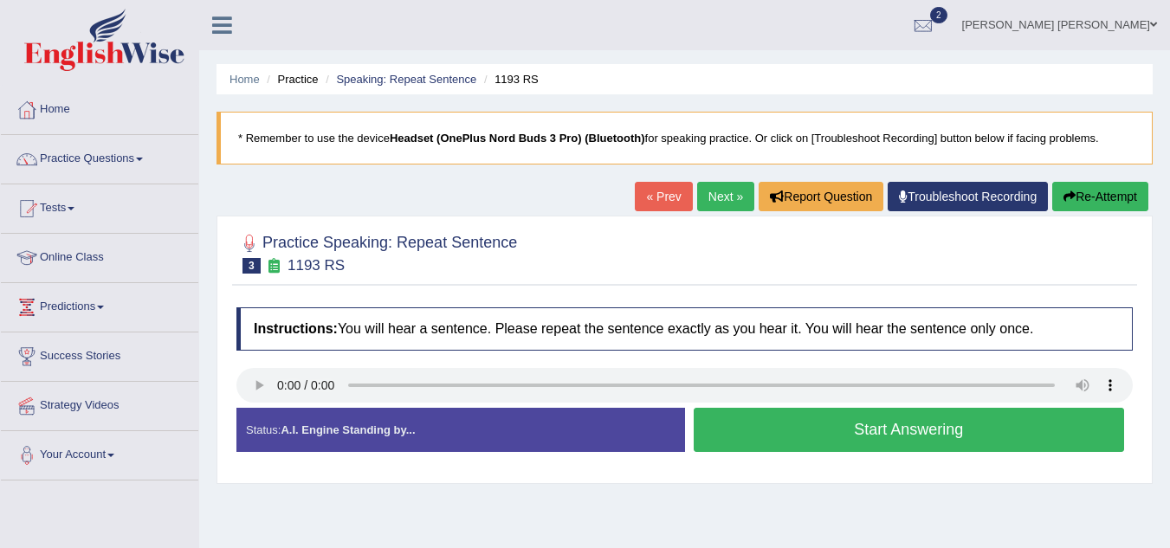
click at [860, 435] on button "Start Answering" at bounding box center [909, 430] width 431 height 44
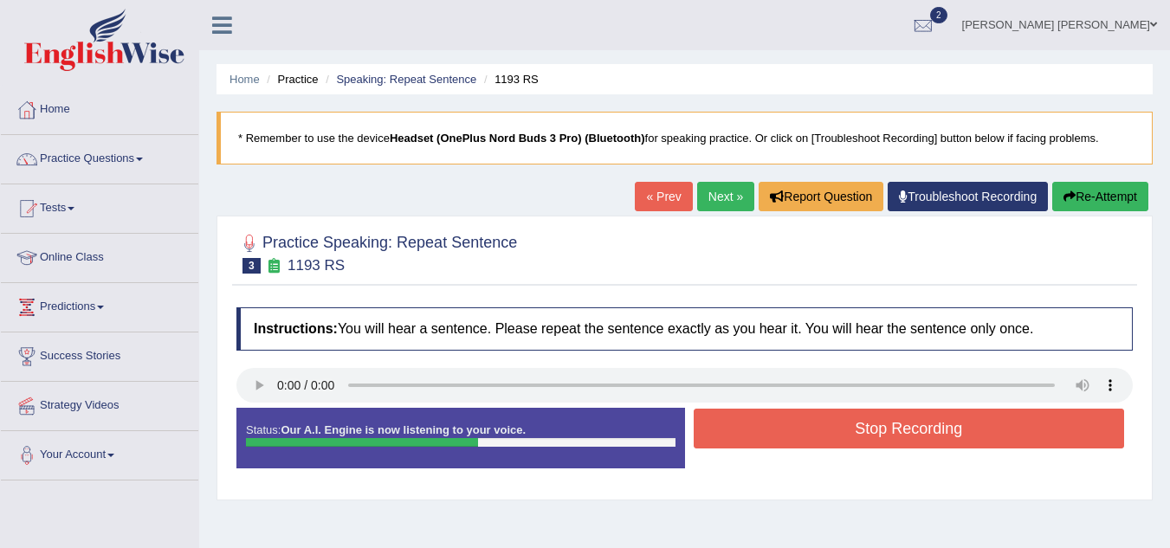
click at [860, 435] on button "Stop Recording" at bounding box center [909, 429] width 431 height 40
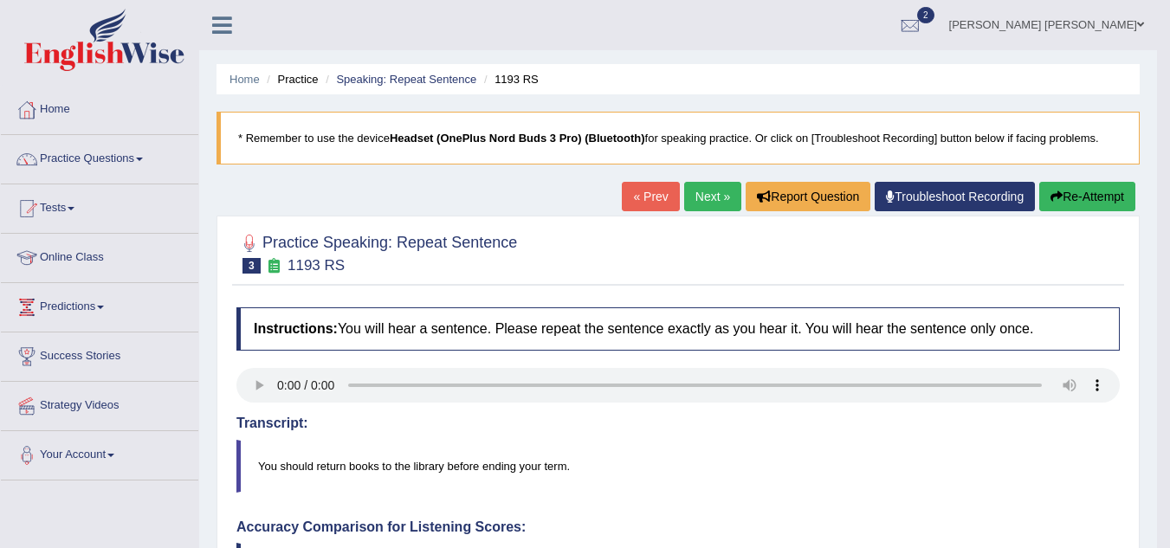
click at [687, 200] on link "Next »" at bounding box center [712, 196] width 57 height 29
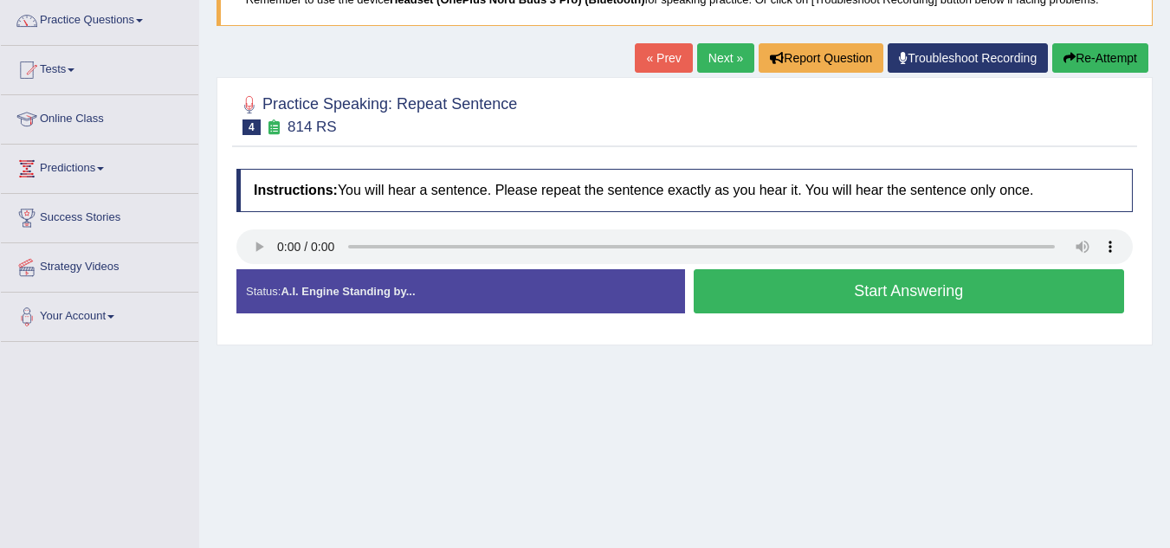
click at [791, 298] on button "Start Answering" at bounding box center [909, 291] width 431 height 44
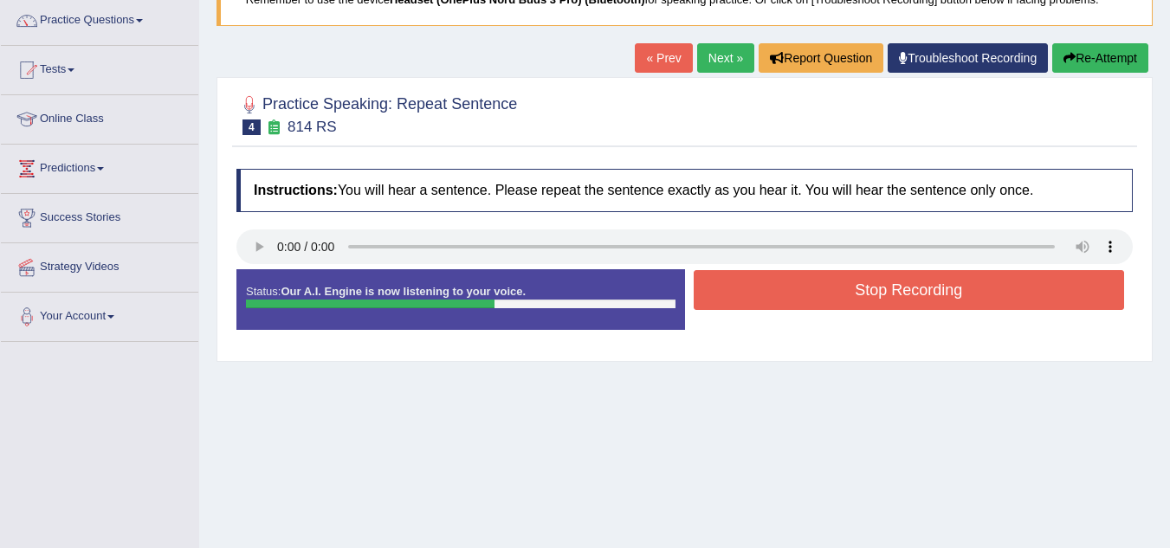
click at [791, 298] on button "Stop Recording" at bounding box center [909, 290] width 431 height 40
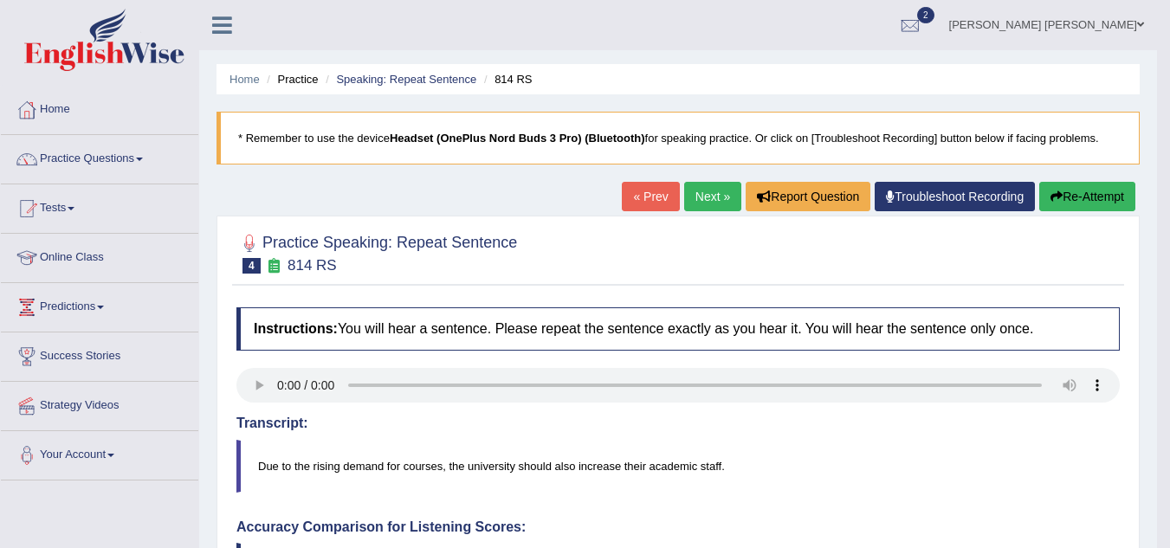
click at [1077, 205] on button "Re-Attempt" at bounding box center [1087, 196] width 96 height 29
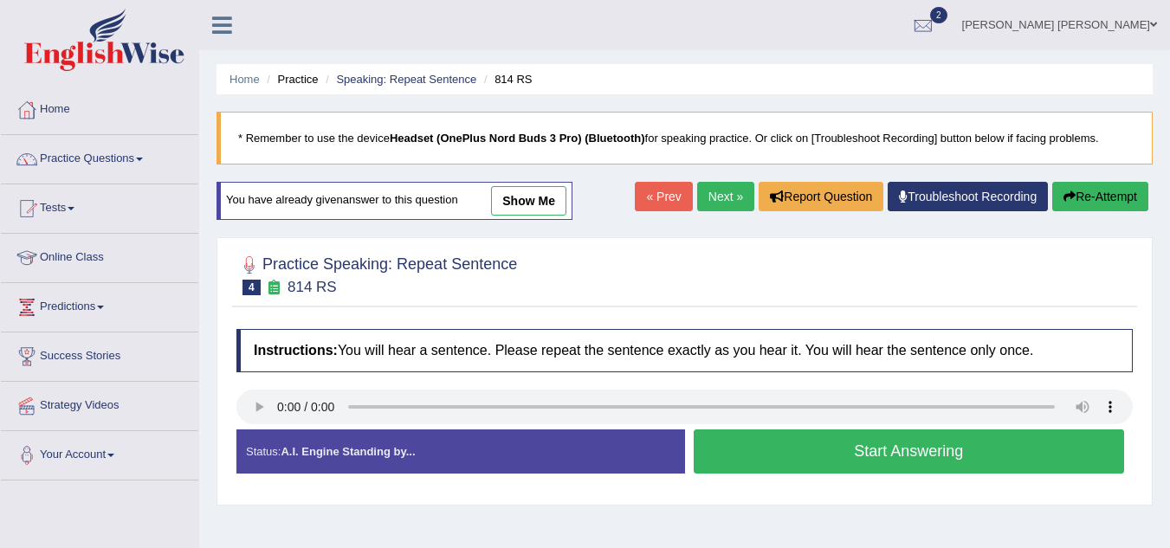
click at [871, 457] on button "Start Answering" at bounding box center [909, 452] width 431 height 44
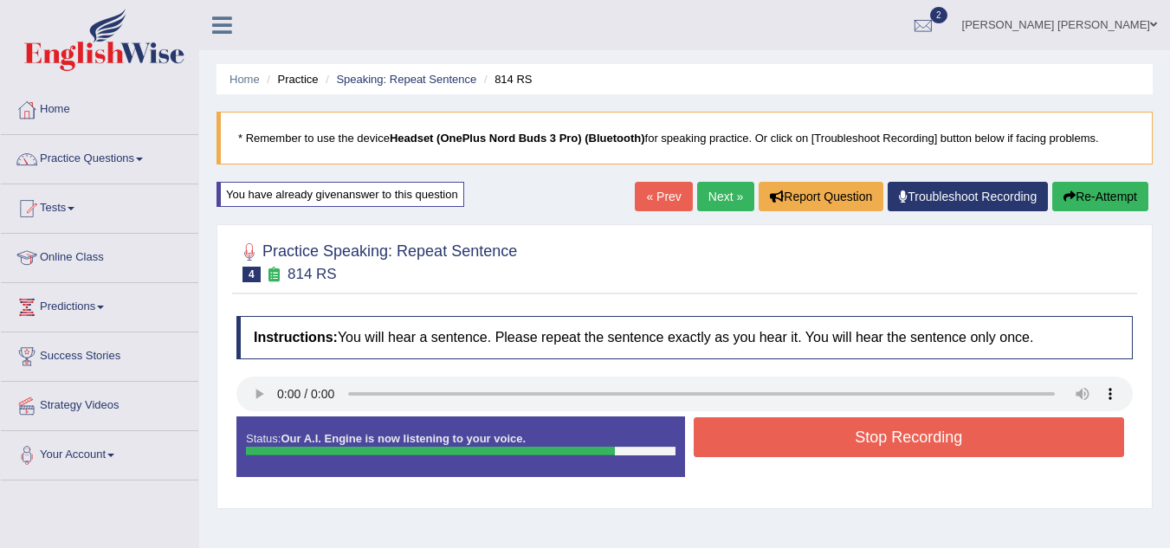
click at [935, 440] on button "Stop Recording" at bounding box center [909, 438] width 431 height 40
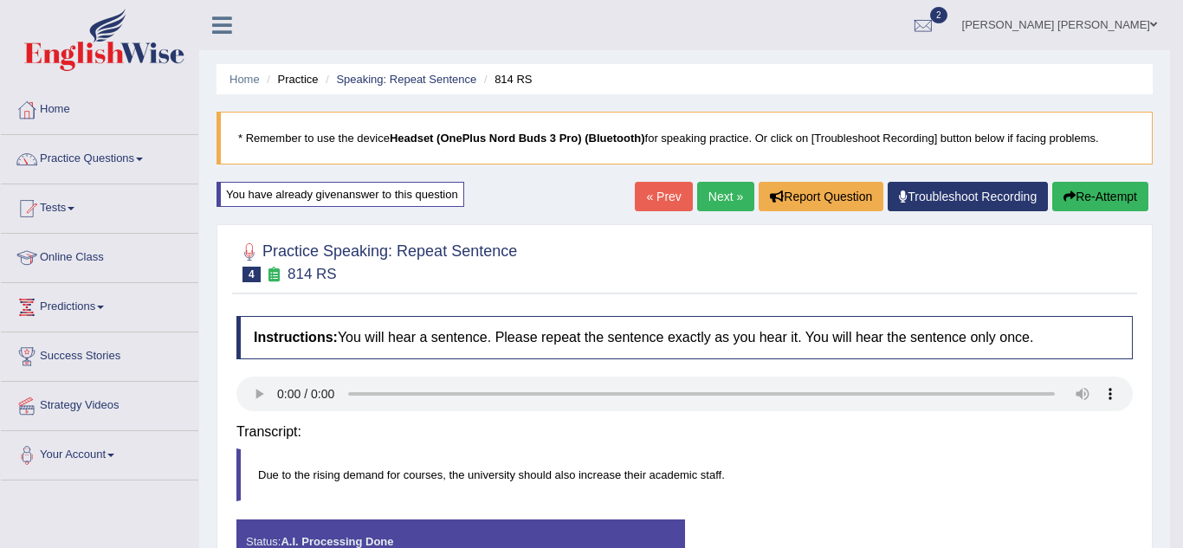
click at [1069, 206] on button "Re-Attempt" at bounding box center [1100, 196] width 96 height 29
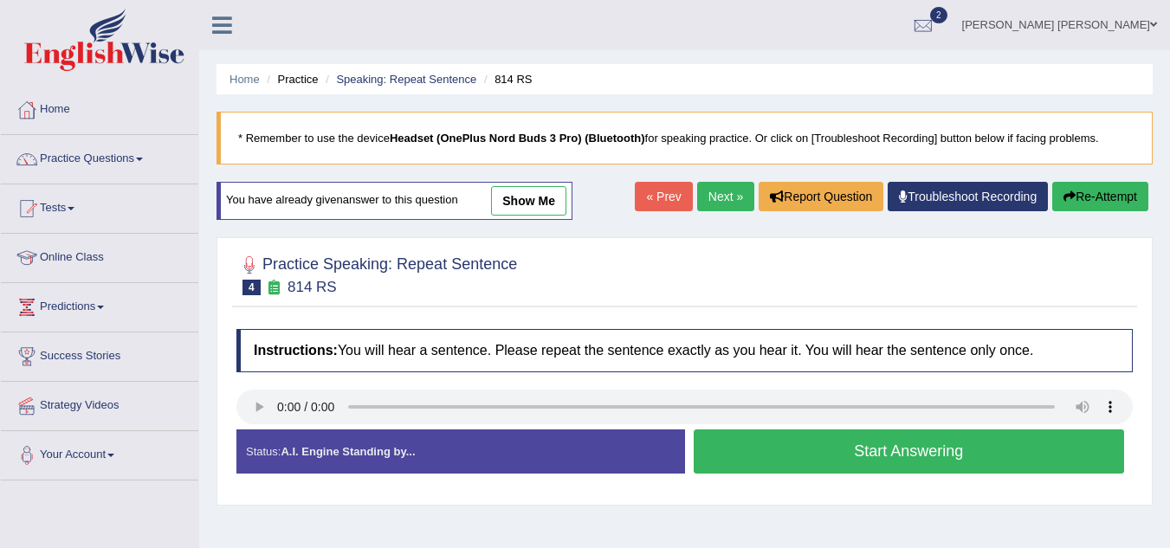
click at [890, 444] on button "Start Answering" at bounding box center [909, 452] width 431 height 44
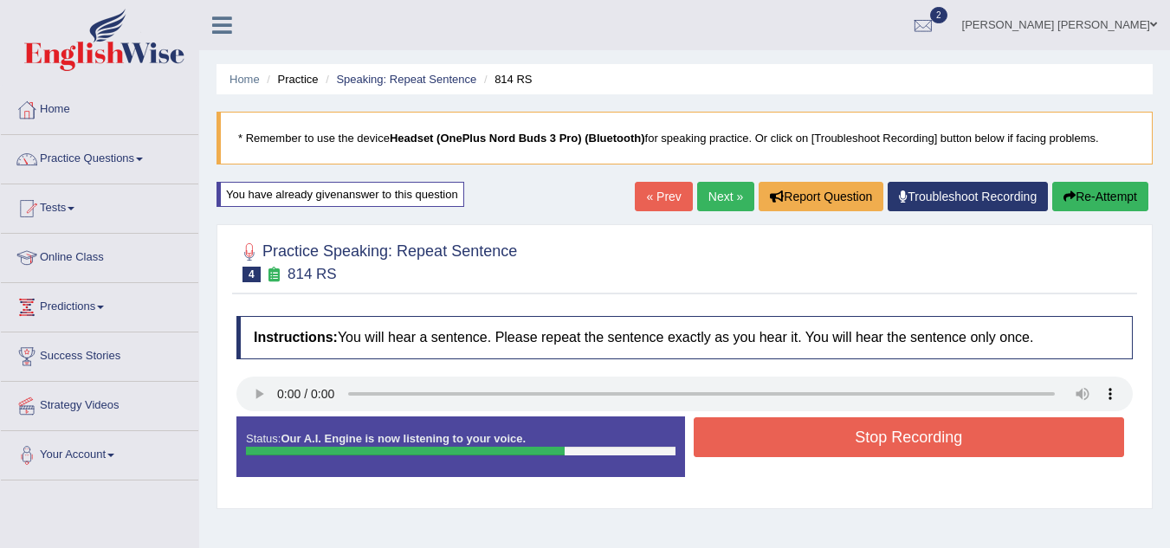
click at [890, 444] on button "Stop Recording" at bounding box center [909, 438] width 431 height 40
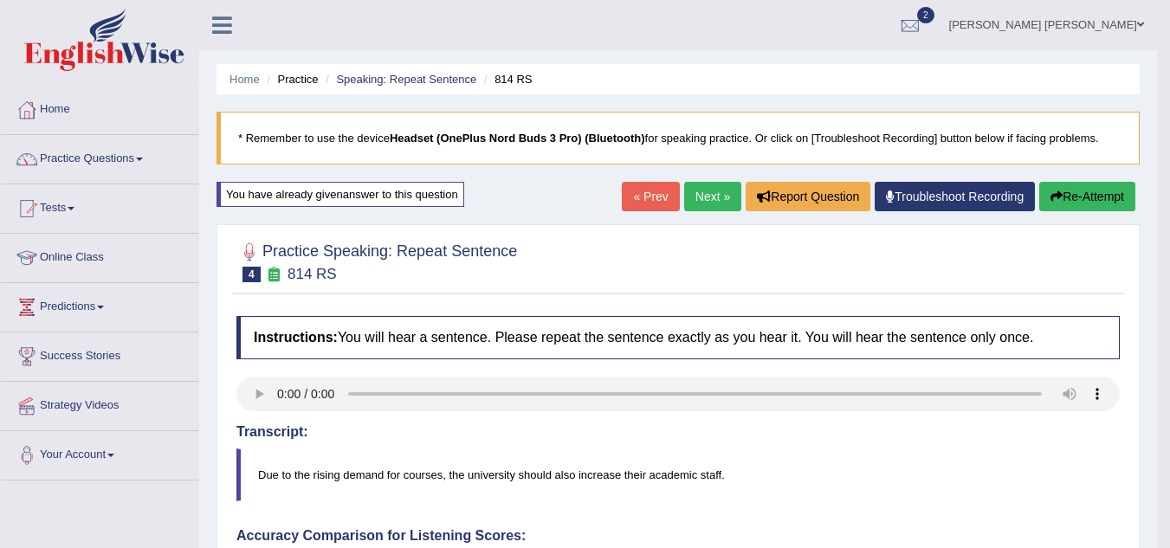
click at [691, 209] on link "Next »" at bounding box center [712, 196] width 57 height 29
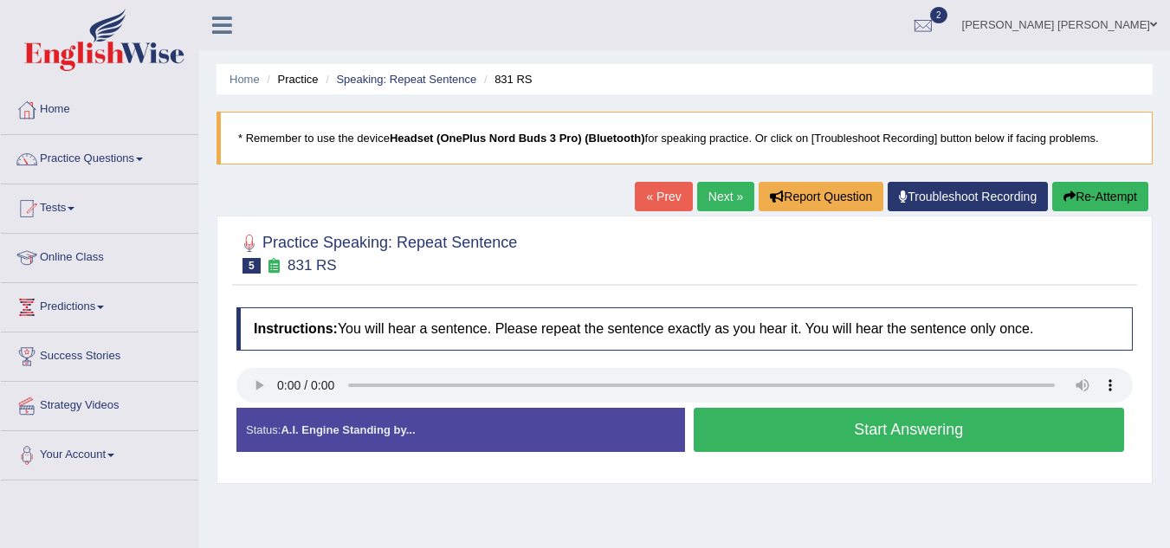
click at [810, 436] on button "Start Answering" at bounding box center [909, 430] width 431 height 44
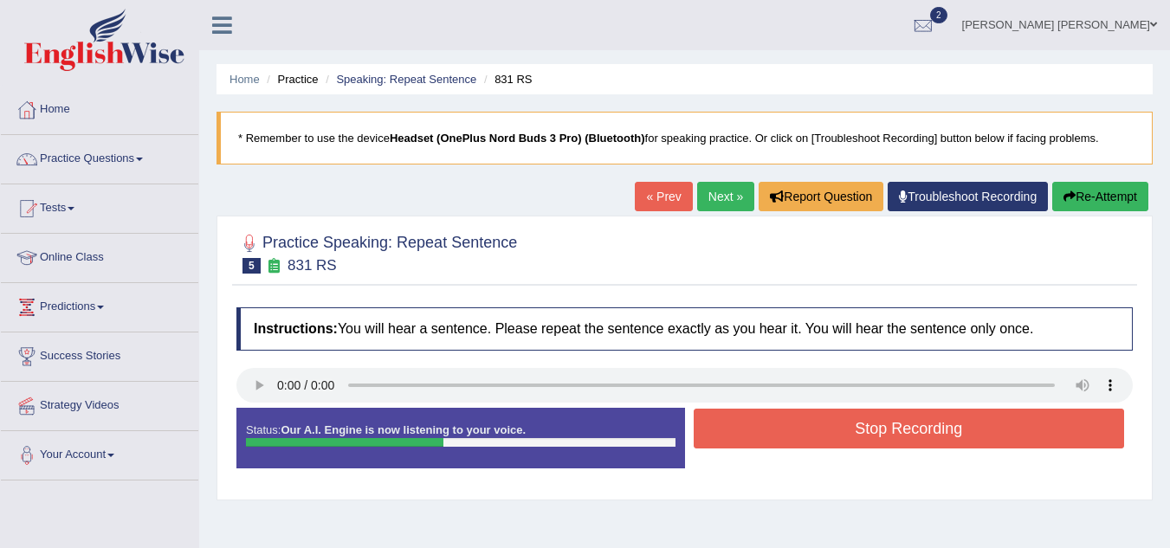
click at [810, 436] on button "Stop Recording" at bounding box center [909, 429] width 431 height 40
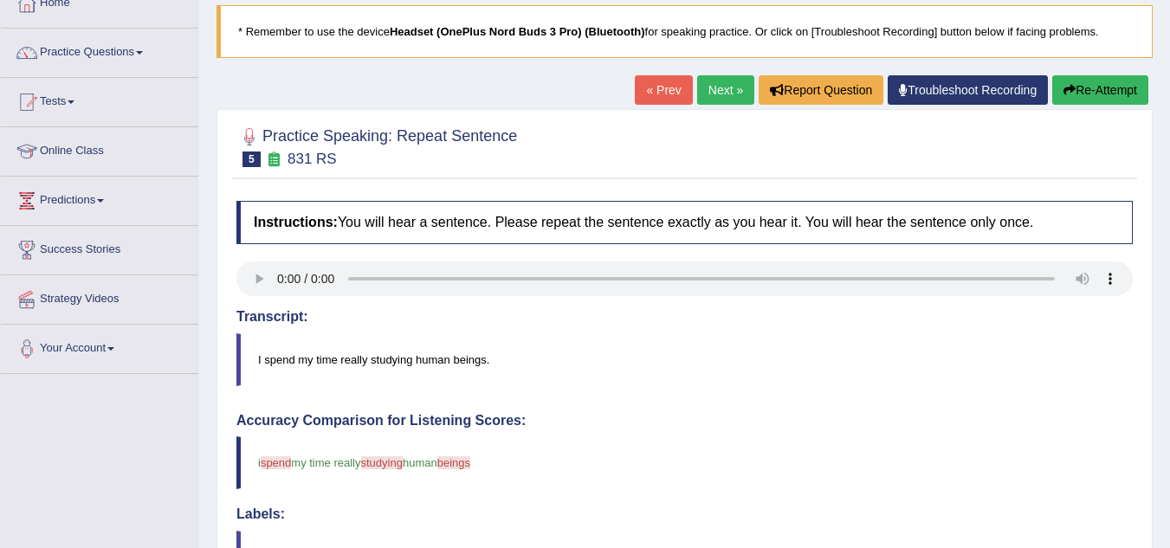
scroll to position [104, 0]
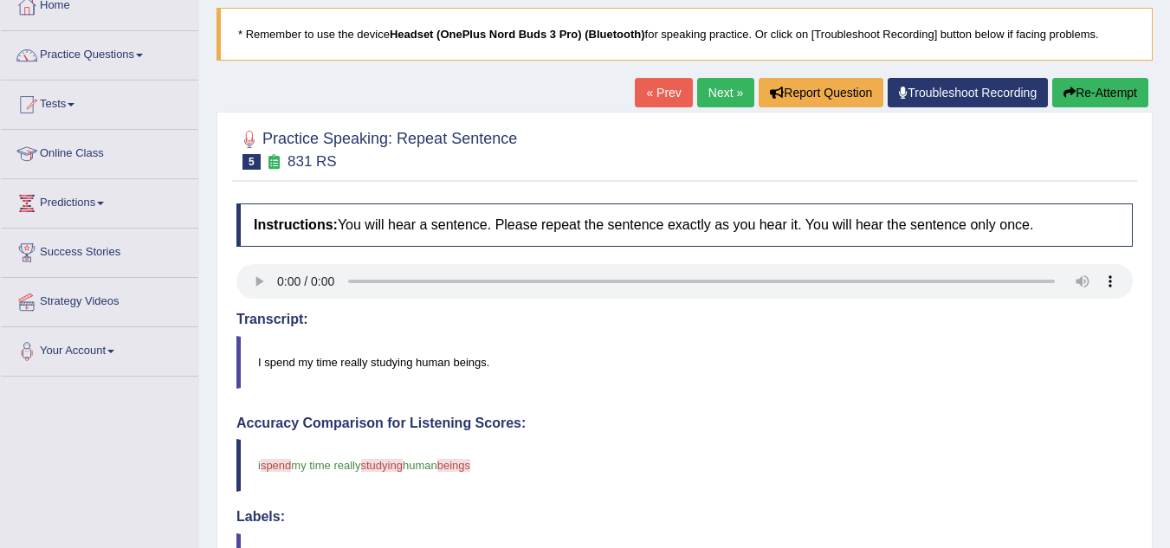
click at [1109, 97] on button "Re-Attempt" at bounding box center [1100, 92] width 96 height 29
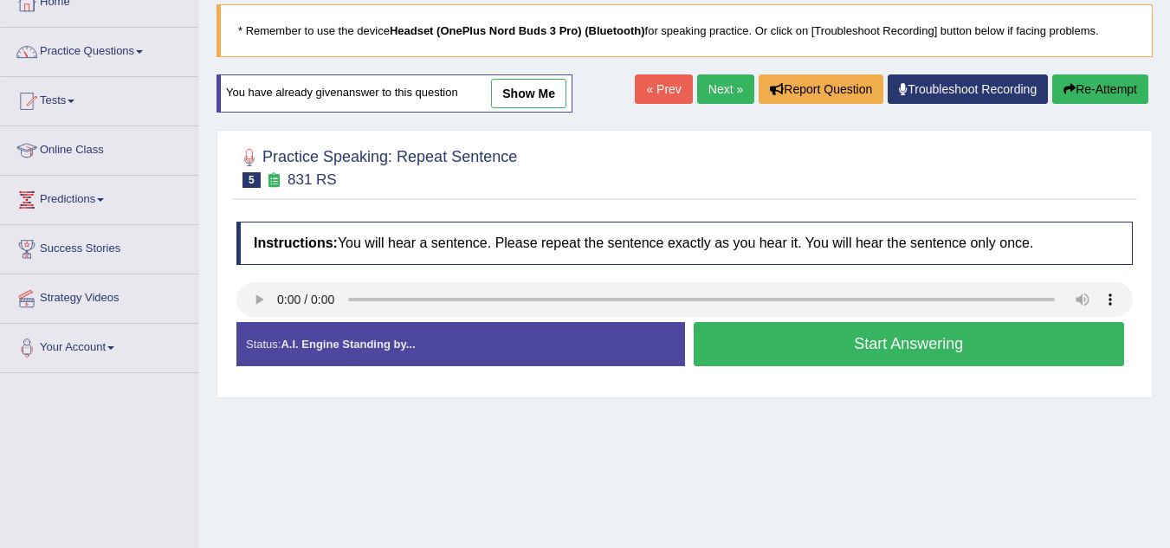
click at [966, 338] on button "Start Answering" at bounding box center [909, 344] width 431 height 44
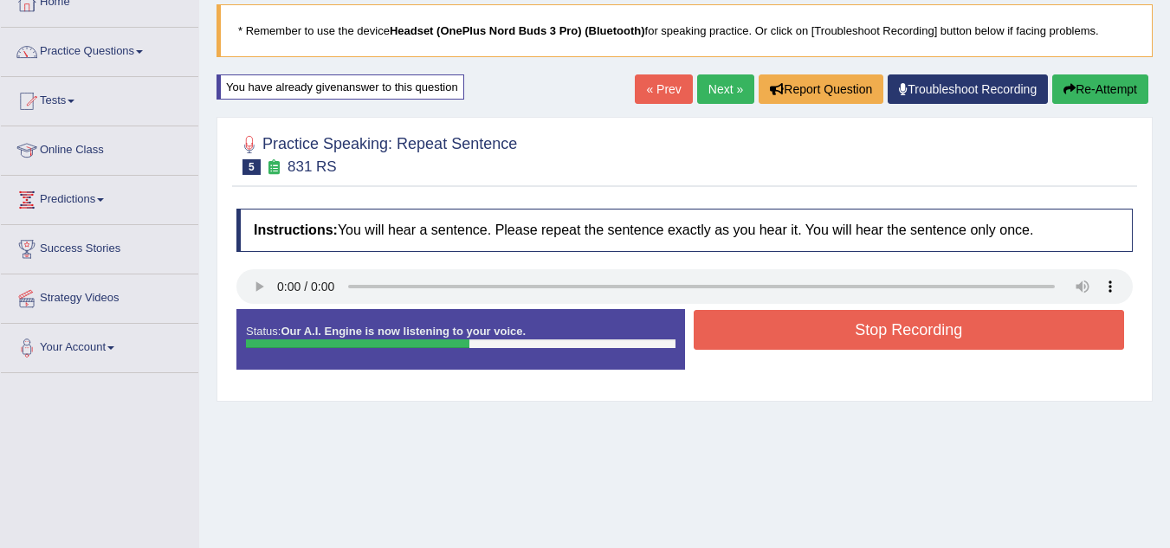
click at [966, 338] on button "Stop Recording" at bounding box center [909, 330] width 431 height 40
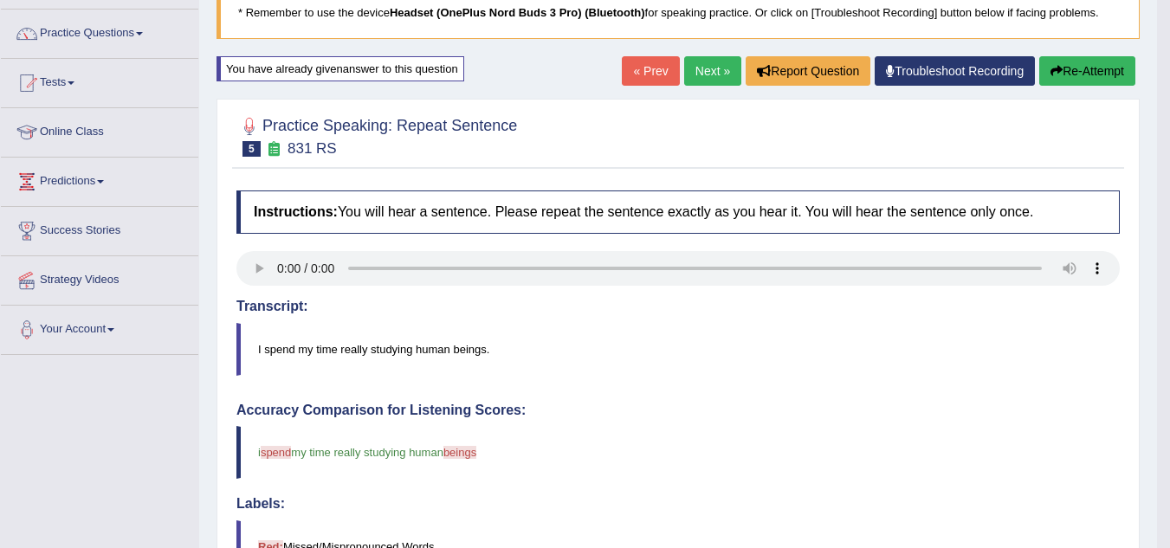
scroll to position [107, 0]
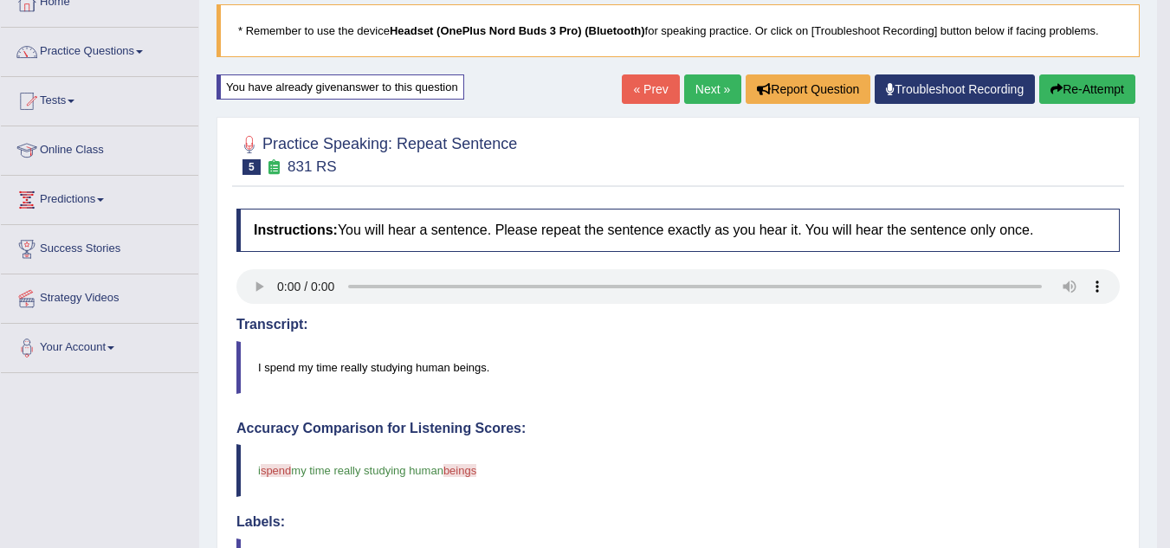
click at [1091, 89] on button "Re-Attempt" at bounding box center [1087, 88] width 96 height 29
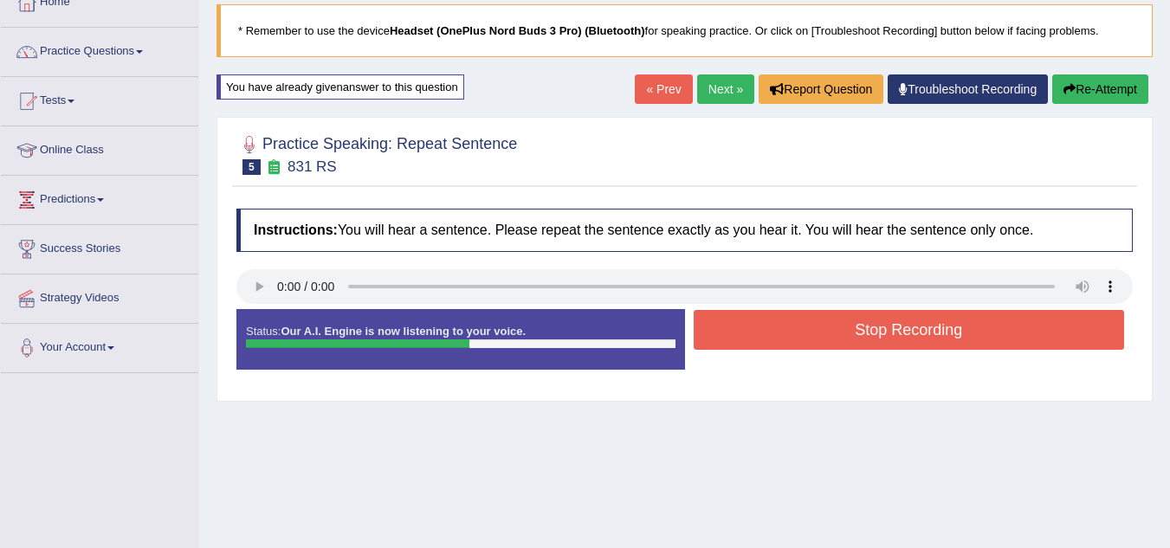
click at [925, 342] on button "Stop Recording" at bounding box center [909, 330] width 431 height 40
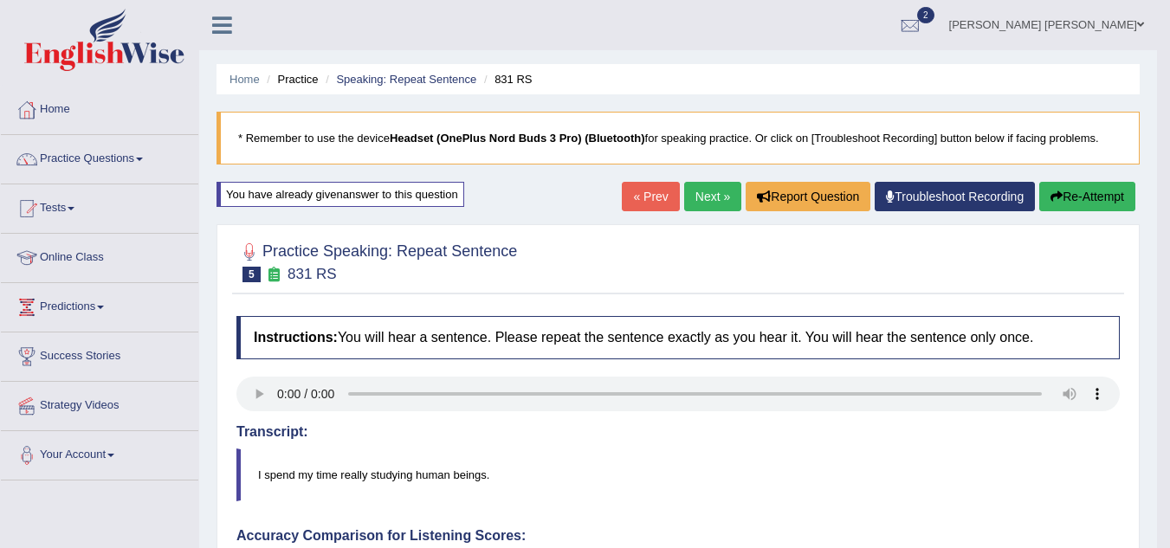
click at [1085, 199] on button "Re-Attempt" at bounding box center [1087, 196] width 96 height 29
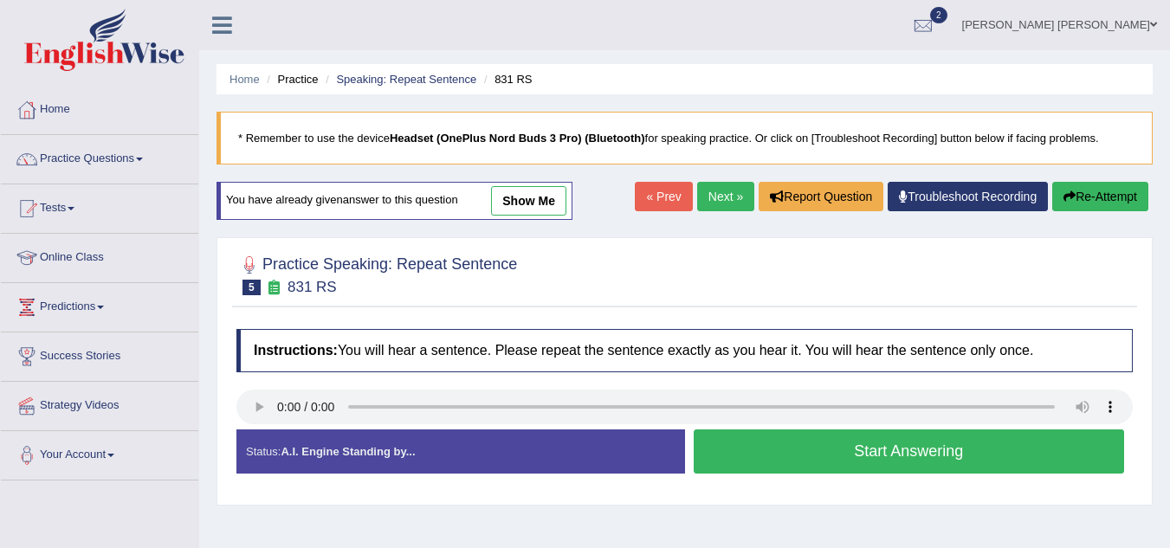
click at [903, 452] on button "Start Answering" at bounding box center [909, 452] width 431 height 44
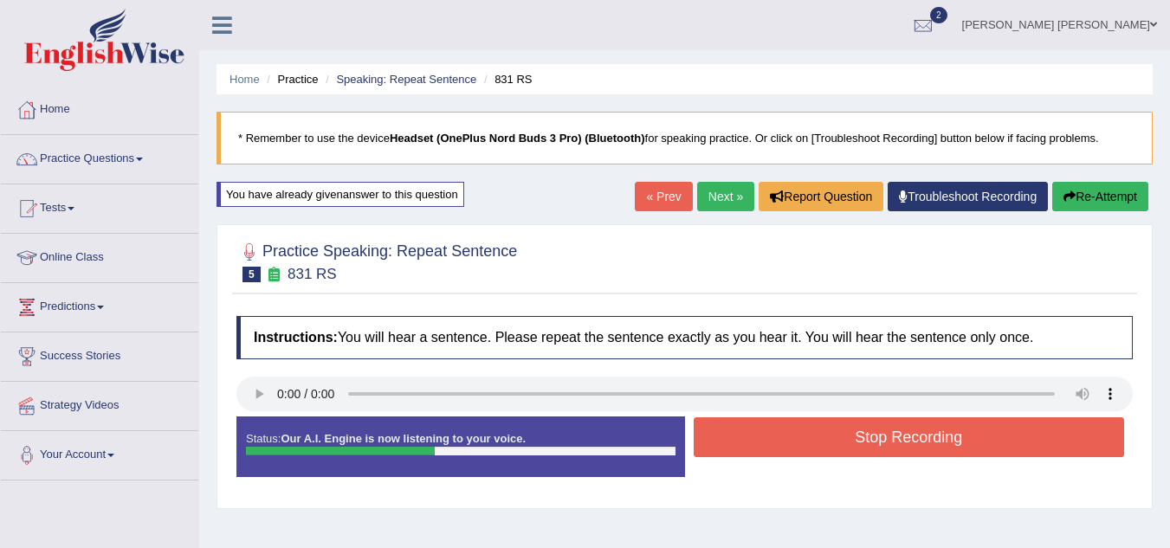
click at [903, 452] on button "Stop Recording" at bounding box center [909, 438] width 431 height 40
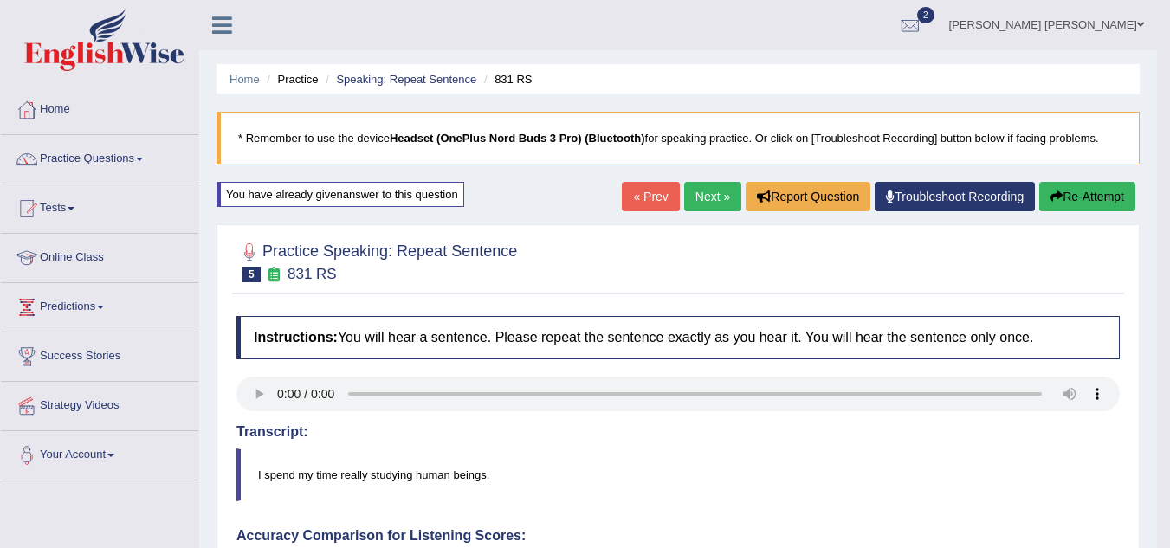
click at [1091, 213] on div "« Prev Next » Report Question Troubleshoot Recording Re-Attempt" at bounding box center [881, 199] width 518 height 34
click at [1091, 207] on button "Re-Attempt" at bounding box center [1087, 196] width 96 height 29
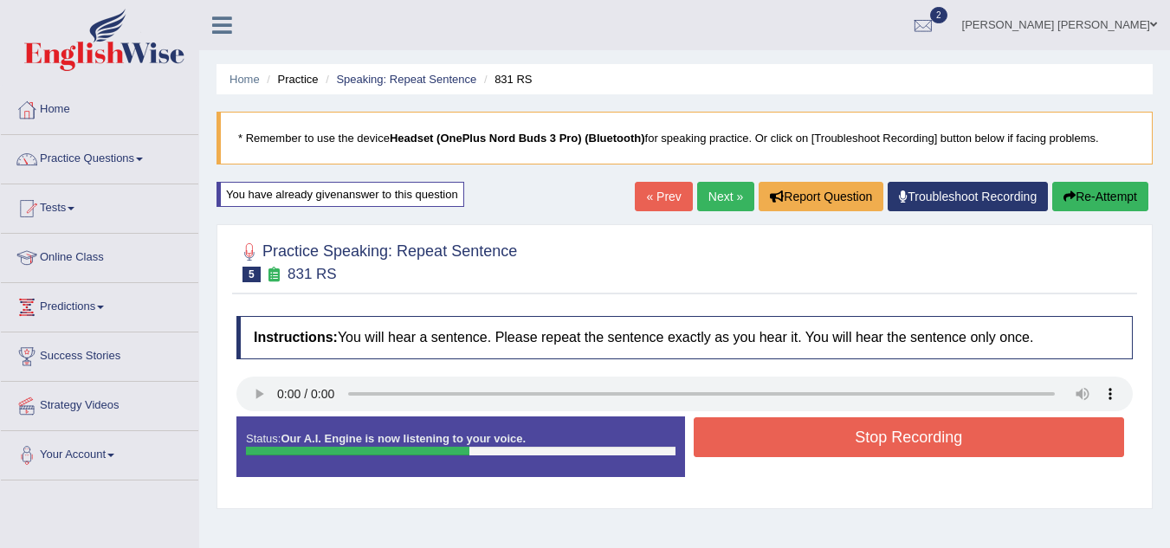
click at [865, 448] on button "Stop Recording" at bounding box center [909, 438] width 431 height 40
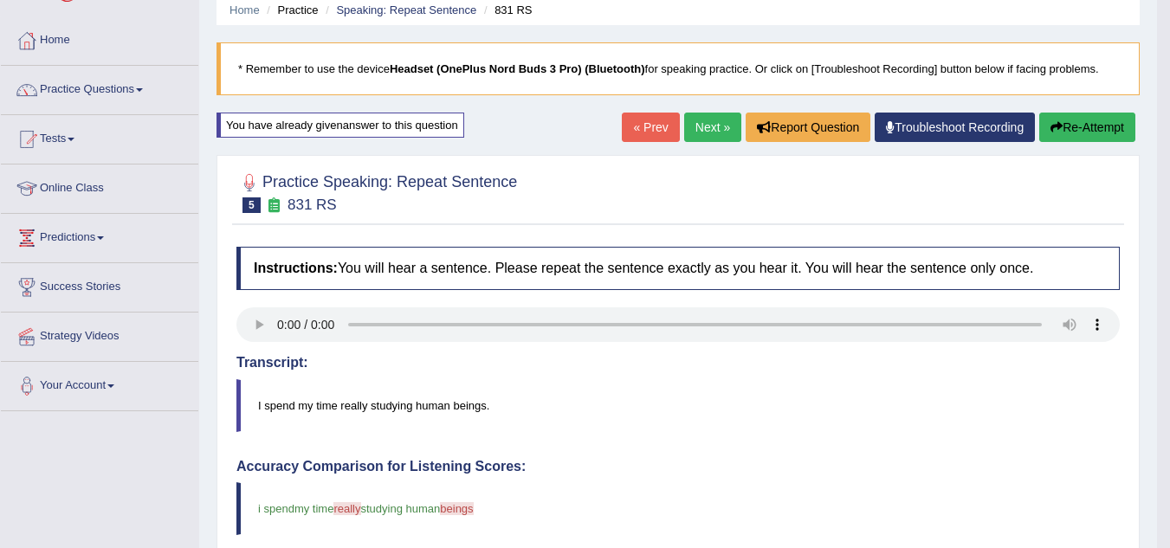
scroll to position [35, 0]
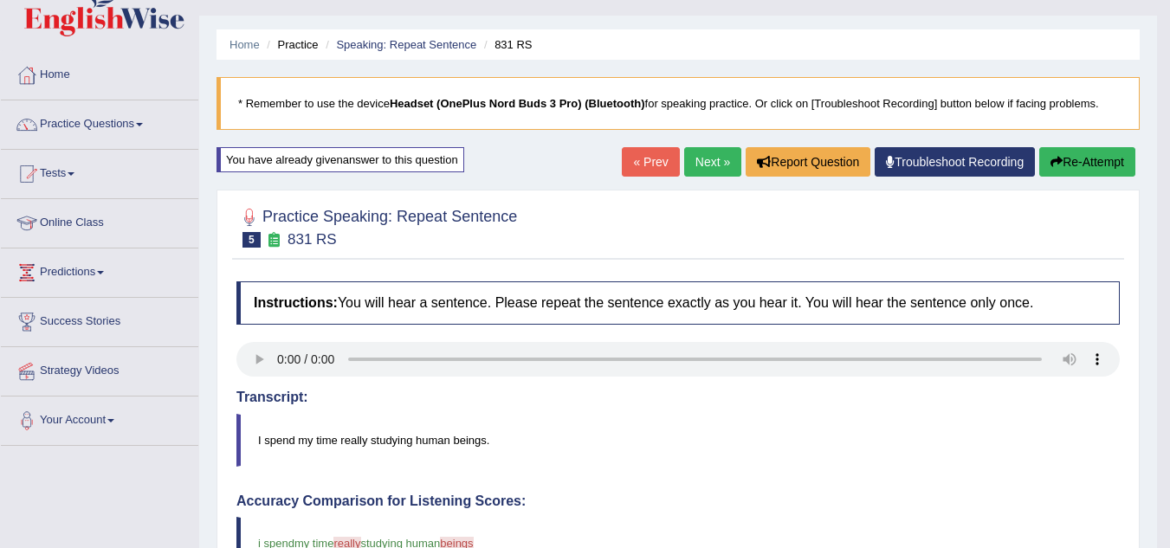
click at [1088, 170] on button "Re-Attempt" at bounding box center [1087, 161] width 96 height 29
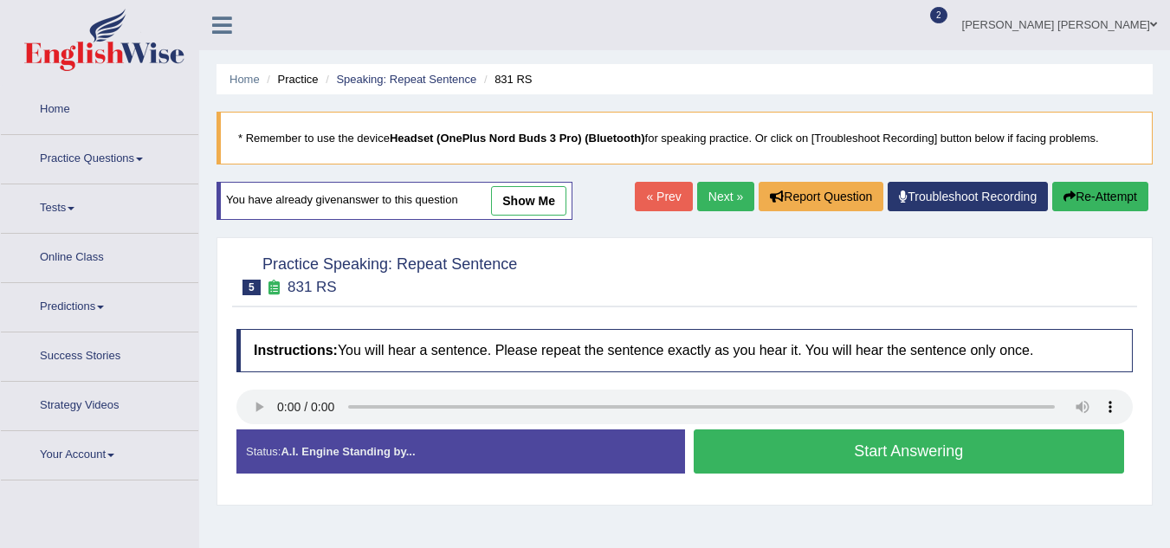
scroll to position [35, 0]
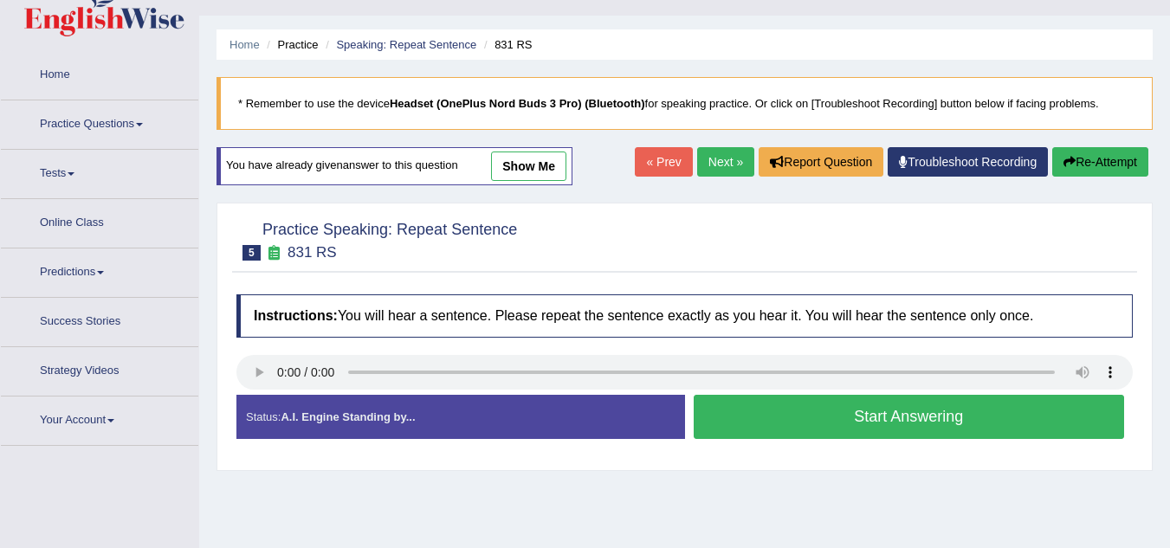
click at [857, 418] on button "Start Answering" at bounding box center [909, 417] width 431 height 44
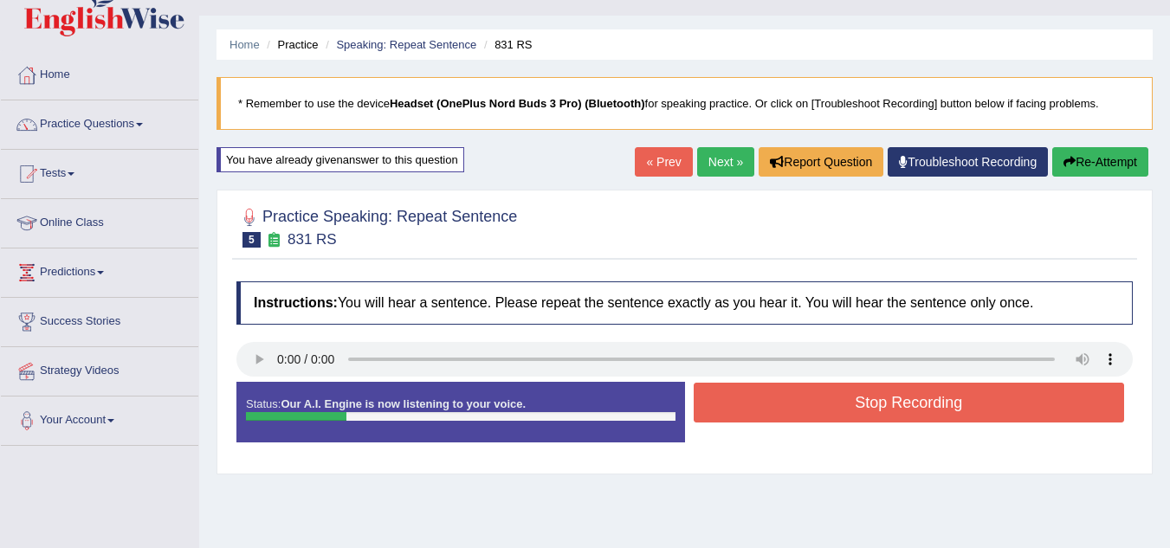
scroll to position [0, 0]
click at [857, 418] on button "Stop Recording" at bounding box center [909, 403] width 431 height 40
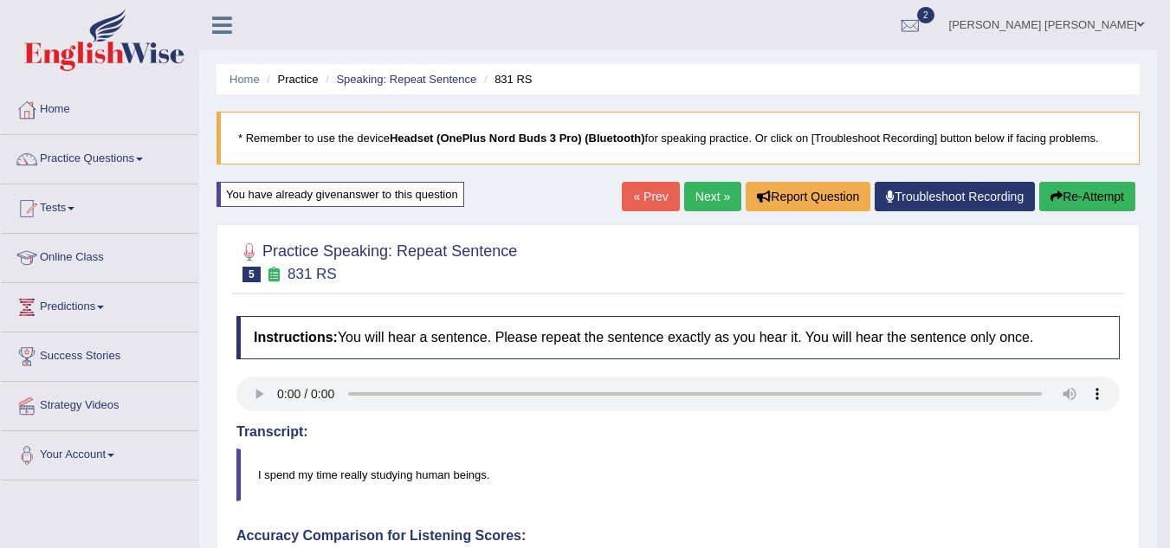
click at [1081, 195] on button "Re-Attempt" at bounding box center [1087, 196] width 96 height 29
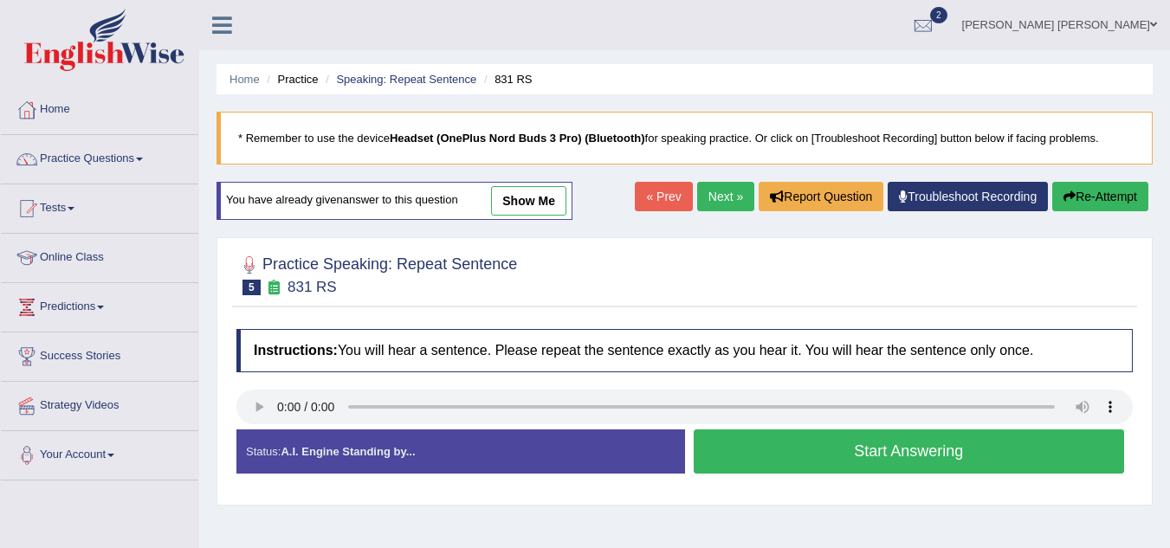
click at [846, 461] on button "Start Answering" at bounding box center [909, 452] width 431 height 44
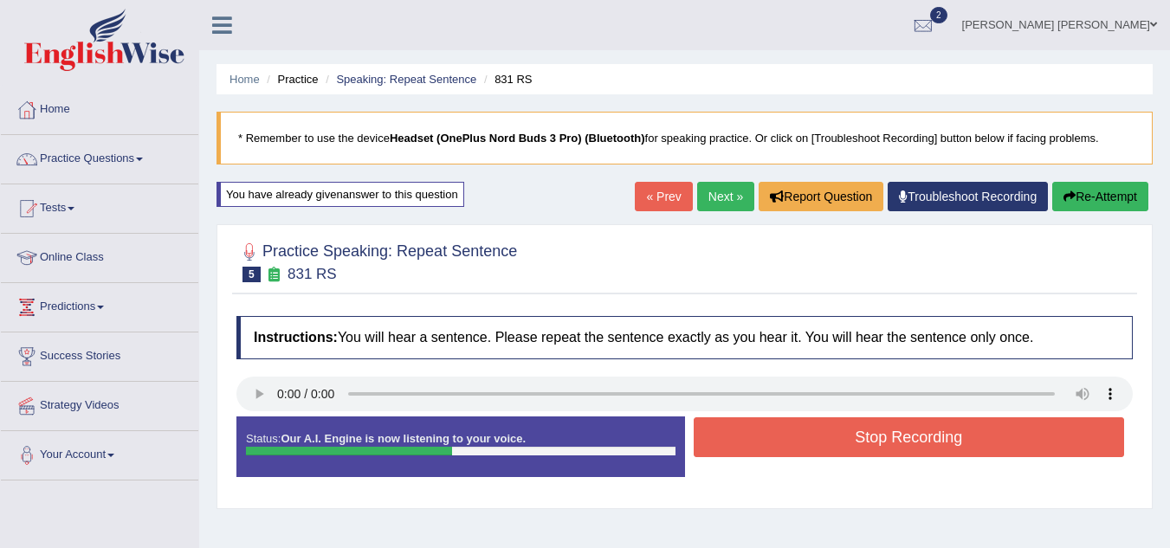
click at [846, 461] on div "Stop Recording" at bounding box center [909, 440] width 449 height 44
click at [858, 450] on button "Stop Recording" at bounding box center [909, 438] width 431 height 40
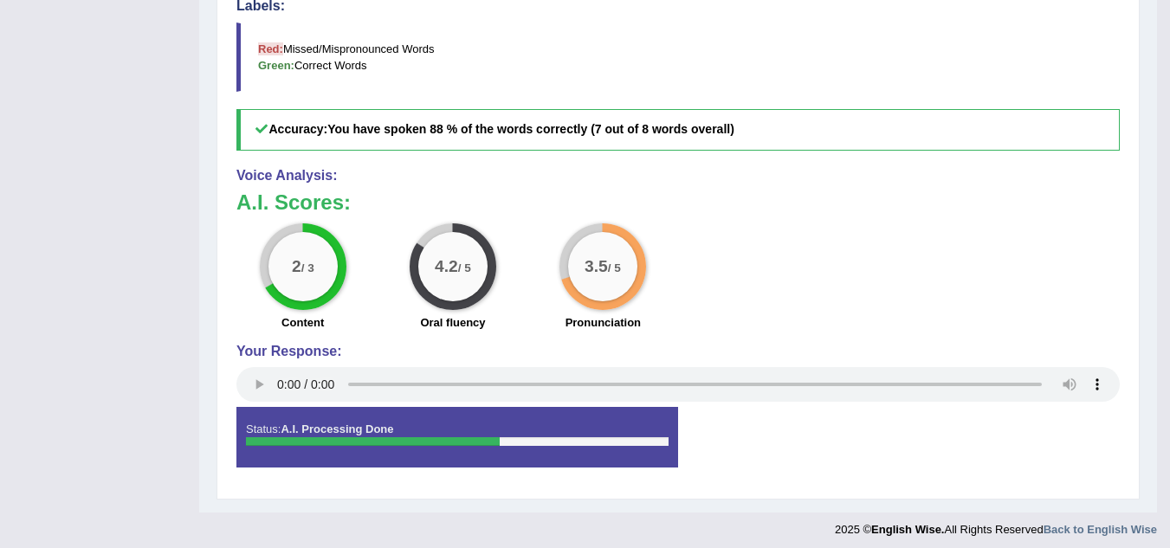
scroll to position [631, 0]
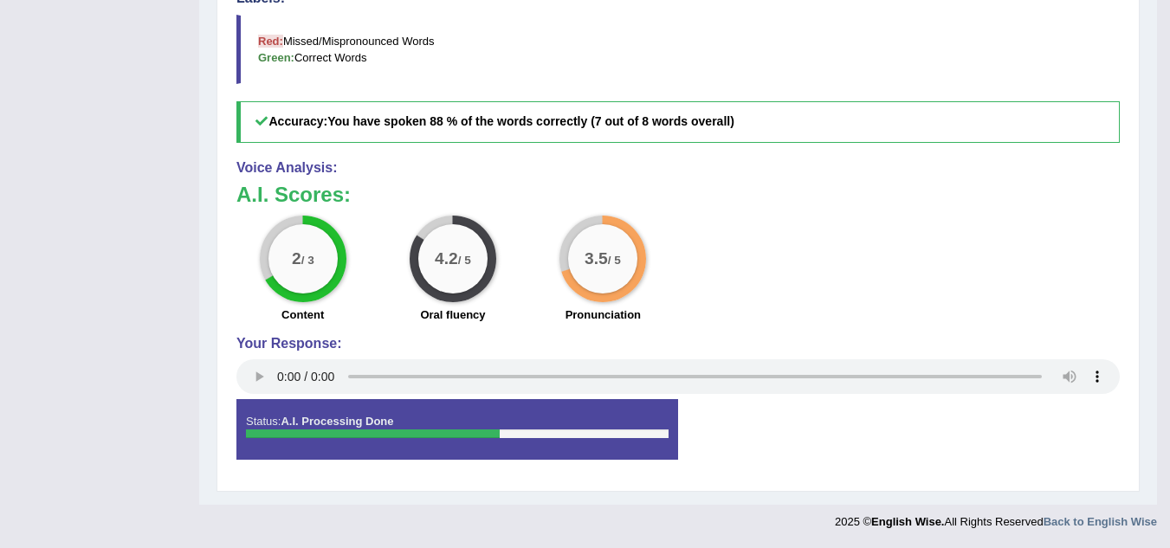
click at [701, 338] on h4 "Your Response:" at bounding box center [678, 344] width 884 height 16
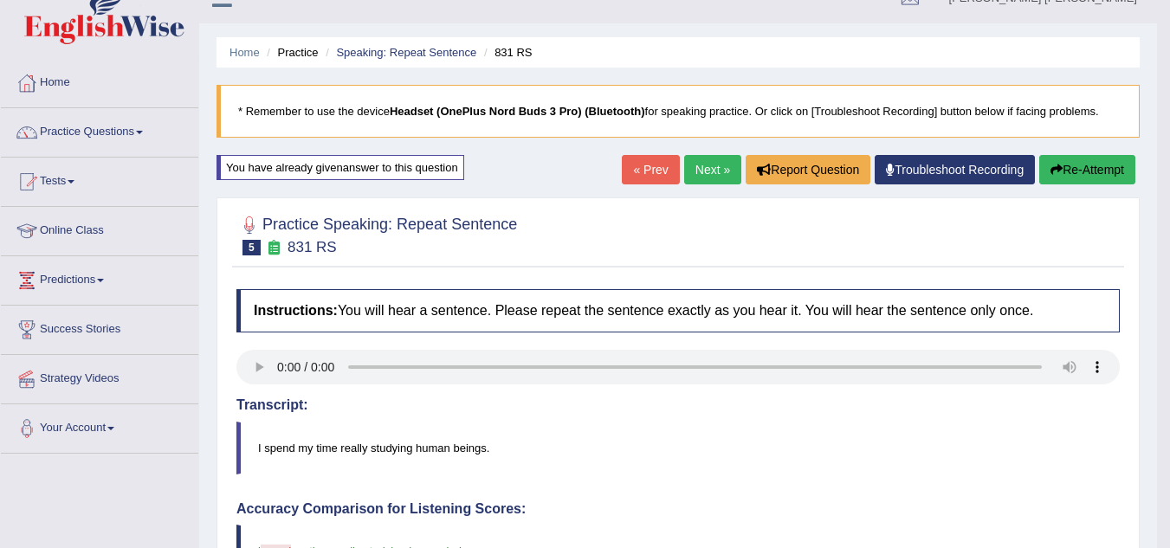
scroll to position [0, 0]
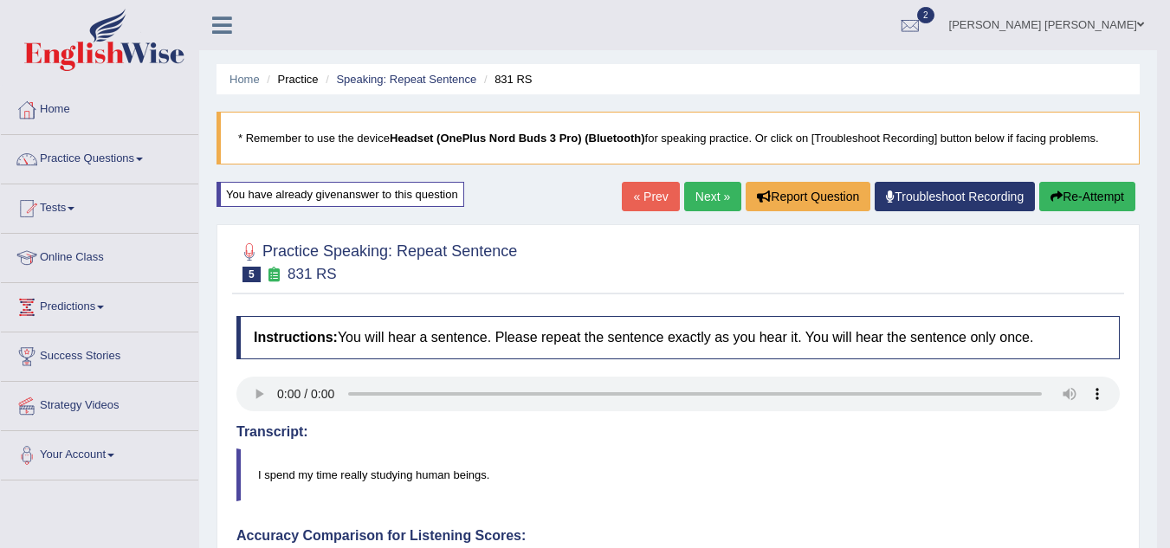
click at [1072, 188] on button "Re-Attempt" at bounding box center [1087, 196] width 96 height 29
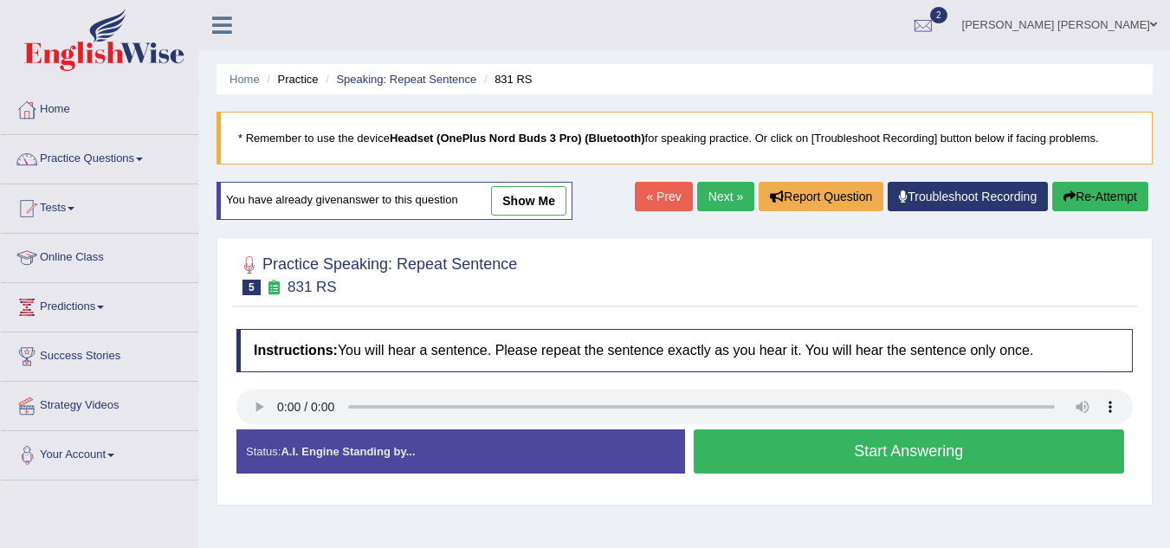
click at [777, 457] on button "Start Answering" at bounding box center [909, 452] width 431 height 44
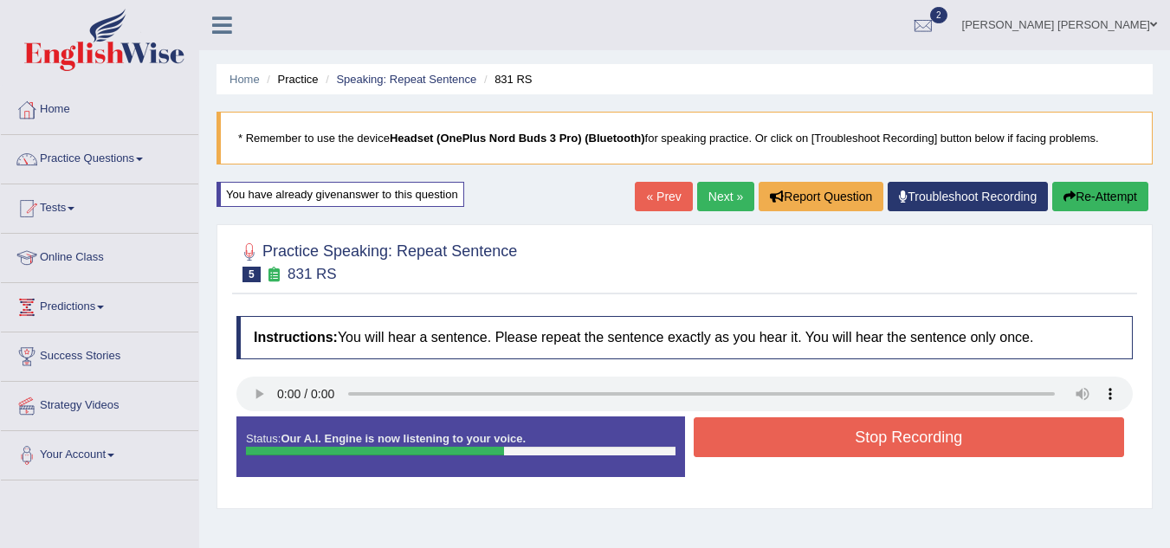
click at [819, 444] on button "Stop Recording" at bounding box center [909, 438] width 431 height 40
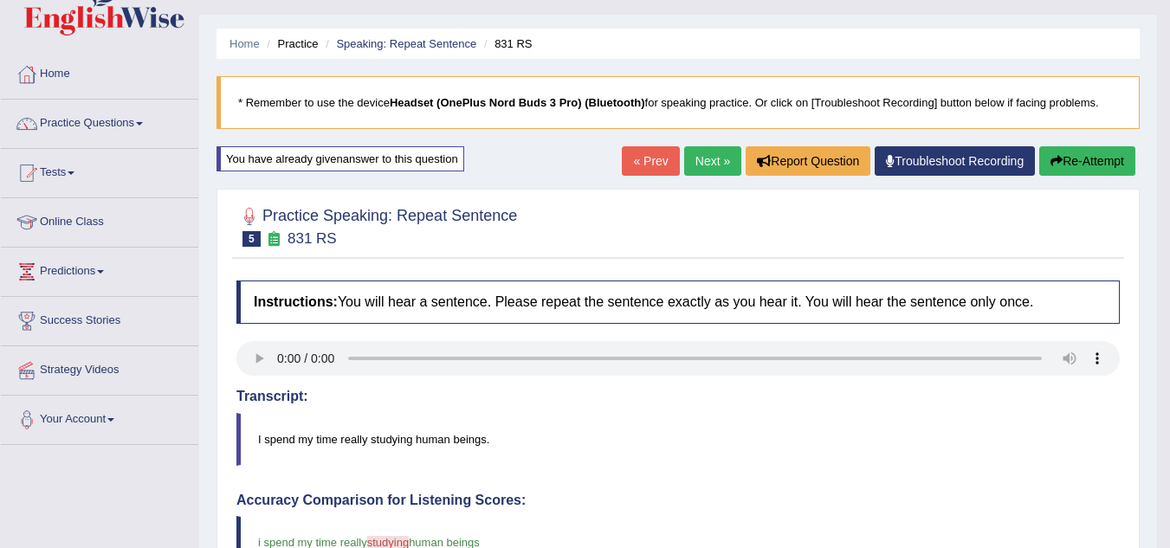
scroll to position [34, 0]
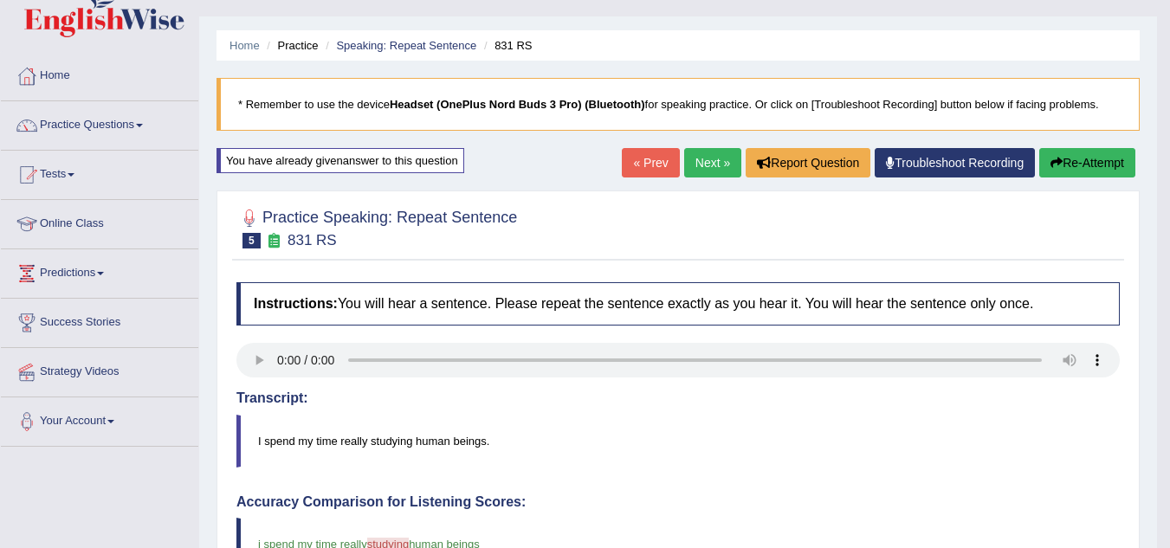
click at [1077, 181] on div "« Prev Next » Report Question Troubleshoot Recording Re-Attempt" at bounding box center [881, 165] width 518 height 34
click at [1078, 162] on button "Re-Attempt" at bounding box center [1087, 162] width 96 height 29
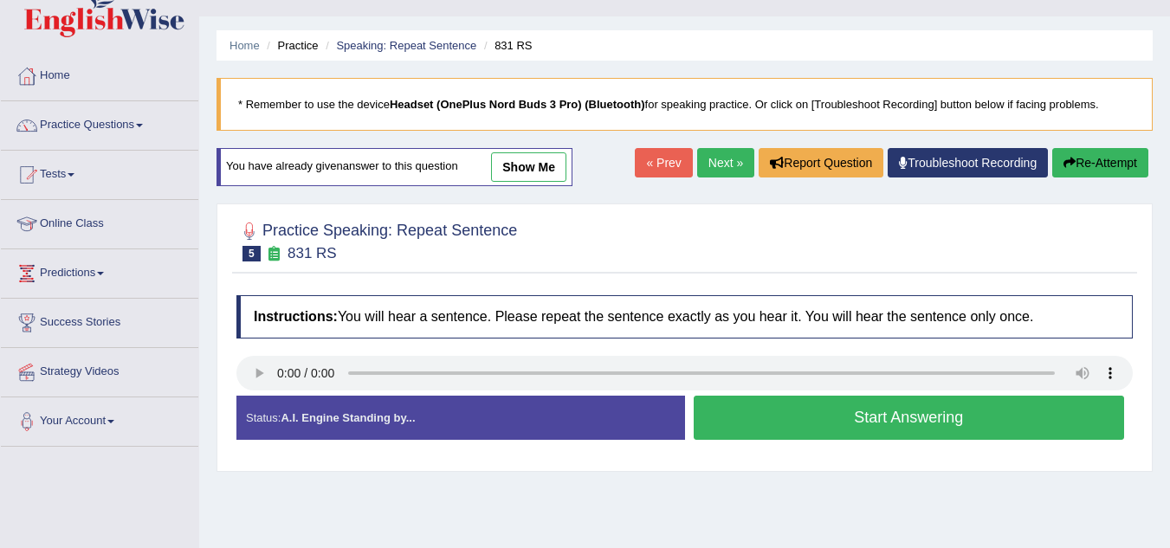
click at [811, 443] on div "Start Answering" at bounding box center [909, 420] width 449 height 49
click at [843, 423] on button "Start Answering" at bounding box center [909, 418] width 431 height 44
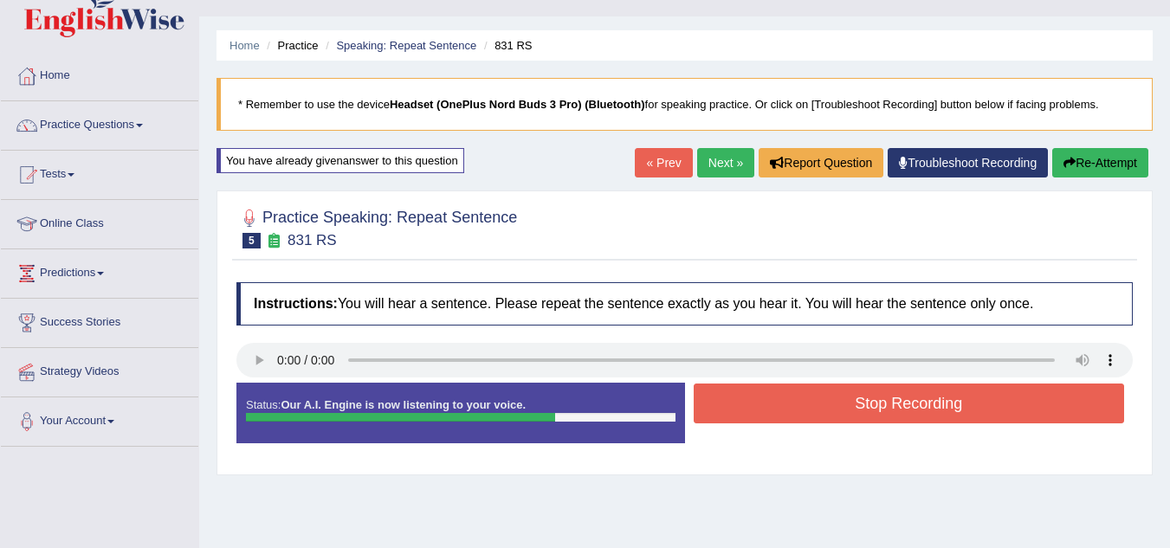
click at [853, 406] on button "Stop Recording" at bounding box center [909, 404] width 431 height 40
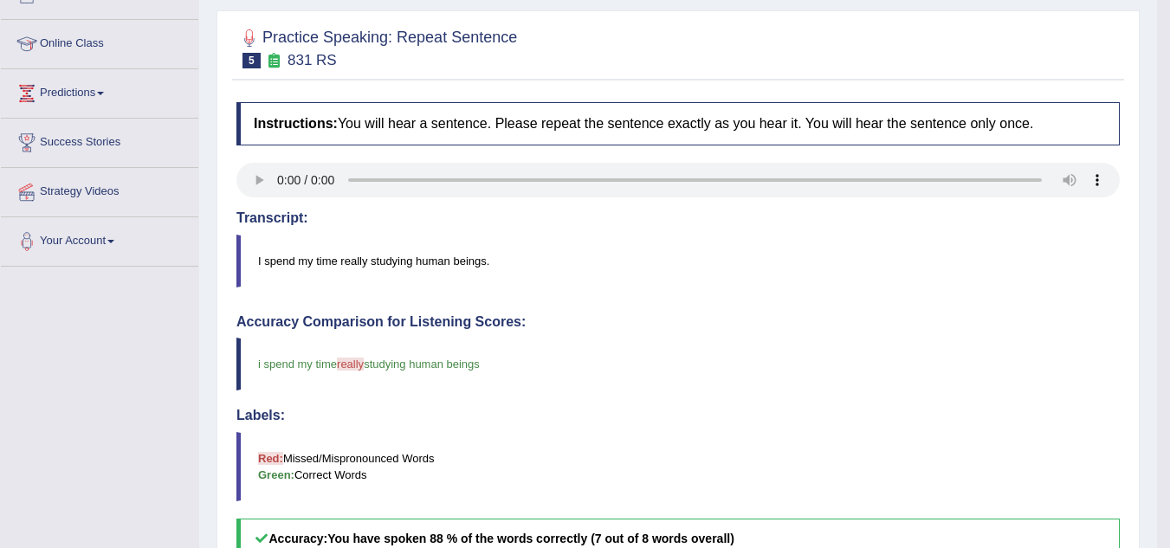
scroll to position [112, 0]
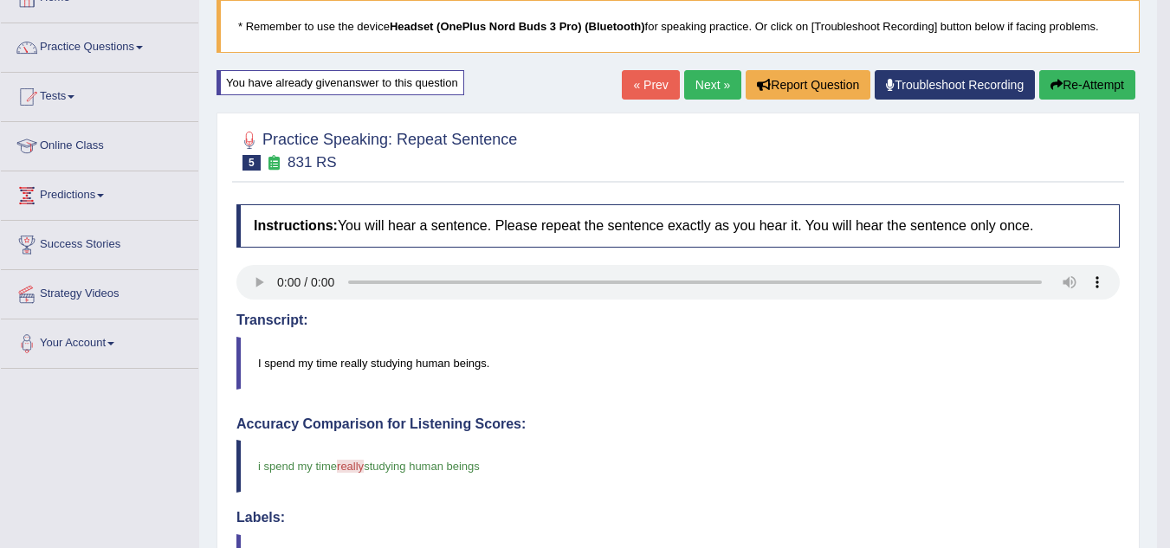
click at [1106, 85] on button "Re-Attempt" at bounding box center [1087, 84] width 96 height 29
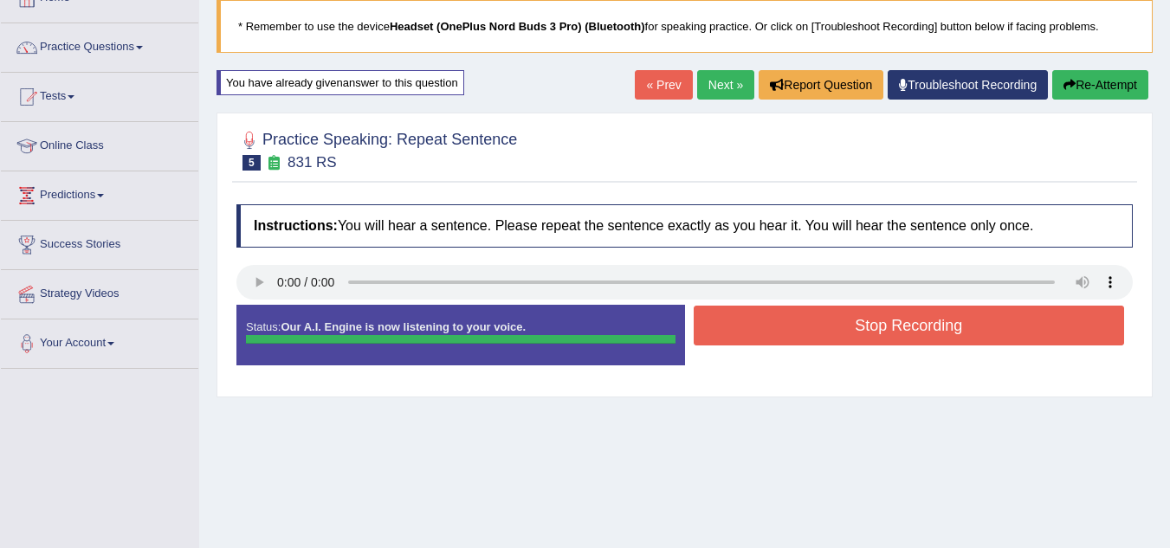
click at [887, 338] on button "Stop Recording" at bounding box center [909, 326] width 431 height 40
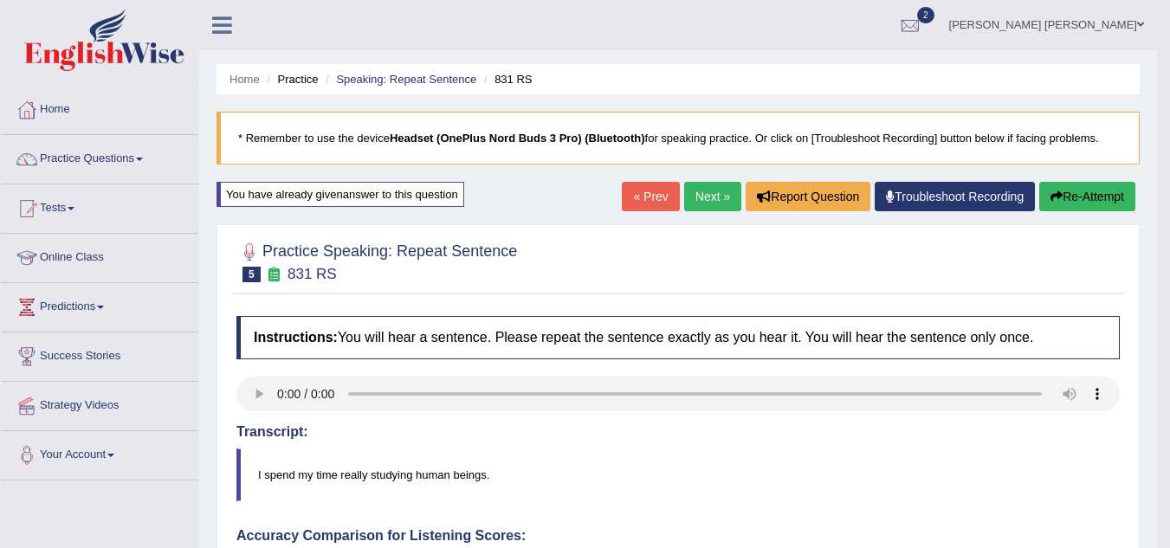
click at [1094, 206] on button "Re-Attempt" at bounding box center [1087, 196] width 96 height 29
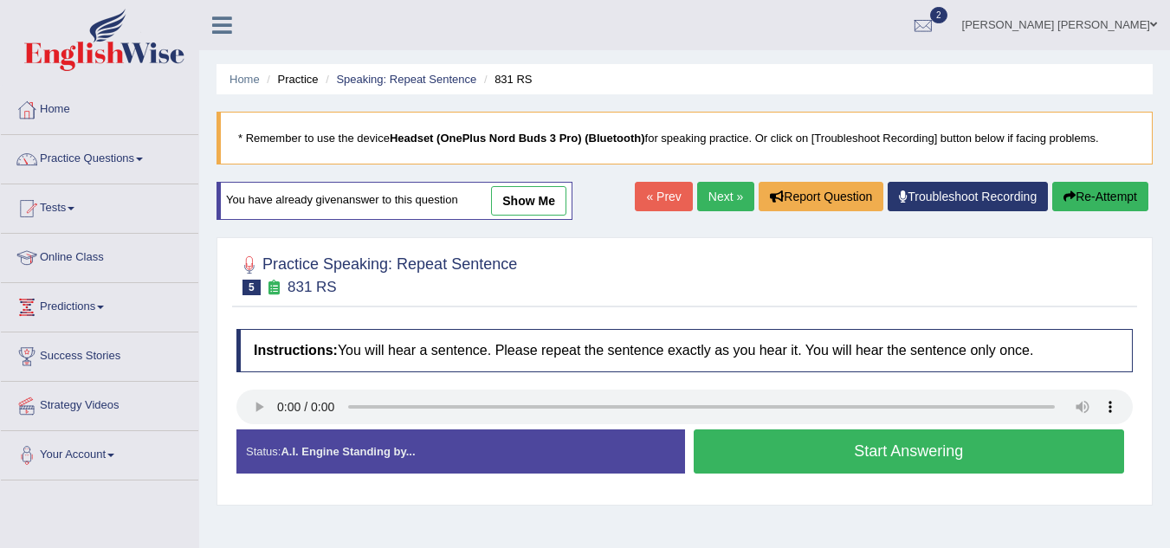
click at [909, 451] on button "Start Answering" at bounding box center [909, 452] width 431 height 44
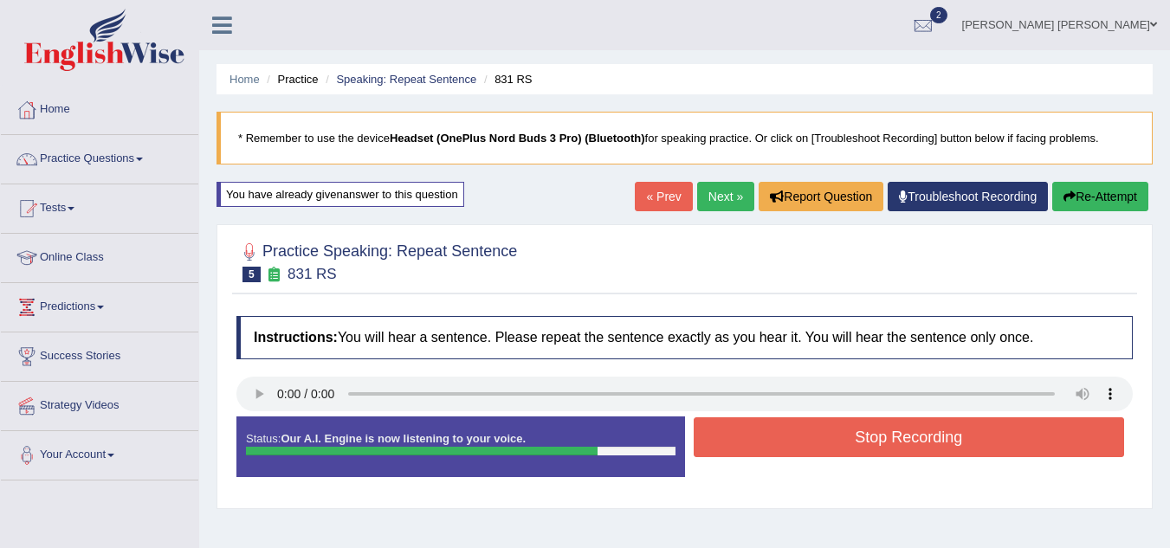
click at [929, 436] on button "Stop Recording" at bounding box center [909, 438] width 431 height 40
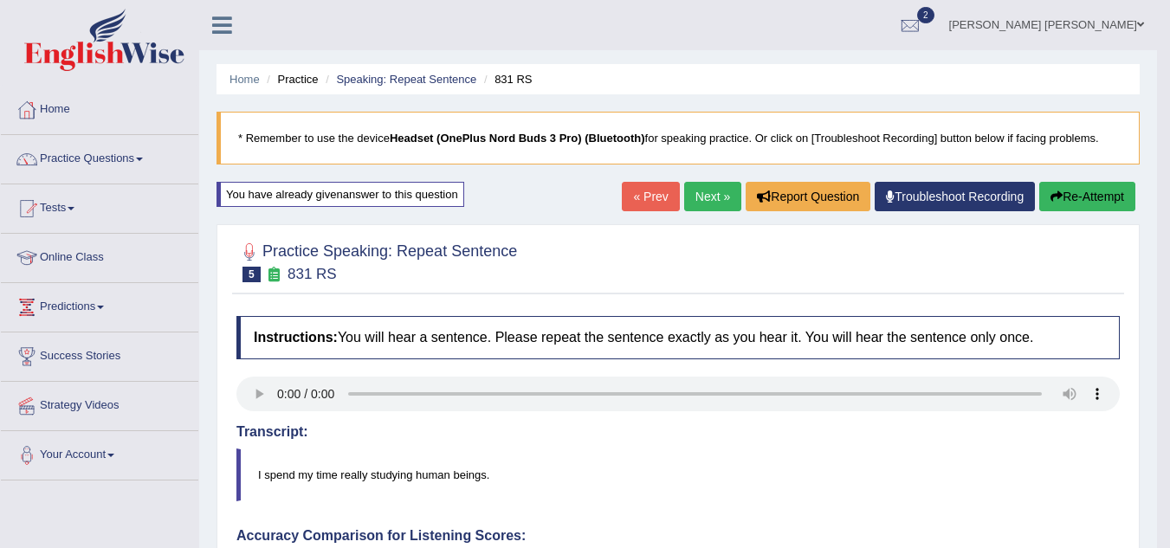
click at [1072, 197] on button "Re-Attempt" at bounding box center [1087, 196] width 96 height 29
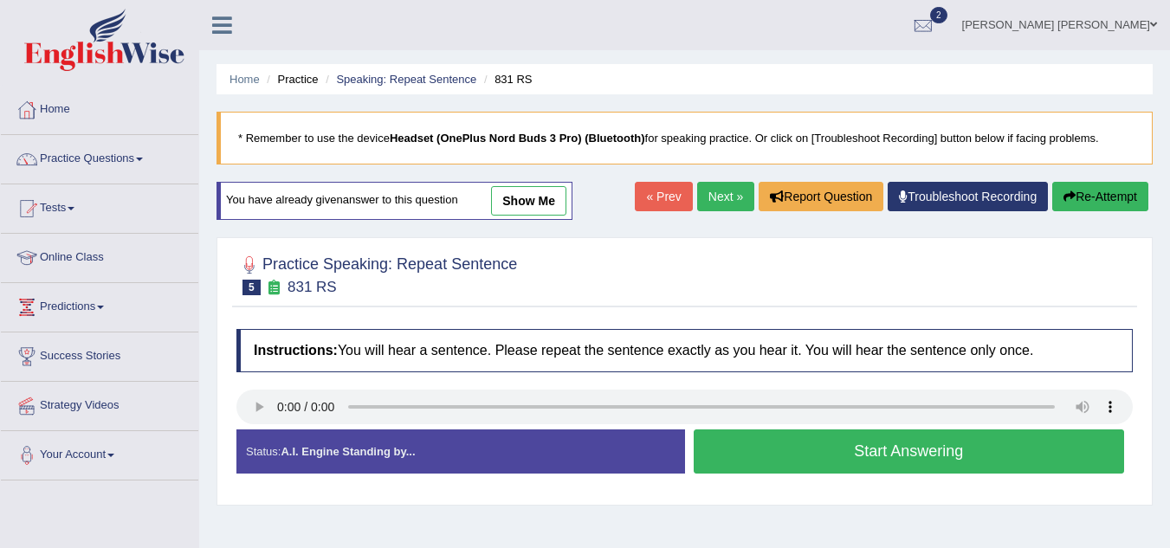
click at [915, 459] on button "Start Answering" at bounding box center [909, 452] width 431 height 44
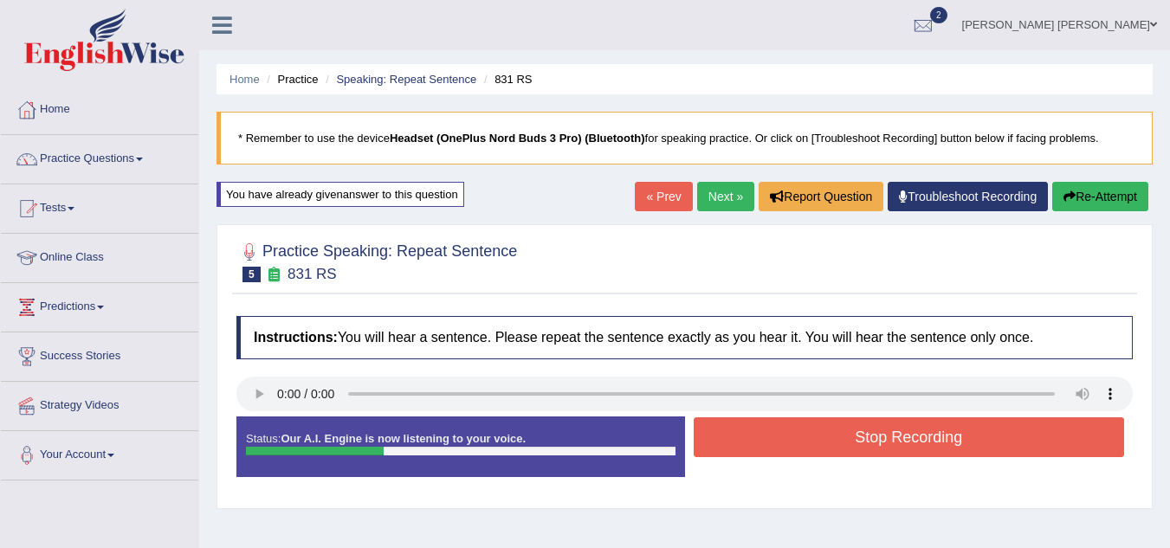
click at [909, 447] on button "Stop Recording" at bounding box center [909, 438] width 431 height 40
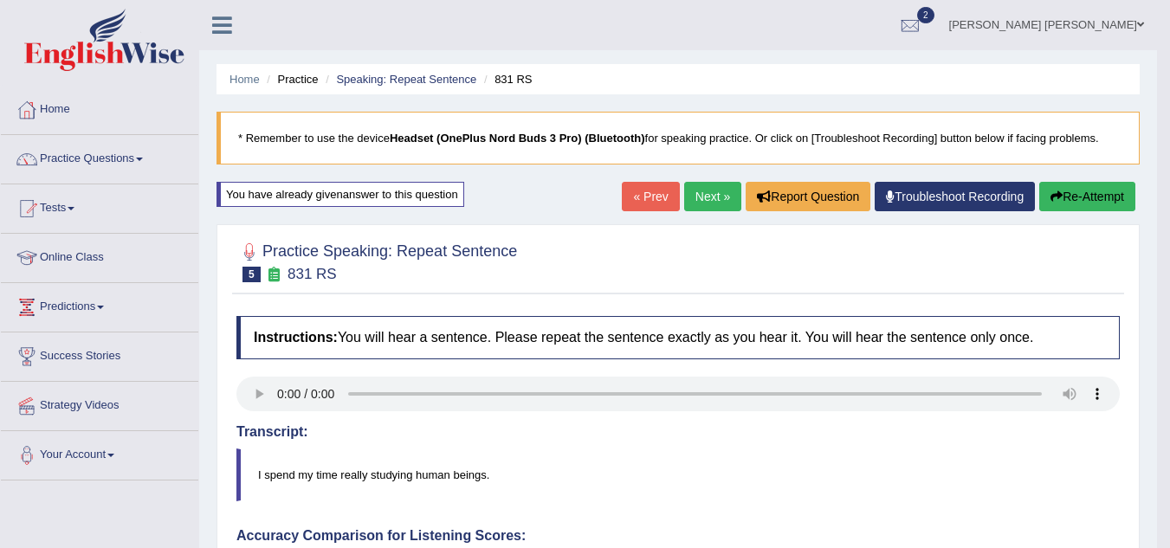
drag, startPoint x: 1079, startPoint y: 221, endPoint x: 1081, endPoint y: 209, distance: 12.3
click at [1081, 209] on button "Re-Attempt" at bounding box center [1087, 196] width 96 height 29
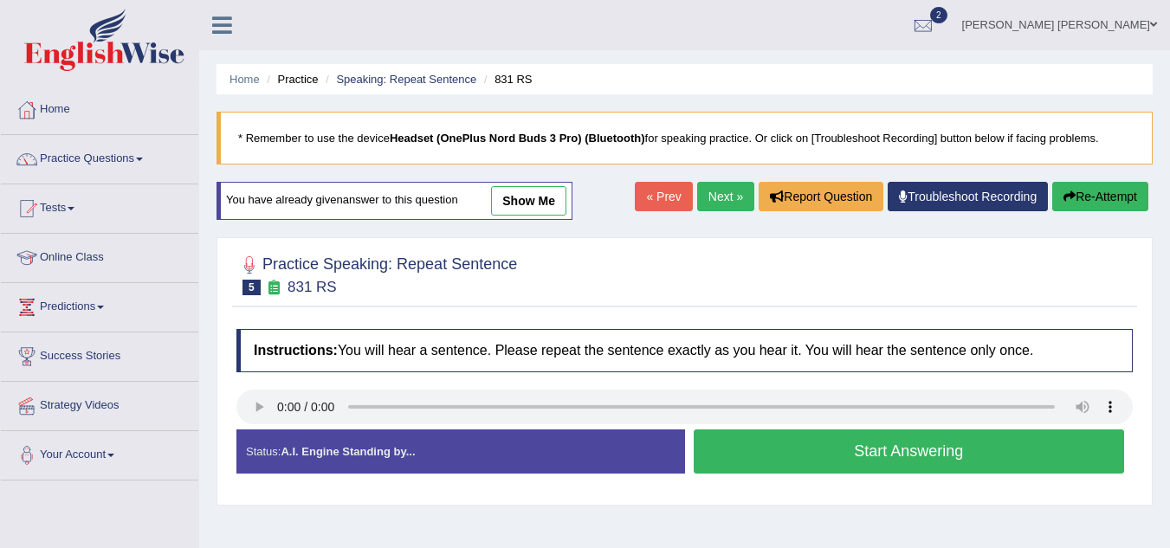
click at [805, 447] on button "Start Answering" at bounding box center [909, 452] width 431 height 44
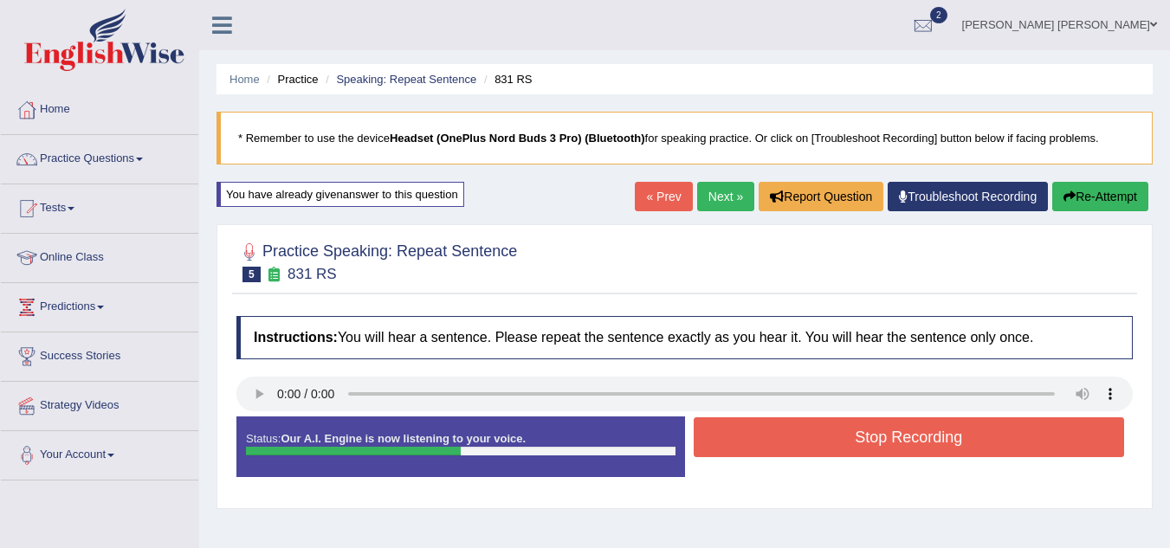
click at [846, 441] on button "Stop Recording" at bounding box center [909, 438] width 431 height 40
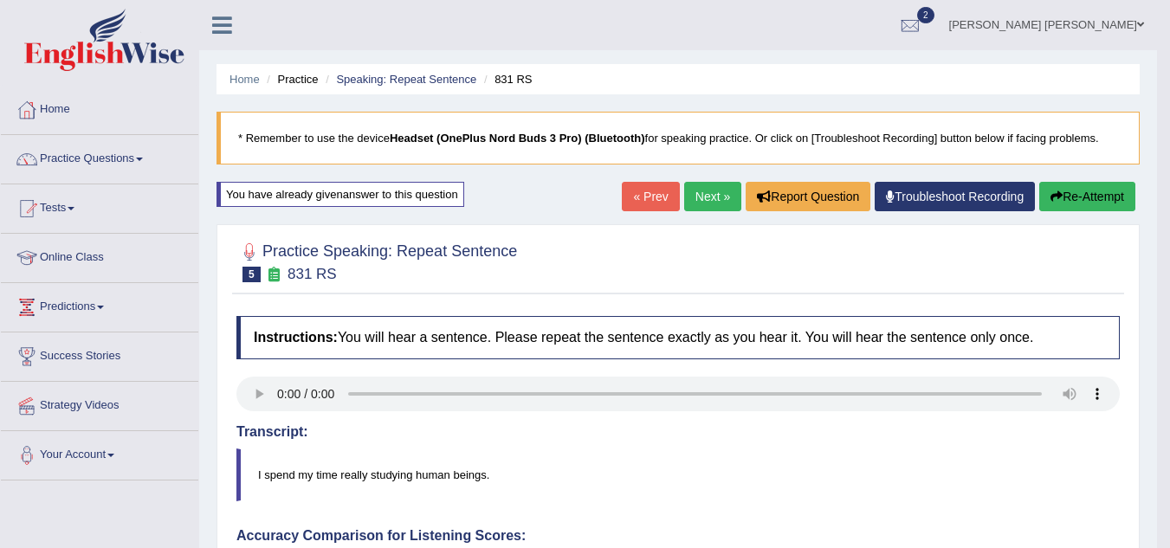
click at [1080, 204] on button "Re-Attempt" at bounding box center [1087, 196] width 96 height 29
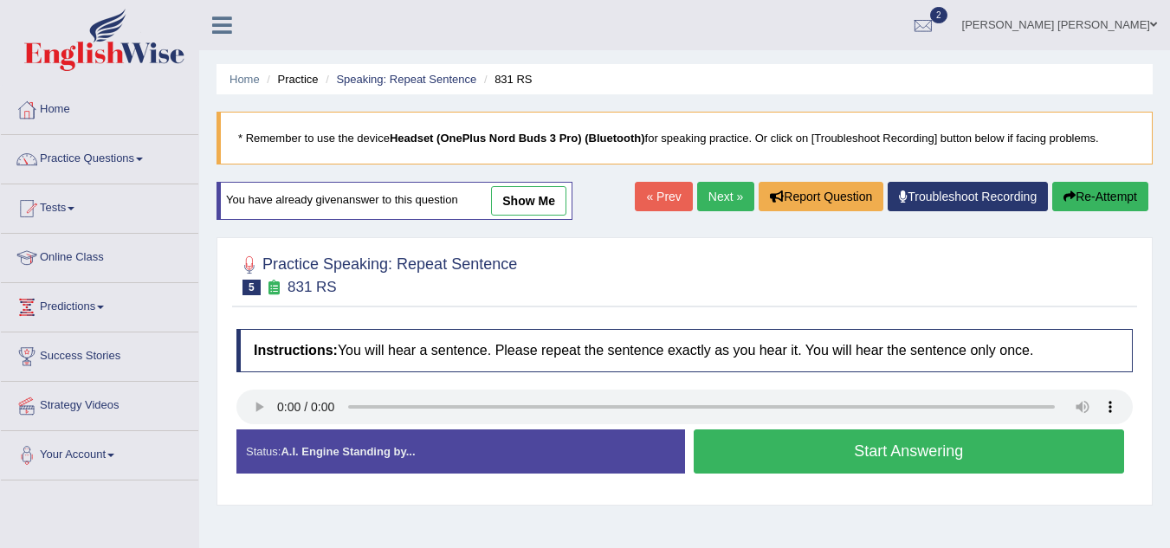
click at [858, 466] on button "Start Answering" at bounding box center [909, 452] width 431 height 44
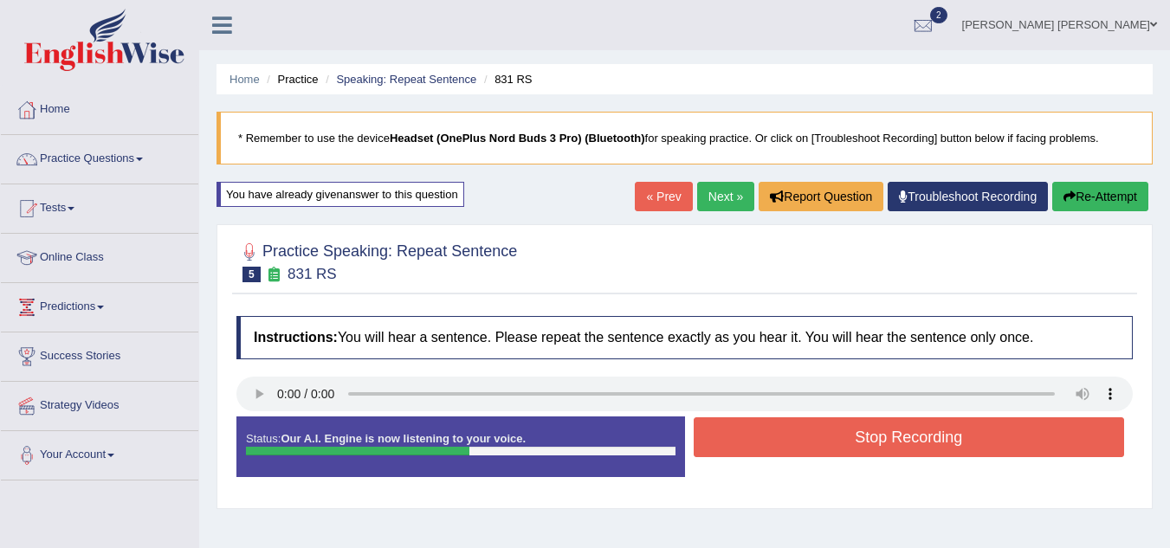
click at [872, 457] on button "Stop Recording" at bounding box center [909, 438] width 431 height 40
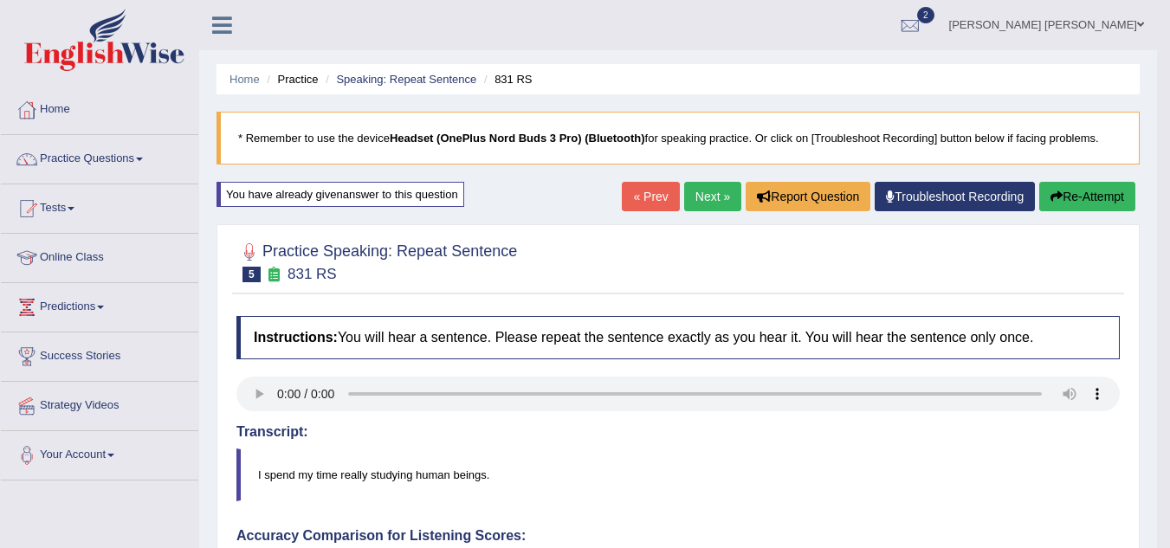
click at [1087, 189] on button "Re-Attempt" at bounding box center [1087, 196] width 96 height 29
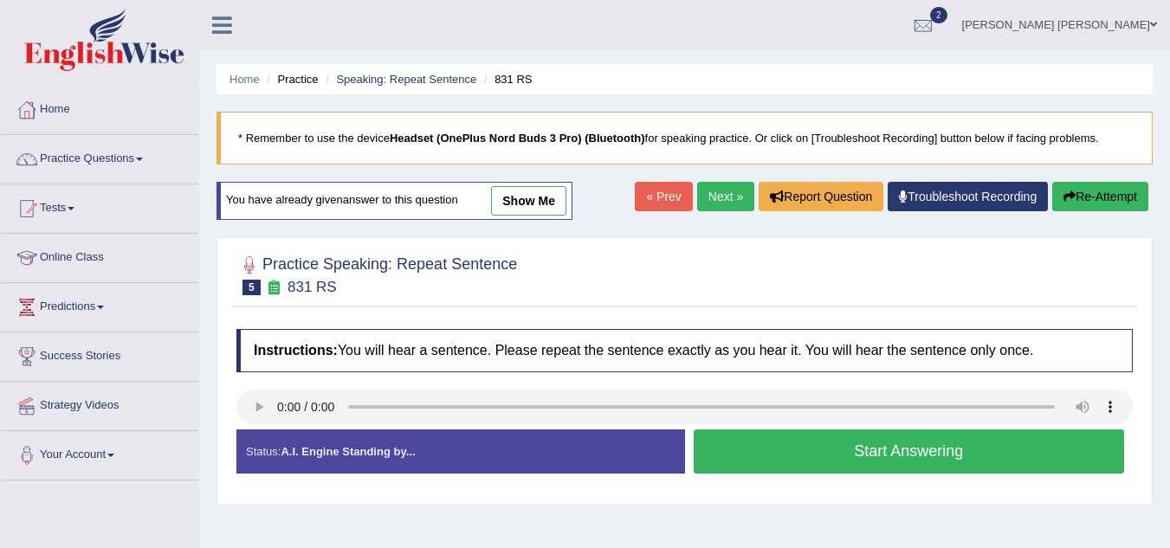
click at [968, 430] on button "Start Answering" at bounding box center [909, 452] width 431 height 44
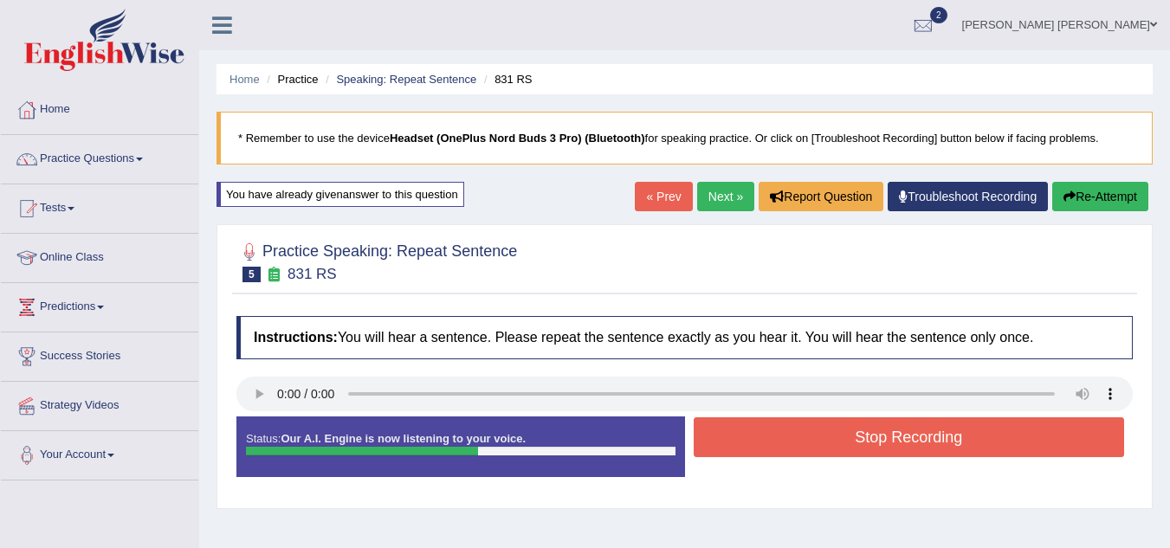
click at [863, 431] on button "Stop Recording" at bounding box center [909, 438] width 431 height 40
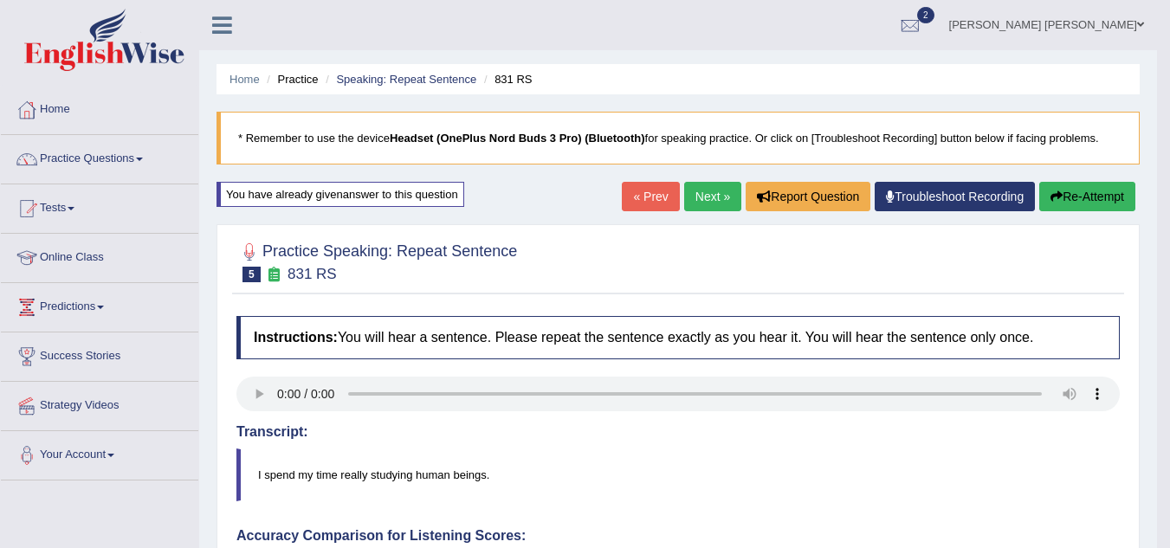
click at [694, 200] on link "Next »" at bounding box center [712, 196] width 57 height 29
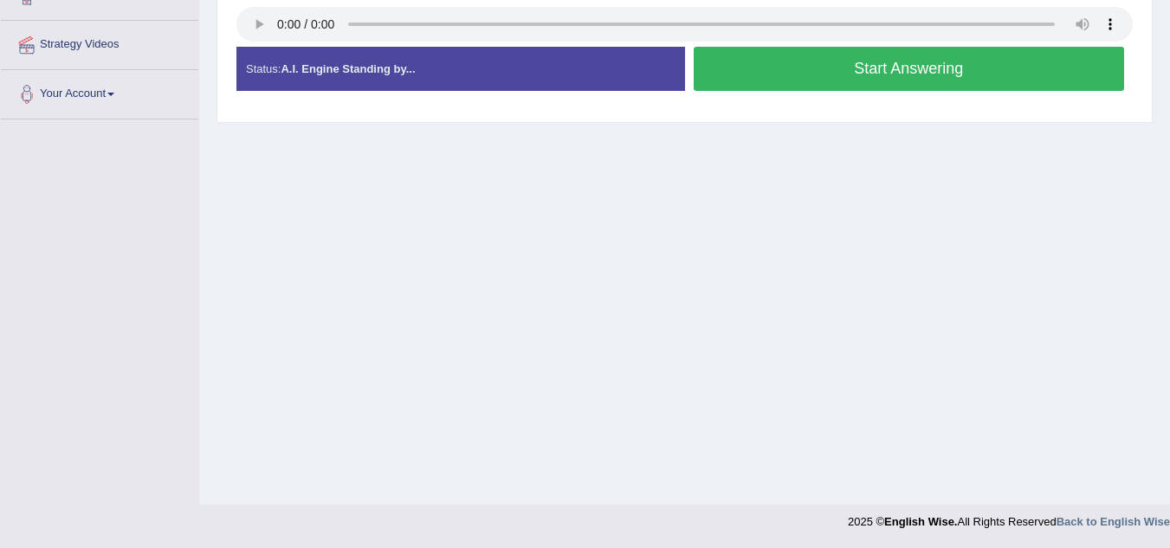
click at [840, 73] on button "Start Answering" at bounding box center [909, 69] width 431 height 44
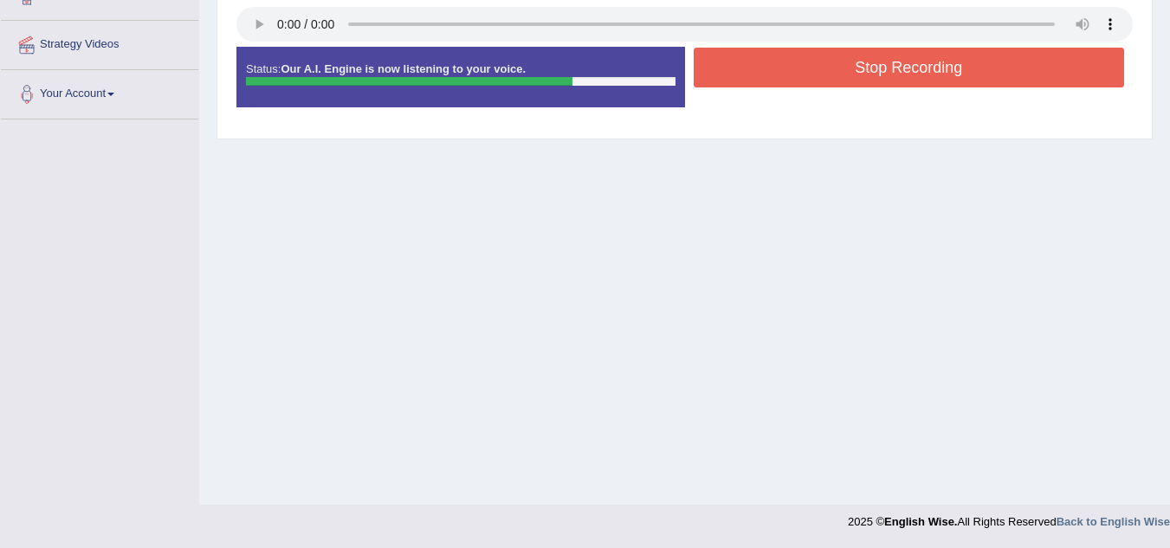
click at [840, 73] on button "Stop Recording" at bounding box center [909, 68] width 431 height 40
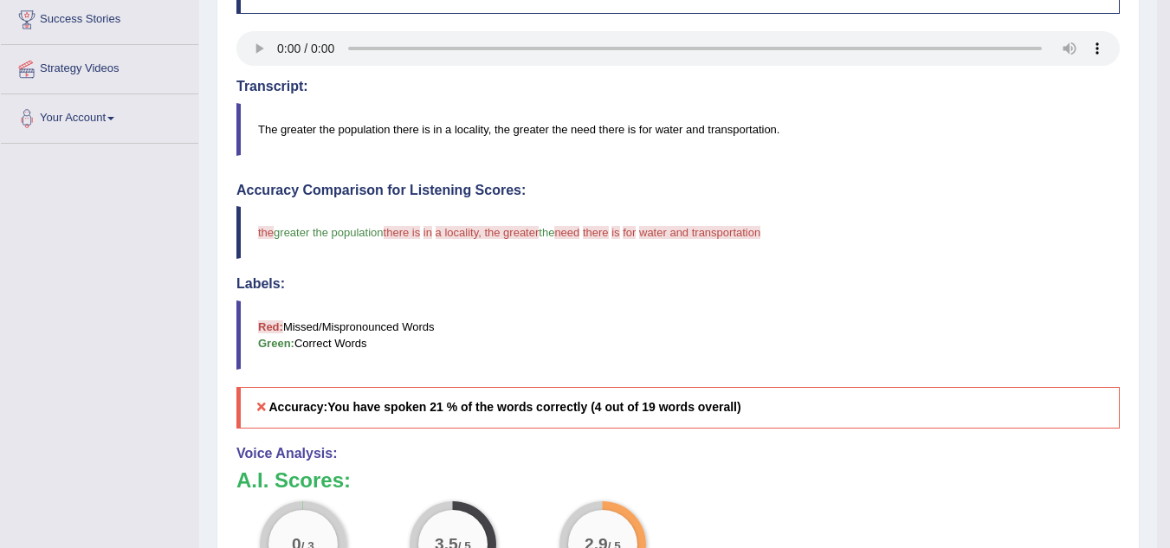
scroll to position [331, 0]
